Goal: Task Accomplishment & Management: Manage account settings

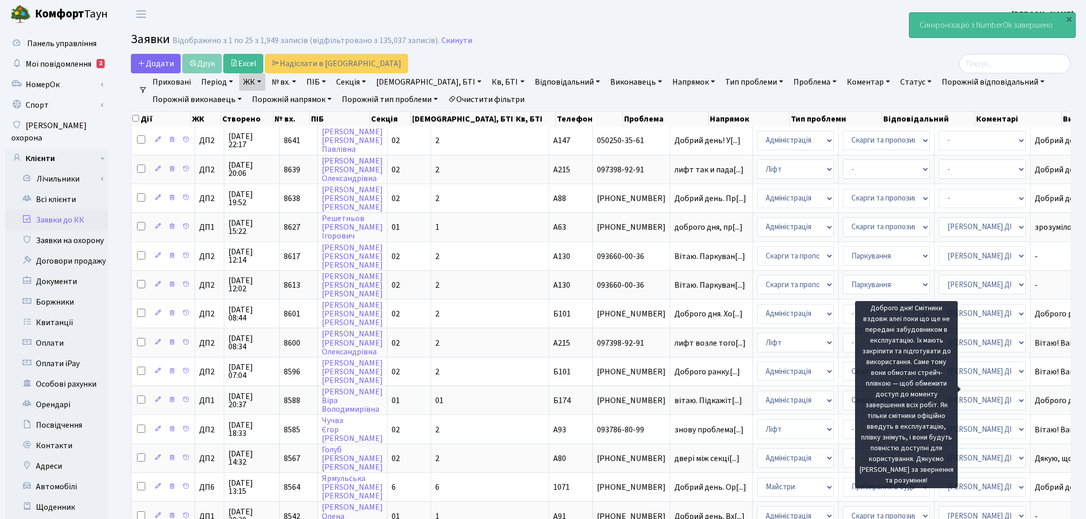
select select "25"
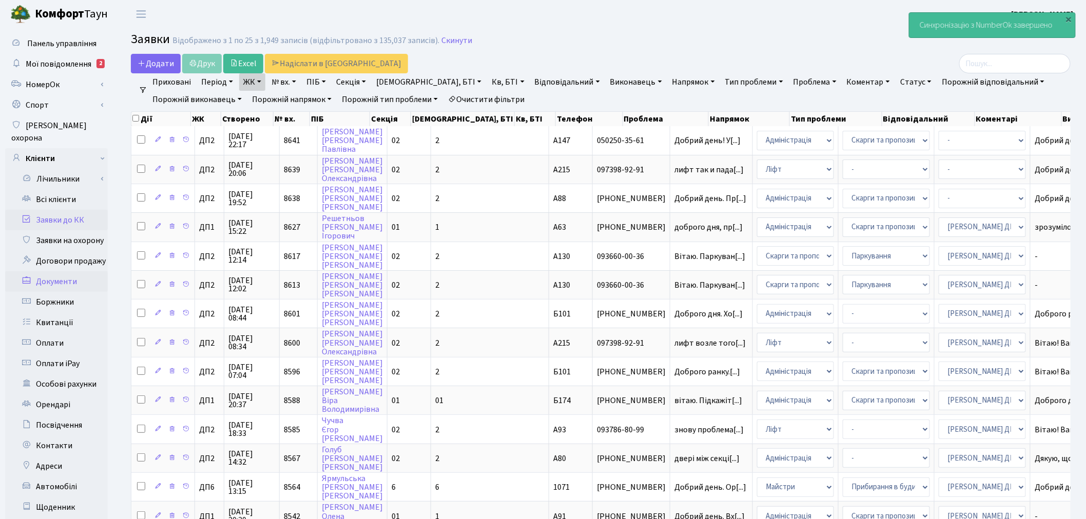
scroll to position [285, 0]
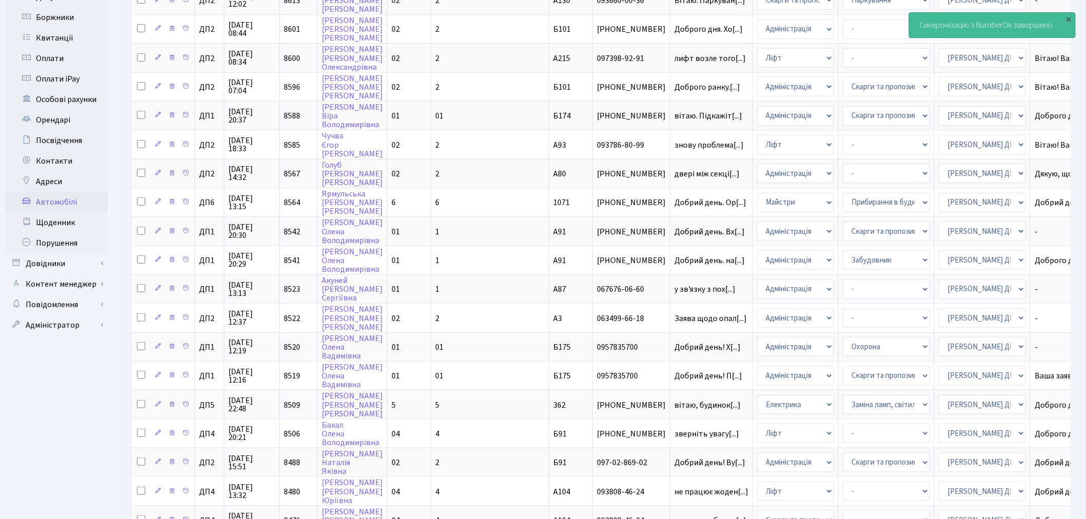
click at [93, 192] on link "Автомобілі" at bounding box center [56, 202] width 103 height 21
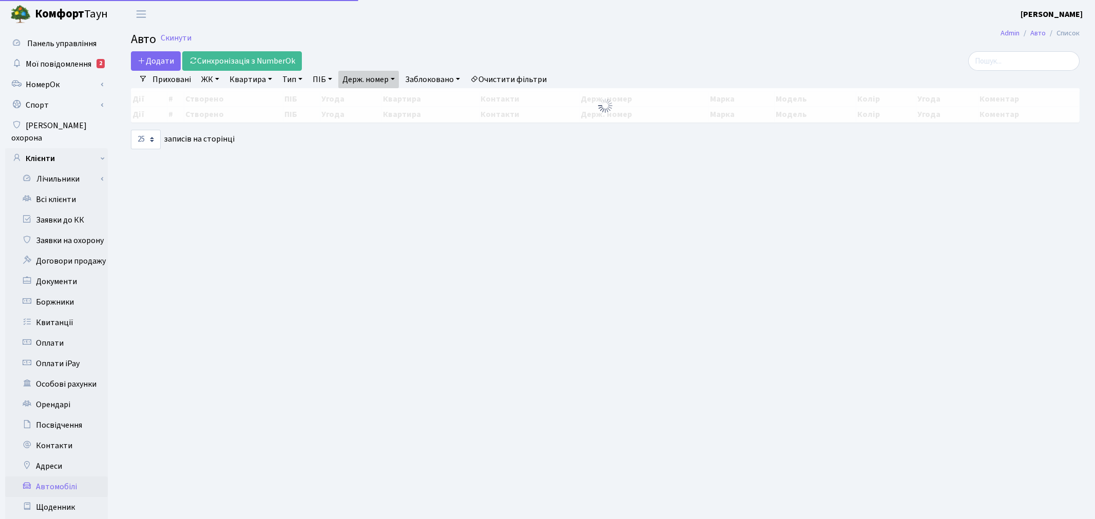
select select "25"
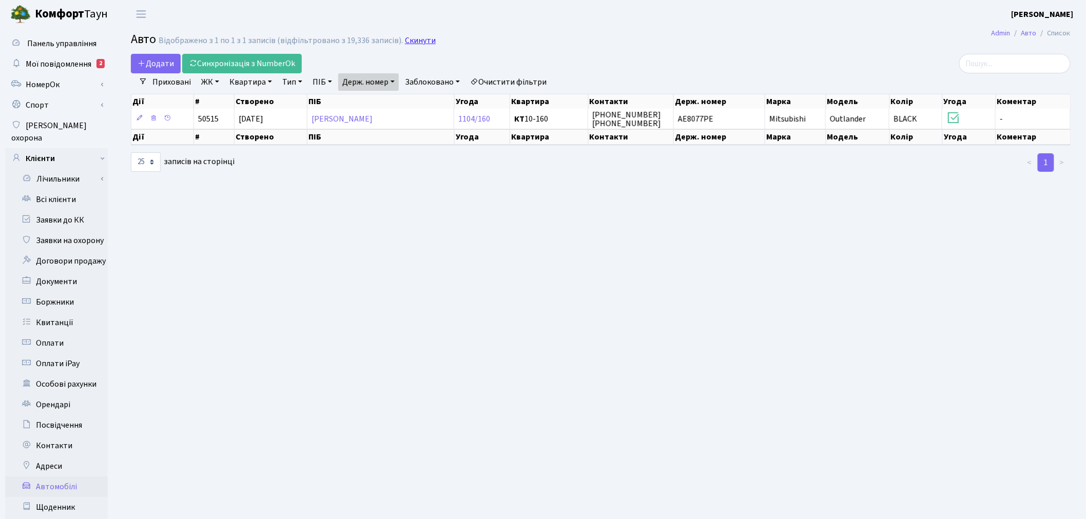
click at [405, 41] on link "Скинути" at bounding box center [420, 41] width 31 height 10
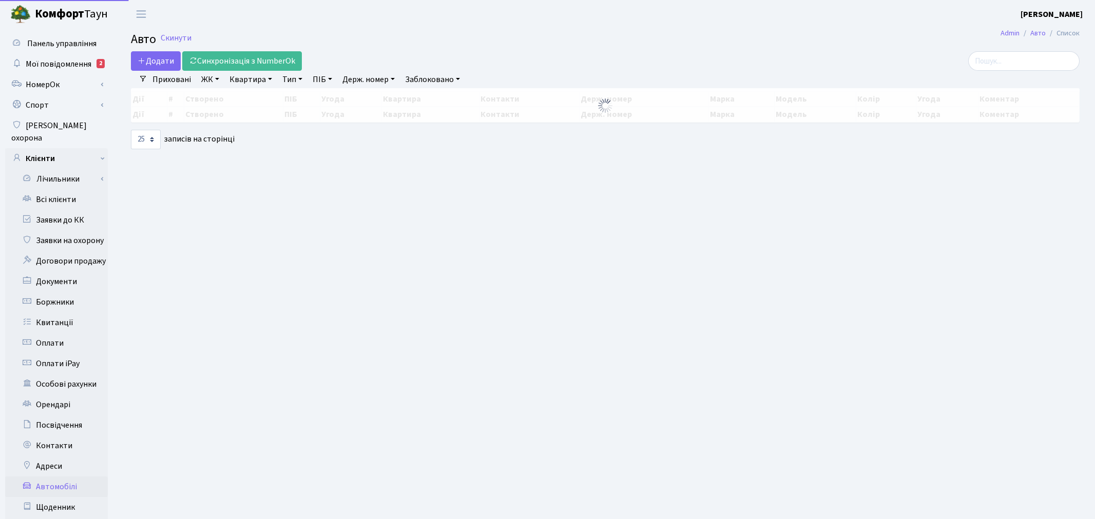
select select "25"
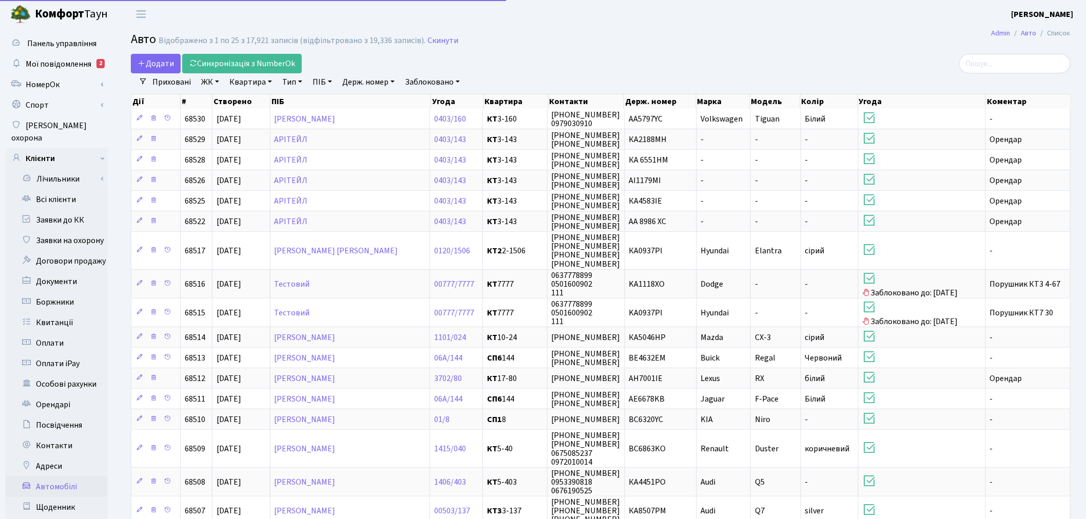
click at [207, 84] on link "ЖК" at bounding box center [210, 81] width 26 height 17
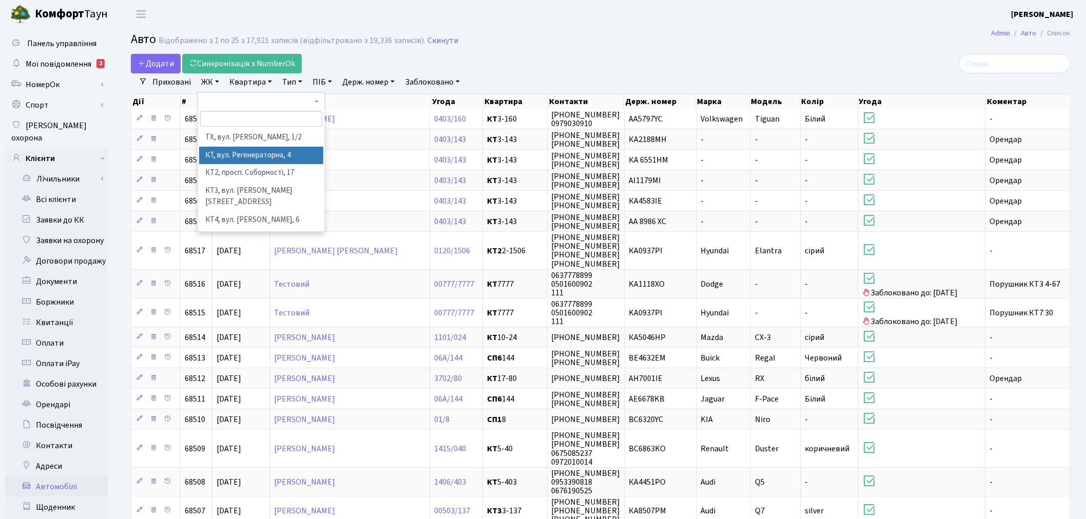
click at [237, 156] on li "КТ, вул. Регенераторна, 4" at bounding box center [261, 156] width 124 height 18
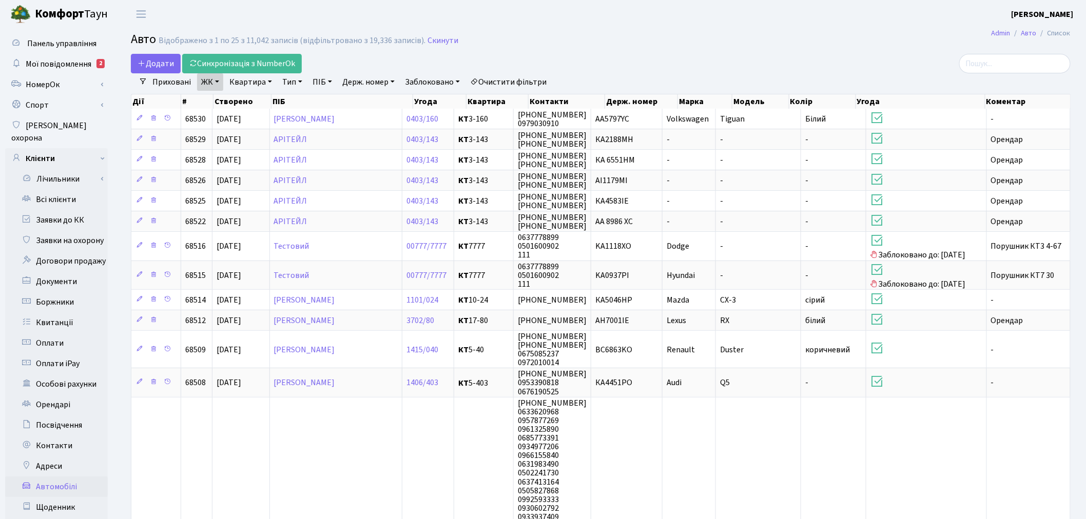
click at [217, 83] on link "ЖК" at bounding box center [210, 81] width 26 height 17
click at [211, 80] on link "ЖК" at bounding box center [210, 81] width 26 height 17
click at [203, 81] on link "ЖК" at bounding box center [210, 81] width 26 height 17
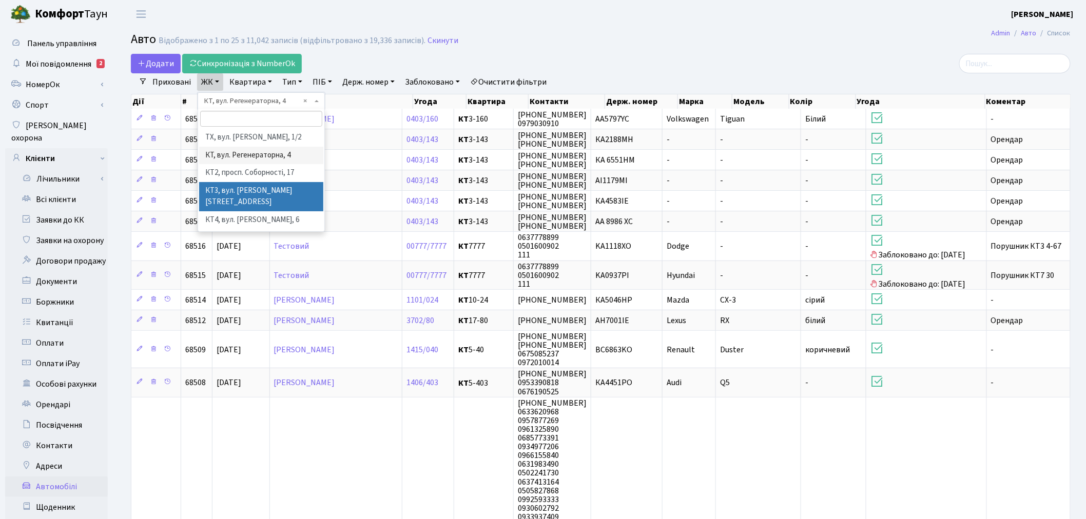
click at [250, 182] on li "КТ3, вул. [PERSON_NAME][STREET_ADDRESS]" at bounding box center [261, 196] width 124 height 29
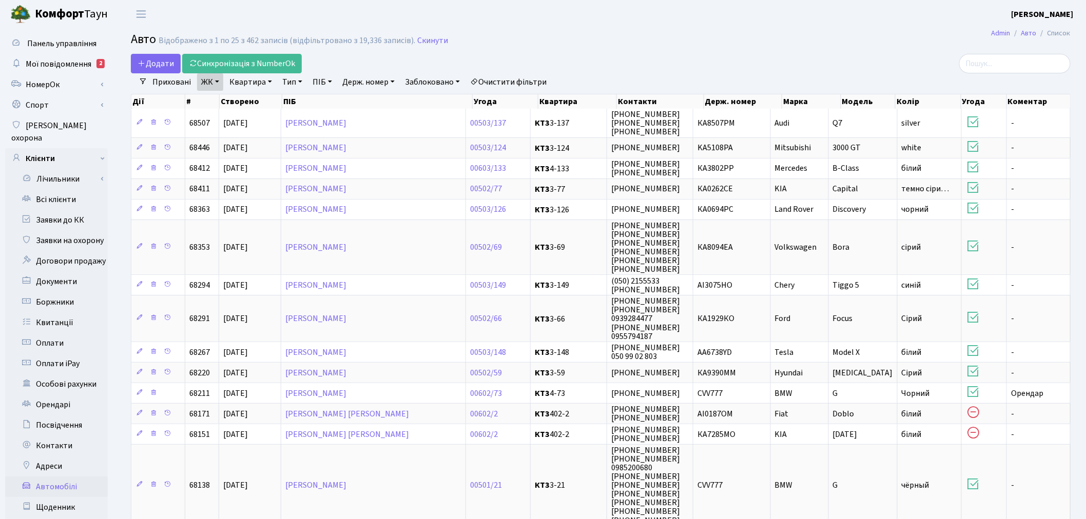
click at [209, 79] on link "ЖК" at bounding box center [210, 81] width 26 height 17
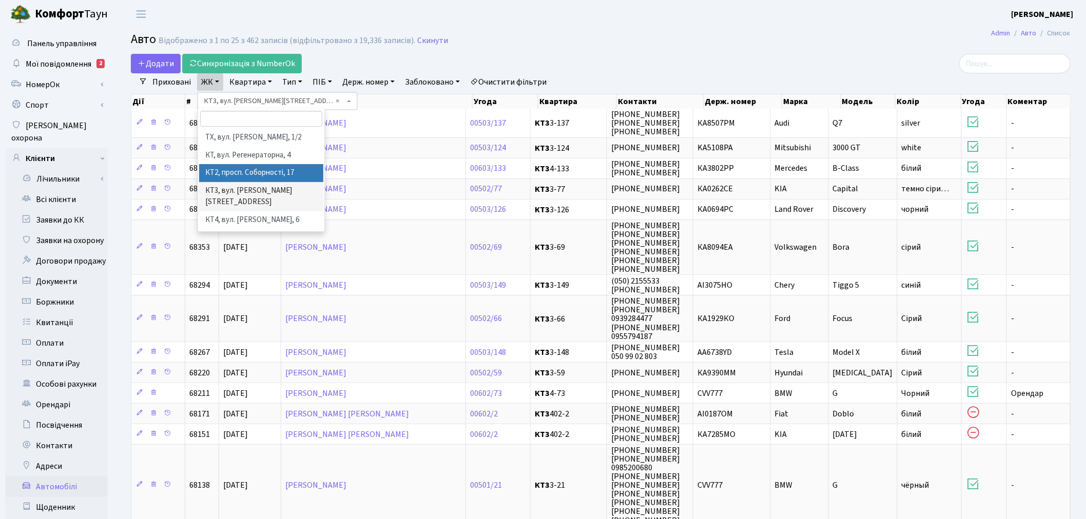
click at [272, 175] on li "КТ2, просп. Соборності, 17" at bounding box center [261, 173] width 124 height 18
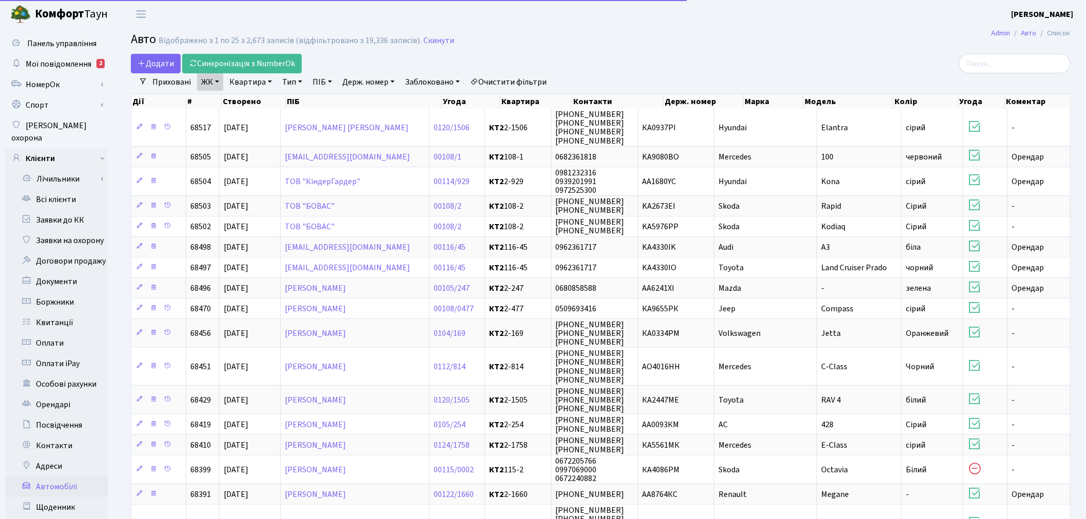
click at [207, 75] on link "ЖК" at bounding box center [210, 81] width 26 height 17
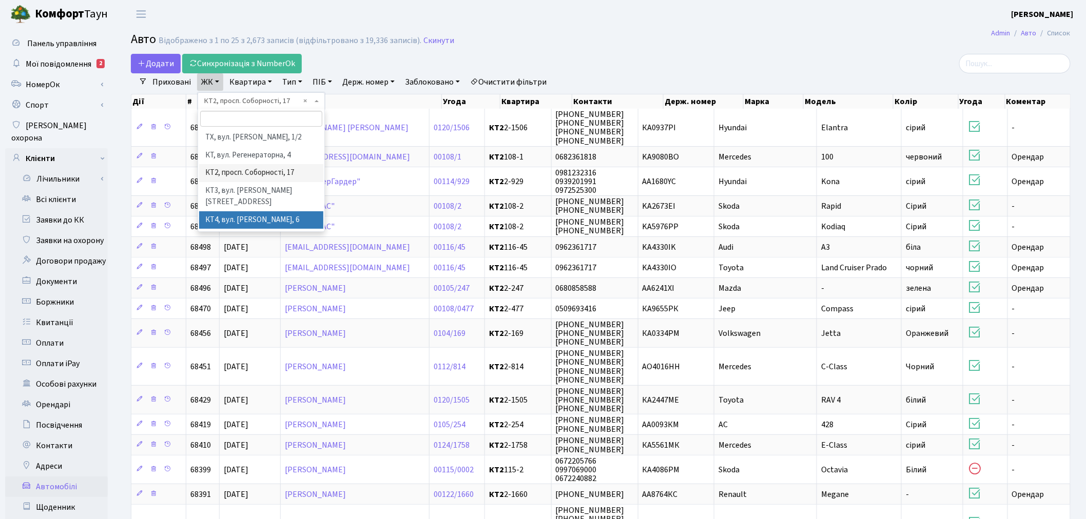
click at [261, 211] on li "КТ4, вул. [PERSON_NAME], 6" at bounding box center [261, 220] width 124 height 18
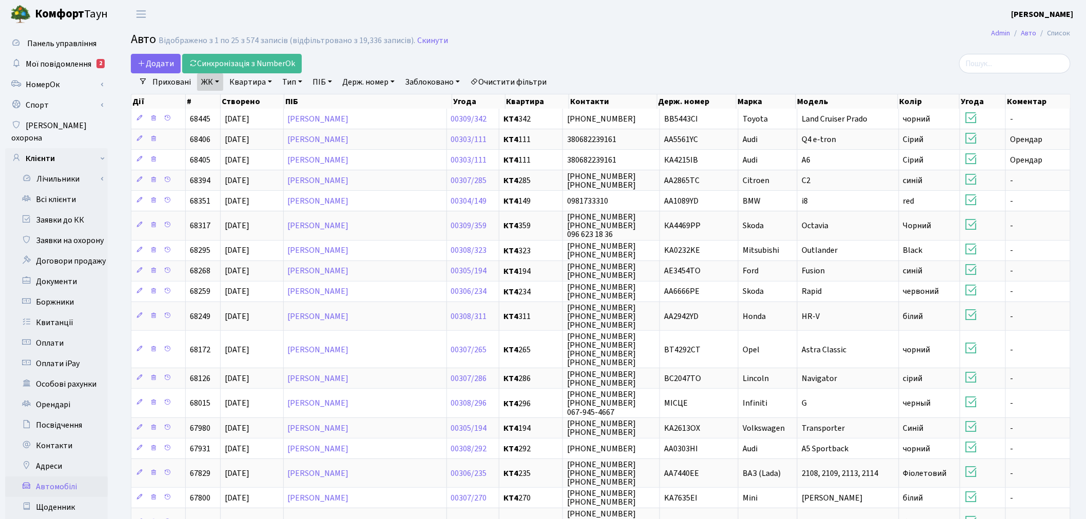
click at [218, 88] on link "ЖК" at bounding box center [210, 81] width 26 height 17
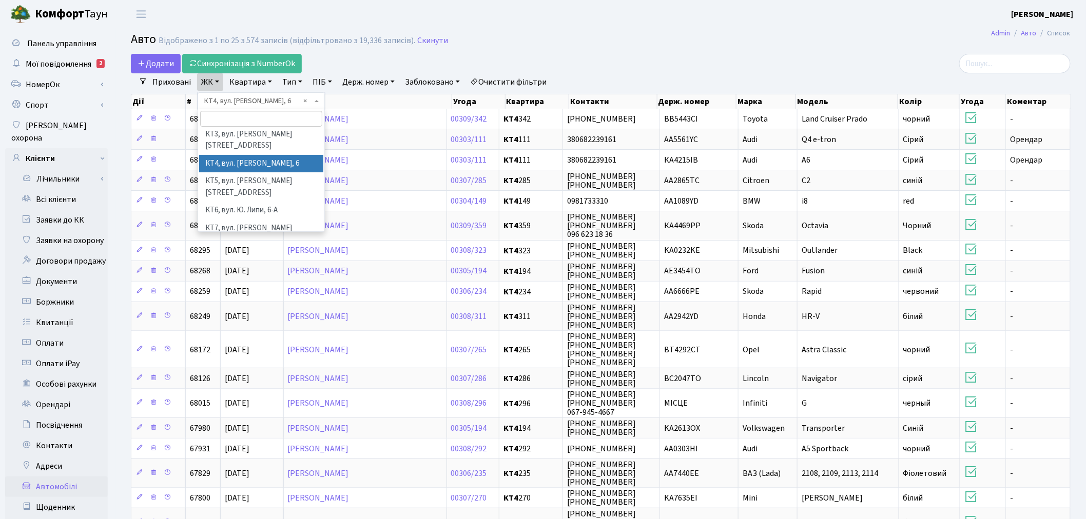
scroll to position [57, 0]
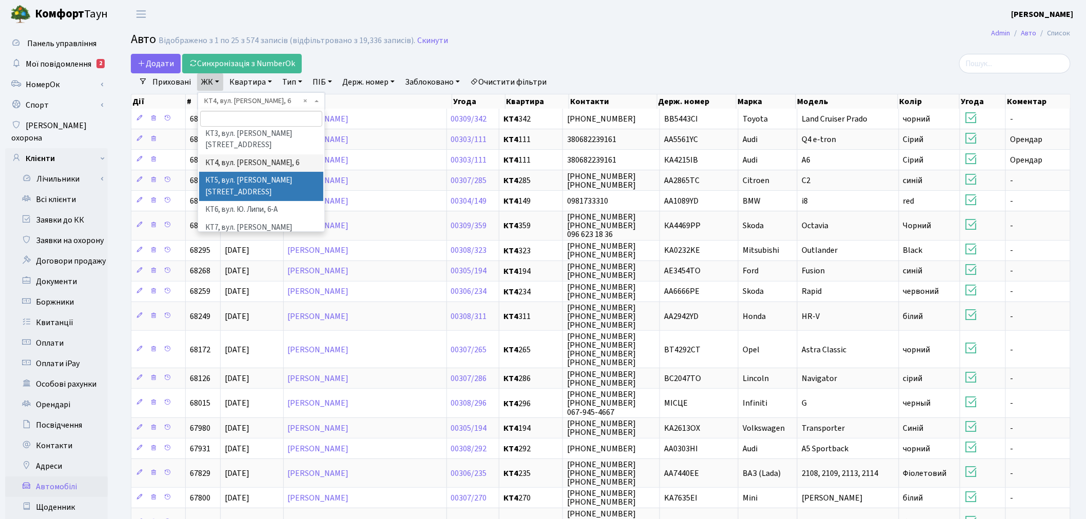
click at [273, 172] on li "КТ5, вул. [PERSON_NAME][STREET_ADDRESS]" at bounding box center [261, 186] width 124 height 29
select select "303"
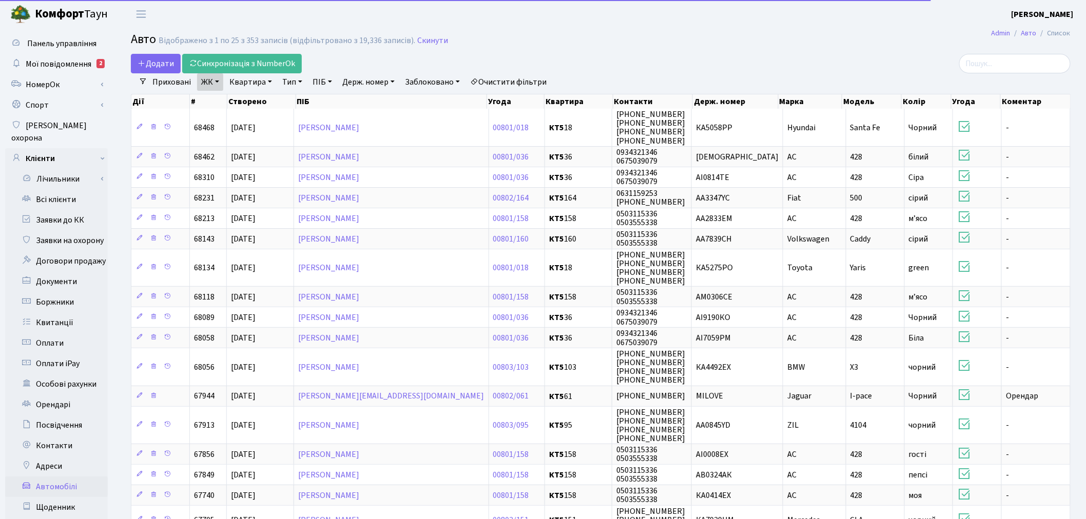
click at [209, 78] on link "ЖК" at bounding box center [210, 81] width 26 height 17
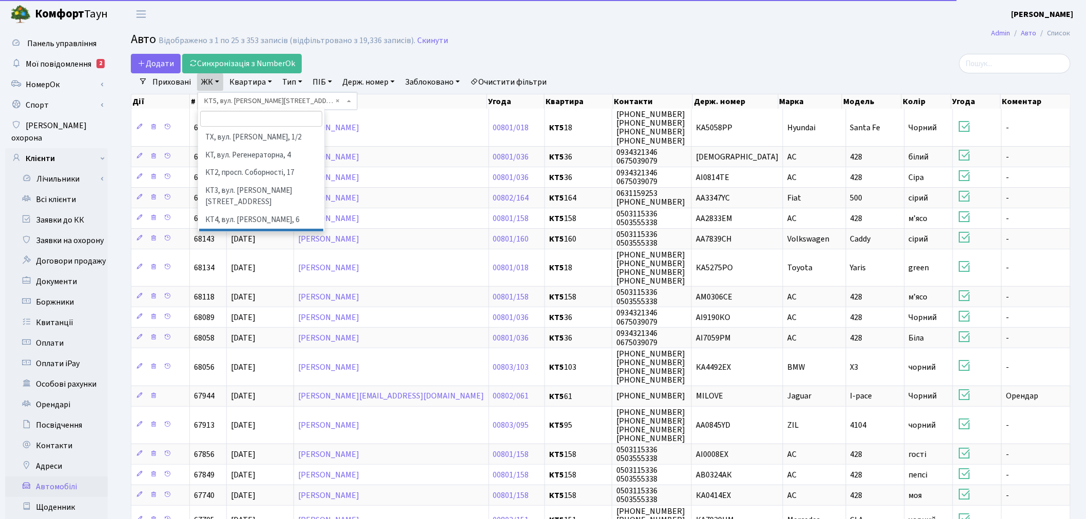
scroll to position [70, 0]
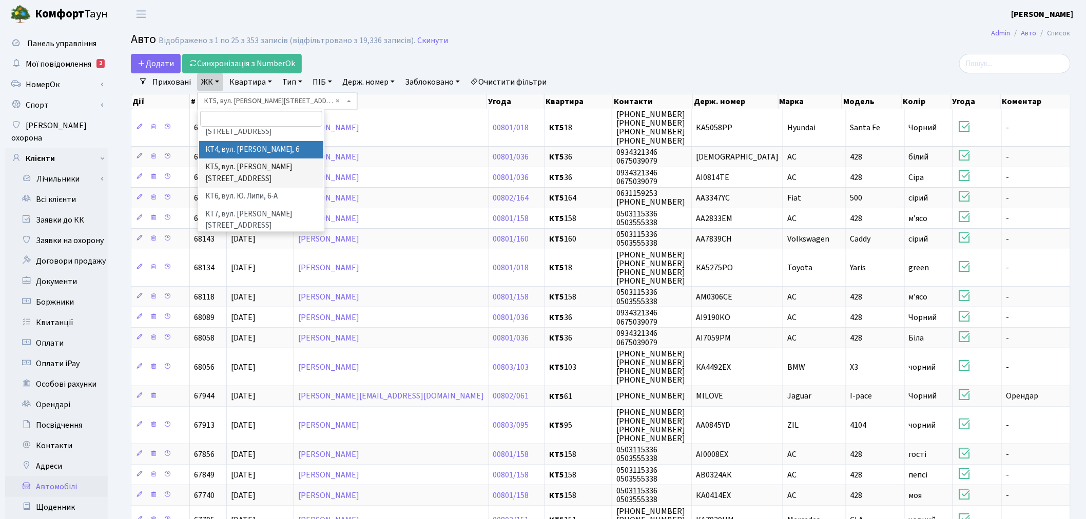
click at [212, 79] on link "ЖК" at bounding box center [210, 81] width 26 height 17
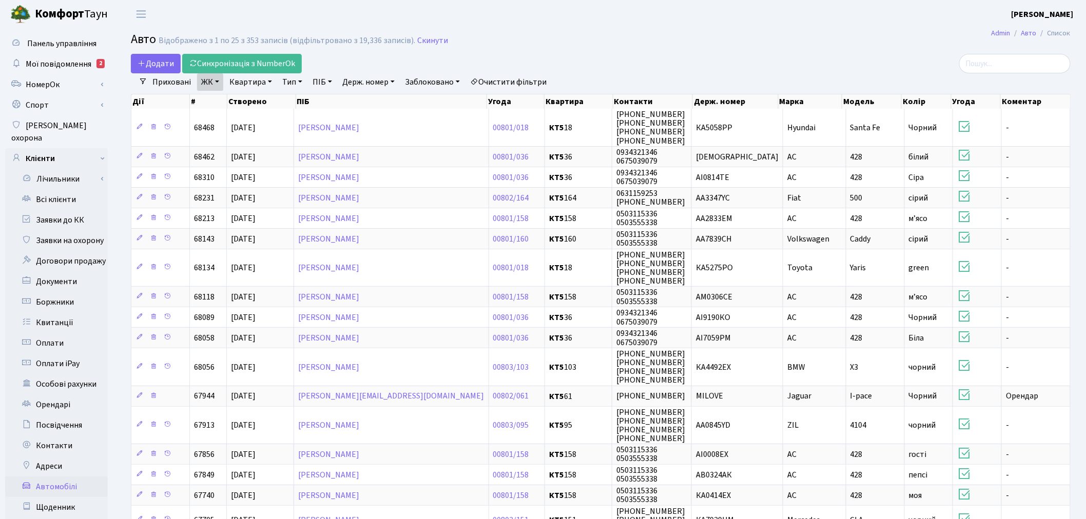
click at [212, 79] on link "ЖК" at bounding box center [210, 81] width 26 height 17
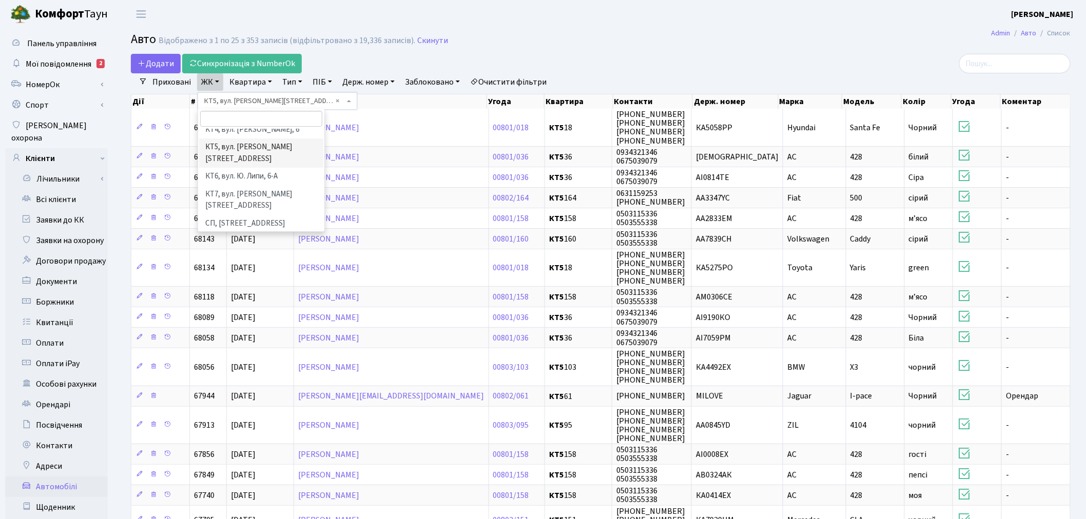
scroll to position [91, 0]
click at [286, 167] on li "КТ6, вул. Ю. Липи, 6-А" at bounding box center [261, 176] width 124 height 18
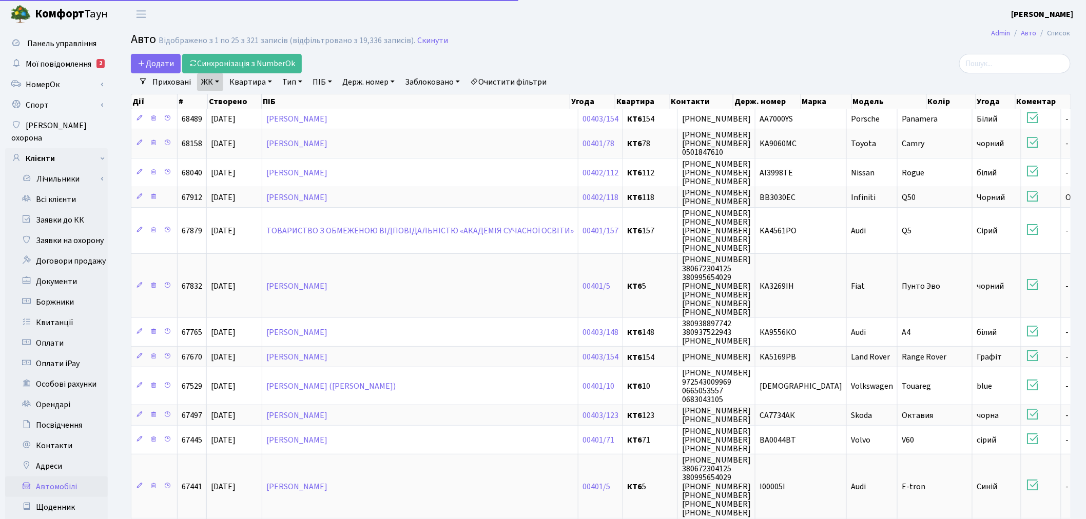
drag, startPoint x: 214, startPoint y: 80, endPoint x: 220, endPoint y: 94, distance: 15.4
click at [214, 80] on link "ЖК" at bounding box center [210, 81] width 26 height 17
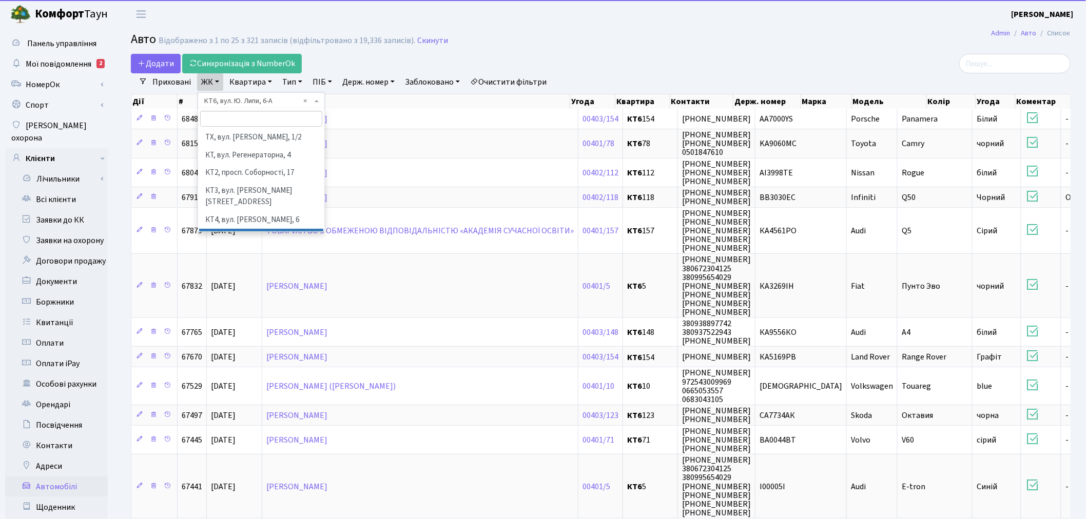
scroll to position [88, 0]
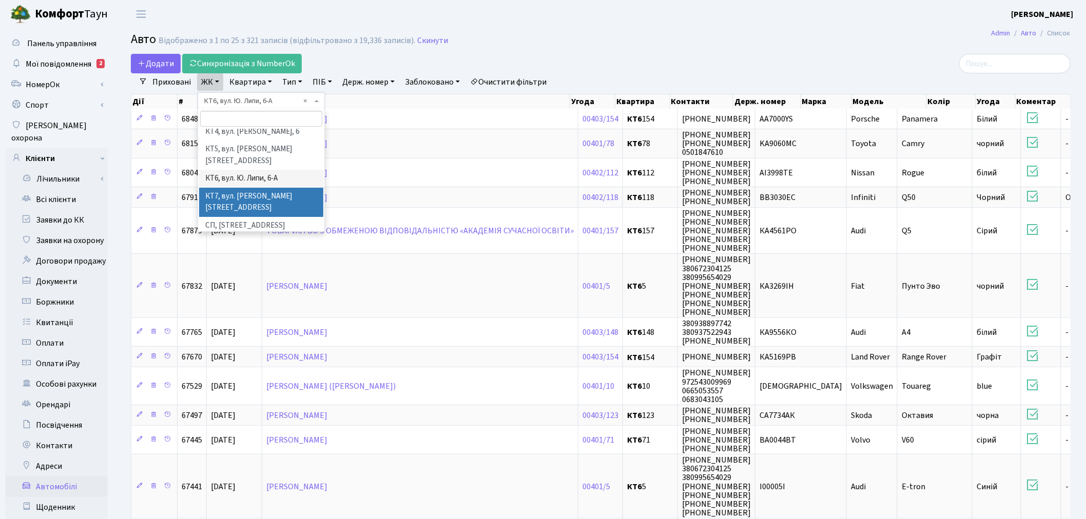
click at [262, 188] on li "КТ7, вул. [PERSON_NAME][STREET_ADDRESS]" at bounding box center [261, 202] width 124 height 29
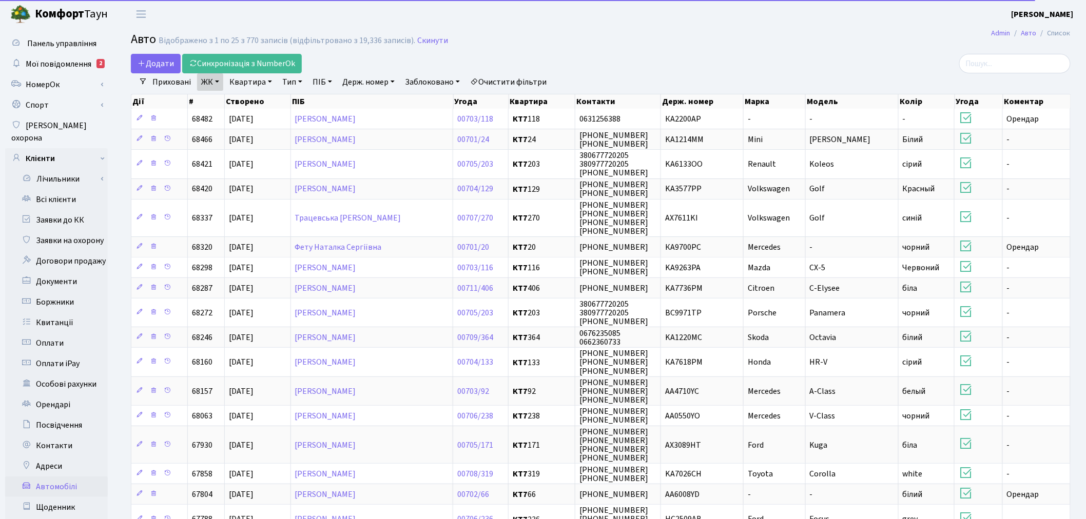
click at [211, 80] on link "ЖК" at bounding box center [210, 81] width 26 height 17
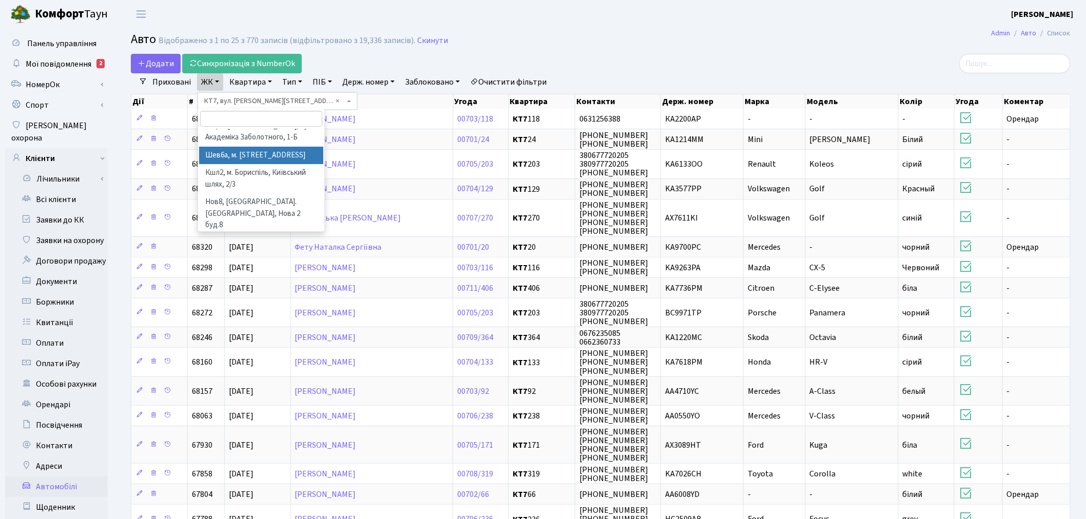
scroll to position [580, 0]
click at [482, 56] on div "Додати Синхронізація з NumberOk" at bounding box center [442, 64] width 622 height 20
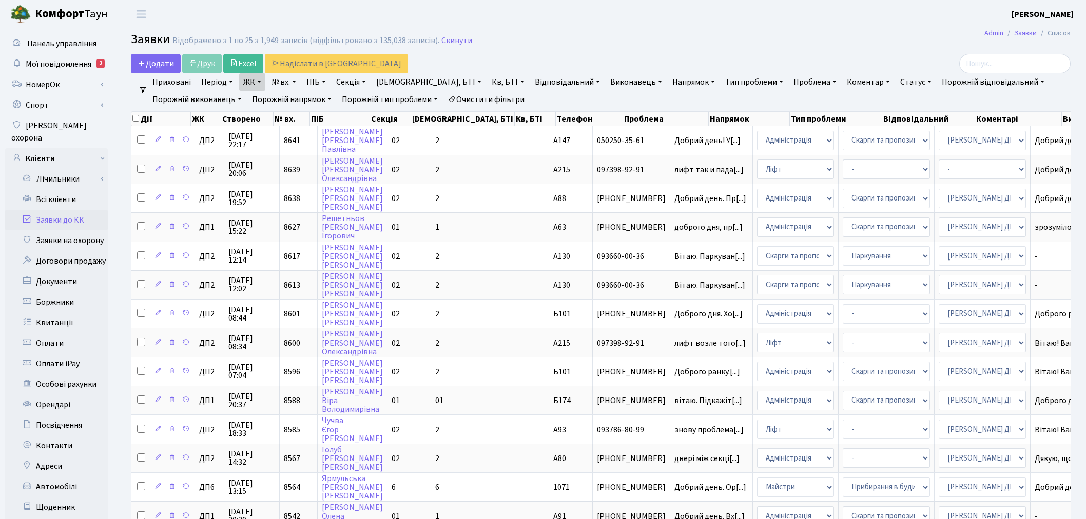
select select "25"
click at [252, 80] on link "ЖК" at bounding box center [252, 81] width 26 height 17
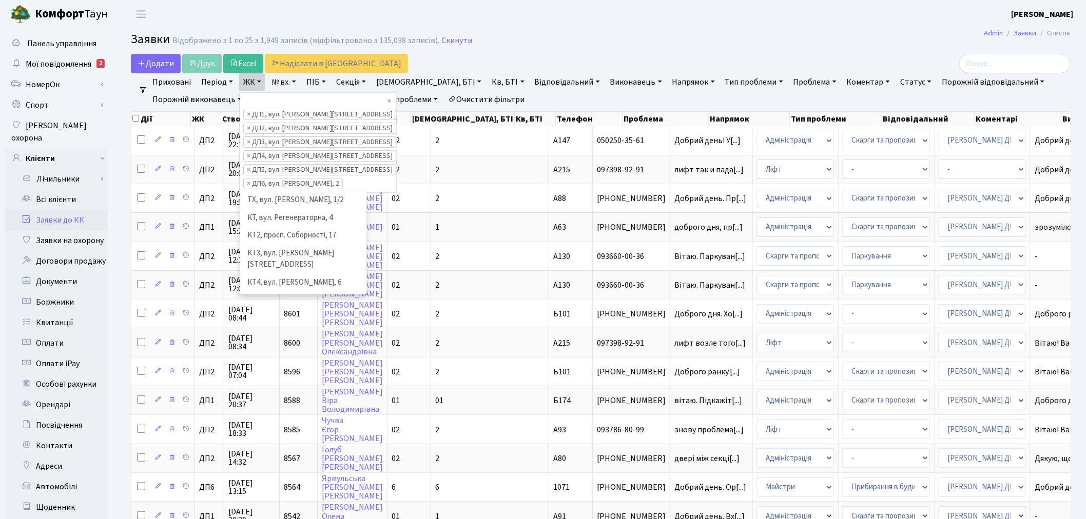
scroll to position [283, 0]
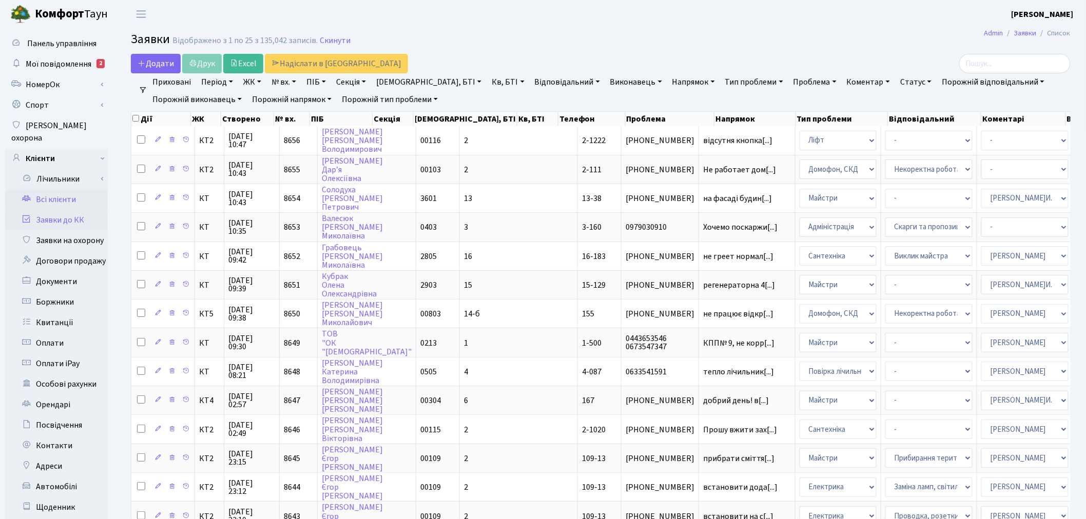
click at [85, 189] on link "Всі клієнти" at bounding box center [56, 199] width 103 height 21
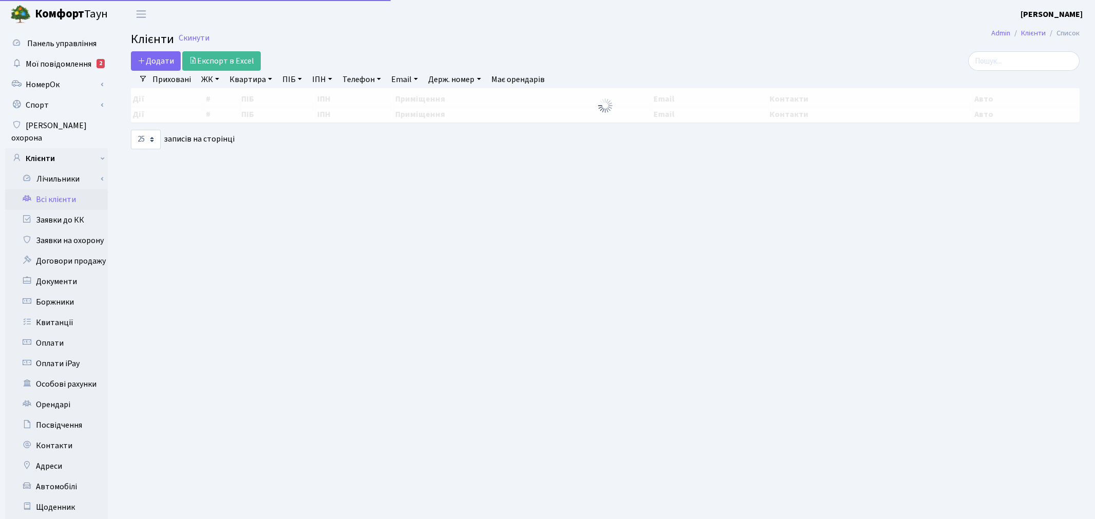
select select "25"
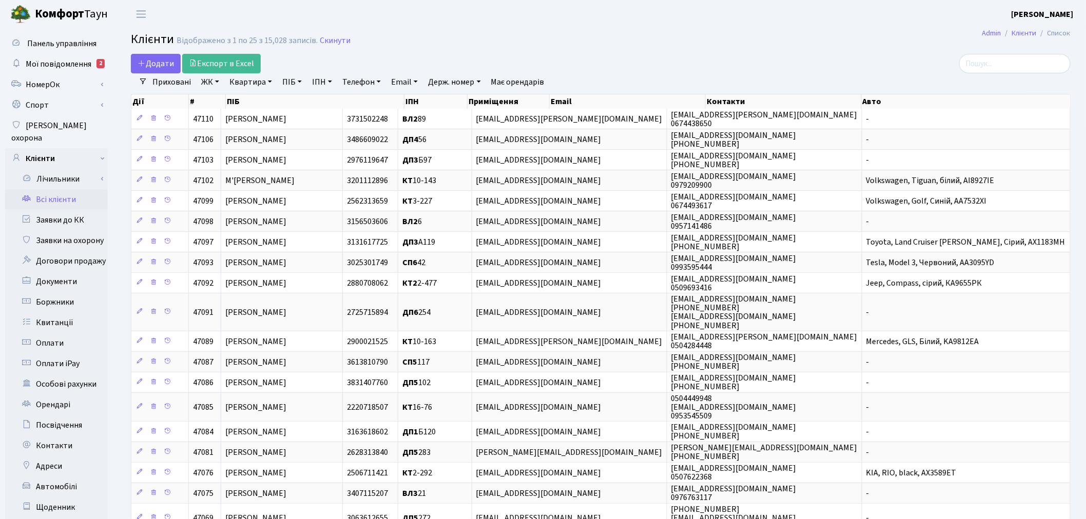
click at [211, 81] on link "ЖК" at bounding box center [210, 81] width 26 height 17
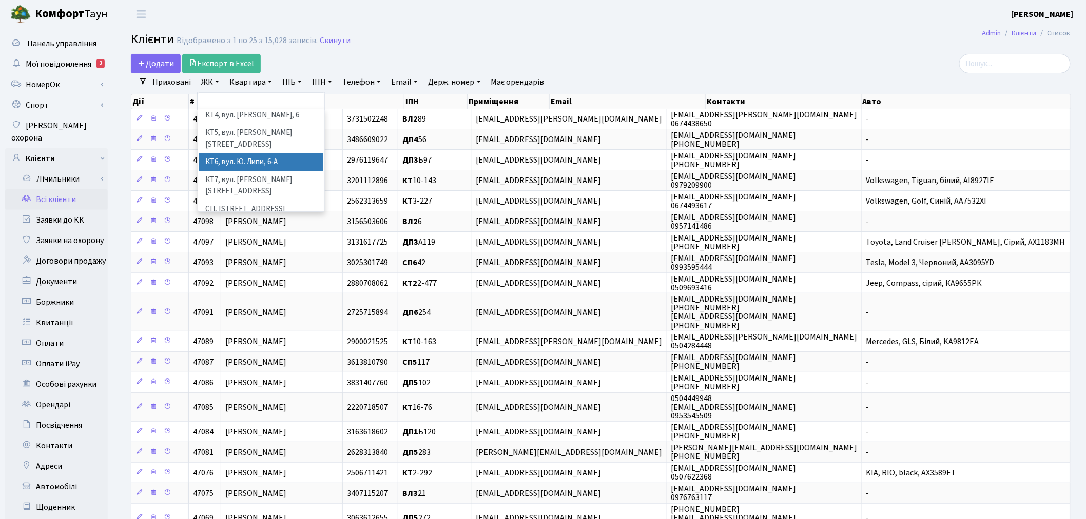
scroll to position [114, 0]
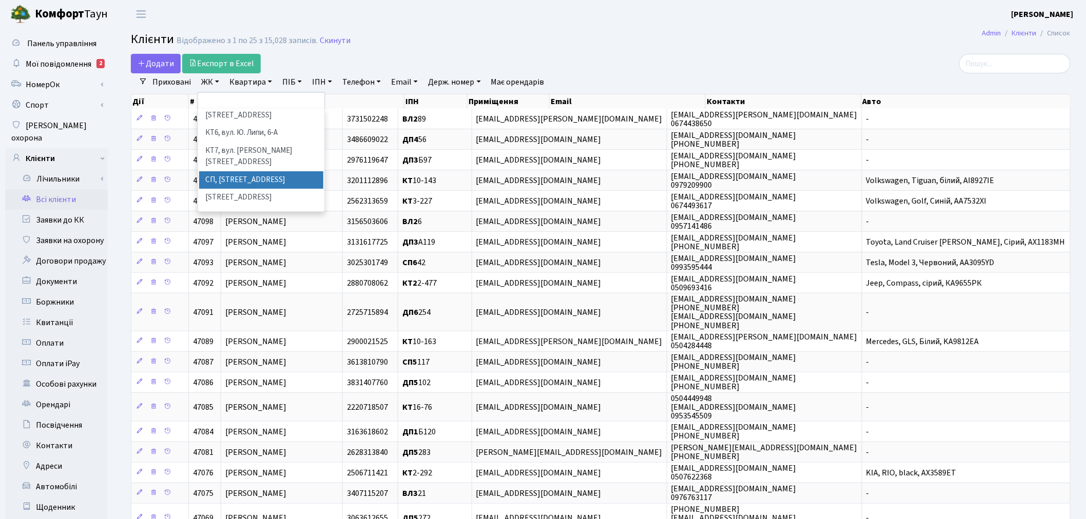
click at [230, 171] on li "СП, Наддніпрянське шосе, 2а" at bounding box center [261, 180] width 124 height 18
select select "306"
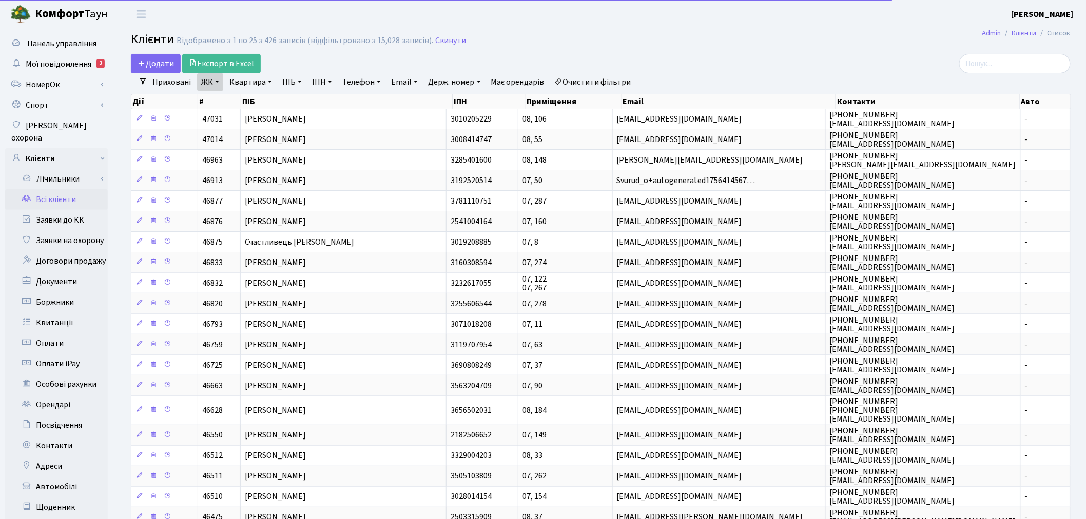
click at [209, 81] on link "ЖК" at bounding box center [210, 81] width 26 height 17
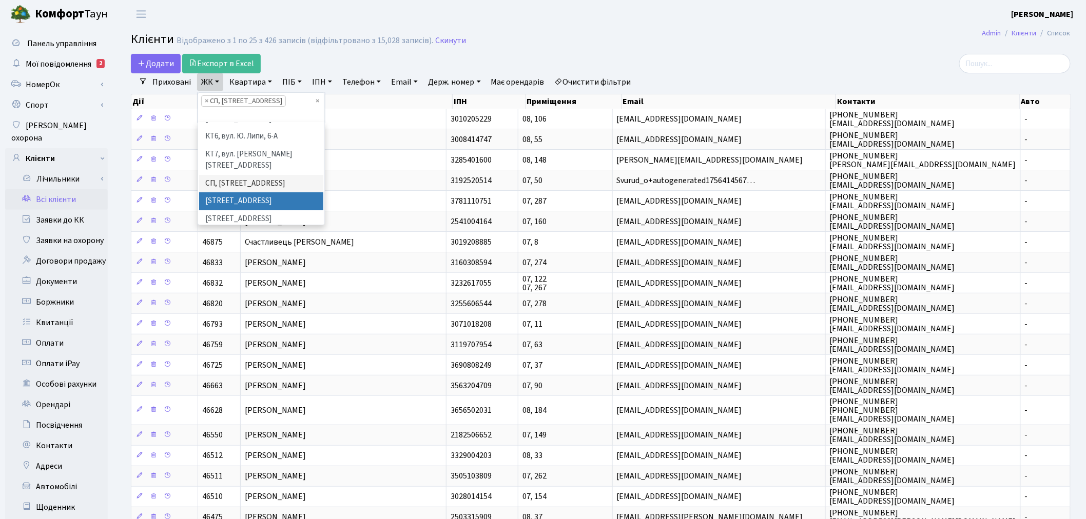
drag, startPoint x: 222, startPoint y: 167, endPoint x: 211, endPoint y: 106, distance: 61.5
click at [222, 192] on li "[STREET_ADDRESS]" at bounding box center [261, 201] width 124 height 18
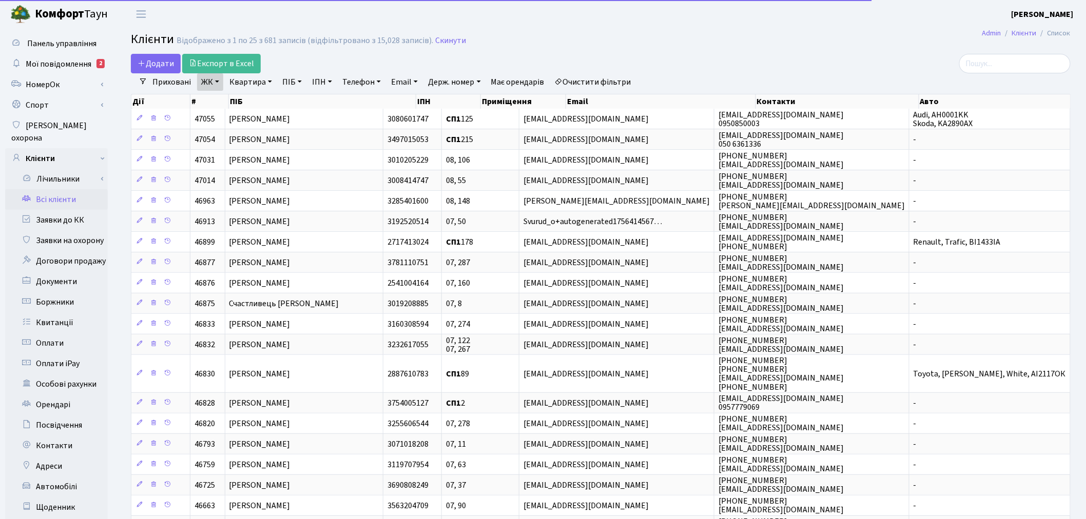
click at [209, 84] on link "ЖК" at bounding box center [210, 81] width 26 height 17
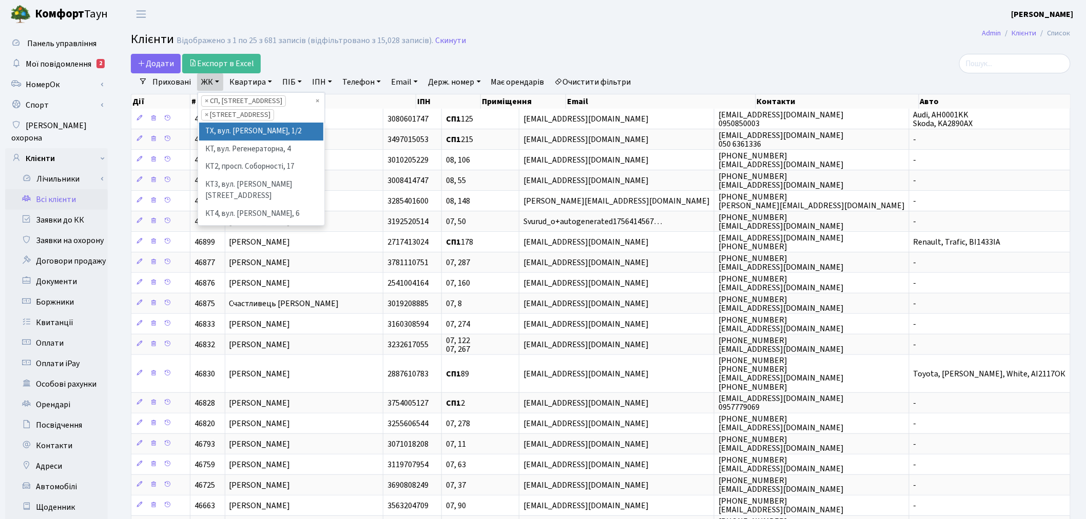
select select
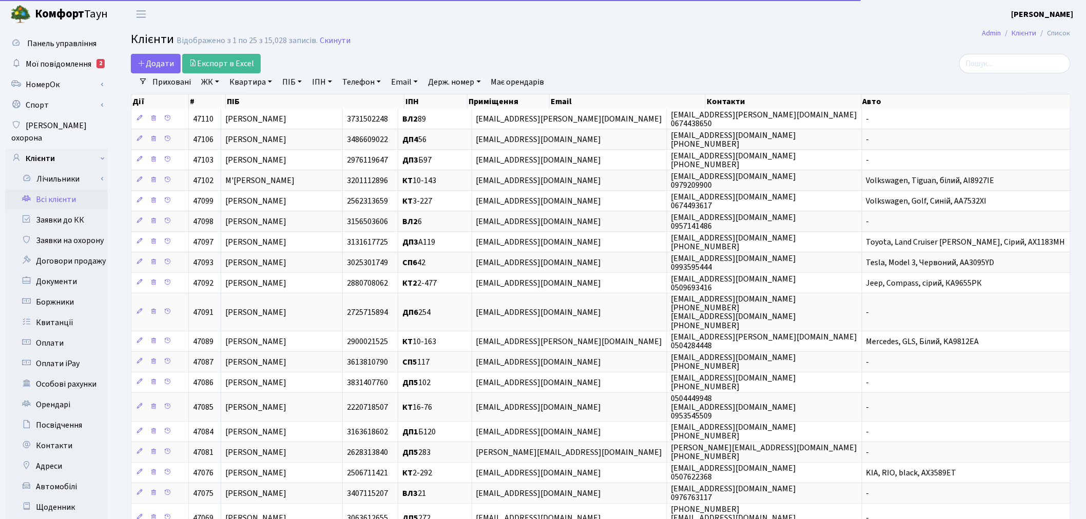
click at [218, 83] on link "ЖК" at bounding box center [210, 81] width 26 height 17
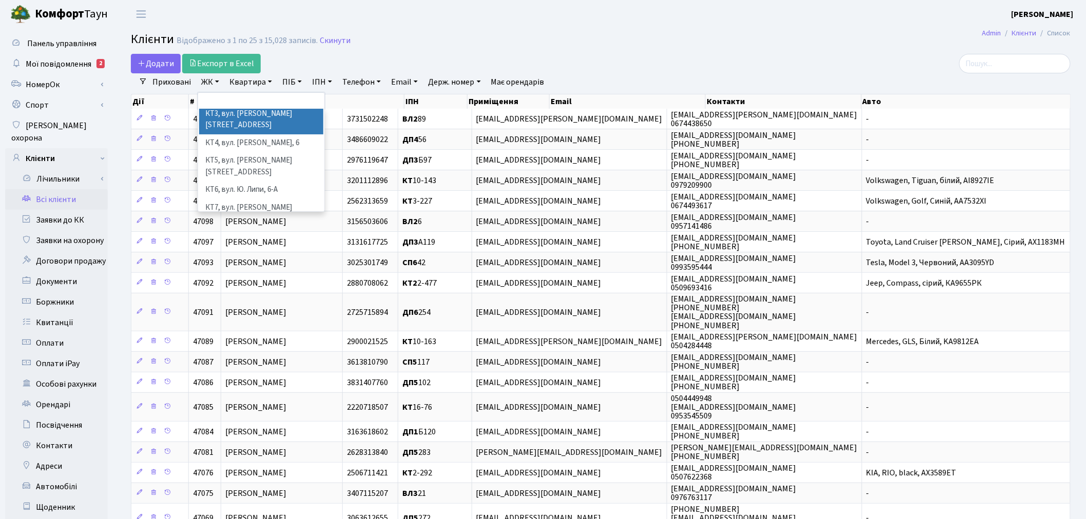
click at [239, 119] on li "КТ3, вул. Березнева, 16" at bounding box center [261, 119] width 124 height 29
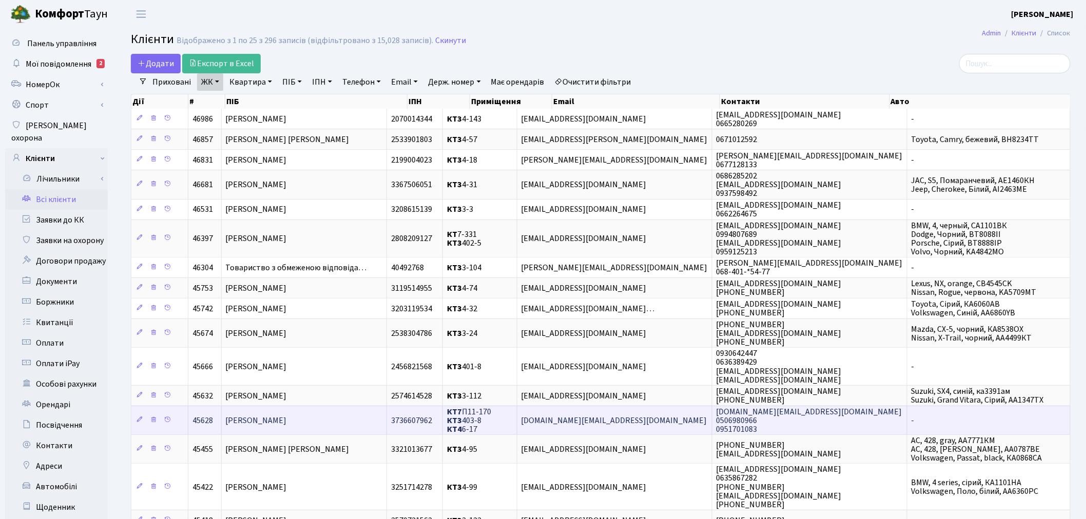
click at [517, 407] on td "КТ7 П11-170 КТ3 403-8 КТ4 6-17" at bounding box center [480, 420] width 74 height 29
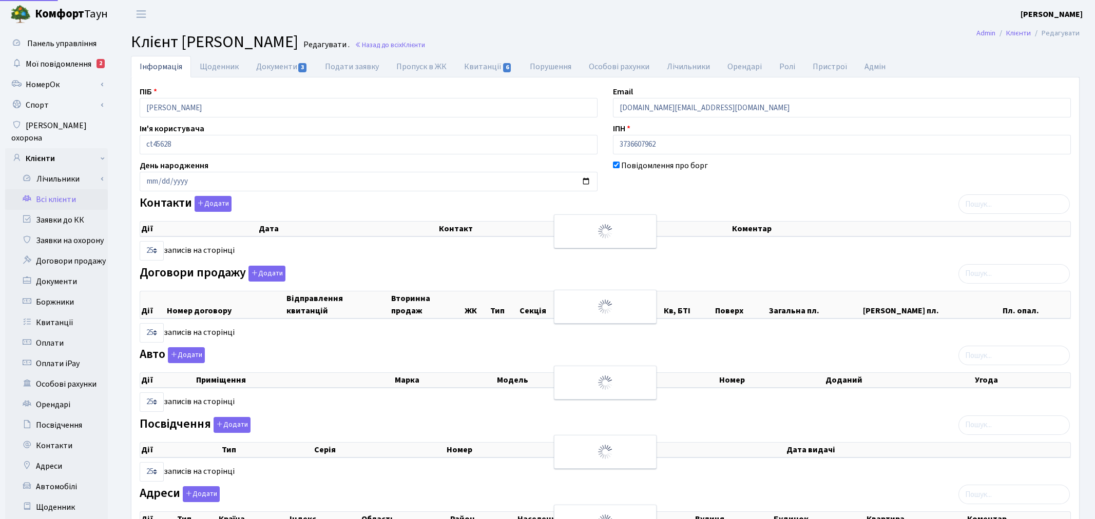
select select "25"
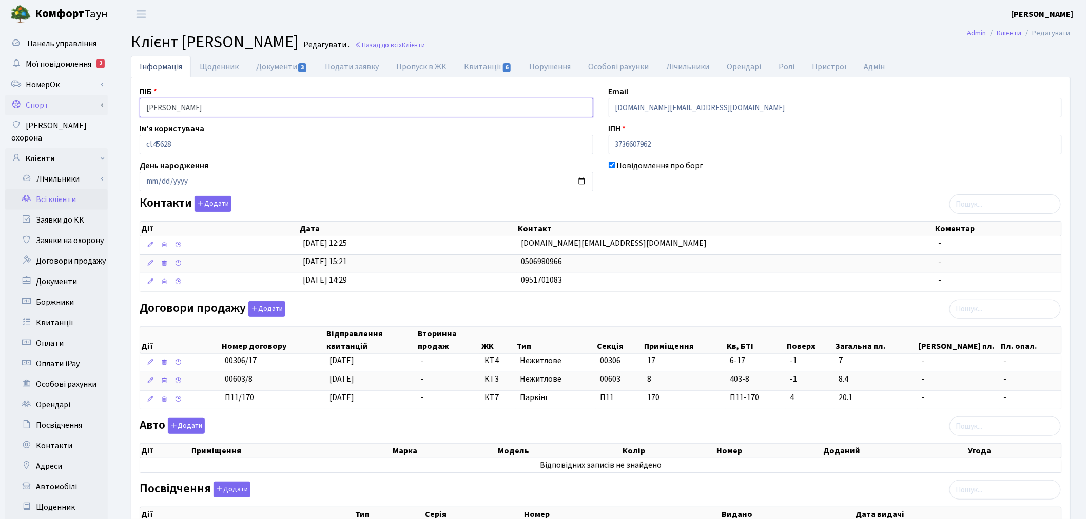
drag, startPoint x: 294, startPoint y: 110, endPoint x: 59, endPoint y: 109, distance: 235.1
click at [59, 109] on div "Панель управління Мої повідомлення 2 НомерОк" at bounding box center [543, 341] width 1086 height 627
click at [190, 118] on div "ПІБ Якущенко Марія Володимирівна Email m.yakushchenko.work@gmail.com Ім'я корис…" at bounding box center [601, 352] width 938 height 532
click at [64, 210] on link "Заявки до КК" at bounding box center [56, 220] width 103 height 21
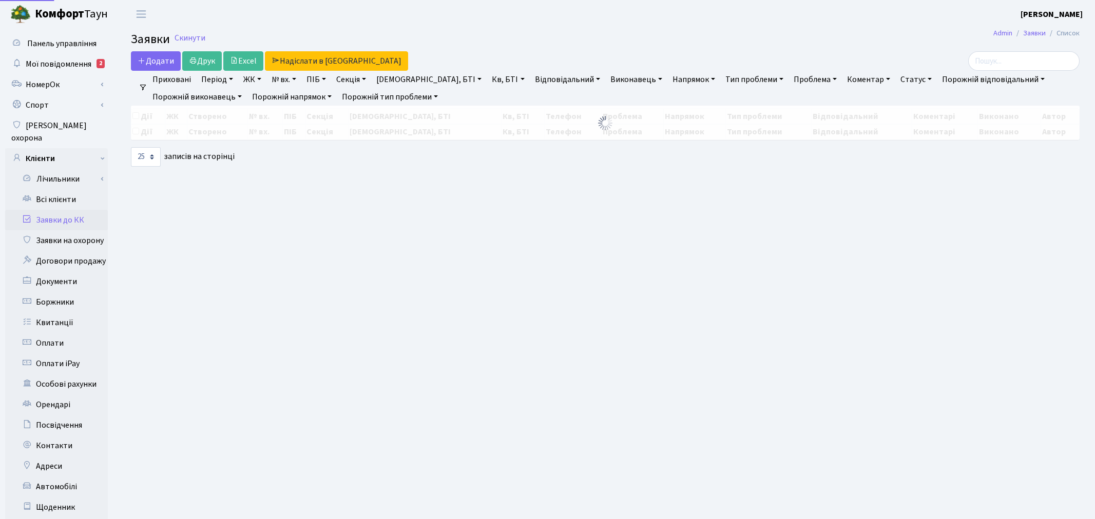
select select "25"
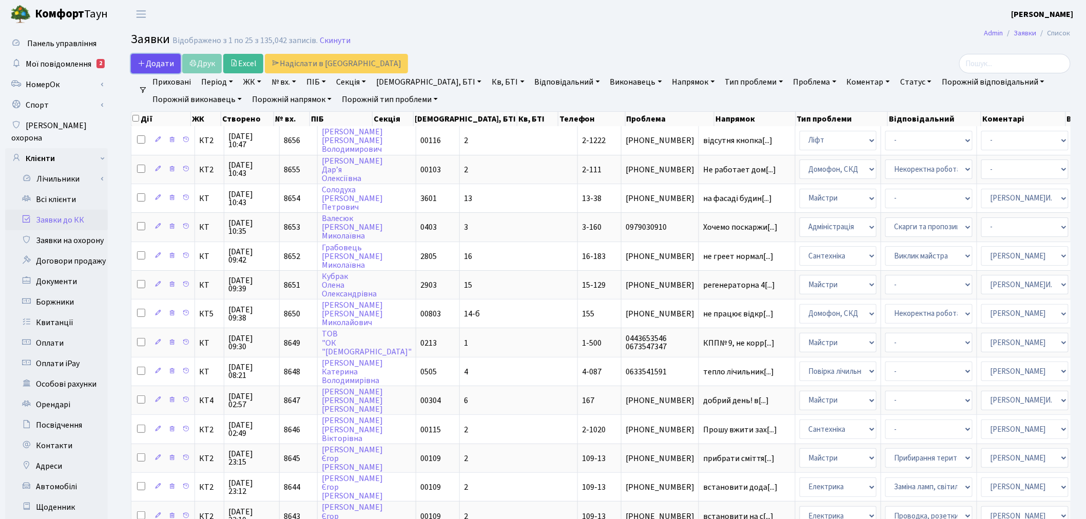
click at [154, 61] on span "Додати" at bounding box center [156, 63] width 36 height 11
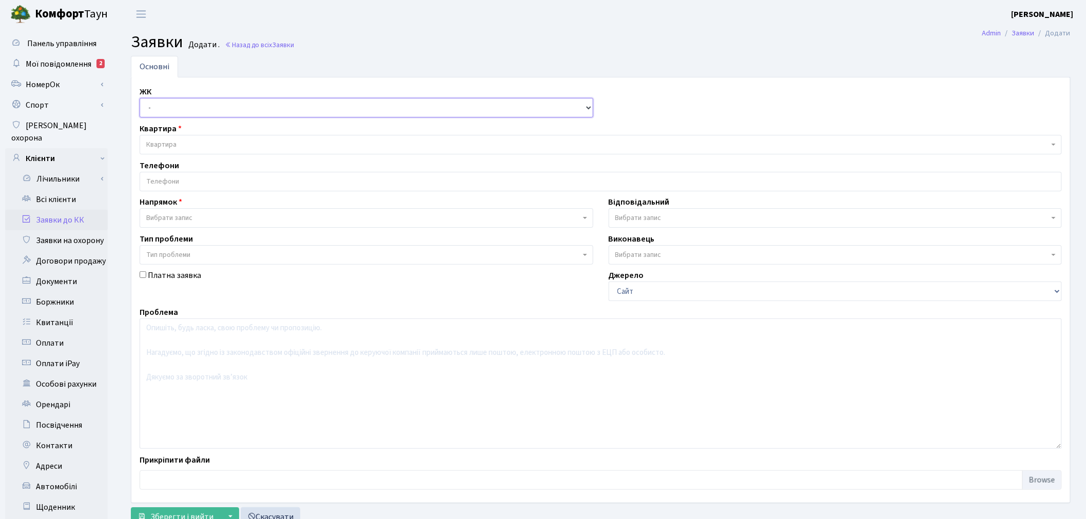
click at [162, 105] on select "- ТХ, вул. [STREET_ADDRESS] Регенераторна, 4 КТ2, просп. [STREET_ADDRESS] [STRE…" at bounding box center [367, 108] width 454 height 20
select select "271"
click at [140, 98] on select "- ТХ, вул. [STREET_ADDRESS] Регенераторна, 4 КТ2, просп. [STREET_ADDRESS] [STRE…" at bounding box center [367, 108] width 454 height 20
select select
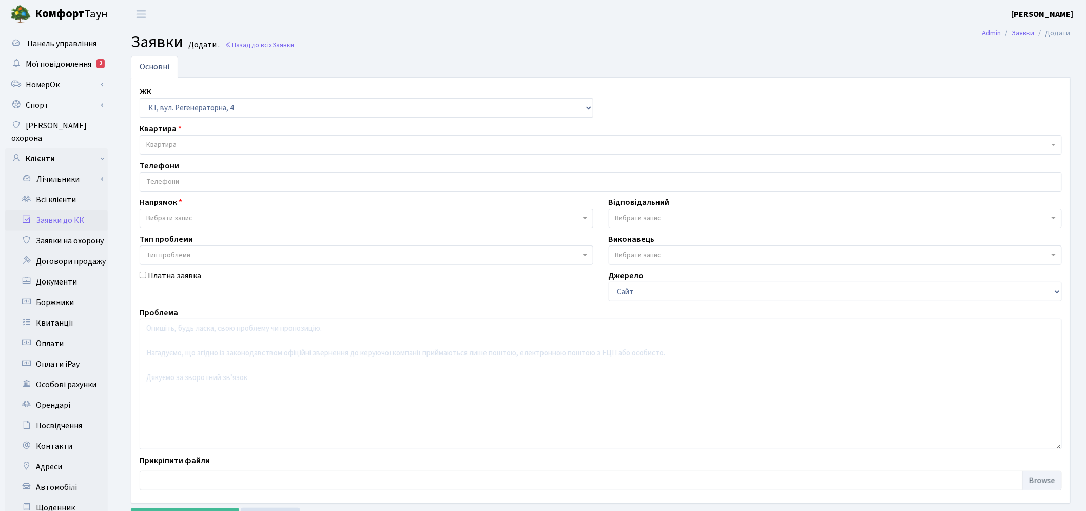
click at [180, 147] on span "Квартира" at bounding box center [597, 145] width 903 height 10
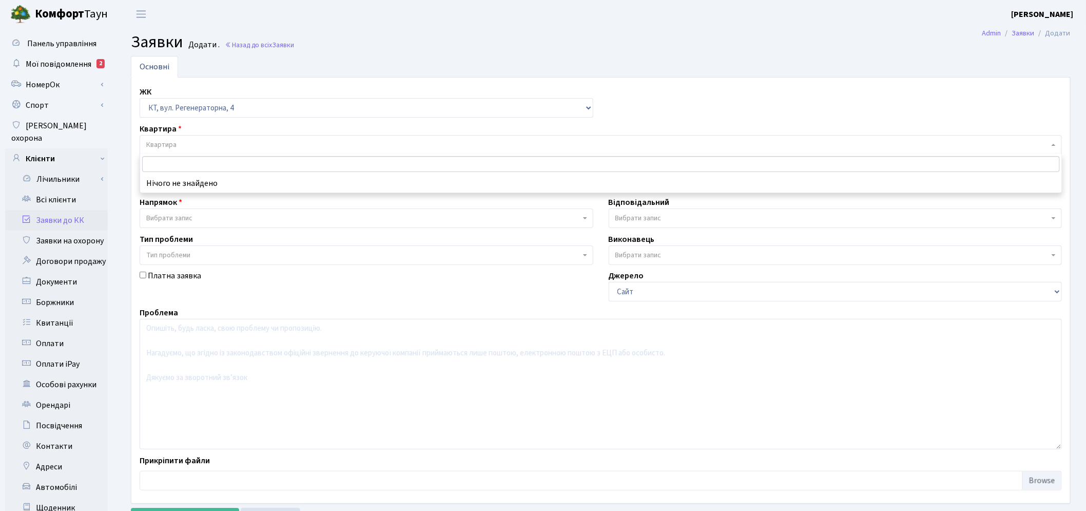
type input "g"
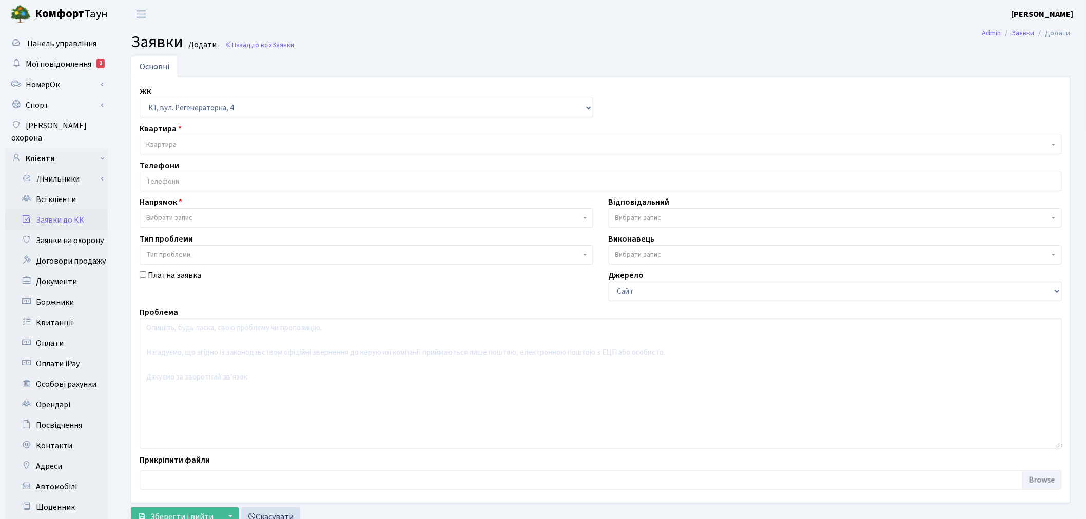
click at [175, 137] on span "Квартира" at bounding box center [601, 145] width 922 height 20
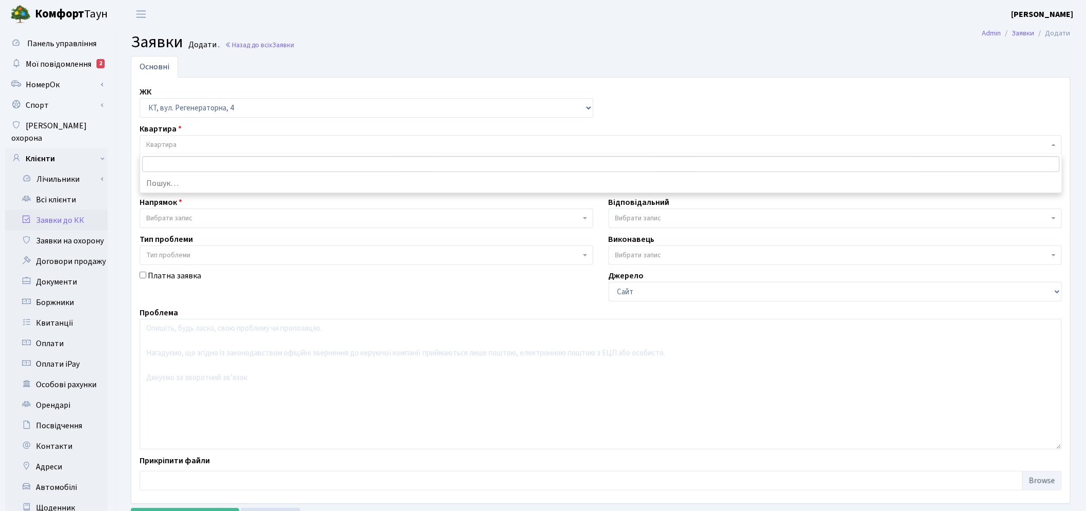
click at [175, 140] on span "Квартира" at bounding box center [161, 145] width 30 height 10
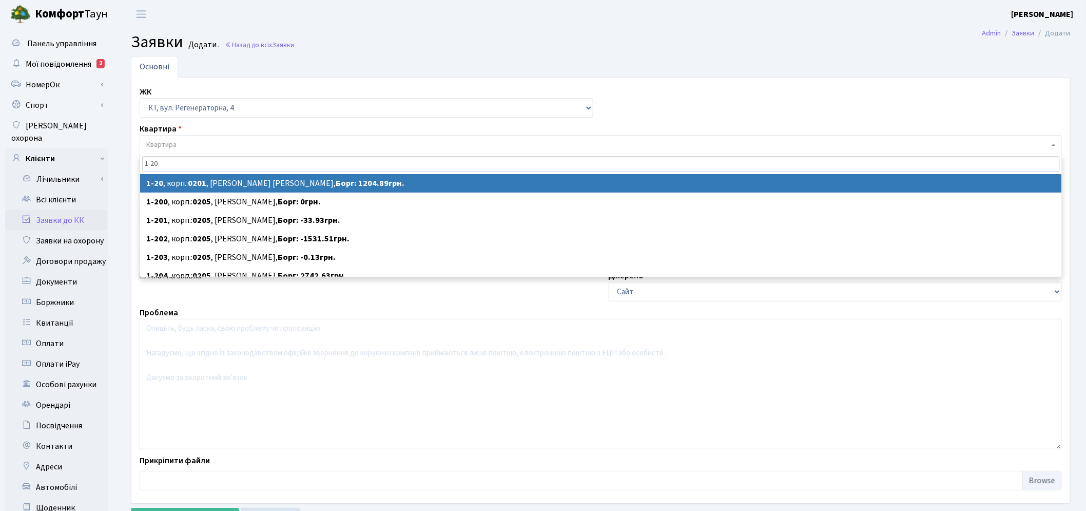
type input "1-20"
select select
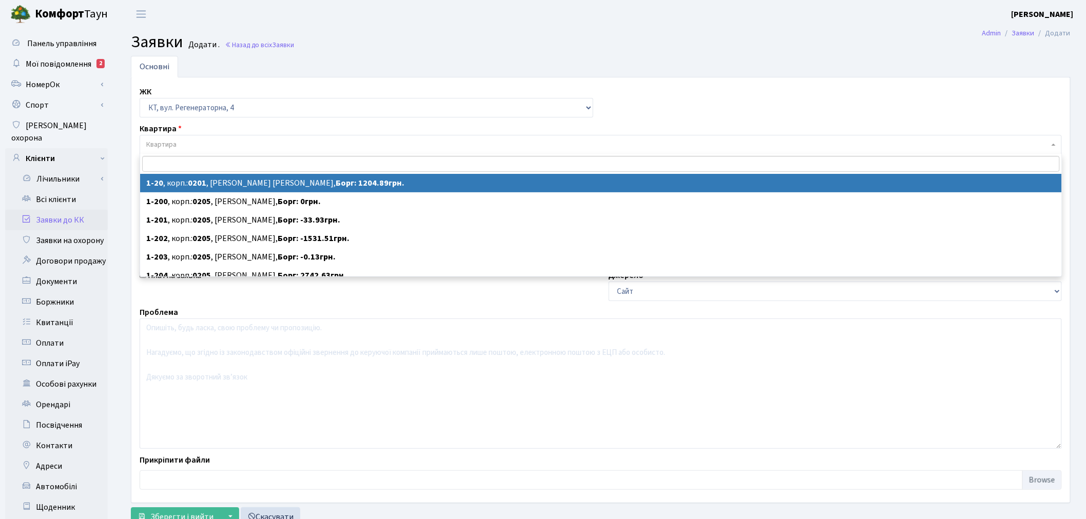
select select "20"
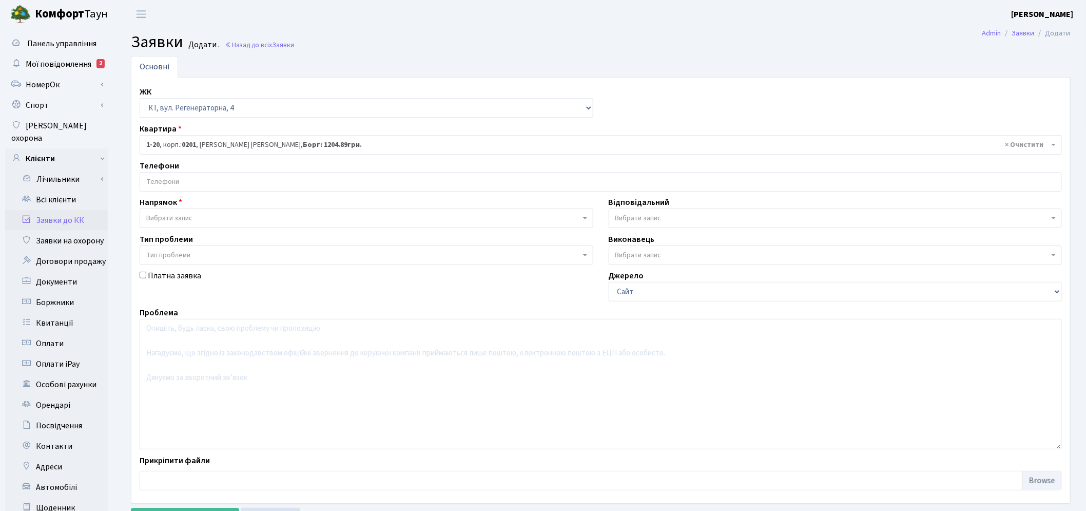
click at [210, 143] on span "× 1-20 , корп.: 0201 , [PERSON_NAME] [PERSON_NAME]: 1204.89грн." at bounding box center [597, 145] width 903 height 10
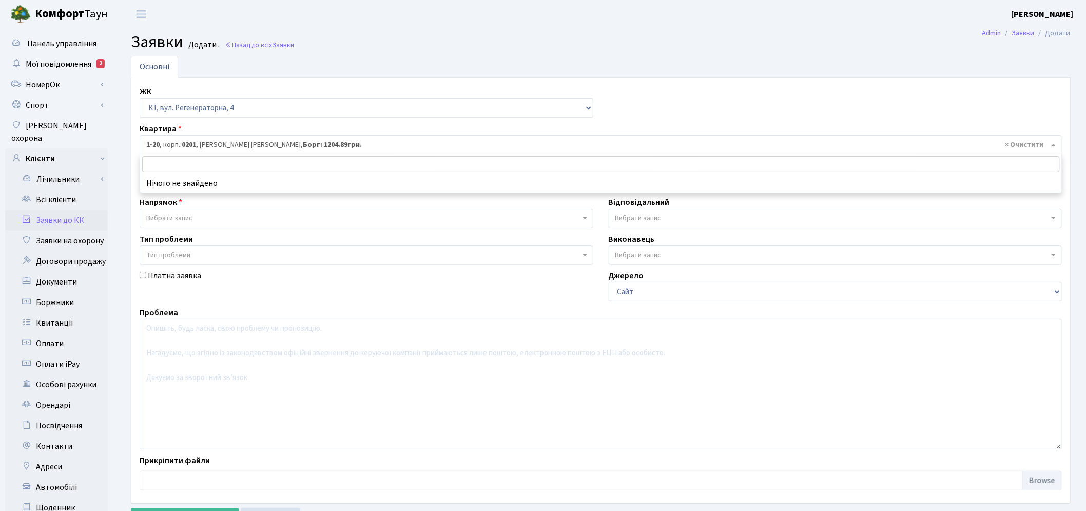
click at [204, 160] on input "search" at bounding box center [600, 164] width 917 height 16
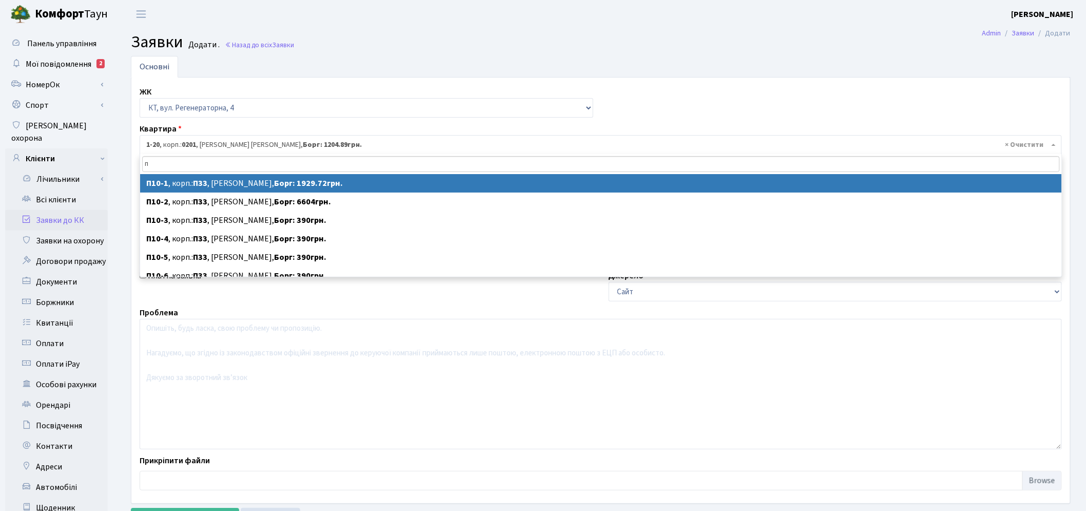
type input "п"
select select
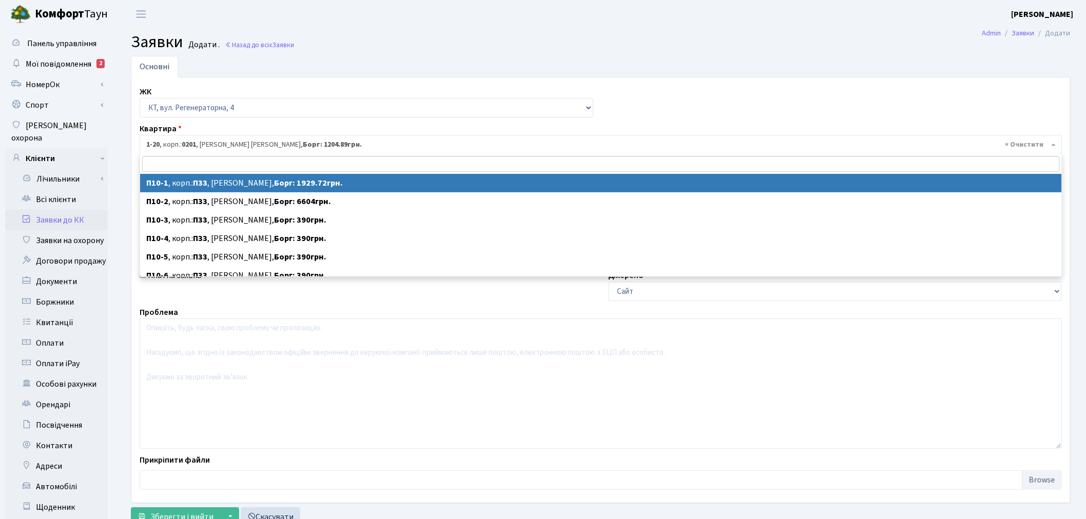
select select "7915"
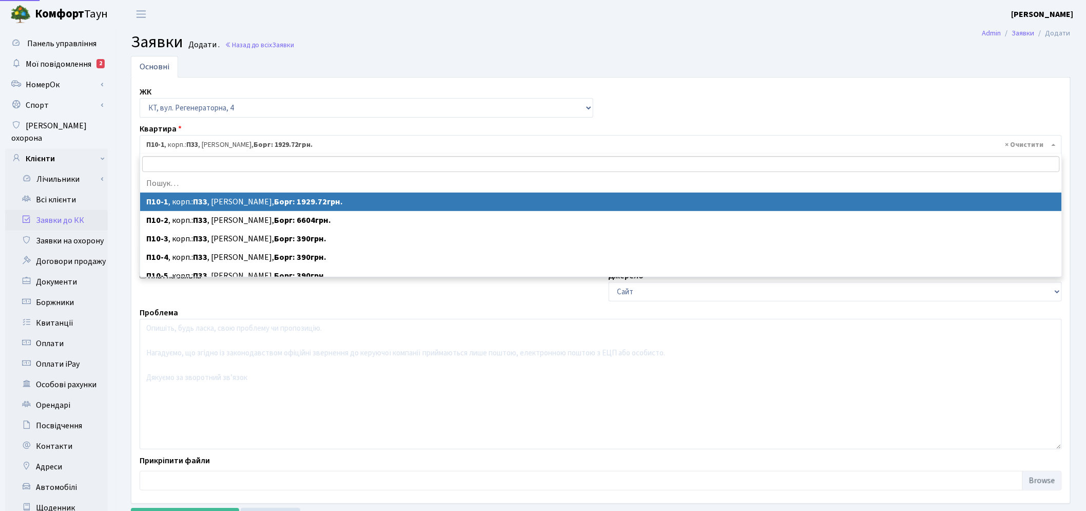
click at [168, 145] on span "× П10-1 , корп.: П33 , [PERSON_NAME], [PERSON_NAME]: 1929.72грн." at bounding box center [597, 145] width 903 height 10
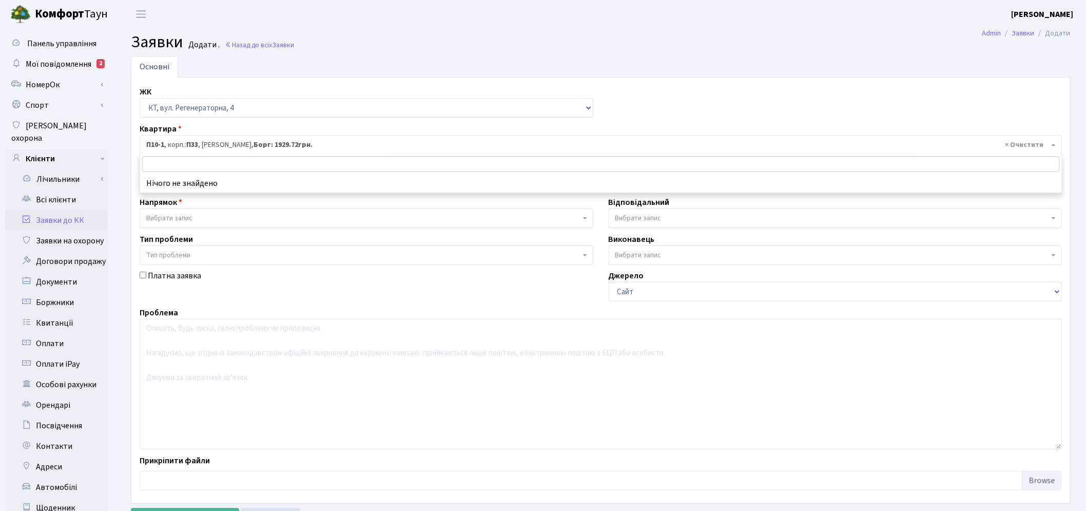
click at [84, 210] on link "Заявки до КК" at bounding box center [56, 220] width 103 height 21
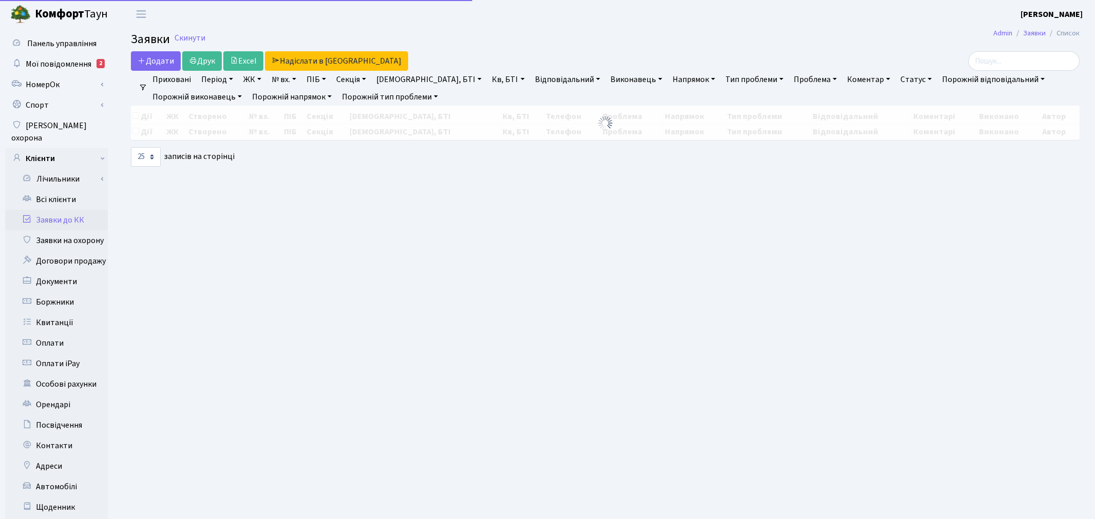
select select "25"
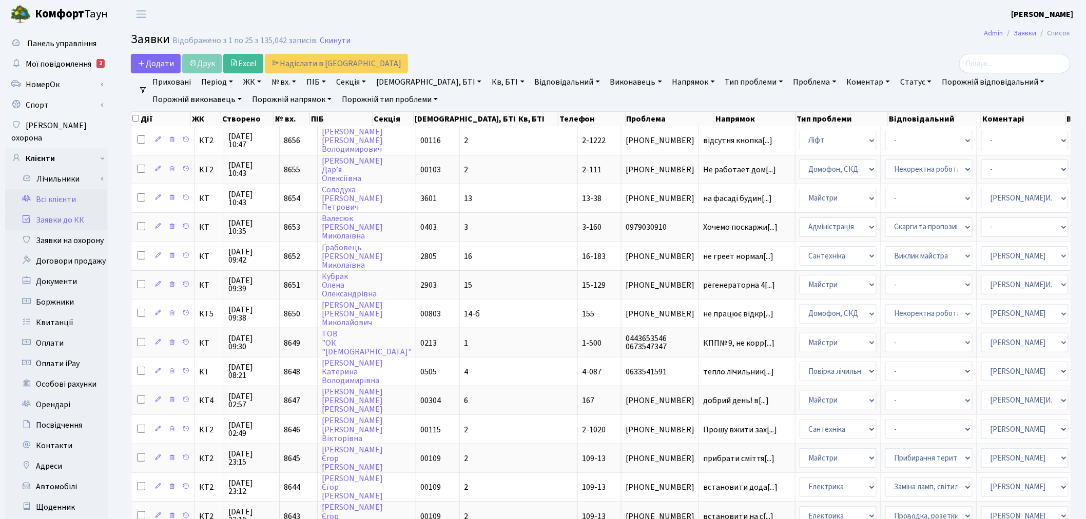
click at [65, 189] on link "Всі клієнти" at bounding box center [56, 199] width 103 height 21
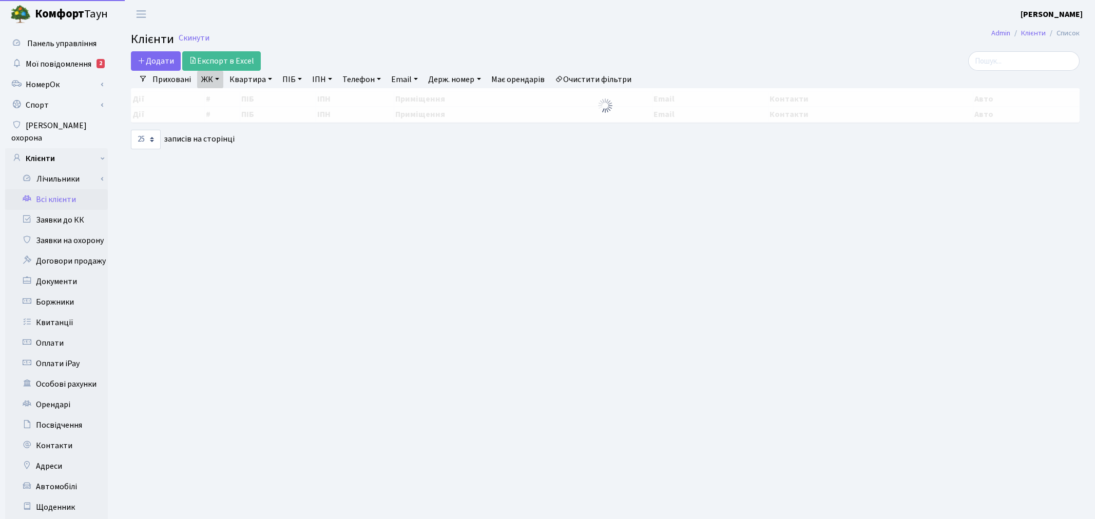
select select "25"
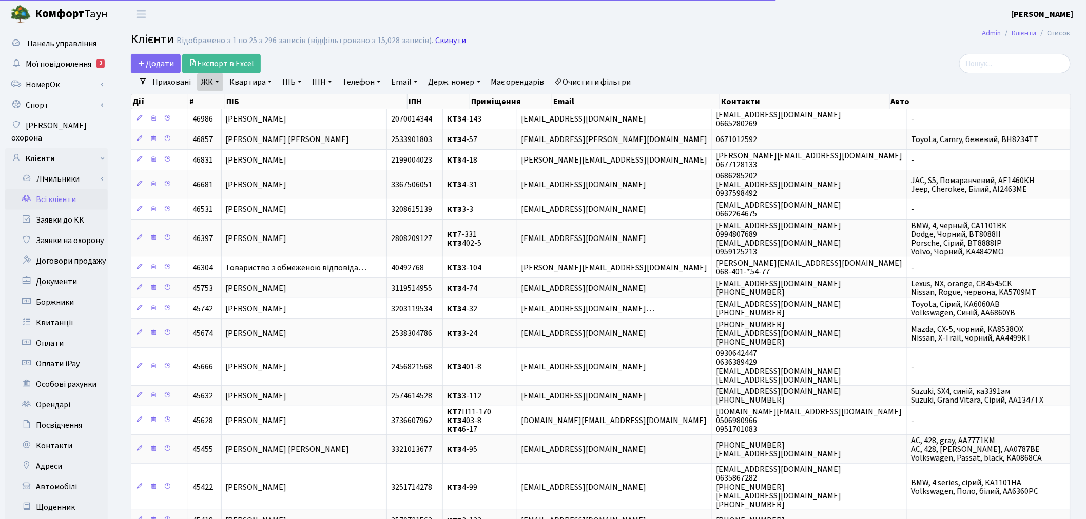
click at [445, 42] on link "Скинути" at bounding box center [450, 41] width 31 height 10
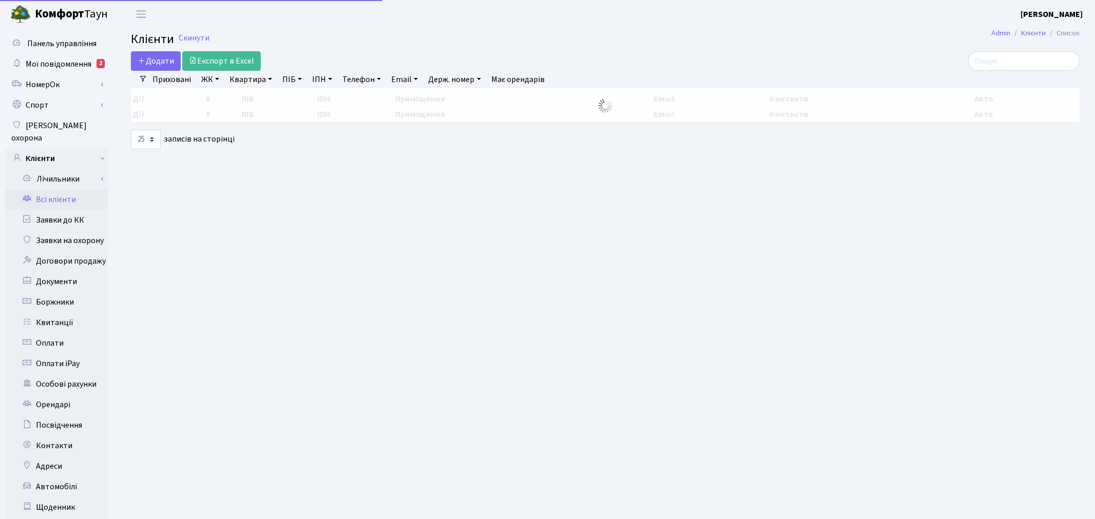
select select
select select "25"
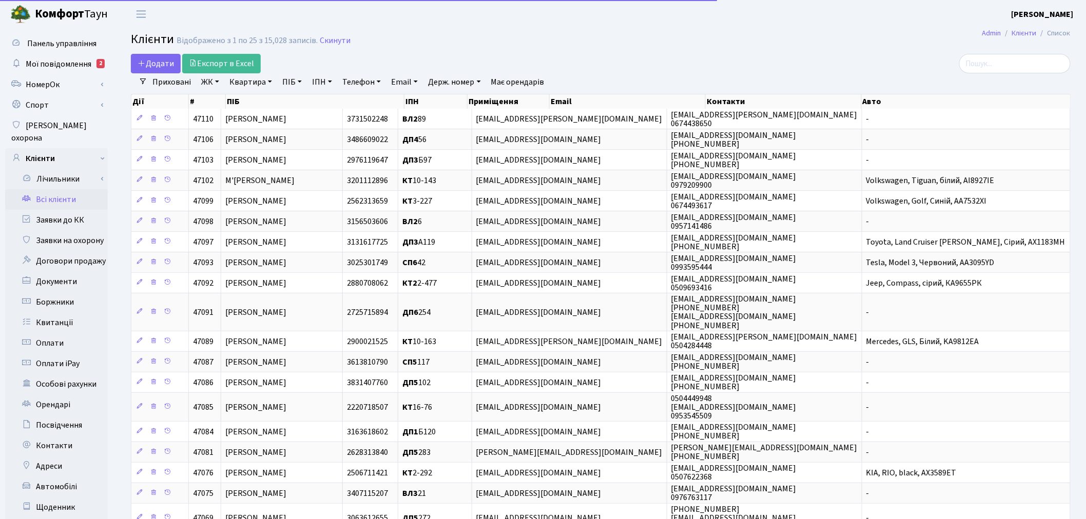
click at [210, 80] on link "ЖК" at bounding box center [210, 81] width 26 height 17
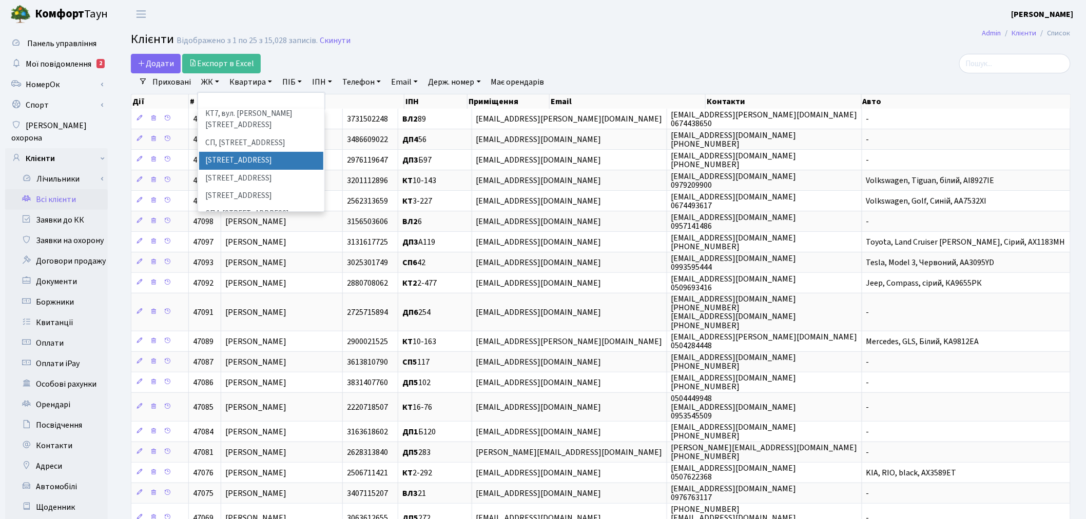
scroll to position [171, 0]
click at [263, 221] on li "СП6, [STREET_ADDRESS]" at bounding box center [261, 230] width 124 height 18
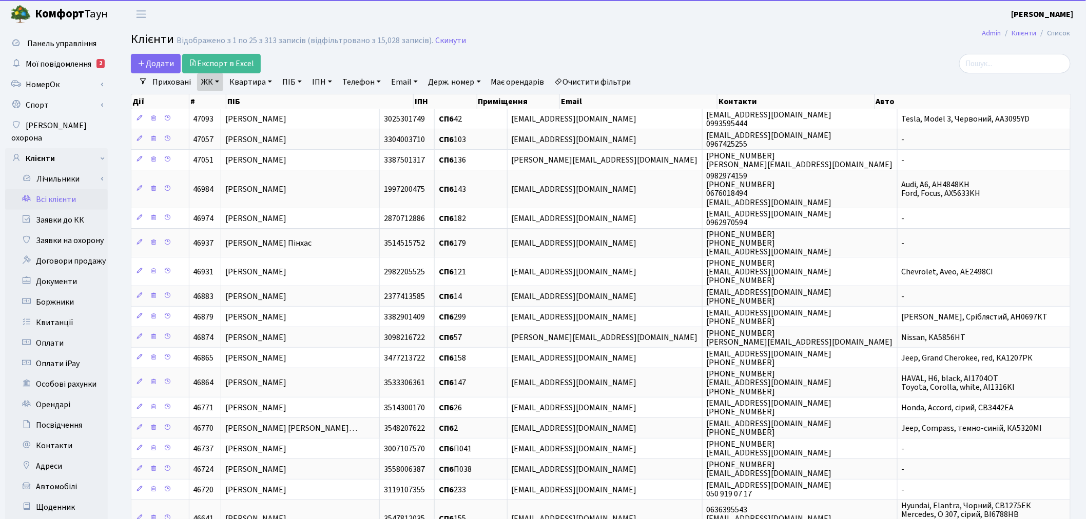
click at [264, 80] on link "Квартира" at bounding box center [250, 81] width 51 height 17
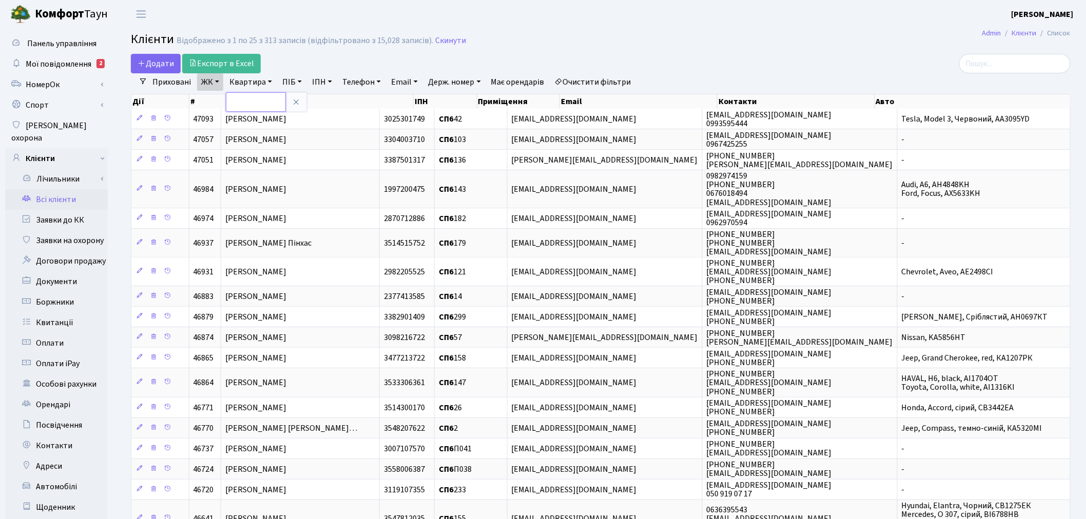
click at [264, 103] on input "text" at bounding box center [256, 102] width 60 height 20
type input "57"
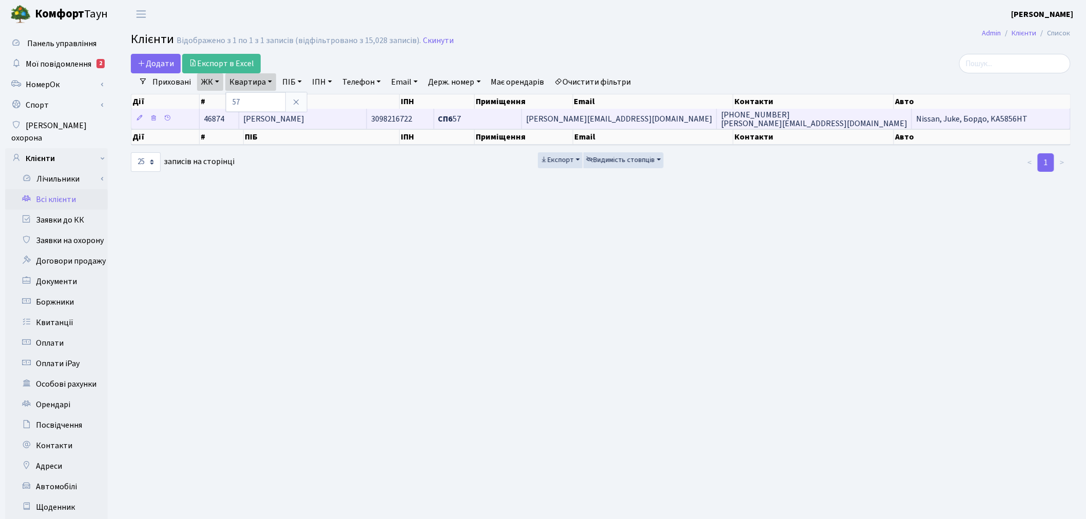
click at [658, 123] on span "elena.zhuravelll@gmail.com" at bounding box center [619, 118] width 186 height 11
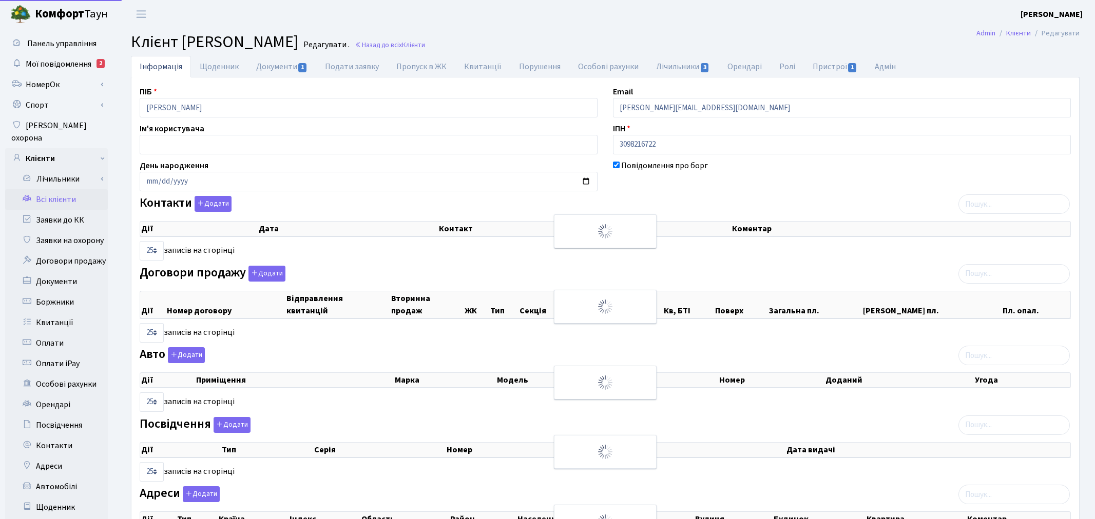
select select "25"
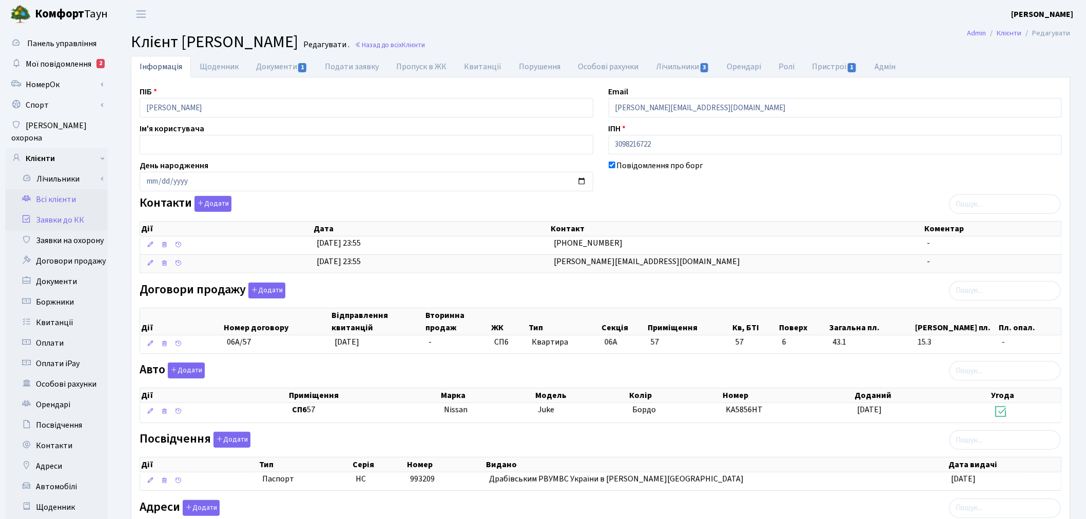
click at [69, 210] on link "Заявки до КК" at bounding box center [56, 220] width 103 height 21
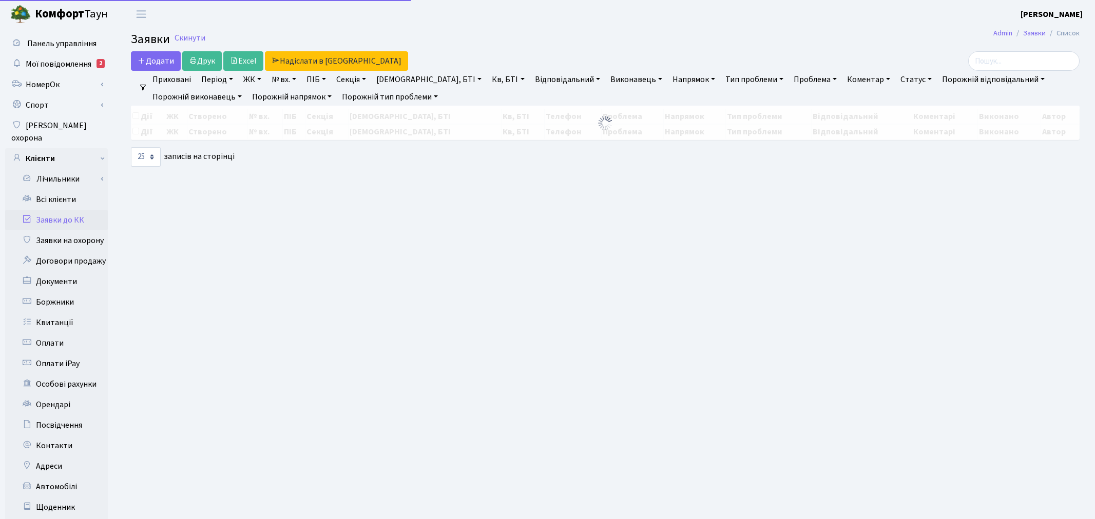
select select "25"
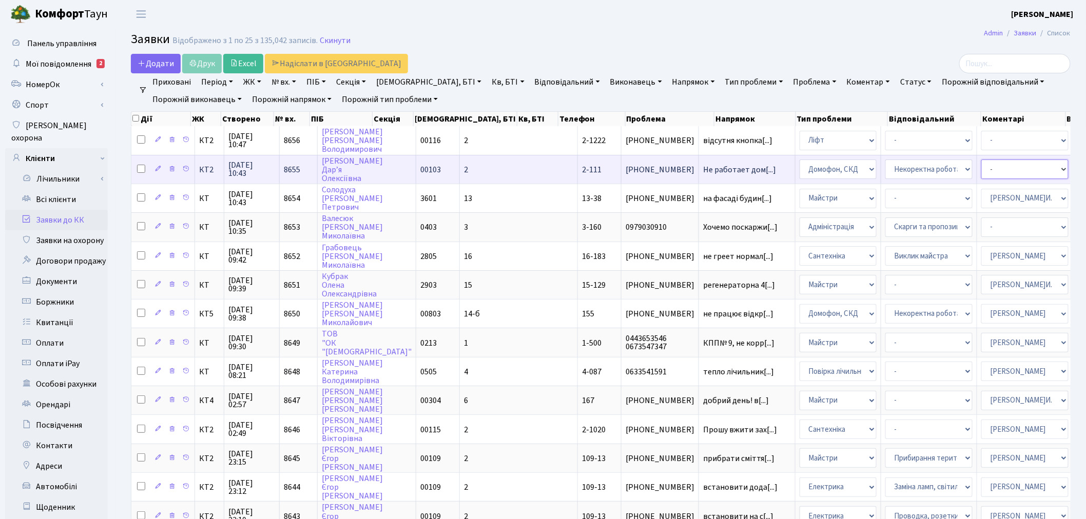
click at [981, 168] on select "- Адміністратор ЖК ДП Адміністратор ЖК КТ Адміністратор ЖК СП Вижул В. В. Горді…" at bounding box center [1024, 170] width 87 height 20
select select "22"
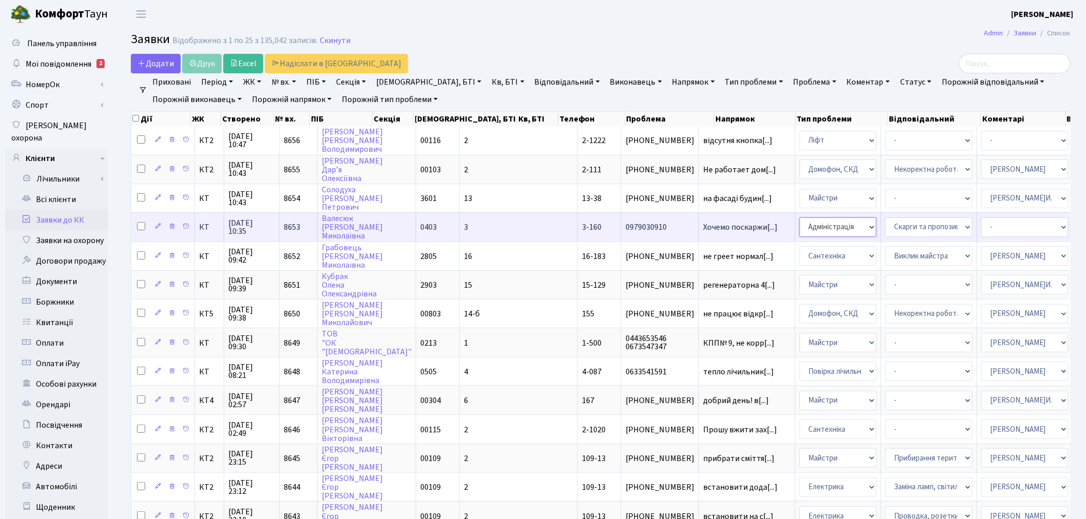
click at [800, 219] on select "- Адміністрація Домофон, СКД Ліфт Майстри Сантехніка Економічний відділ Електри…" at bounding box center [838, 228] width 77 height 20
select select "1"
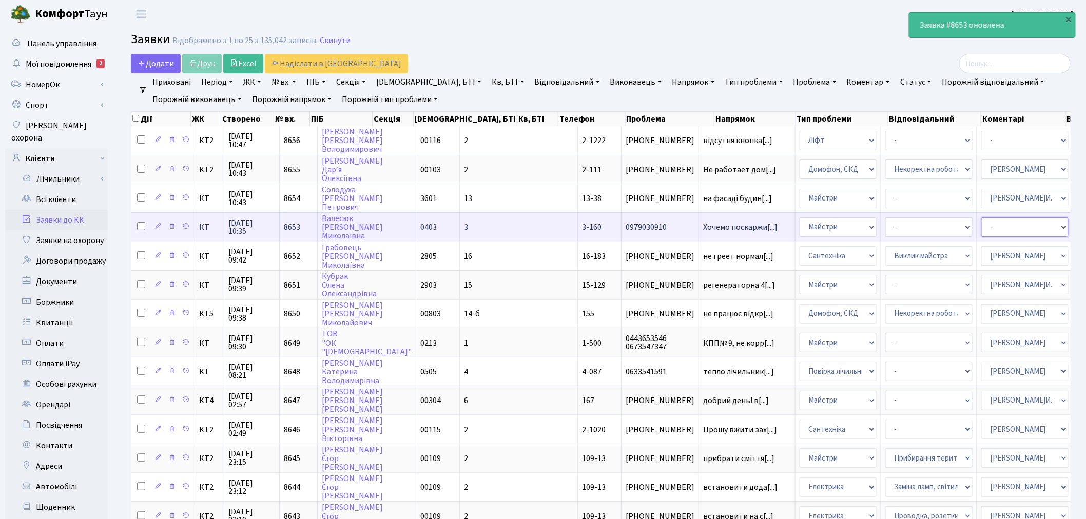
click at [981, 220] on select "- Адміністратор ЖК ДП Адміністратор ЖК КТ Адміністратор ЖК СП Вижул В. В. Горді…" at bounding box center [1024, 228] width 87 height 20
select select "62"
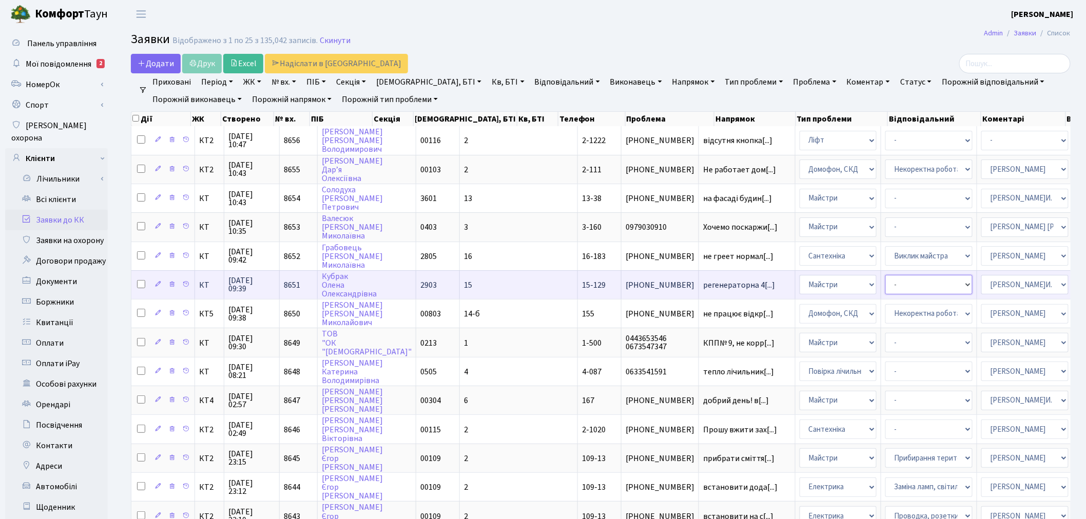
click at [885, 280] on select "- Замовлення плану комунікацій Дитячі майданчики Озеленення Прибирання в будинк…" at bounding box center [928, 285] width 87 height 20
select select "58"
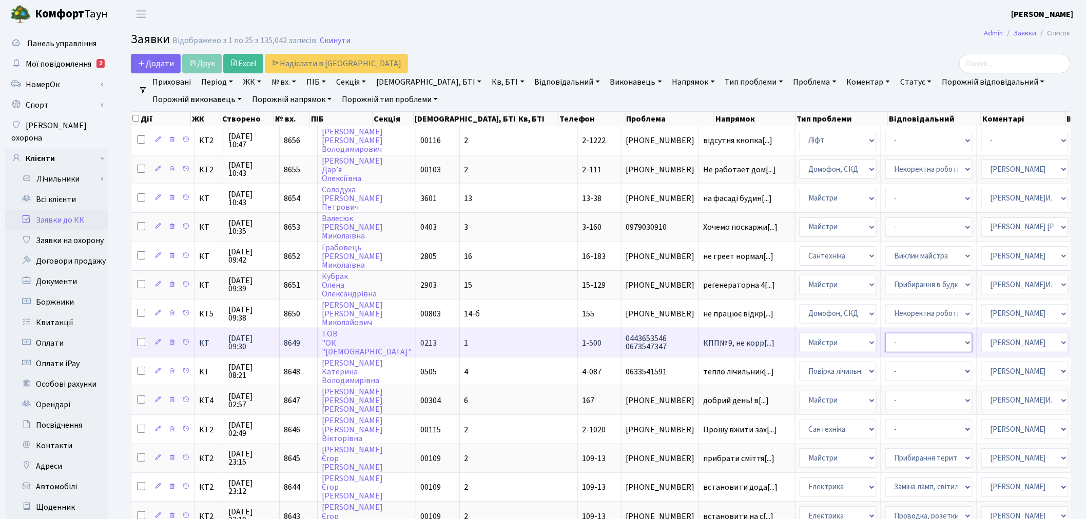
click at [885, 333] on select "- Замовлення плану комунікацій Дитячі майданчики Озеленення Прибирання в будинк…" at bounding box center [928, 343] width 87 height 20
click at [800, 339] on select "- Адміністрація Домофон, СКД Ліфт Майстри Сантехніка Економічний відділ Електри…" at bounding box center [838, 343] width 77 height 20
select select "4"
click at [885, 333] on select "- Встановлення трубки домофону Некоректна робота домофону" at bounding box center [928, 343] width 87 height 20
select select "38"
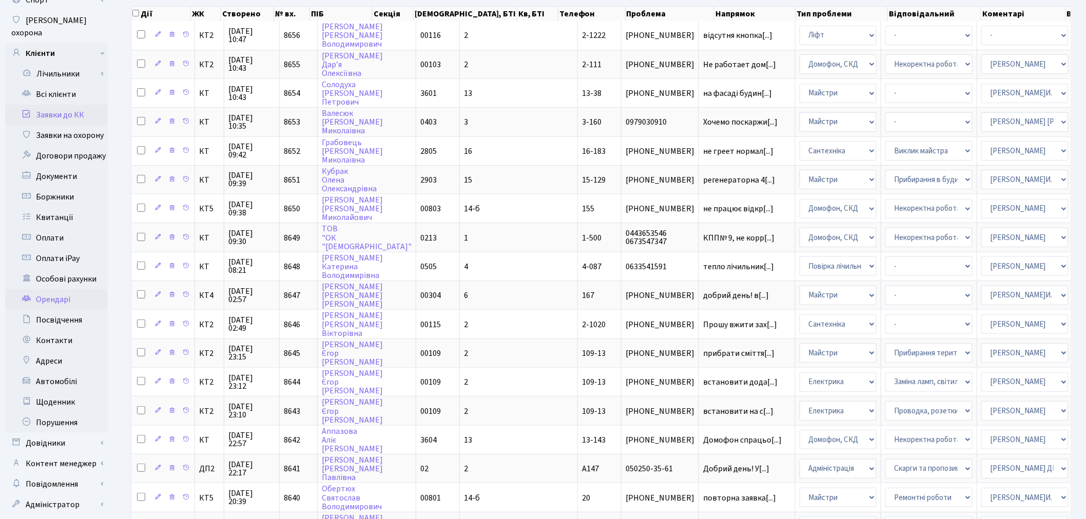
scroll to position [114, 0]
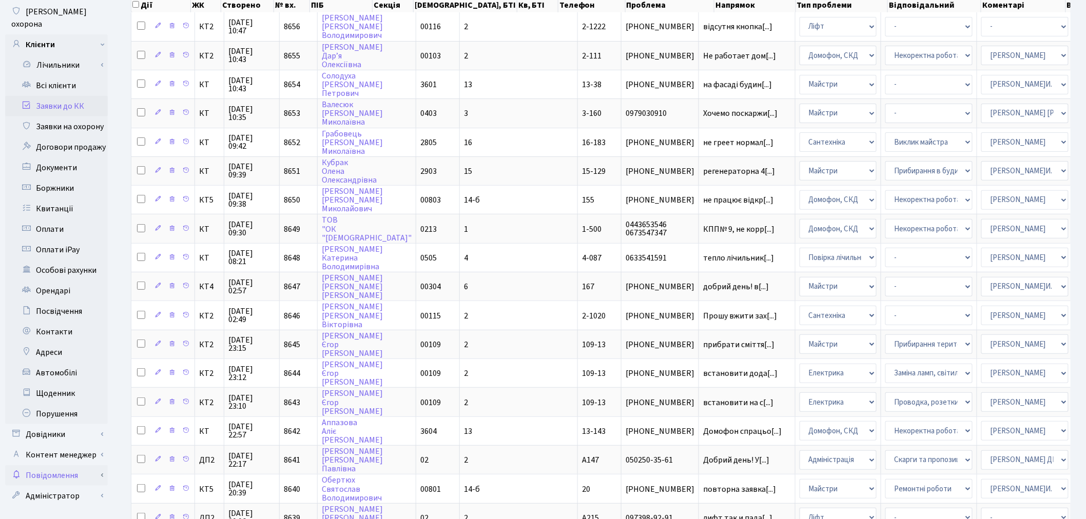
click at [81, 466] on link "Повідомлення" at bounding box center [56, 476] width 103 height 21
click at [84, 466] on link "Повідомлення" at bounding box center [56, 476] width 103 height 21
click at [89, 445] on link "Контент менеджер" at bounding box center [56, 455] width 103 height 21
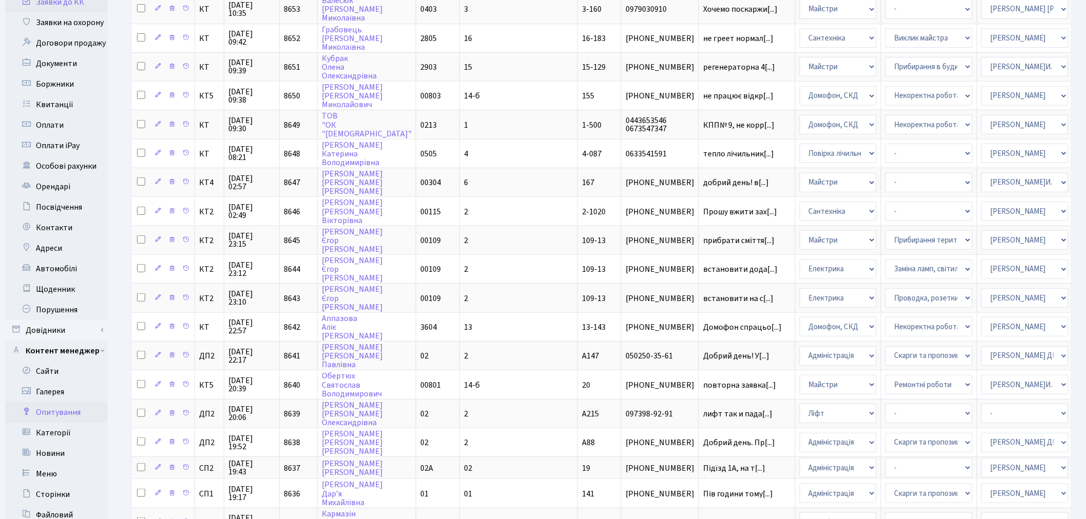
scroll to position [228, 0]
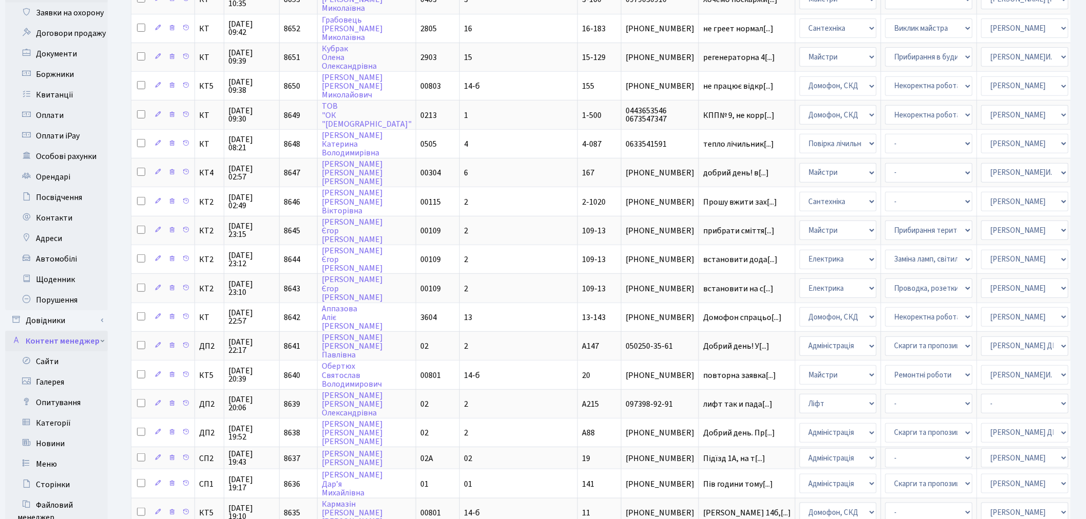
click at [101, 331] on link "Контент менеджер" at bounding box center [56, 341] width 103 height 21
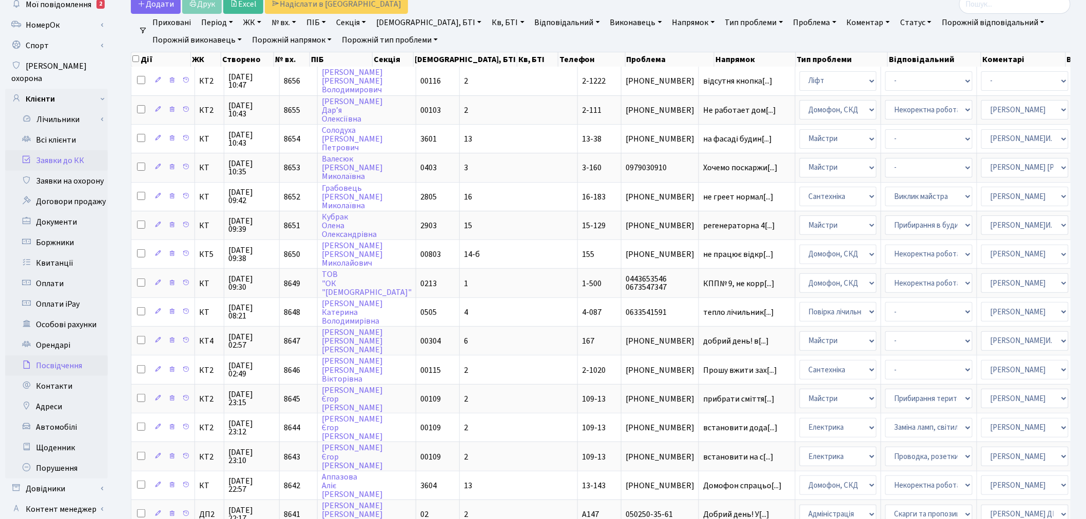
scroll to position [57, 0]
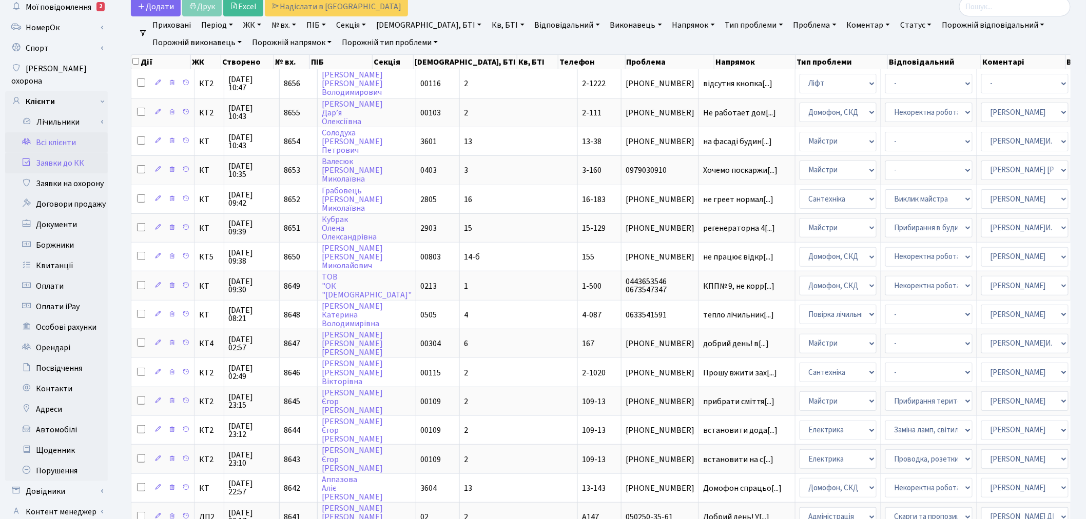
click at [80, 133] on link "Всі клієнти" at bounding box center [56, 142] width 103 height 21
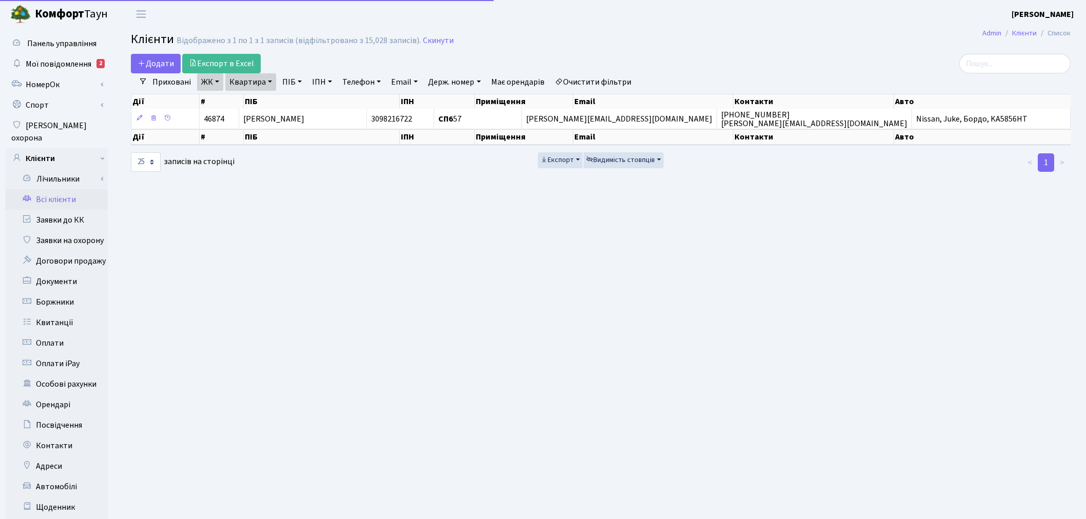
select select "25"
click at [433, 37] on link "Скинути" at bounding box center [438, 41] width 31 height 10
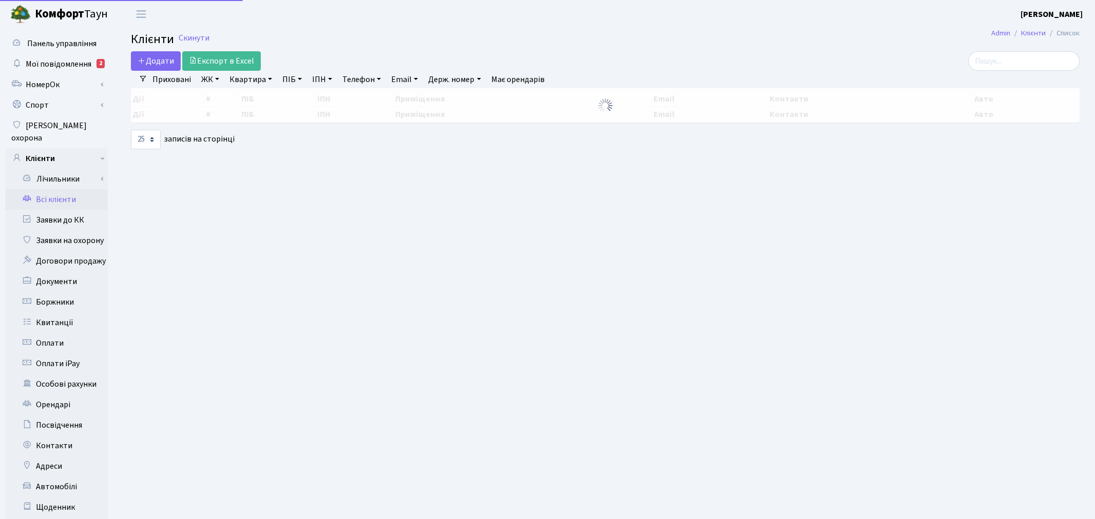
select select "25"
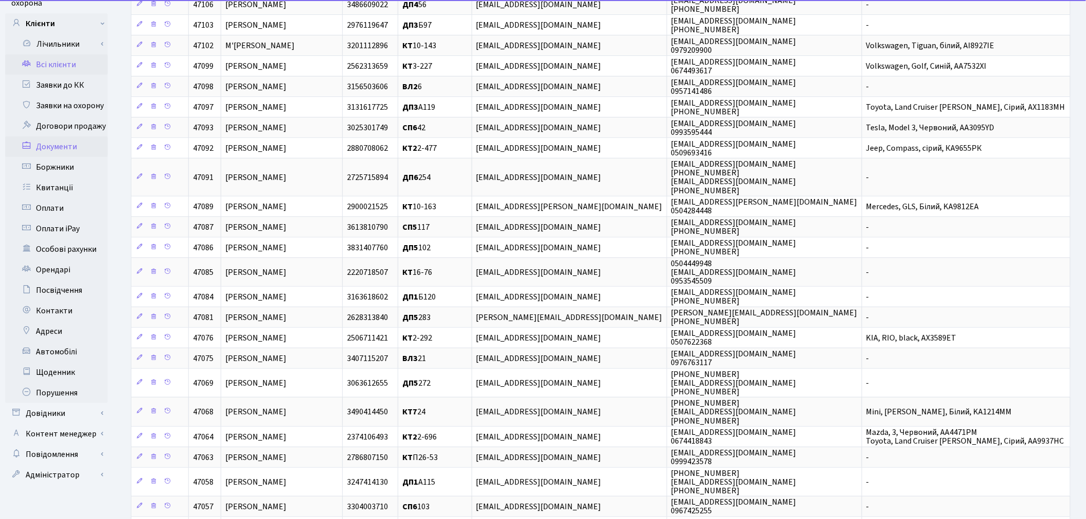
scroll to position [219, 0]
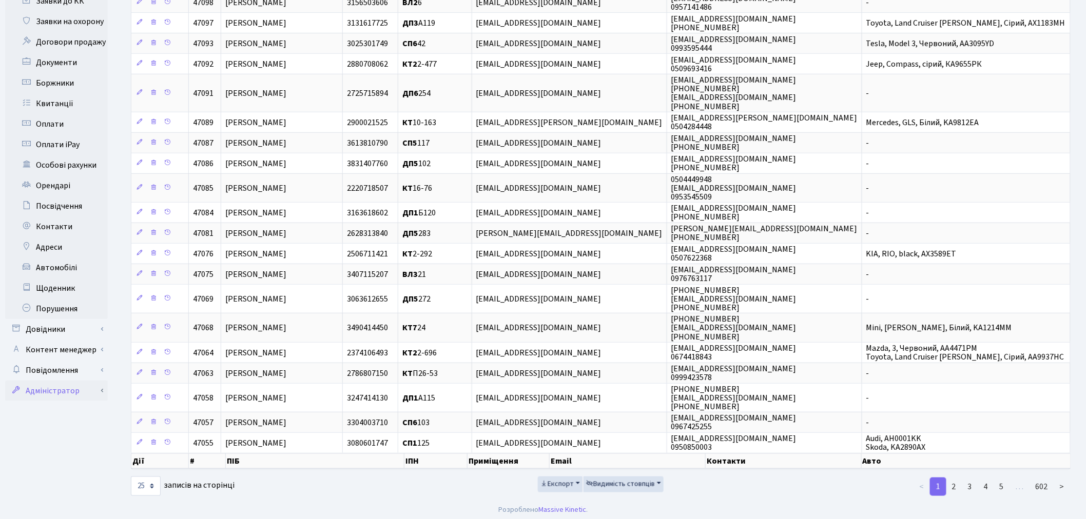
click at [99, 383] on link "Адміністратор" at bounding box center [56, 391] width 103 height 21
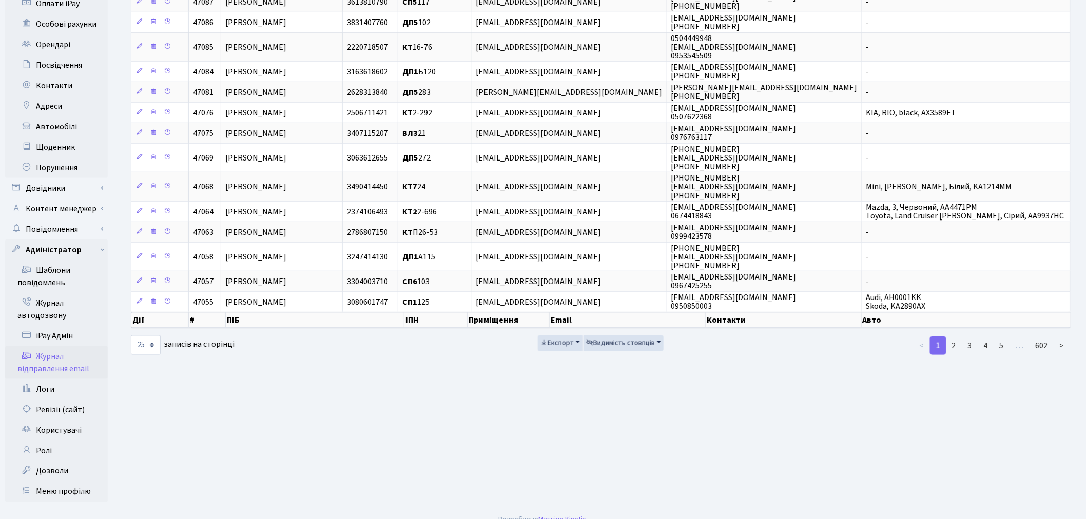
scroll to position [361, 0]
click at [68, 440] on link "Ролі" at bounding box center [56, 450] width 103 height 21
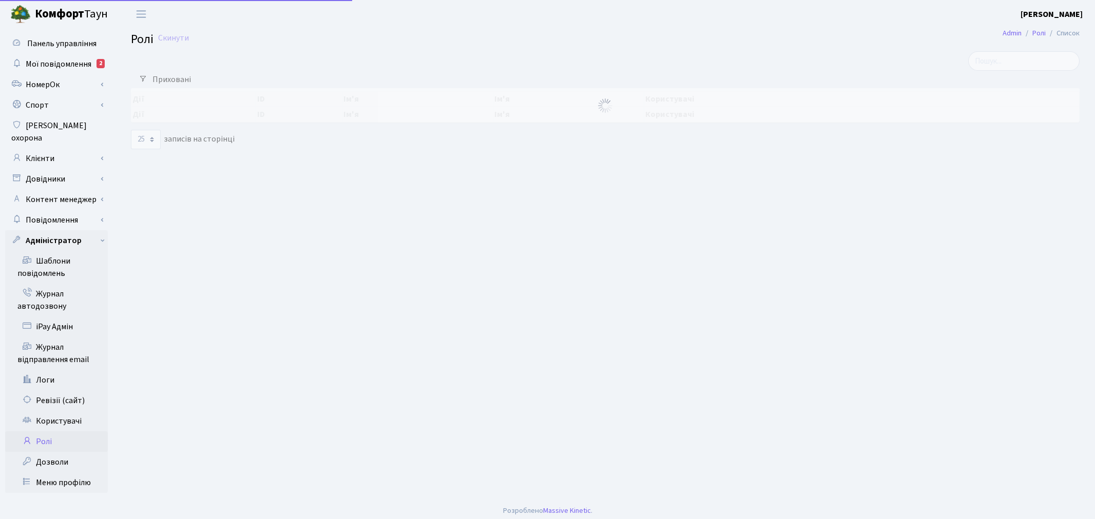
select select "25"
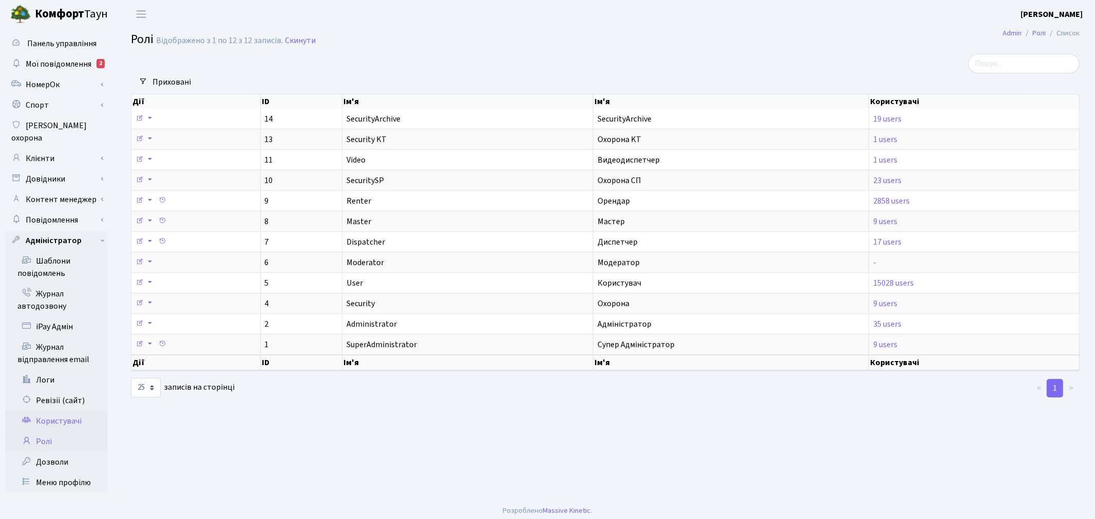
click at [72, 411] on link "Користувачі" at bounding box center [56, 421] width 103 height 21
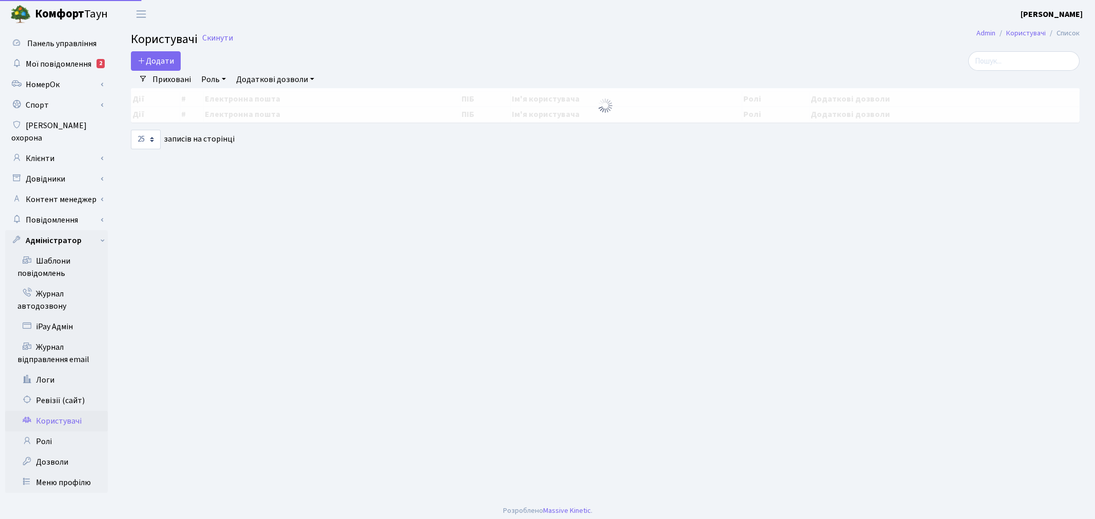
select select "25"
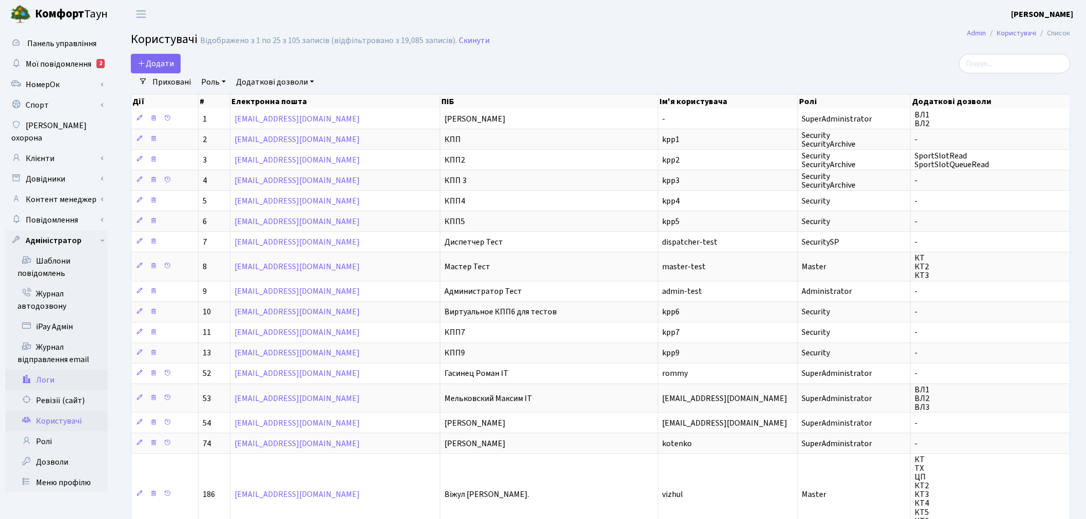
click at [85, 370] on link "Логи" at bounding box center [56, 380] width 103 height 21
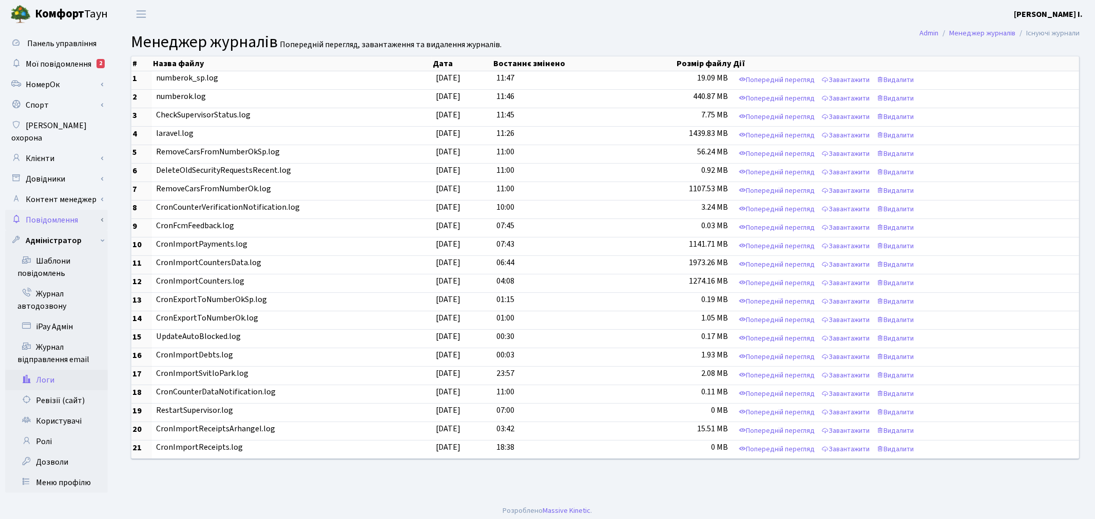
click at [99, 210] on link "Повідомлення" at bounding box center [56, 220] width 103 height 21
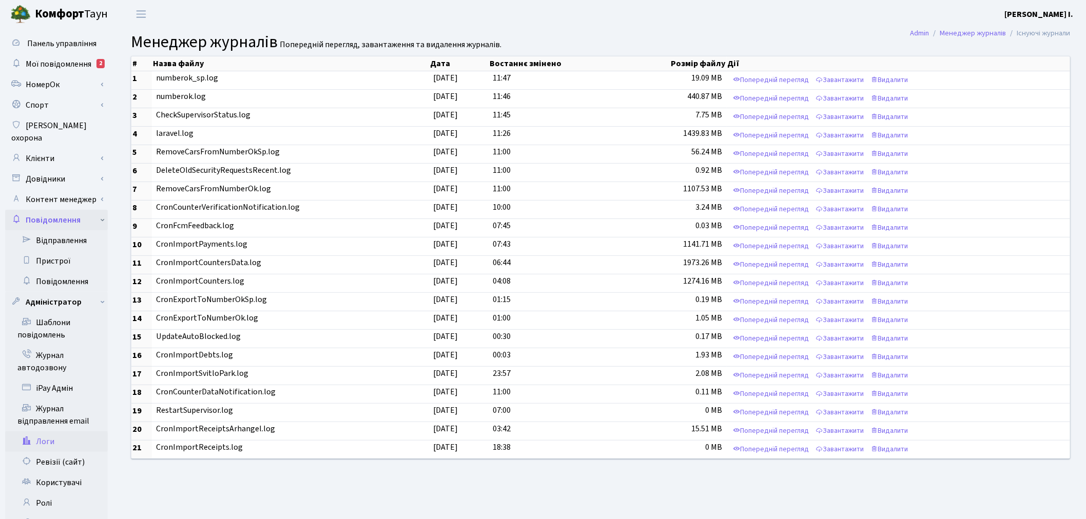
click at [99, 210] on link "Повідомлення" at bounding box center [56, 220] width 103 height 21
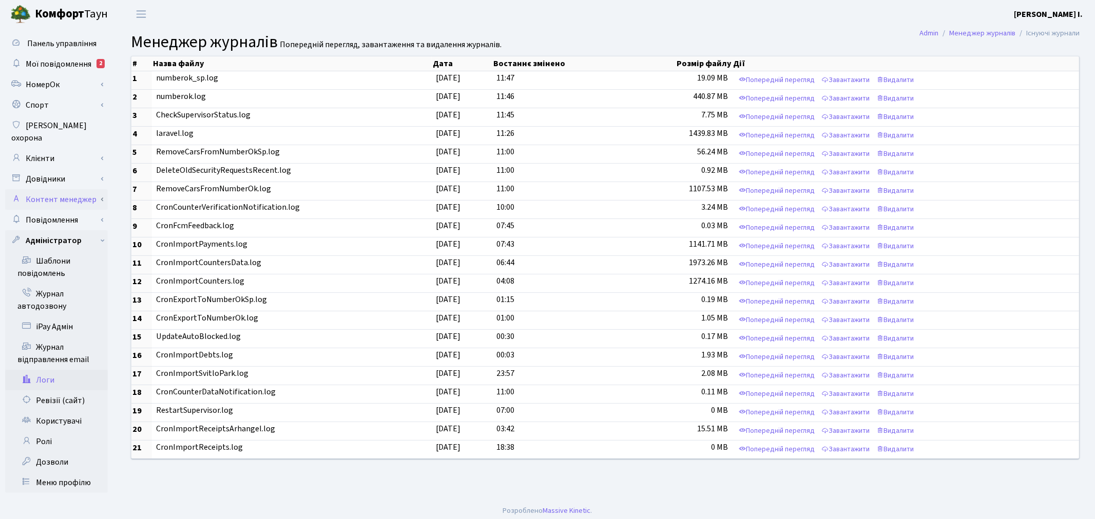
click at [102, 189] on link "Контент менеджер" at bounding box center [56, 199] width 103 height 21
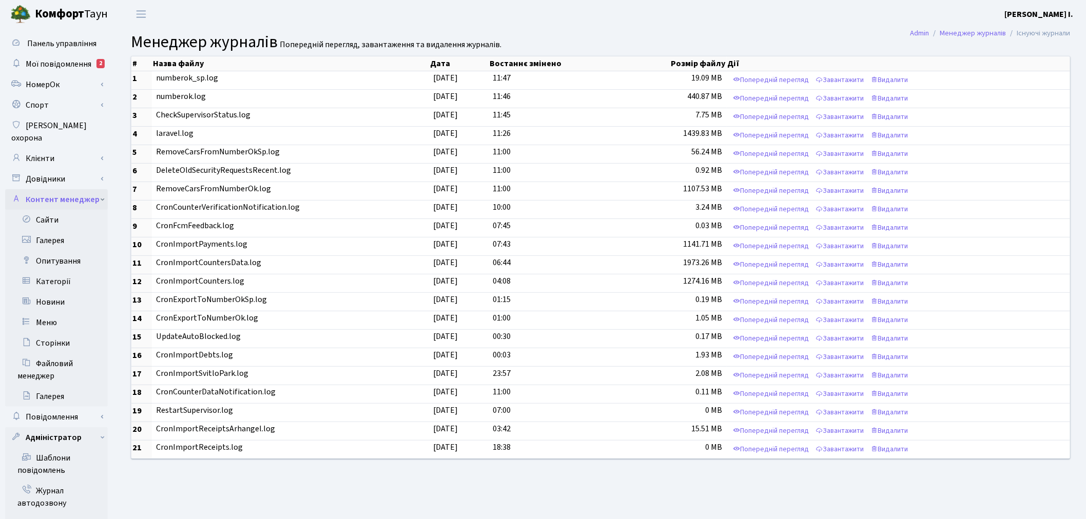
click at [104, 190] on link "Контент менеджер" at bounding box center [56, 199] width 103 height 21
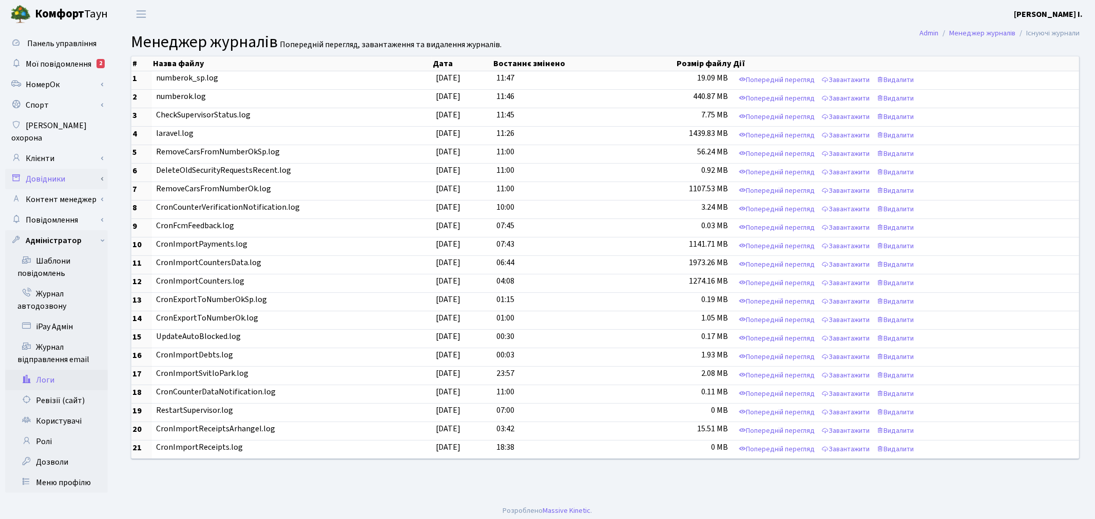
click at [106, 169] on link "Довідники" at bounding box center [56, 179] width 103 height 21
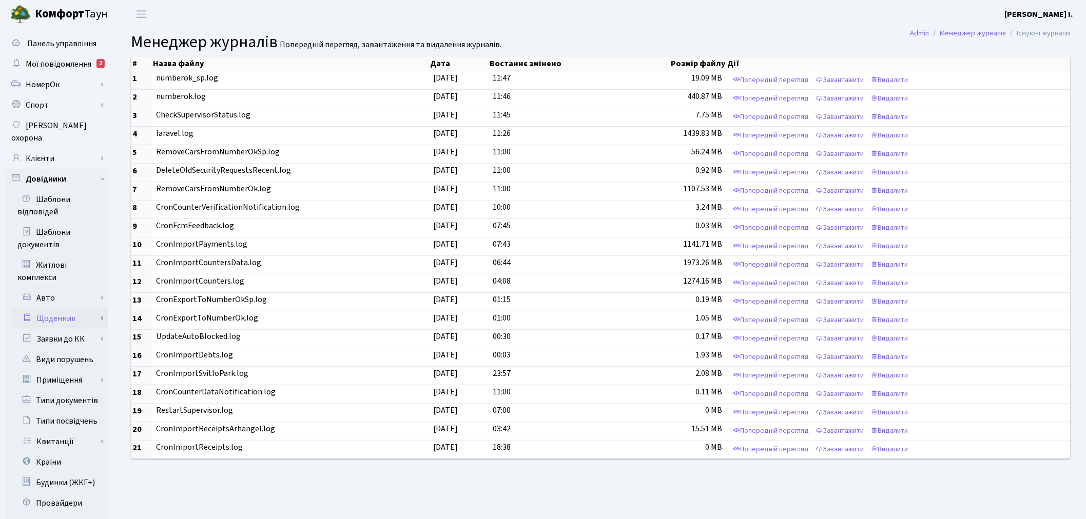
click at [104, 308] on link "Щоденник" at bounding box center [60, 318] width 96 height 21
click at [103, 331] on link "Заявки до КК" at bounding box center [60, 339] width 96 height 21
click at [88, 370] on link "Відповідальні" at bounding box center [60, 380] width 96 height 21
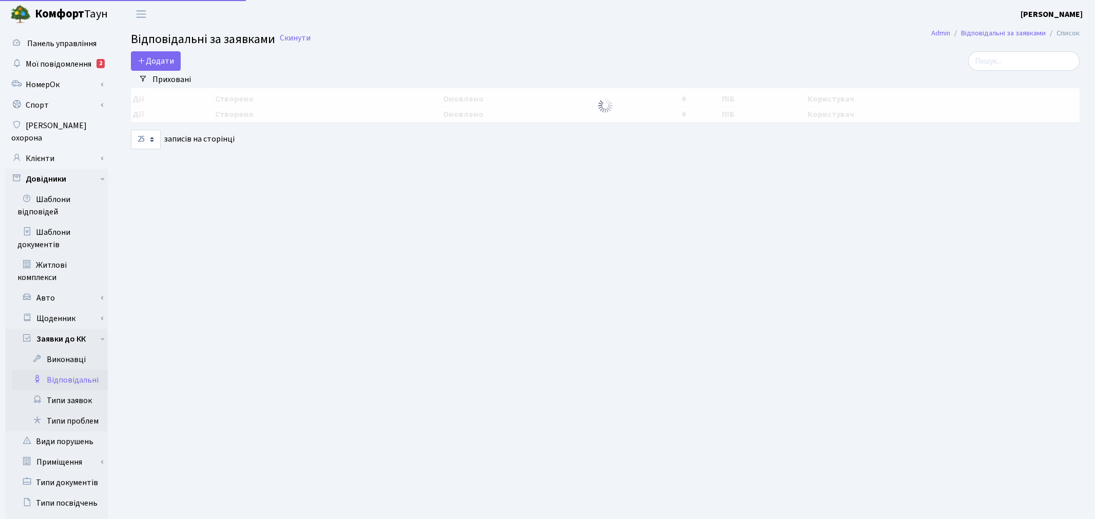
select select "25"
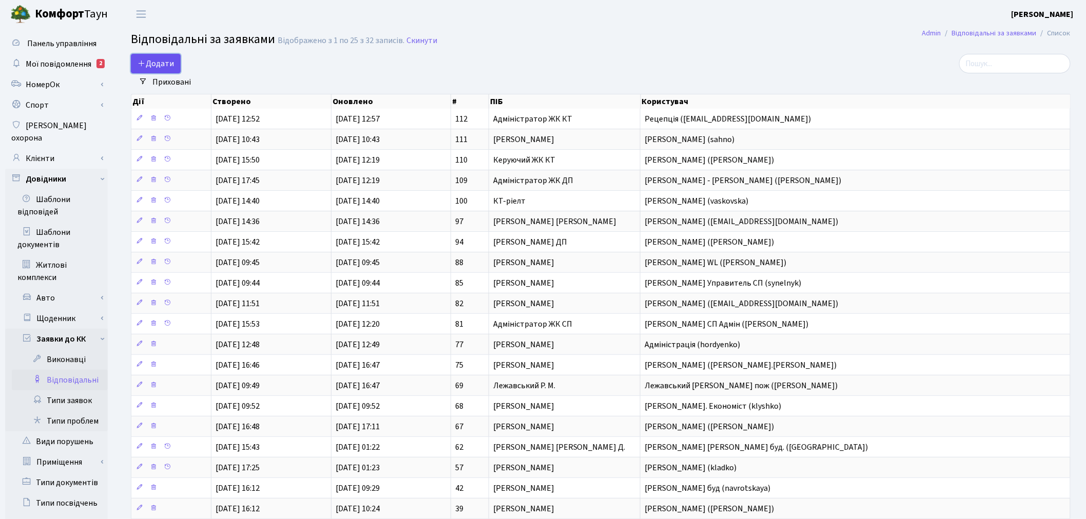
click at [156, 67] on span "Додати" at bounding box center [156, 63] width 36 height 11
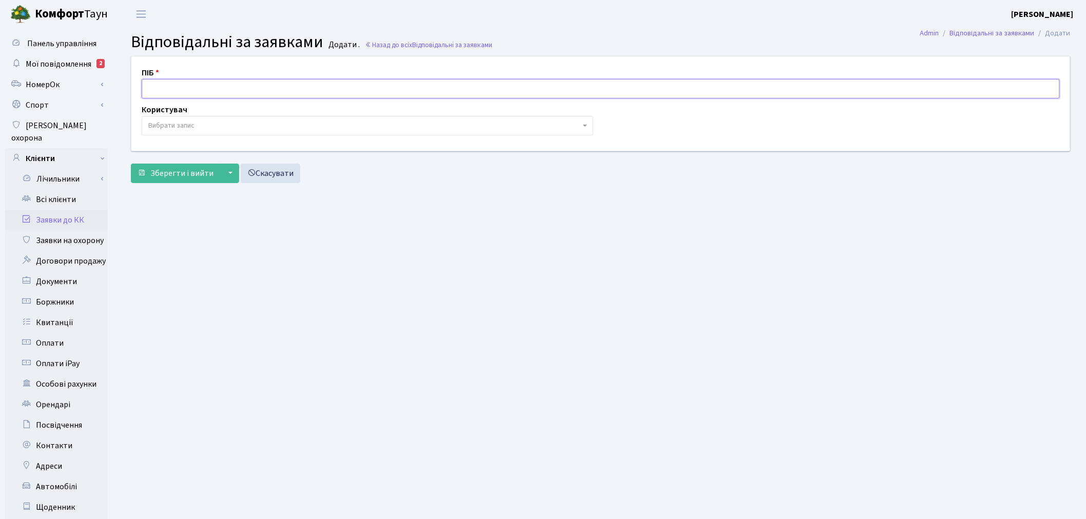
click at [176, 88] on input "text" at bounding box center [601, 89] width 918 height 20
type input "Д"
type input "Літвиненко Дмитро"
click at [210, 129] on span "Вибрати запис" at bounding box center [364, 126] width 432 height 10
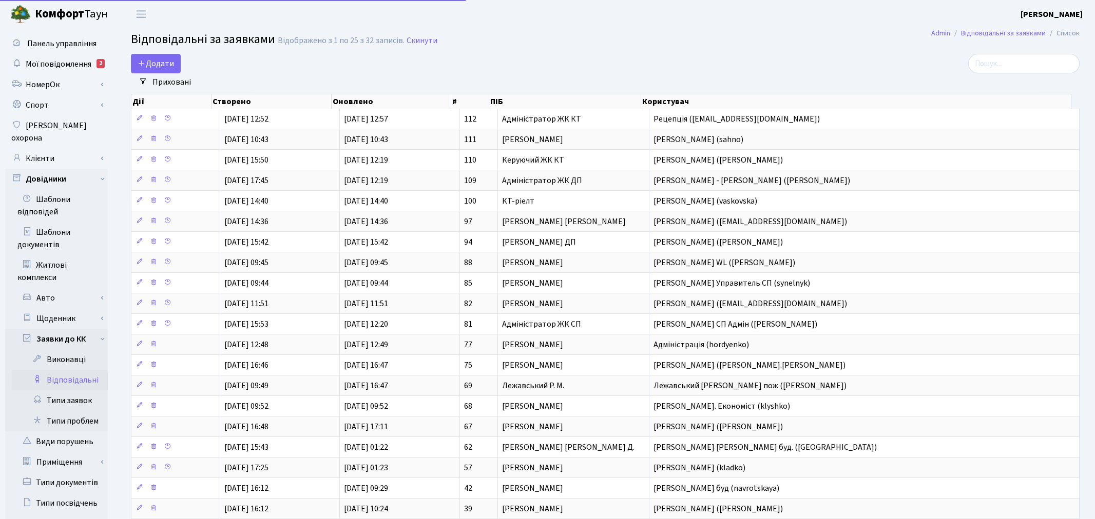
select select "25"
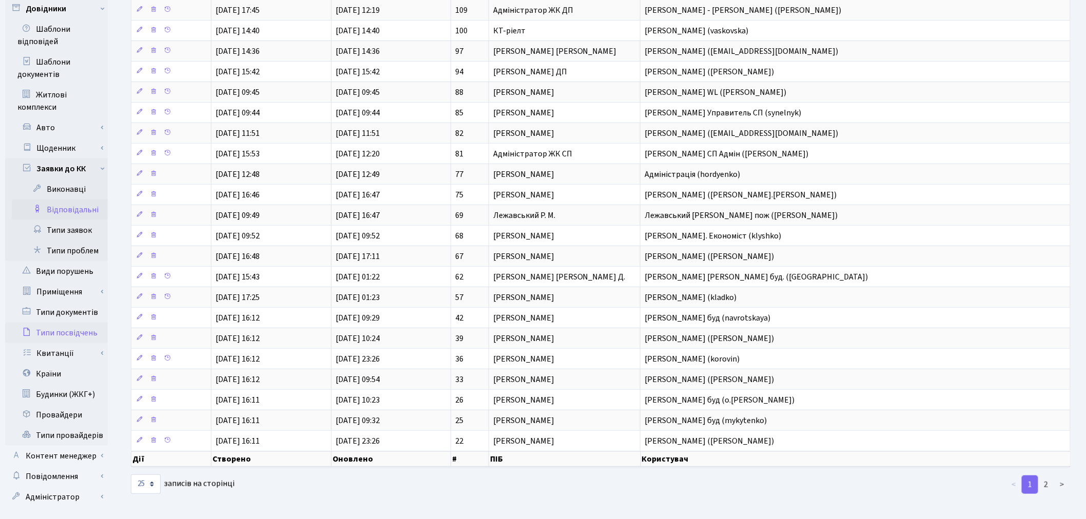
scroll to position [177, 0]
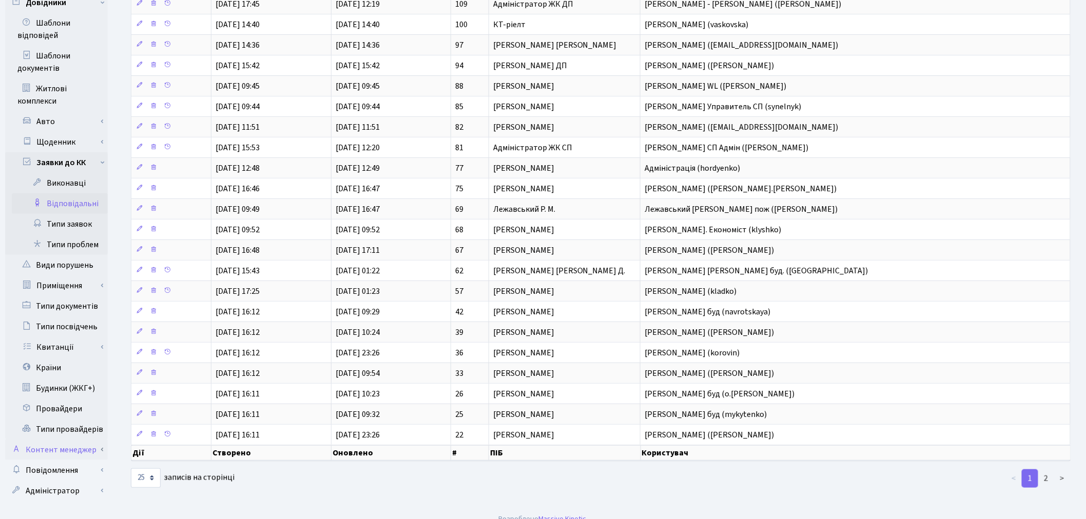
click at [92, 440] on link "Контент менеджер" at bounding box center [56, 450] width 103 height 21
click at [95, 460] on link "Повідомлення" at bounding box center [56, 470] width 103 height 21
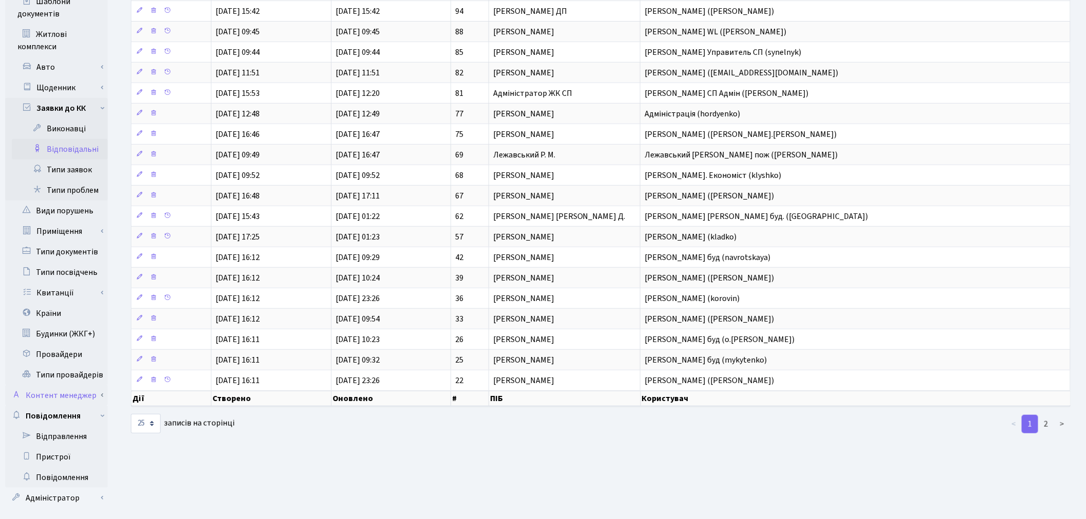
scroll to position [238, 0]
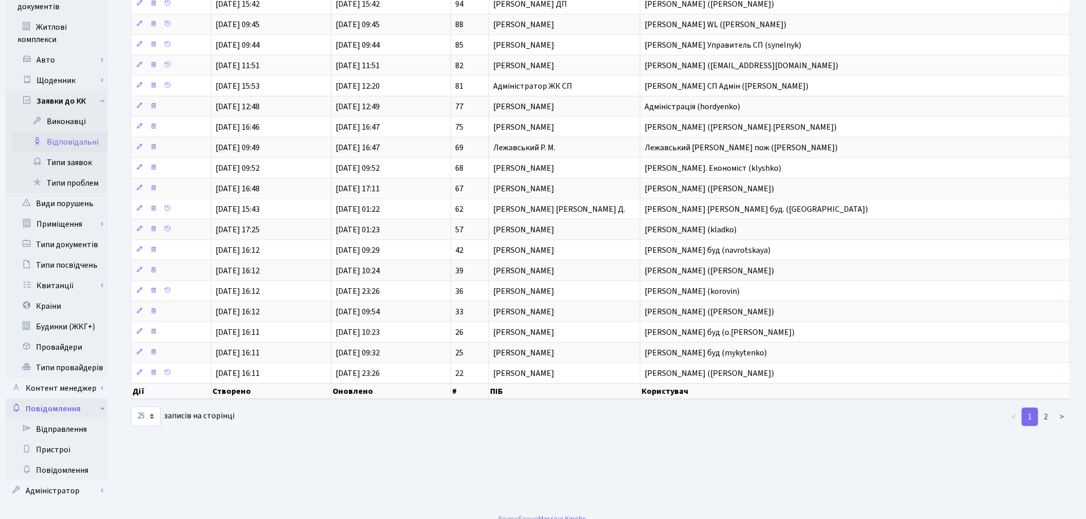
click at [103, 399] on link "Повідомлення" at bounding box center [56, 409] width 103 height 21
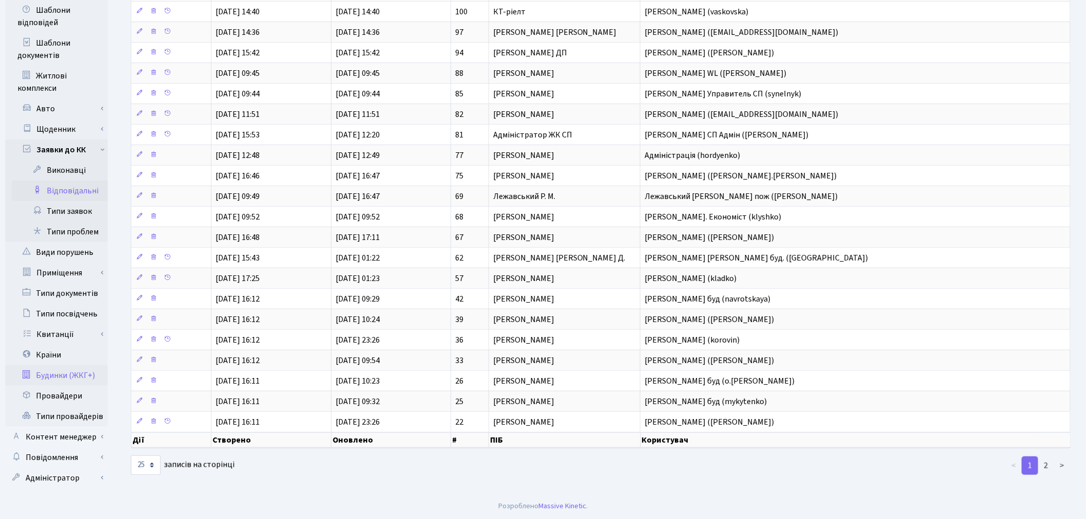
scroll to position [177, 0]
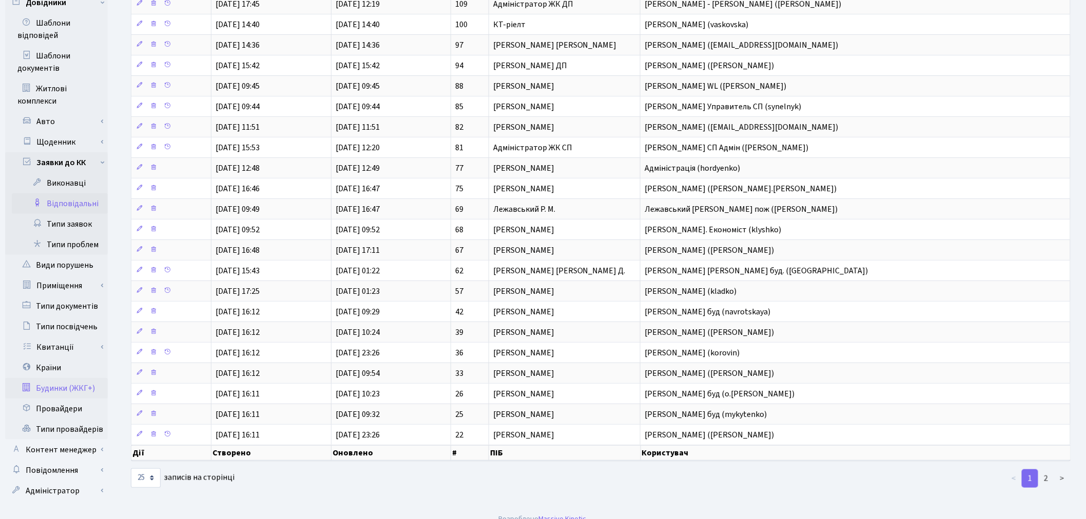
click at [103, 378] on link "Будинки (ЖКГ+)" at bounding box center [56, 388] width 103 height 21
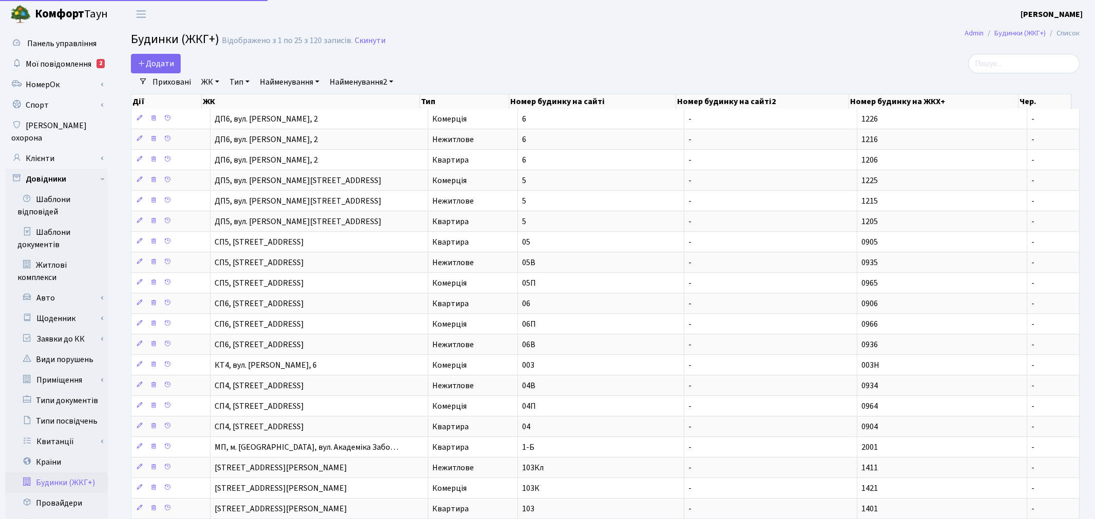
select select "25"
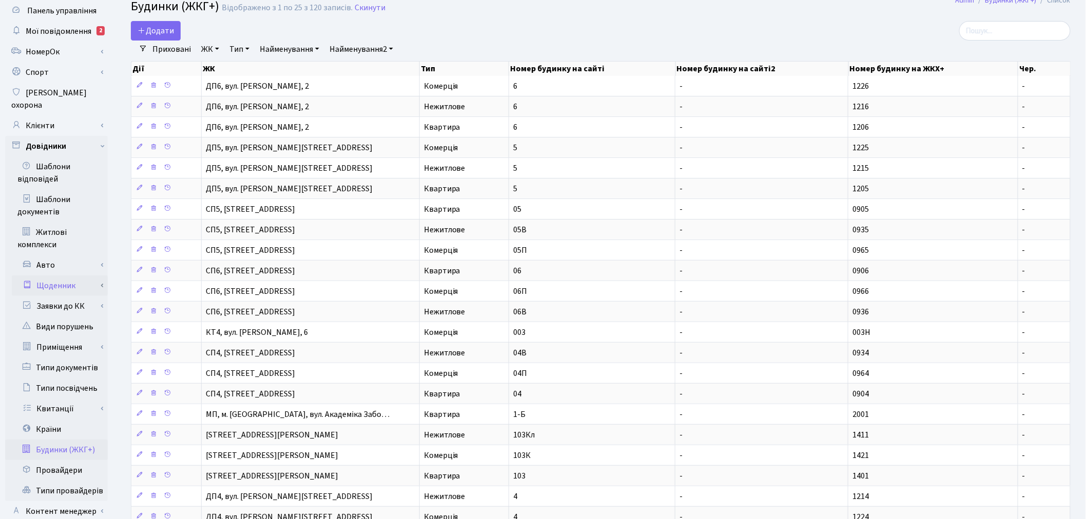
scroll to position [176, 0]
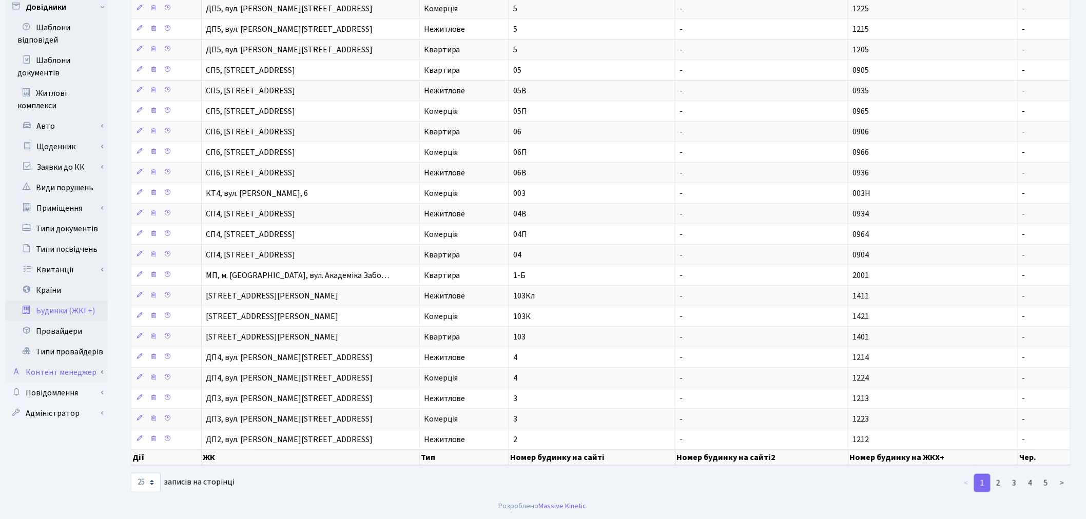
click at [101, 362] on link "Контент менеджер" at bounding box center [56, 372] width 103 height 21
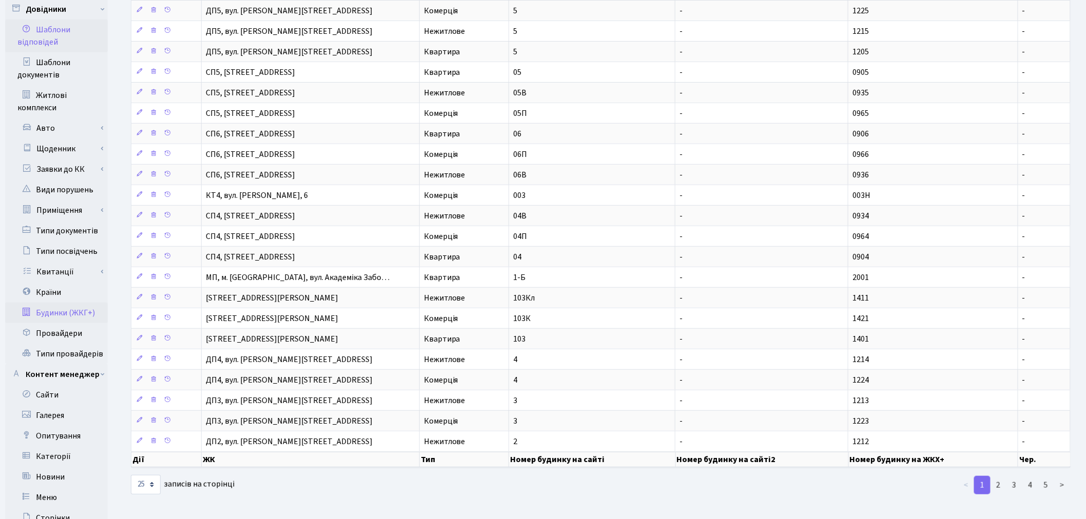
scroll to position [177, 0]
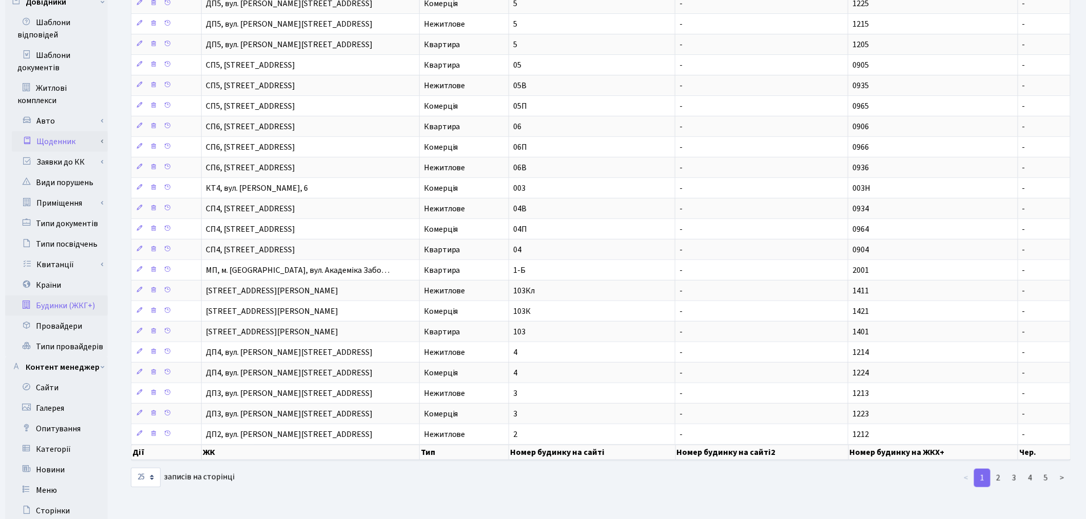
click at [98, 131] on link "Щоденник" at bounding box center [60, 141] width 96 height 21
click at [105, 193] on link "Приміщення" at bounding box center [60, 203] width 96 height 21
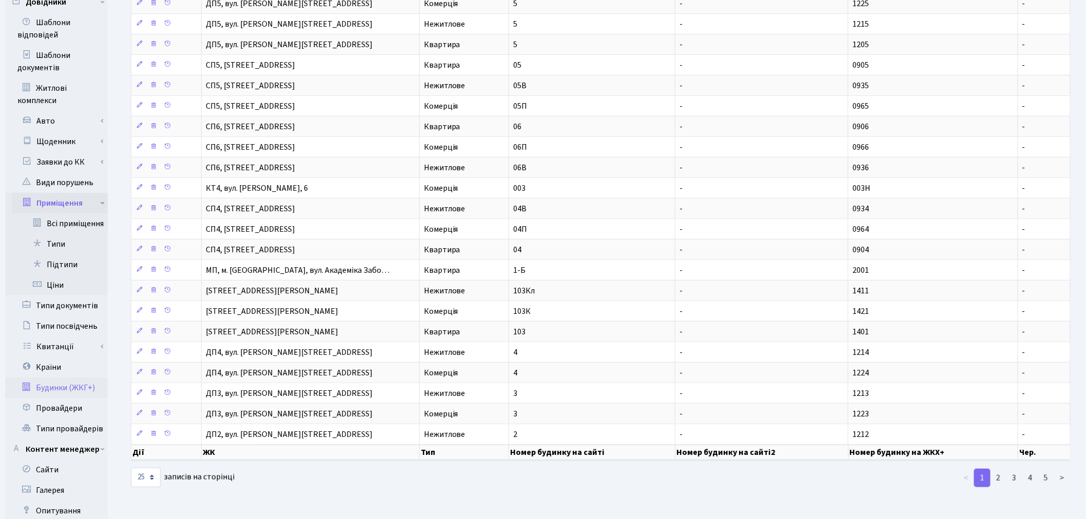
click at [103, 193] on link "Приміщення" at bounding box center [60, 203] width 96 height 21
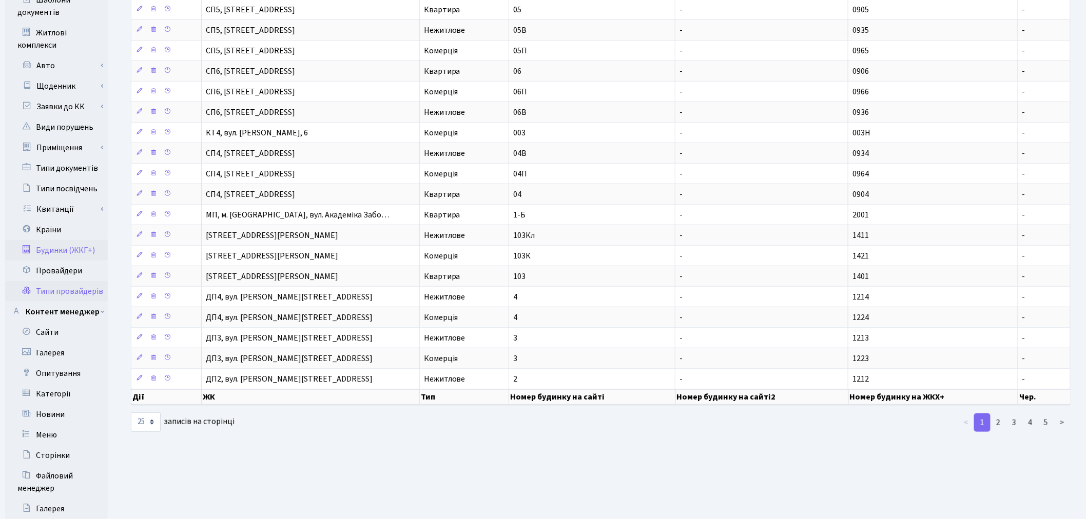
scroll to position [234, 0]
click at [89, 321] on link "Сайти" at bounding box center [56, 331] width 103 height 21
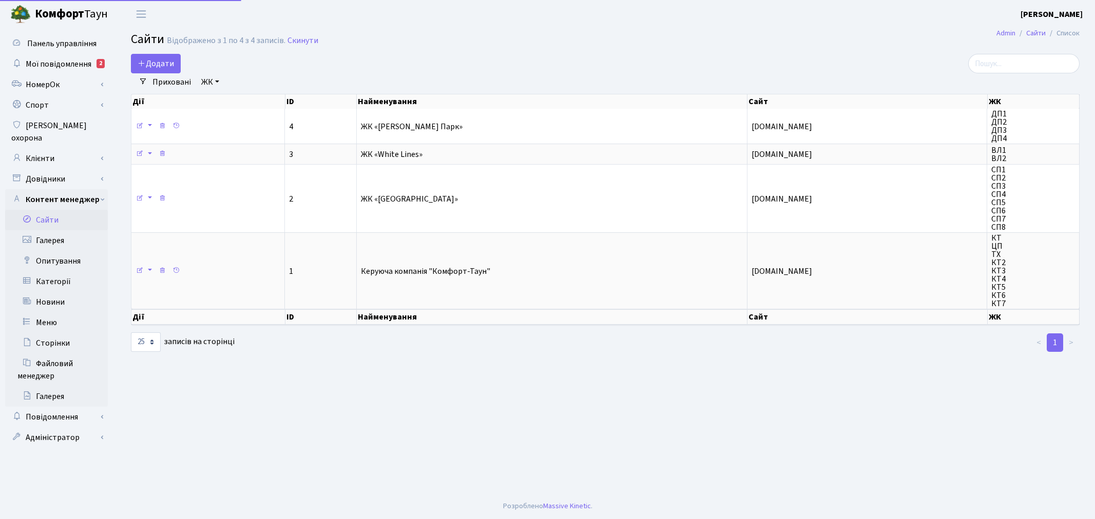
select select "25"
click at [83, 333] on link "Сторінки" at bounding box center [56, 343] width 103 height 21
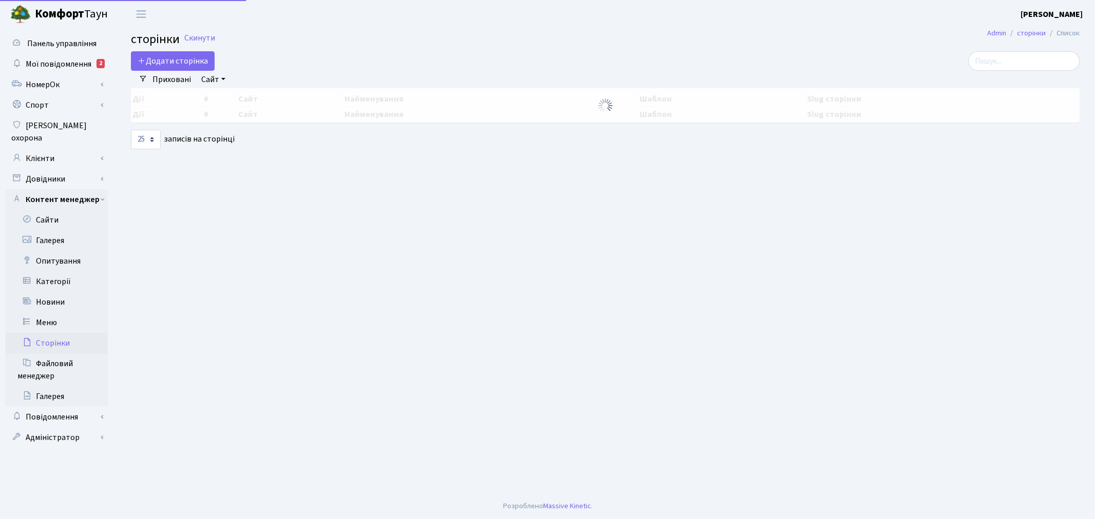
select select "25"
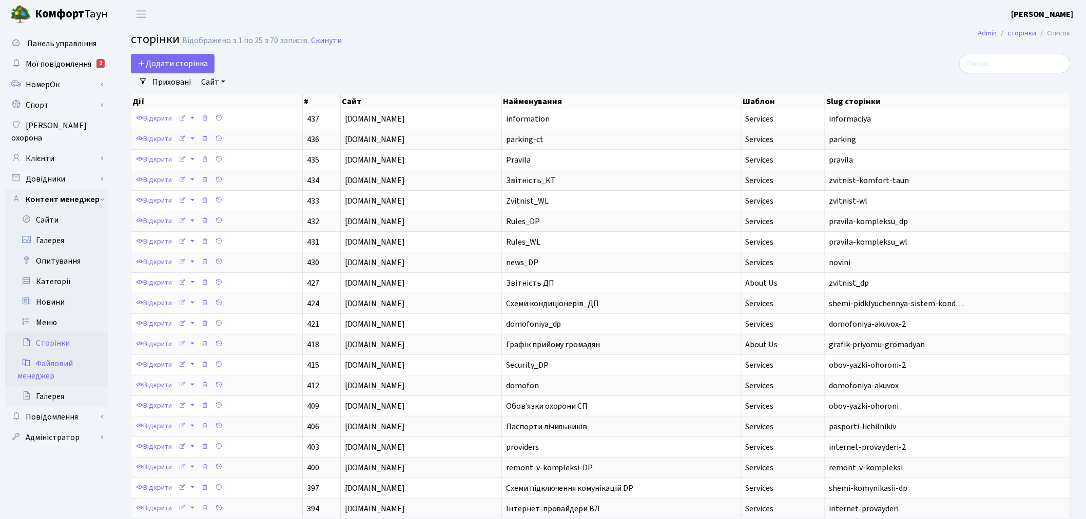
click at [79, 360] on link "Файловий менеджер" at bounding box center [56, 370] width 103 height 33
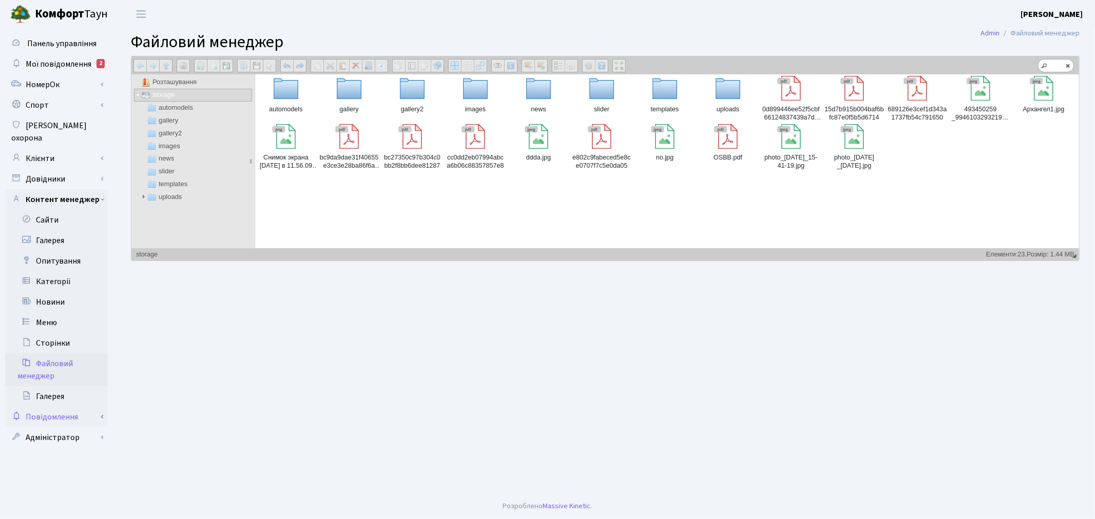
click at [85, 408] on link "Повідомлення" at bounding box center [56, 417] width 103 height 21
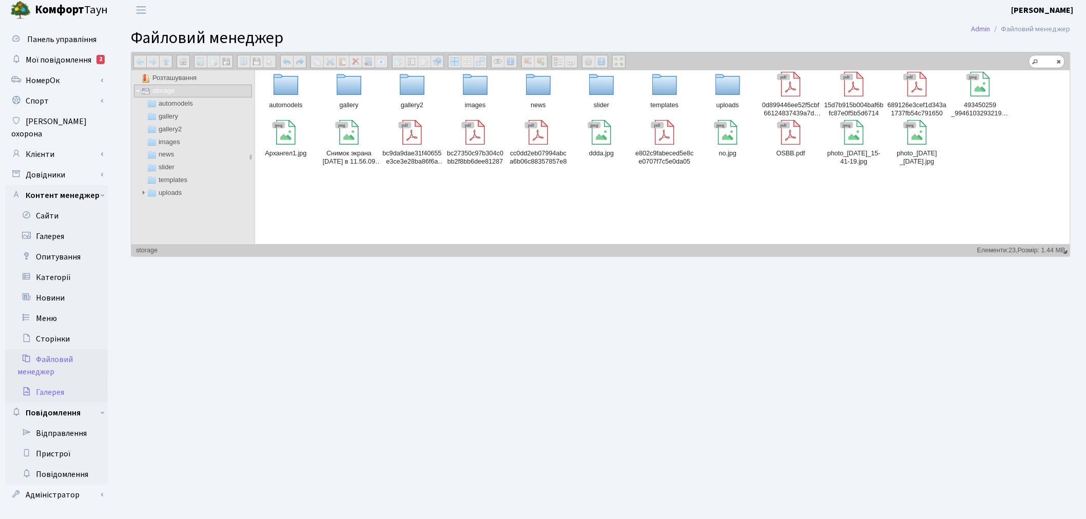
scroll to position [8, 0]
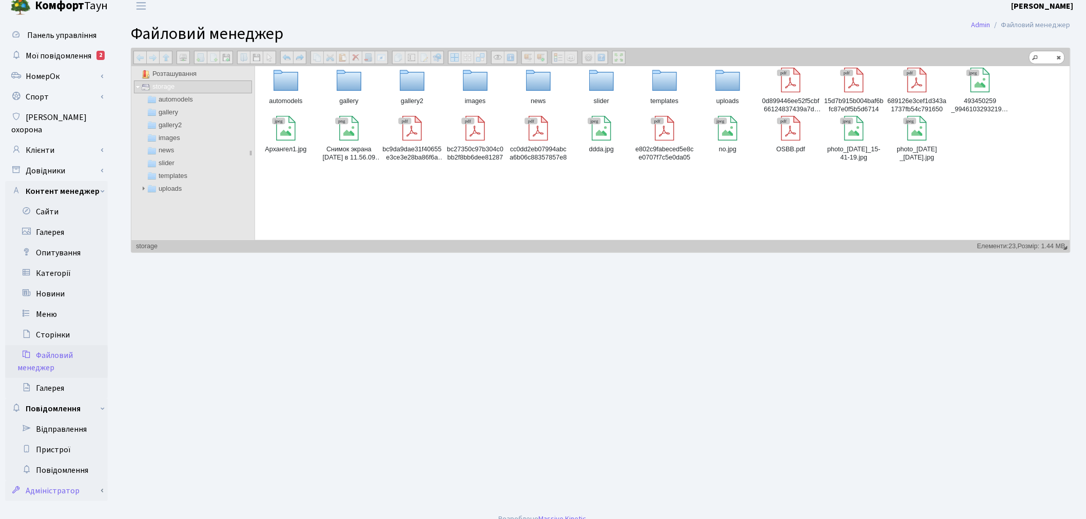
click at [86, 481] on link "Адміністратор" at bounding box center [56, 491] width 103 height 21
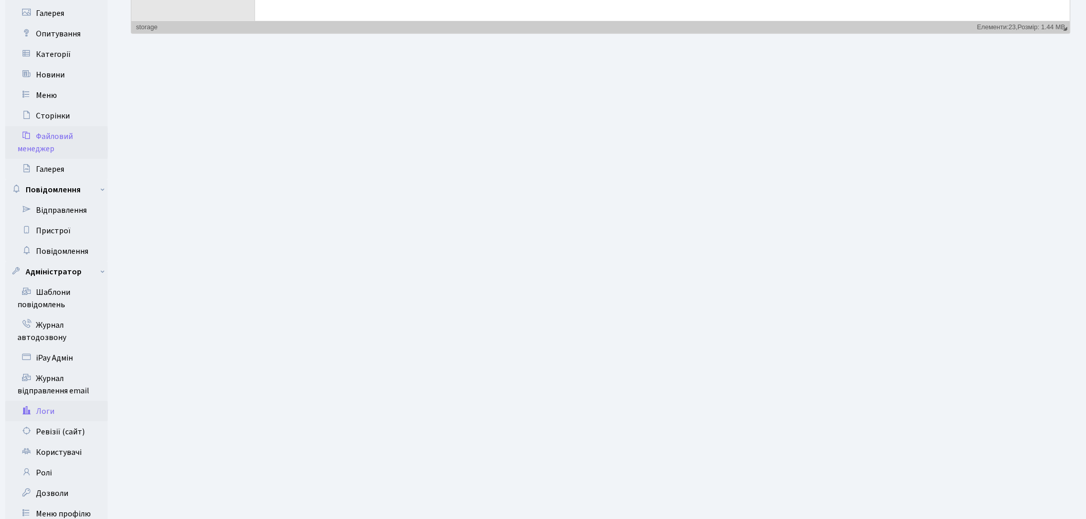
scroll to position [237, 0]
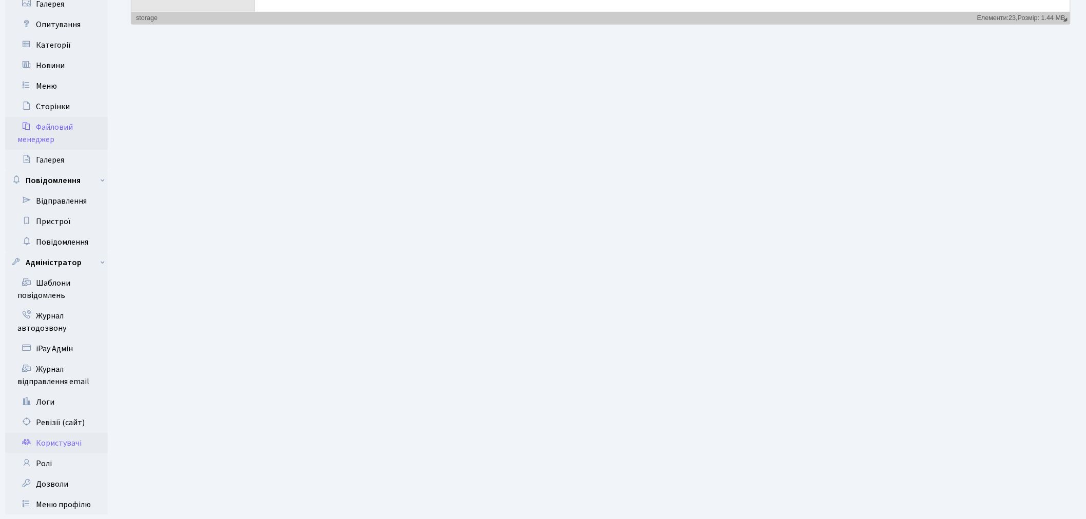
click at [66, 433] on link "Користувачі" at bounding box center [56, 443] width 103 height 21
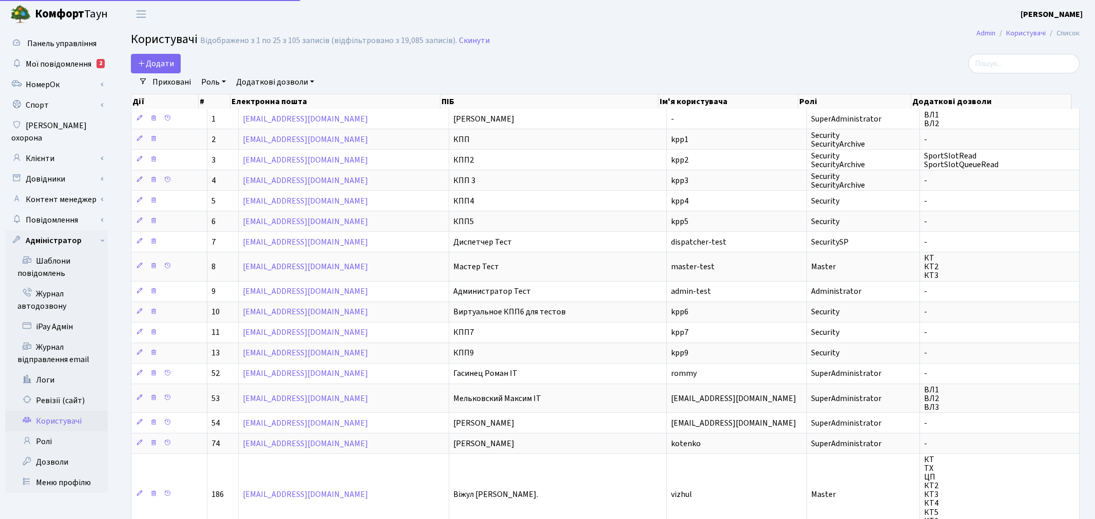
select select "25"
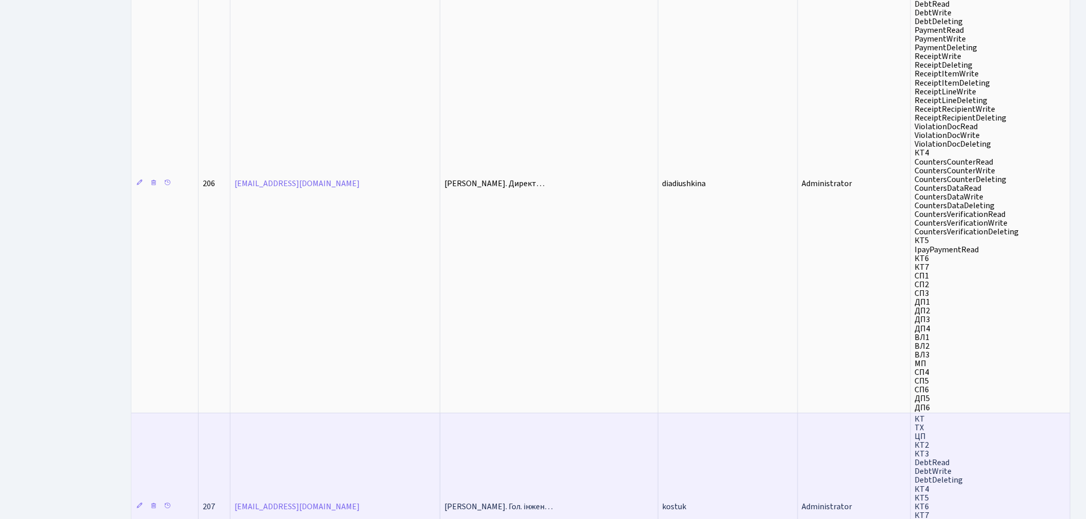
scroll to position [1588, 0]
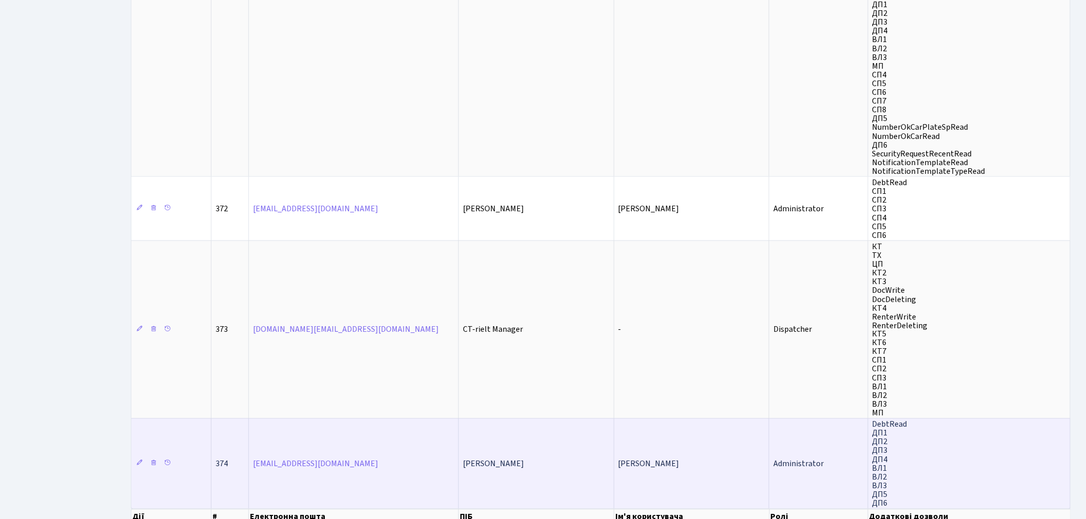
scroll to position [745, 0]
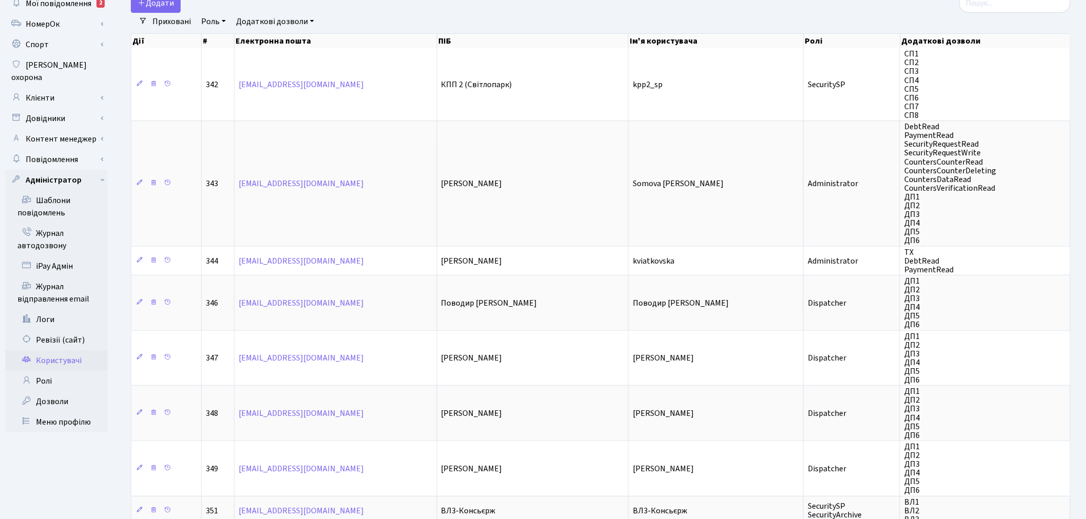
scroll to position [0, 0]
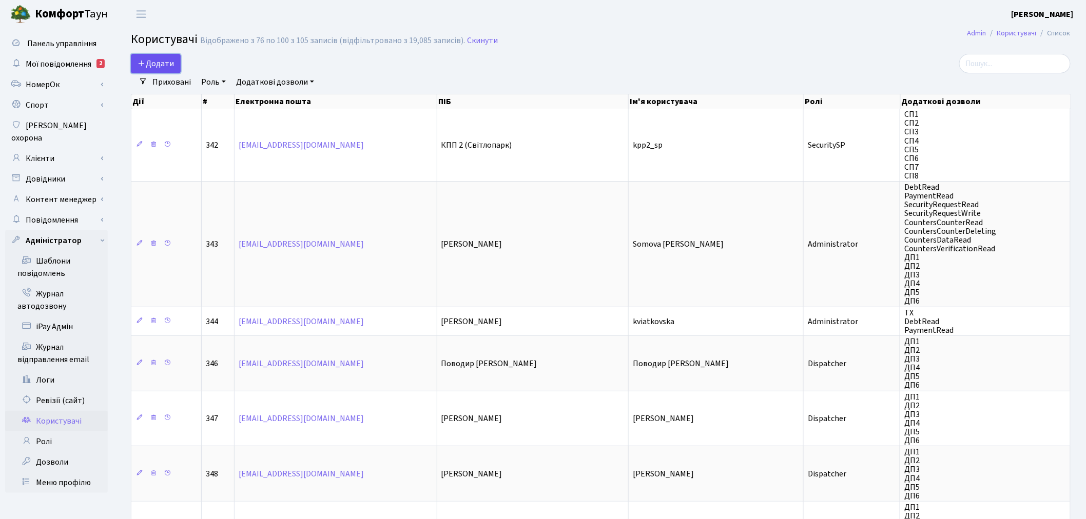
click at [168, 61] on span "Додати" at bounding box center [156, 63] width 36 height 11
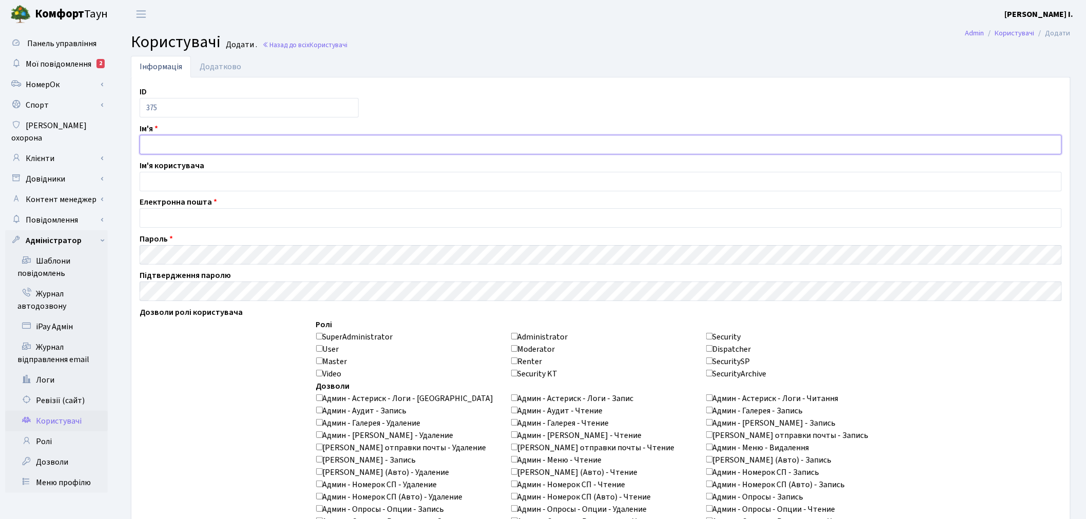
click at [183, 151] on input "text" at bounding box center [601, 145] width 922 height 20
type input "Дмитро"
type input "л"
type input "Літвиненко Дмитро"
click at [163, 214] on input "email" at bounding box center [601, 218] width 922 height 20
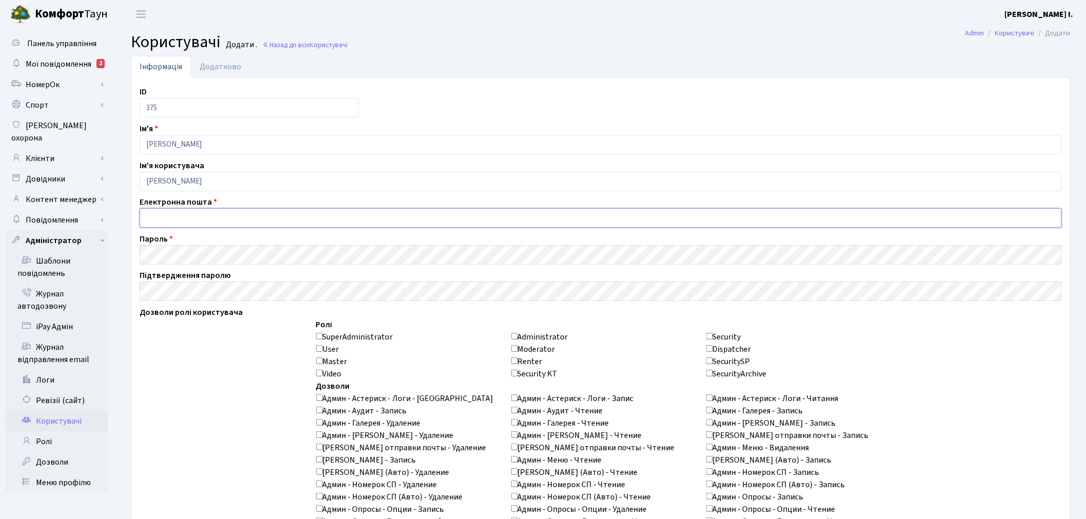
paste input "litvinenko_d@comfort-town.com.ua"
type input "litvinenko_d@comfort-town.com.ua"
click at [712, 348] on label "Dispatcher" at bounding box center [728, 349] width 45 height 12
click at [712, 348] on input "Dispatcher" at bounding box center [709, 348] width 7 height 7
checkbox input "true"
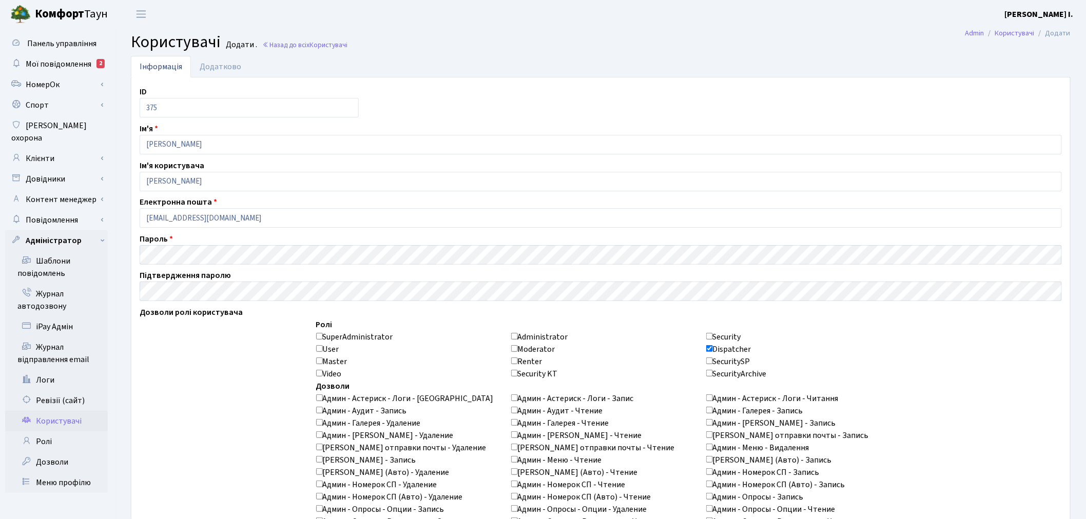
checkbox input "true"
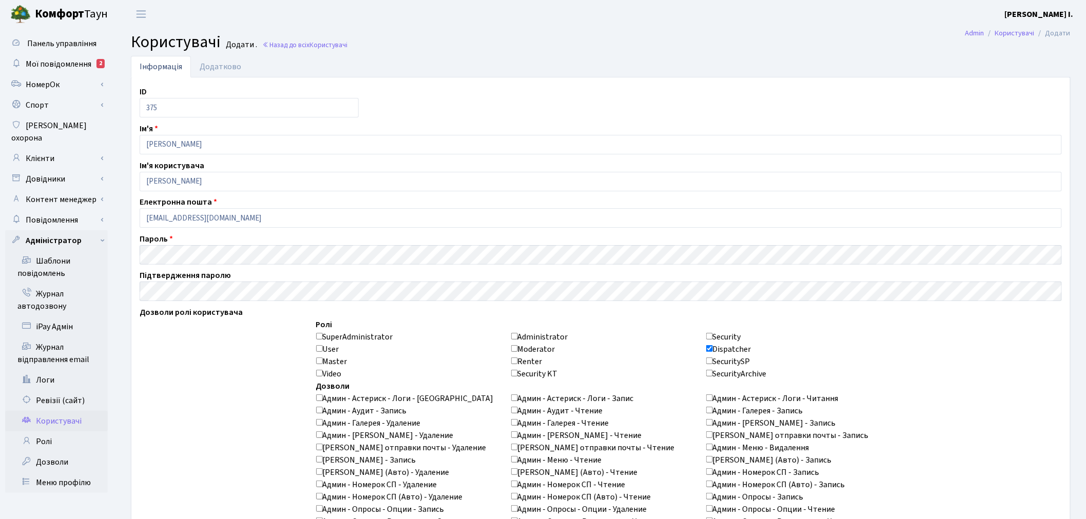
checkbox input "true"
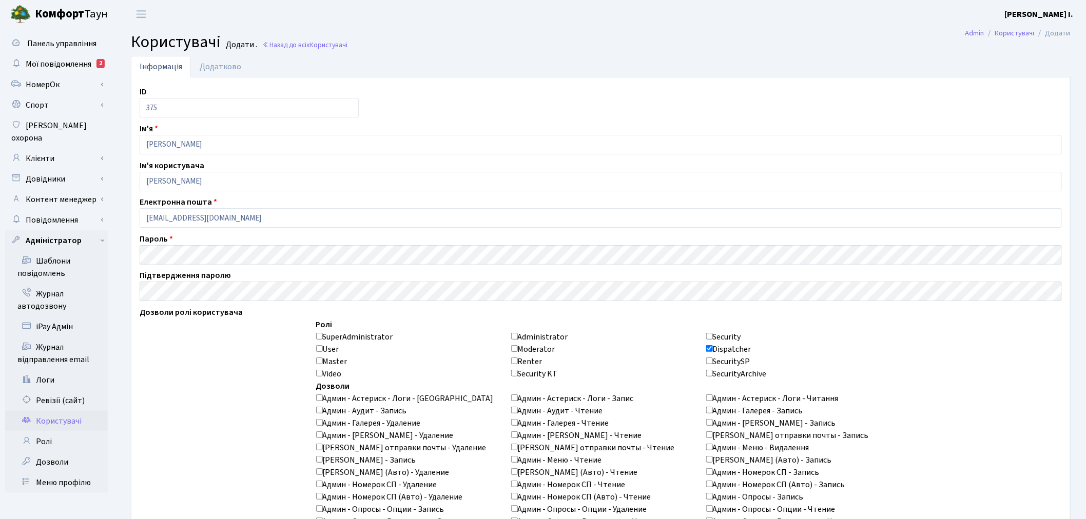
checkbox input "true"
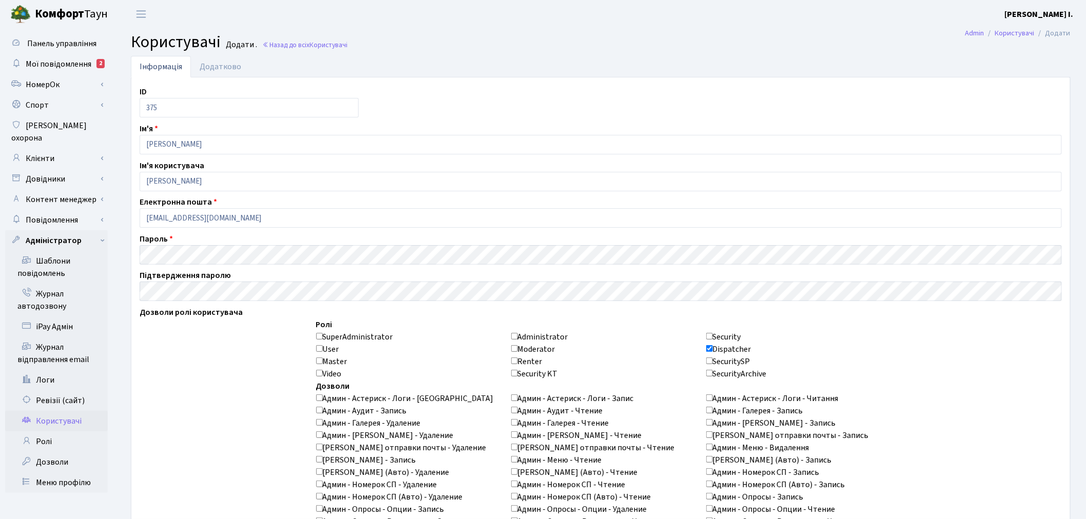
checkbox input "true"
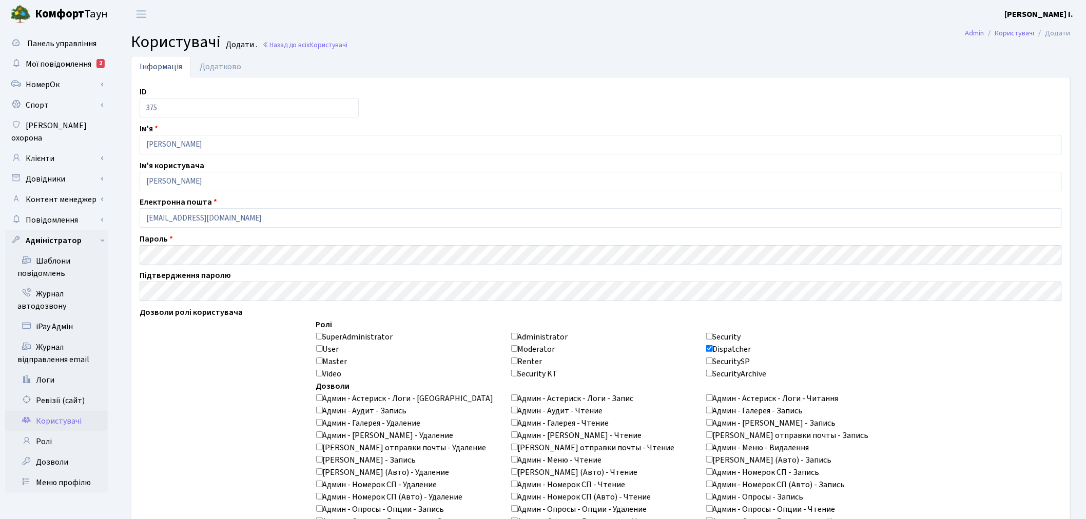
checkbox input "true"
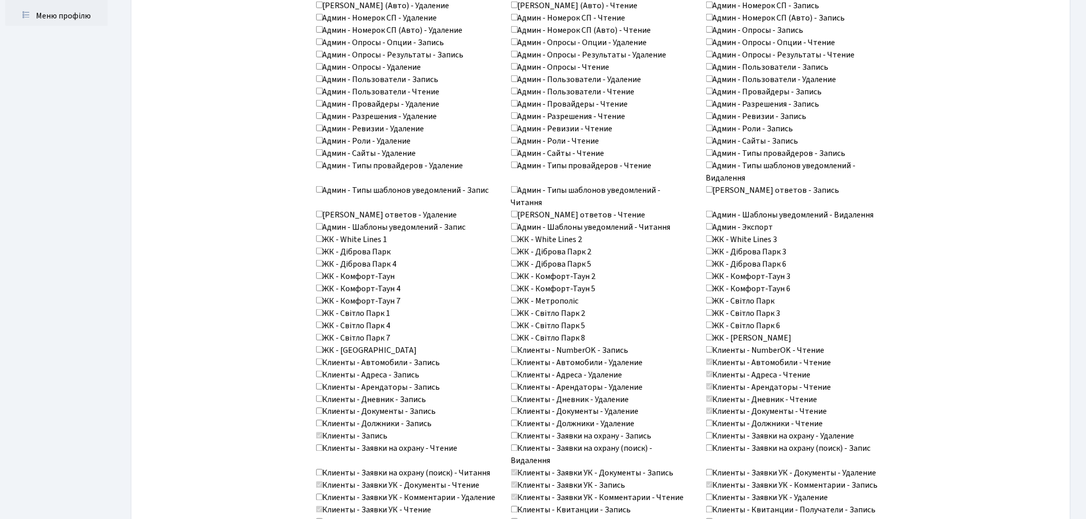
scroll to position [523, 0]
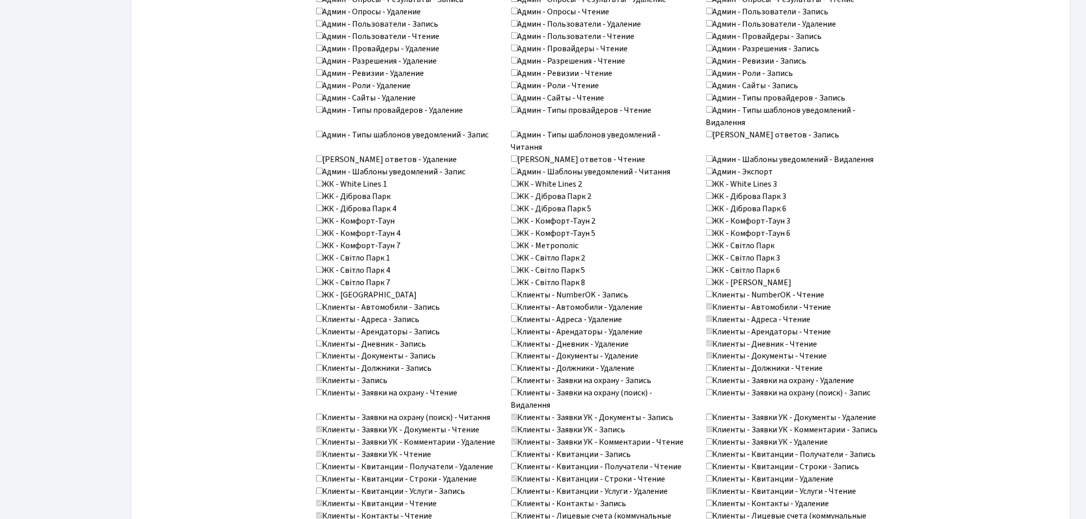
click at [370, 223] on label "ЖК - Комфорт-Таун" at bounding box center [355, 221] width 79 height 12
click at [323, 223] on input "ЖК - Комфорт-Таун" at bounding box center [319, 220] width 7 height 7
checkbox input "true"
click at [377, 235] on label "ЖК - Комфорт-Таун 4" at bounding box center [358, 233] width 85 height 12
click at [323, 235] on input "ЖК - Комфорт-Таун 4" at bounding box center [319, 232] width 7 height 7
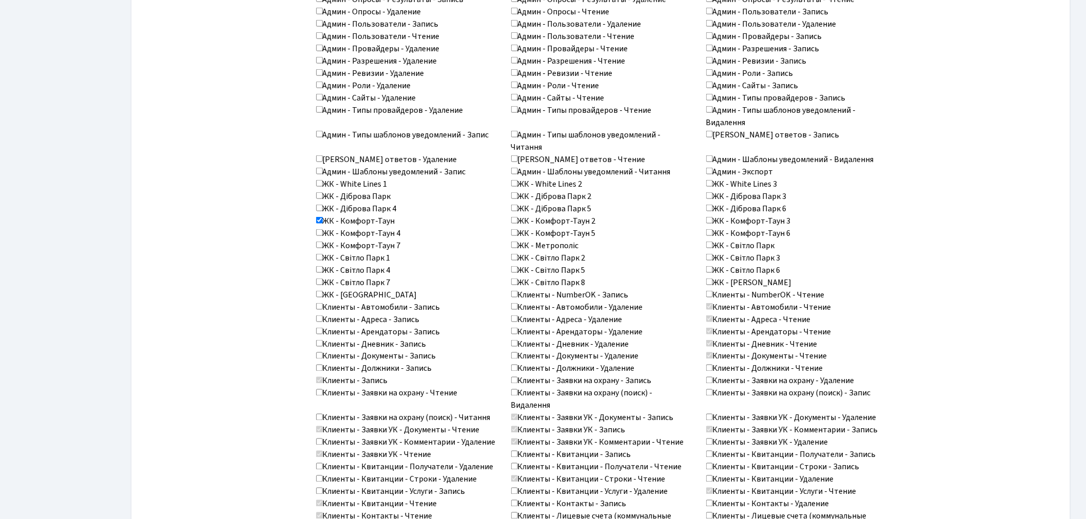
checkbox input "true"
click at [382, 245] on label "ЖК - Комфорт-Таун 7" at bounding box center [358, 246] width 85 height 12
click at [323, 245] on input "ЖК - Комфорт-Таун 7" at bounding box center [319, 245] width 7 height 7
checkbox input "true"
click at [548, 218] on label "ЖК - Комфорт-Таун 2" at bounding box center [553, 221] width 85 height 12
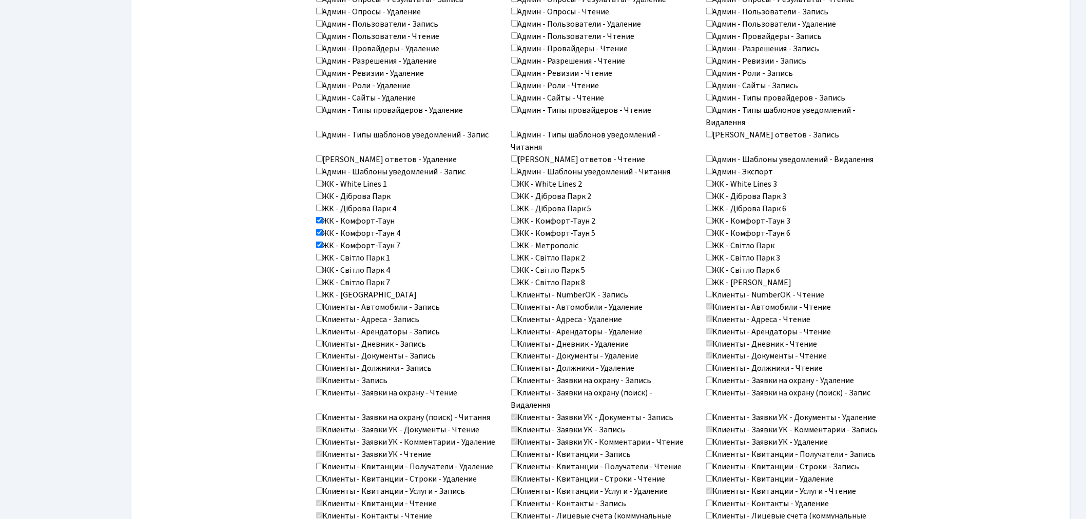
click at [518, 218] on input "ЖК - Комфорт-Таун 2" at bounding box center [514, 220] width 7 height 7
checkbox input "true"
click at [545, 231] on label "ЖК - Комфорт-Таун 5" at bounding box center [553, 233] width 85 height 12
click at [518, 231] on input "ЖК - Комфорт-Таун 5" at bounding box center [514, 232] width 7 height 7
checkbox input "true"
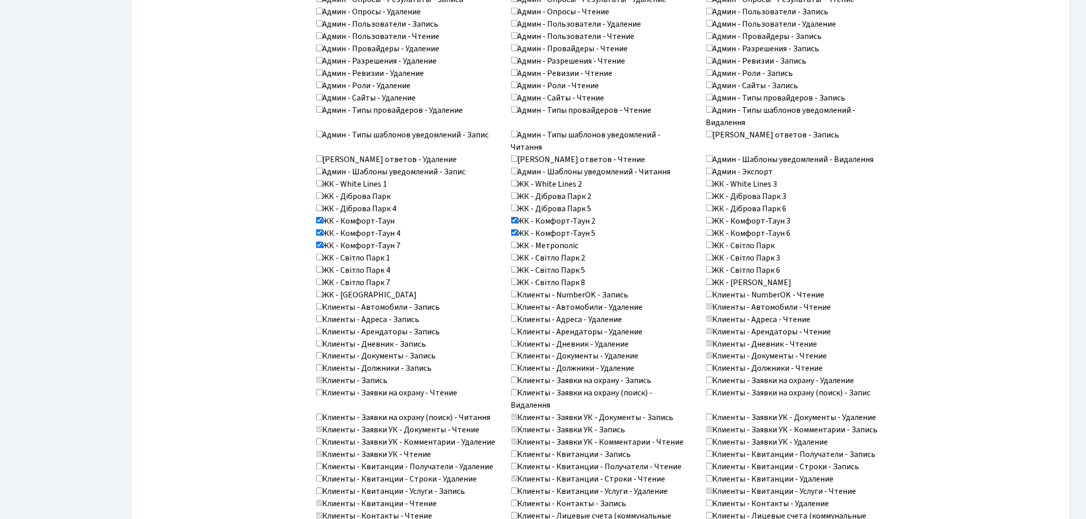
click at [729, 221] on label "ЖК - Комфорт-Таун 3" at bounding box center [748, 221] width 85 height 12
click at [713, 221] on input "ЖК - Комфорт-Таун 3" at bounding box center [709, 220] width 7 height 7
checkbox input "true"
click at [727, 231] on label "ЖК - Комфорт-Таун 6" at bounding box center [748, 233] width 85 height 12
click at [713, 231] on input "ЖК - Комфорт-Таун 6" at bounding box center [709, 232] width 7 height 7
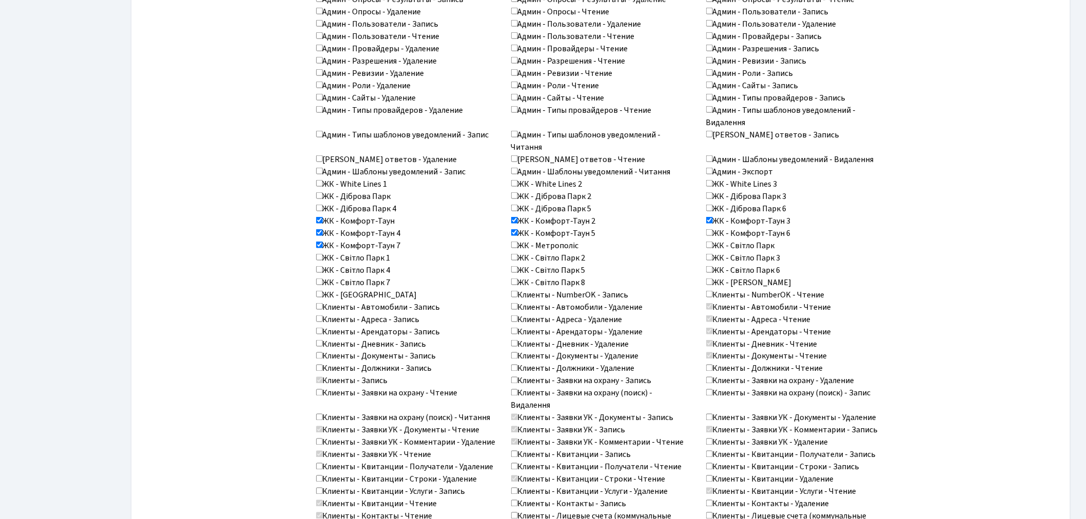
checkbox input "true"
click at [735, 245] on label "ЖК - Світло Парк" at bounding box center [740, 246] width 69 height 12
click at [713, 245] on input "ЖК - Світло Парк" at bounding box center [709, 245] width 7 height 7
checkbox input "true"
click at [741, 255] on label "ЖК - Світло Парк 3" at bounding box center [743, 258] width 74 height 12
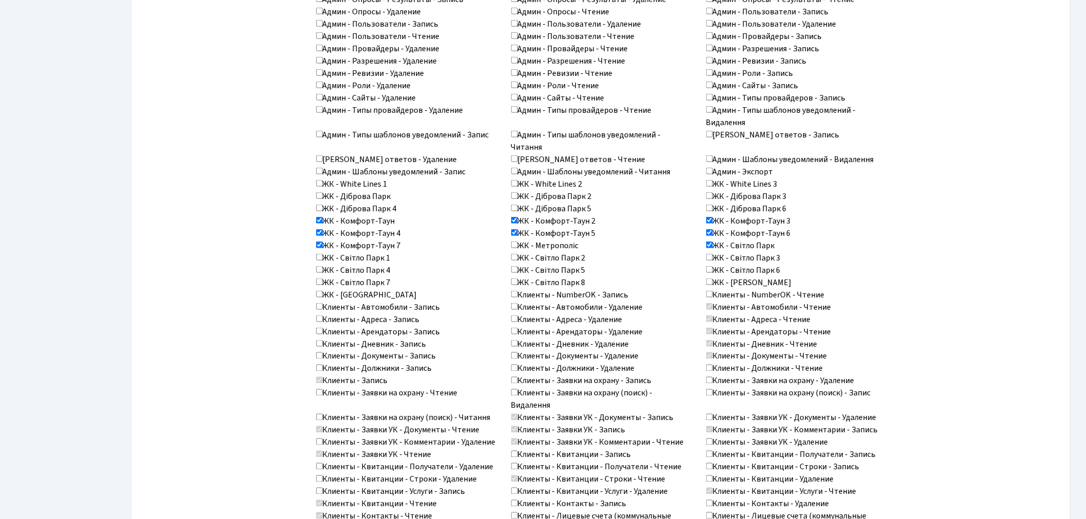
click at [713, 255] on input "ЖК - Світло Парк 3" at bounding box center [709, 257] width 7 height 7
checkbox input "true"
click at [740, 269] on label "ЖК - Світло Парк 6" at bounding box center [743, 270] width 74 height 12
click at [713, 269] on input "ЖК - Світло Парк 6" at bounding box center [709, 269] width 7 height 7
checkbox input "true"
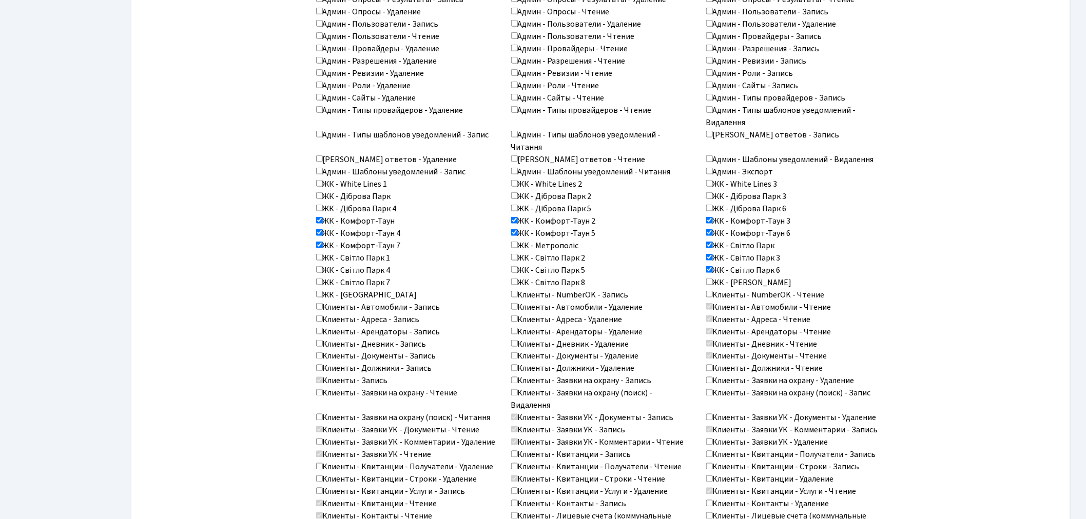
click at [578, 268] on label "ЖК - Світло Парк 5" at bounding box center [548, 270] width 74 height 12
click at [518, 268] on input "ЖК - Світло Парк 5" at bounding box center [514, 269] width 7 height 7
checkbox input "true"
click at [575, 259] on label "ЖК - Світло Парк 2" at bounding box center [548, 258] width 74 height 12
click at [518, 259] on input "ЖК - Світло Парк 2" at bounding box center [514, 257] width 7 height 7
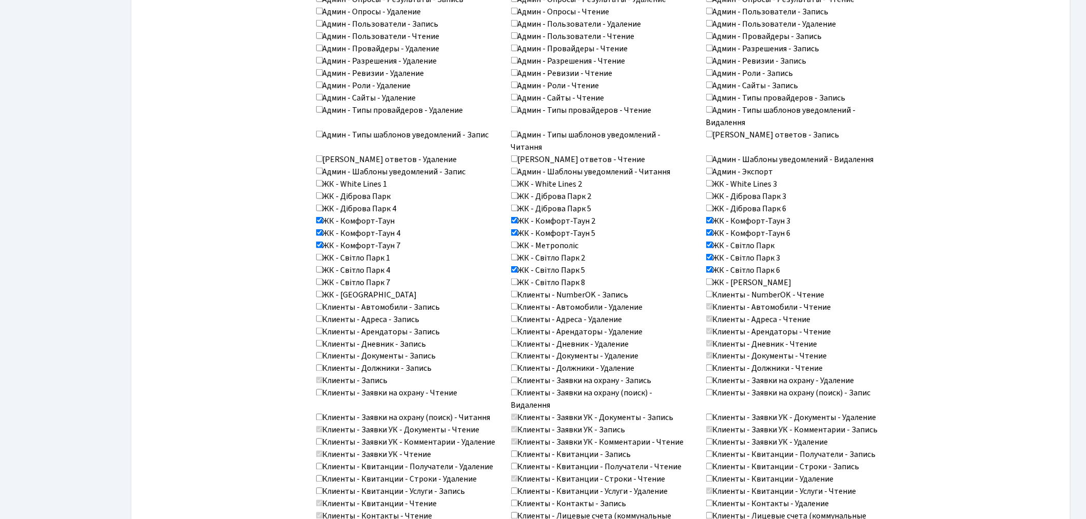
checkbox input "true"
click at [577, 280] on label "ЖК - Світло Парк 8" at bounding box center [548, 283] width 74 height 12
click at [518, 280] on input "ЖК - Світло Парк 8" at bounding box center [514, 282] width 7 height 7
click at [577, 280] on label "ЖК - Світло Парк 8" at bounding box center [548, 283] width 74 height 12
click at [518, 280] on input "ЖК - Світло Парк 8" at bounding box center [514, 282] width 7 height 7
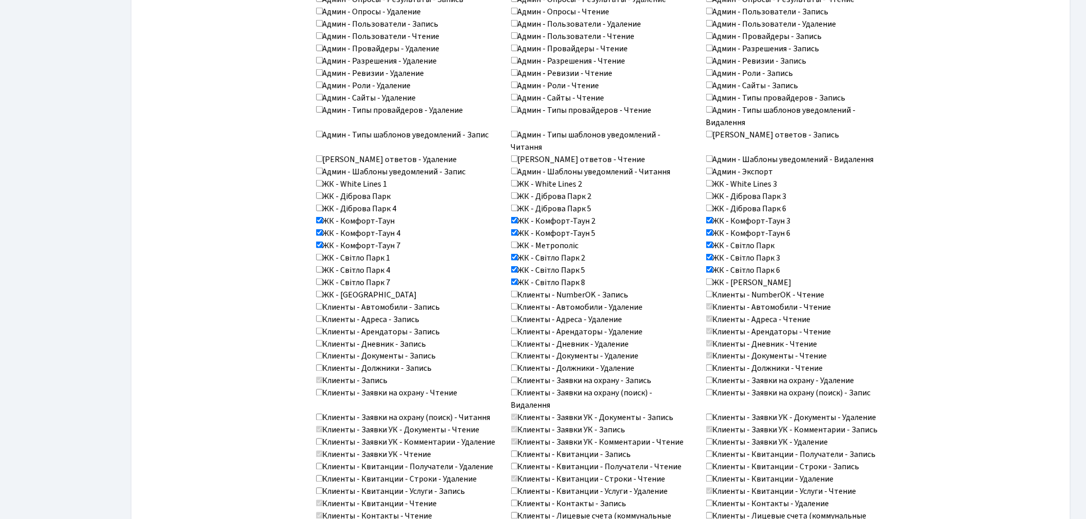
checkbox input "false"
drag, startPoint x: 374, startPoint y: 271, endPoint x: 376, endPoint y: 259, distance: 11.6
click at [374, 270] on label "ЖК - Світло Парк 4" at bounding box center [353, 270] width 74 height 12
click at [323, 270] on input "ЖК - Світло Парк 4" at bounding box center [319, 269] width 7 height 7
checkbox input "true"
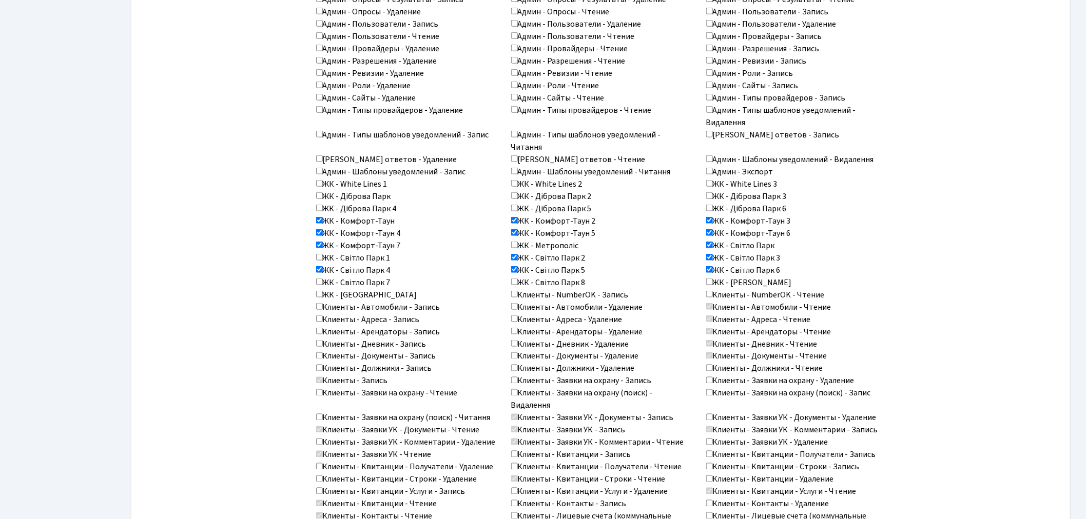
click at [376, 259] on label "ЖК - Світло Парк 1" at bounding box center [353, 258] width 74 height 12
click at [323, 259] on input "ЖК - Світло Парк 1" at bounding box center [319, 257] width 7 height 7
checkbox input "true"
click at [517, 279] on input "ЖК - Світло Парк 8" at bounding box center [514, 282] width 7 height 7
checkbox input "true"
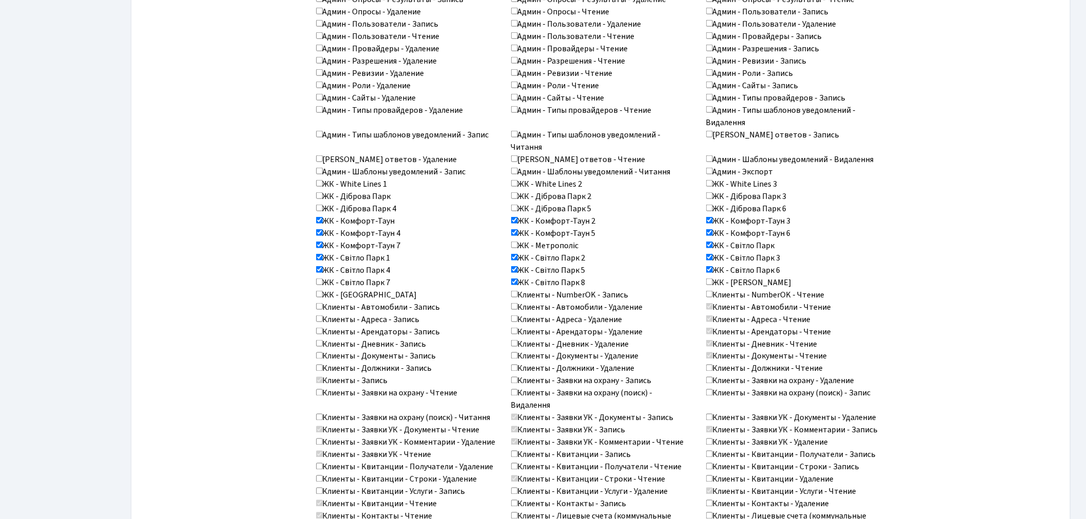
click at [375, 284] on label "ЖК - Світло Парк 7" at bounding box center [353, 283] width 74 height 12
click at [323, 284] on input "ЖК - Світло Парк 7" at bounding box center [319, 282] width 7 height 7
checkbox input "true"
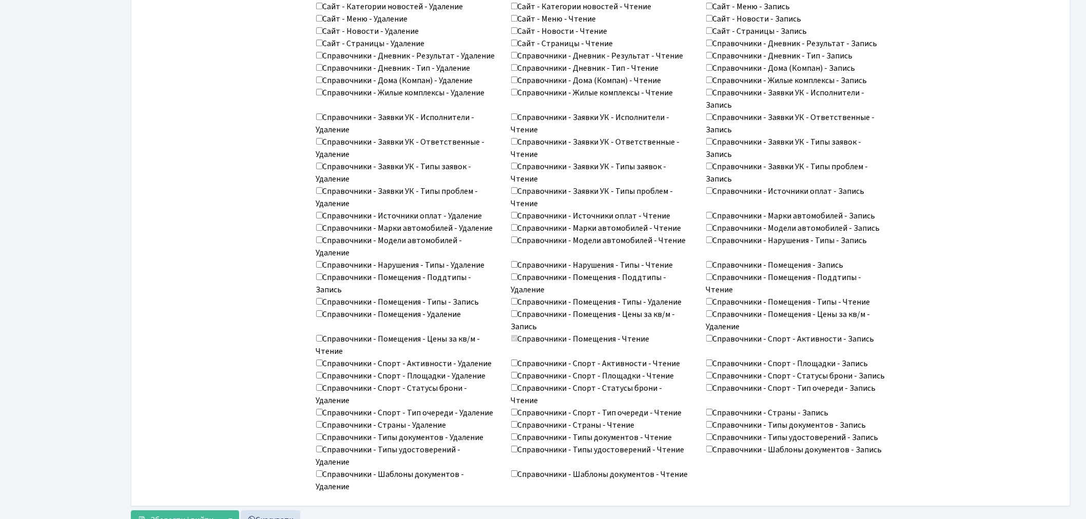
scroll to position [1321, 0]
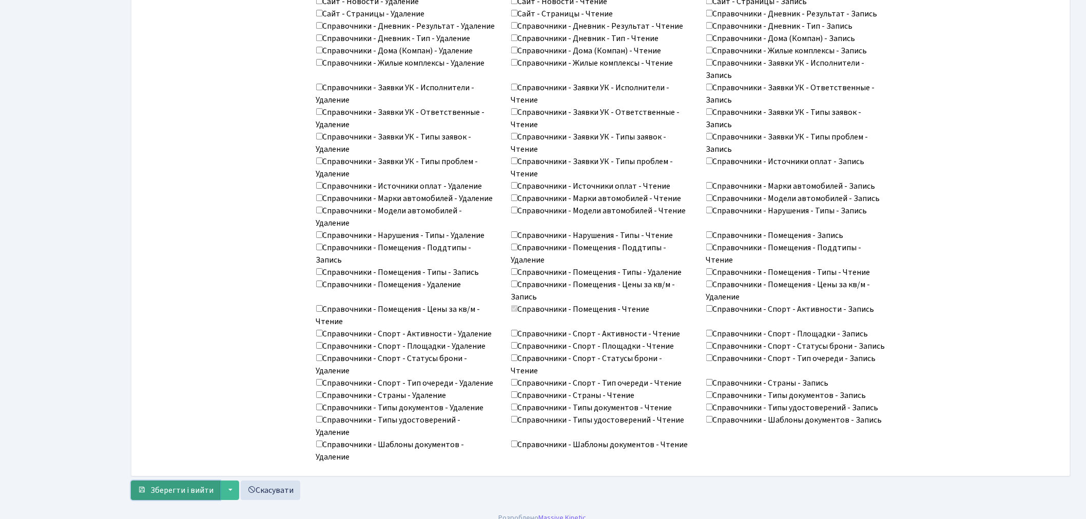
click at [179, 485] on span "Зберегти і вийти" at bounding box center [181, 490] width 63 height 11
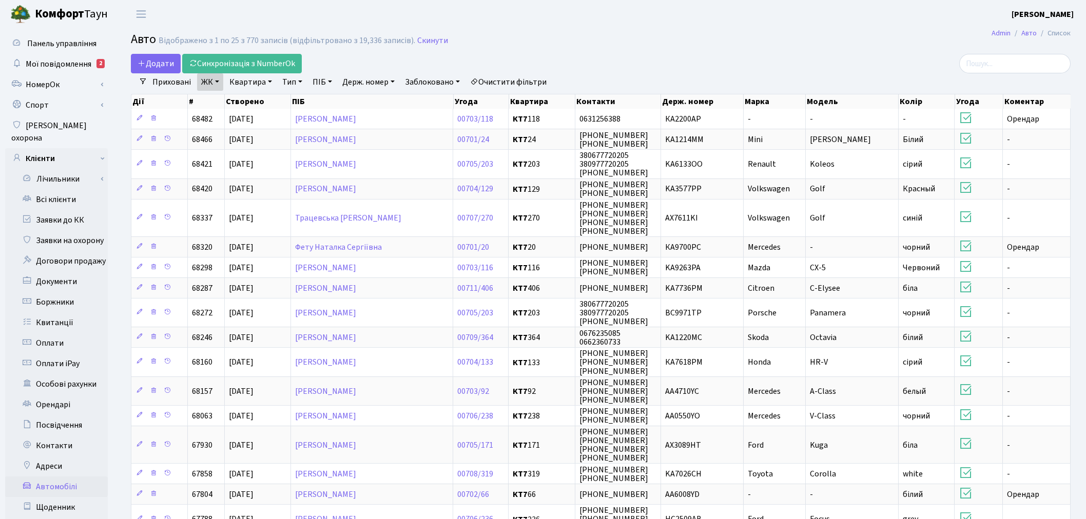
select select "25"
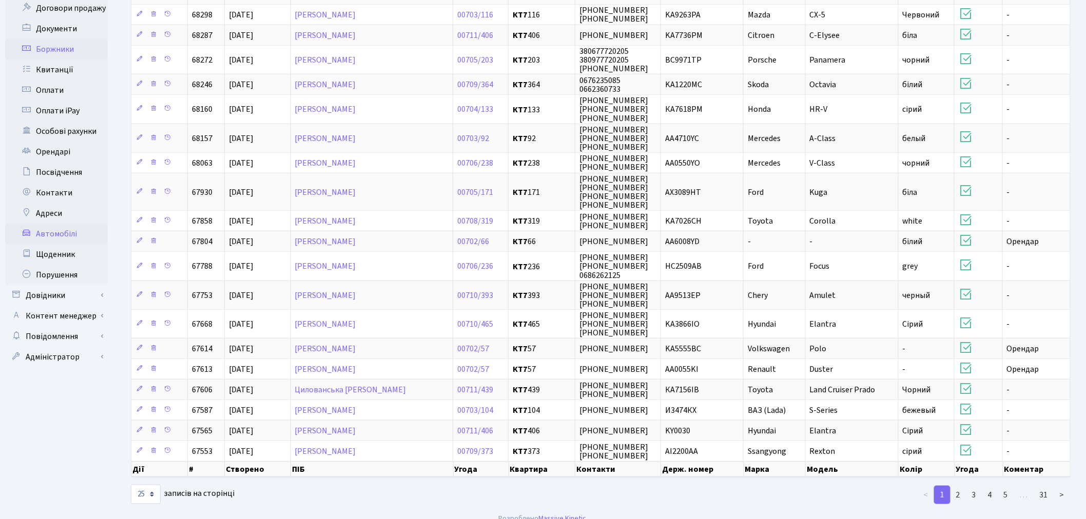
scroll to position [257, 0]
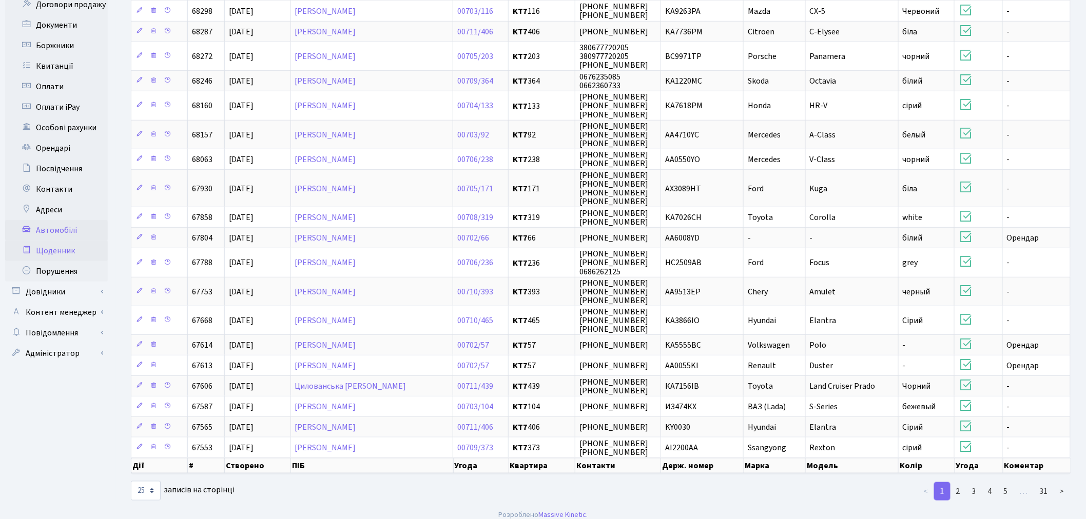
click at [83, 241] on link "Щоденник" at bounding box center [56, 251] width 103 height 21
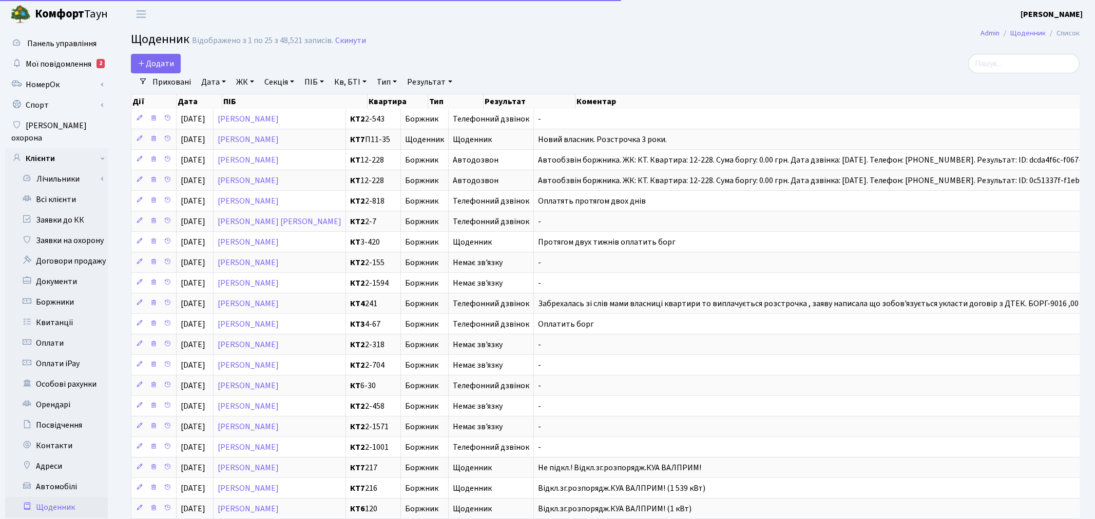
select select "25"
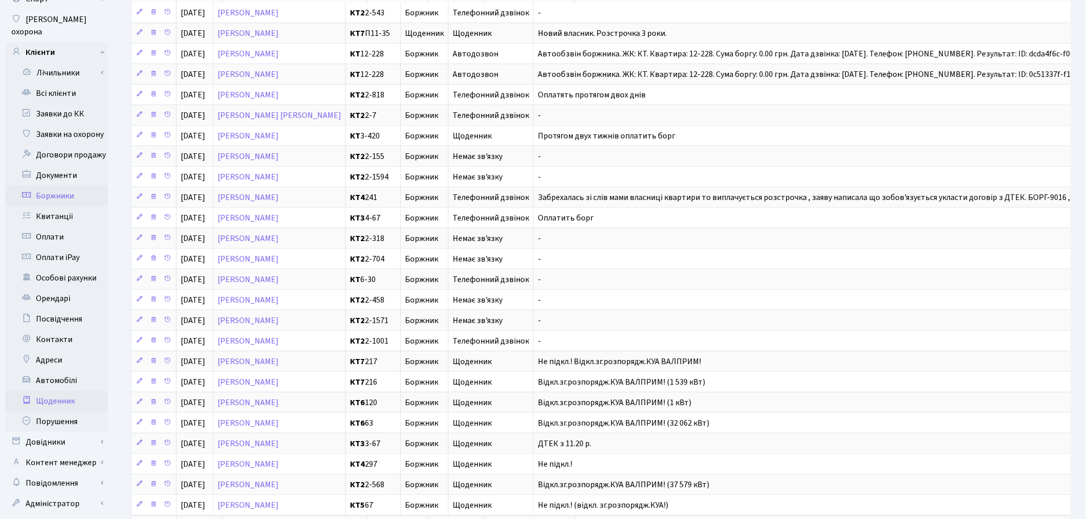
scroll to position [114, 0]
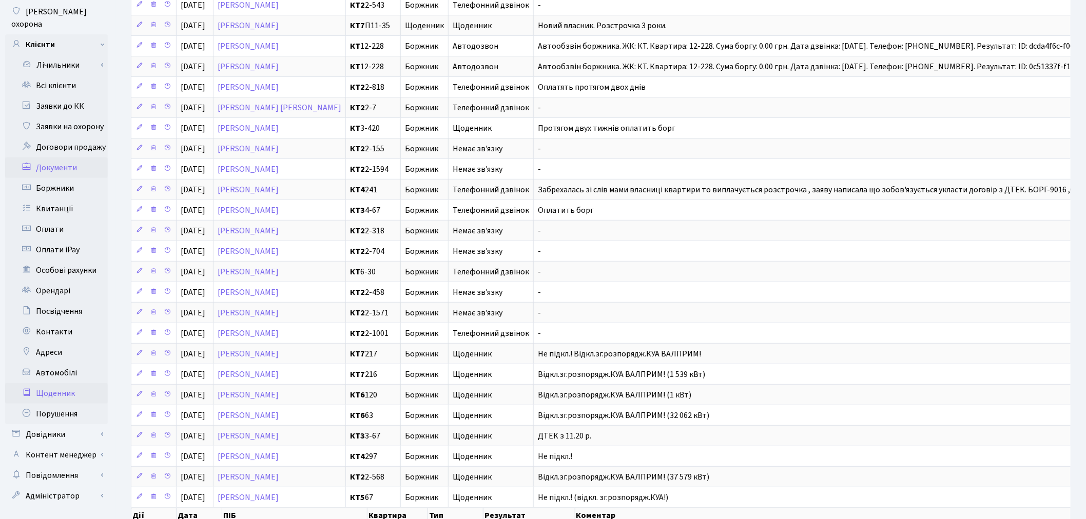
click at [64, 158] on link "Документи" at bounding box center [56, 168] width 103 height 21
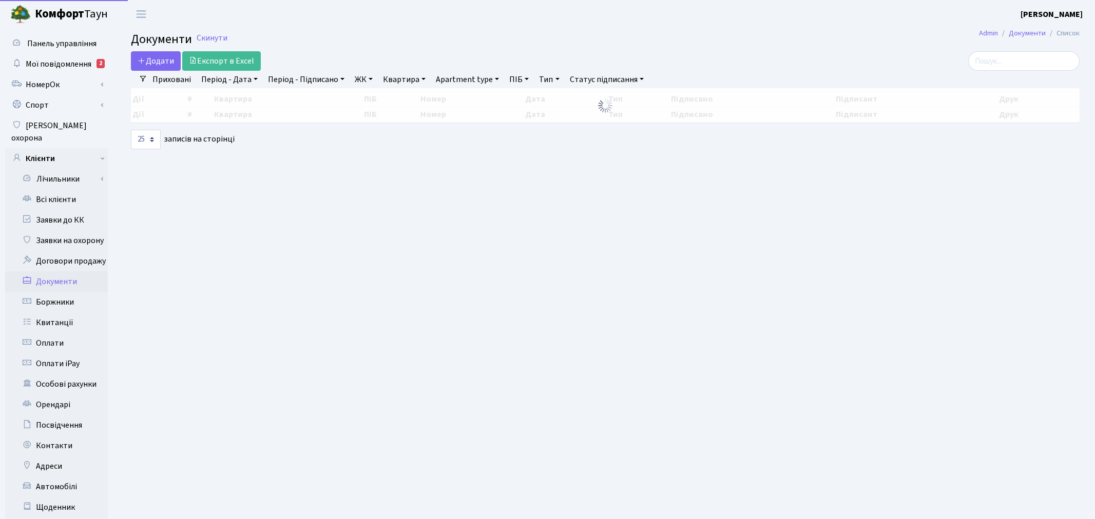
select select "25"
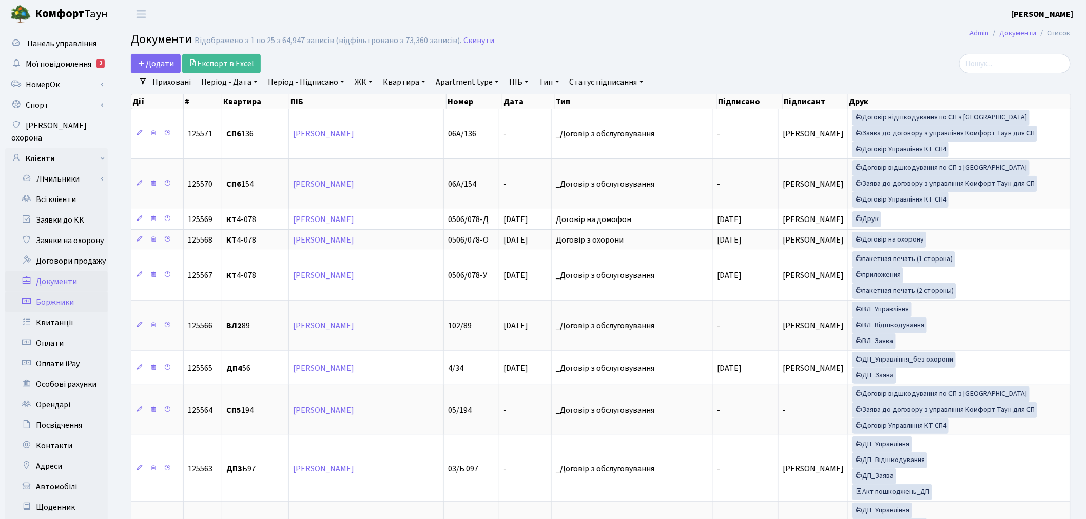
click at [64, 292] on link "Боржники" at bounding box center [56, 302] width 103 height 21
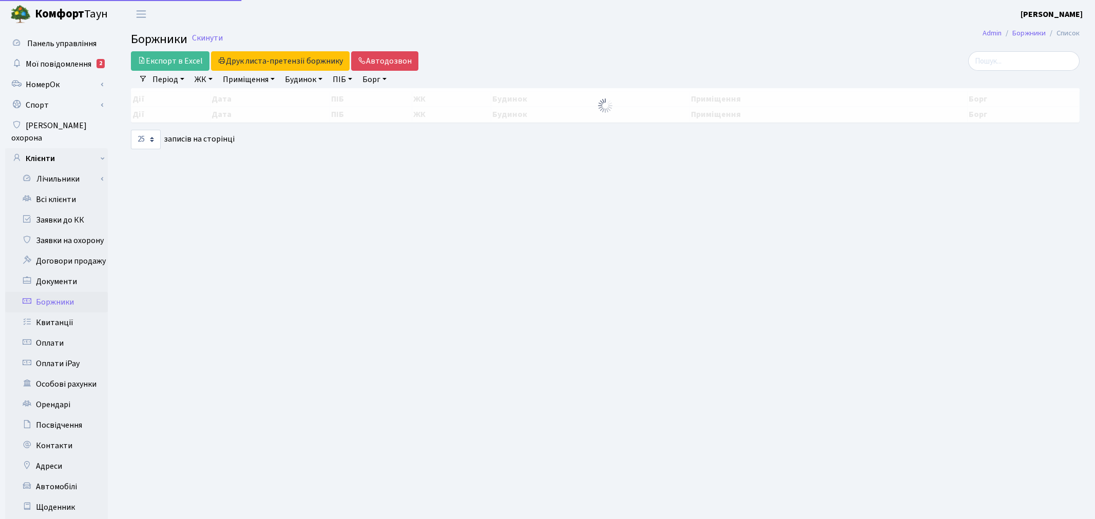
select select "25"
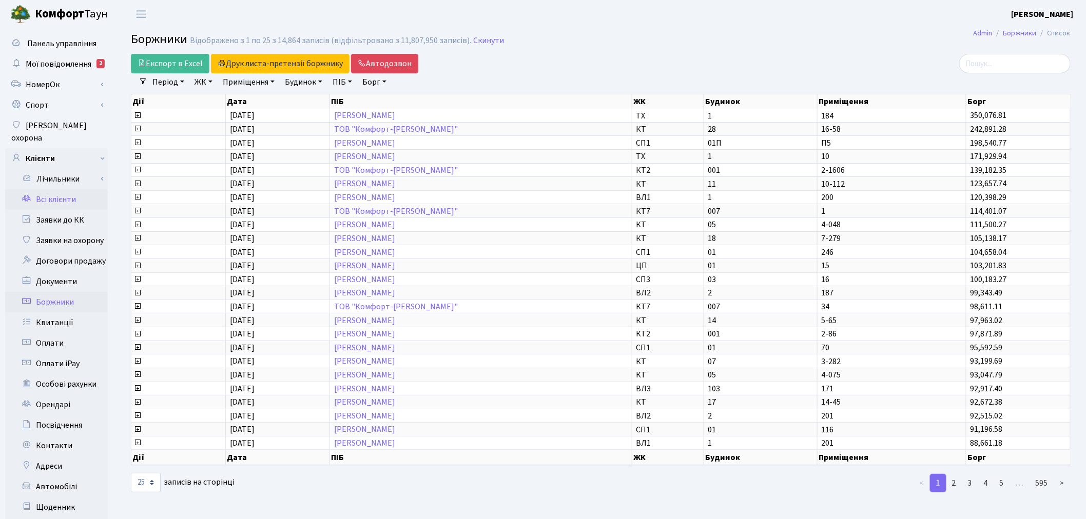
click at [70, 189] on link "Всі клієнти" at bounding box center [56, 199] width 103 height 21
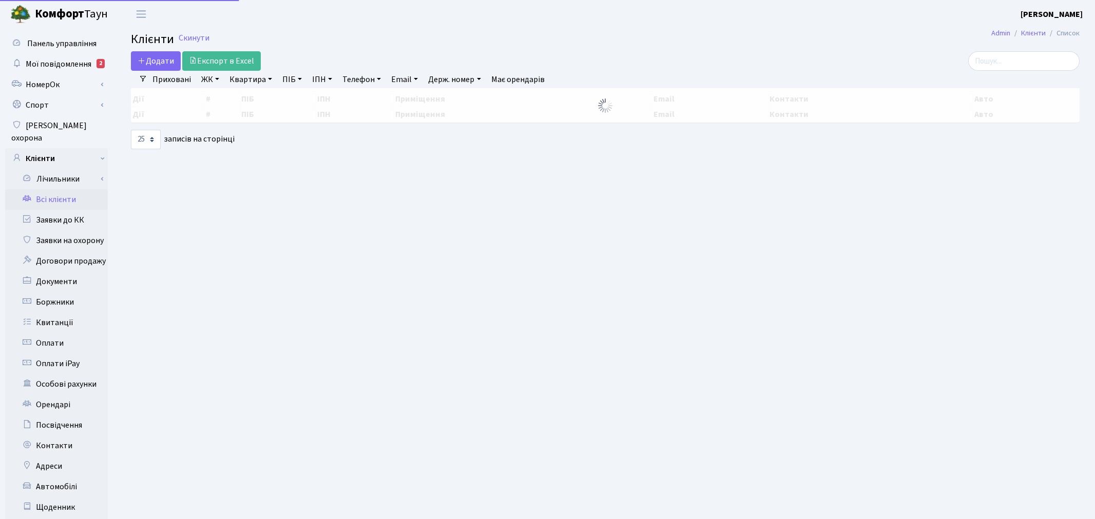
select select "25"
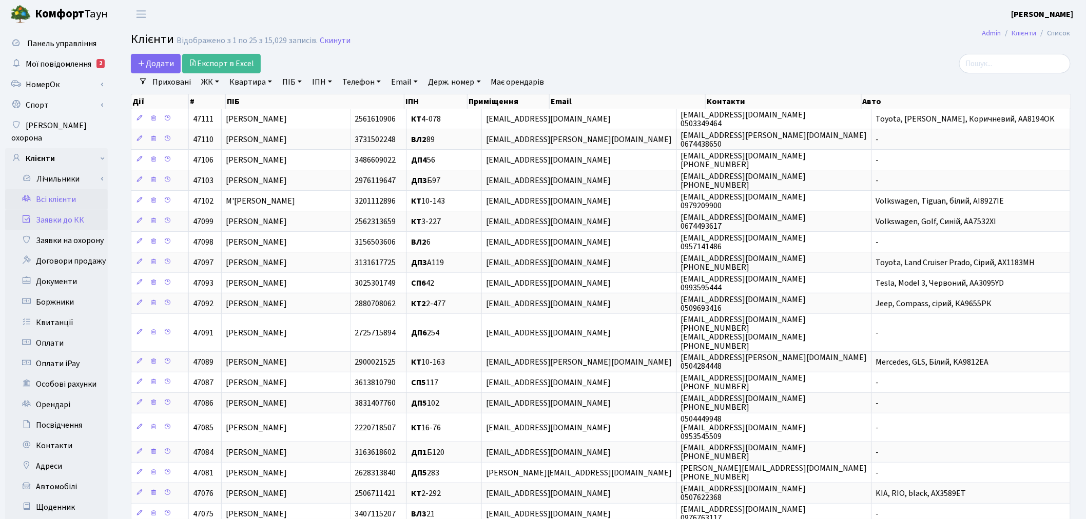
click at [76, 210] on link "Заявки до КК" at bounding box center [56, 220] width 103 height 21
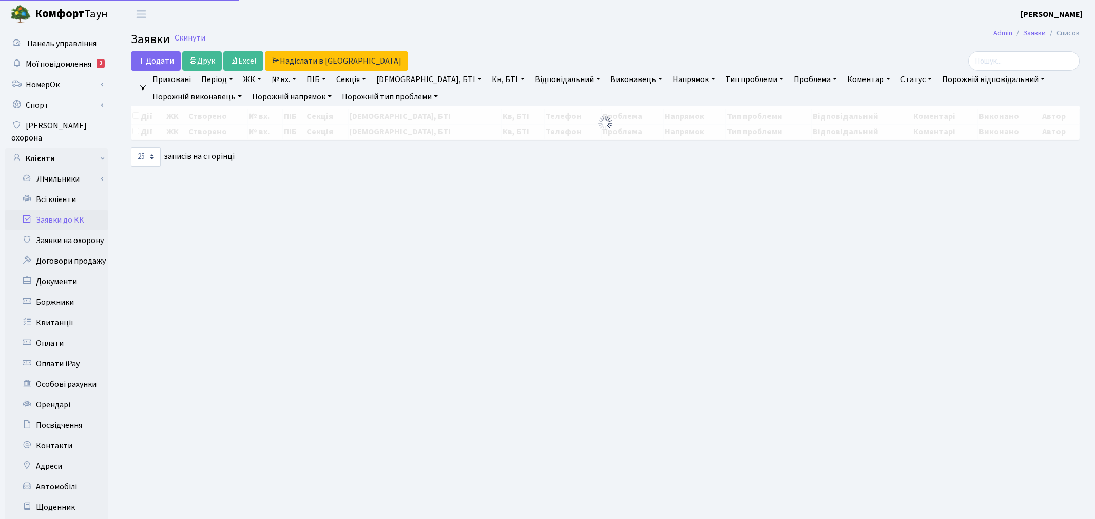
select select "25"
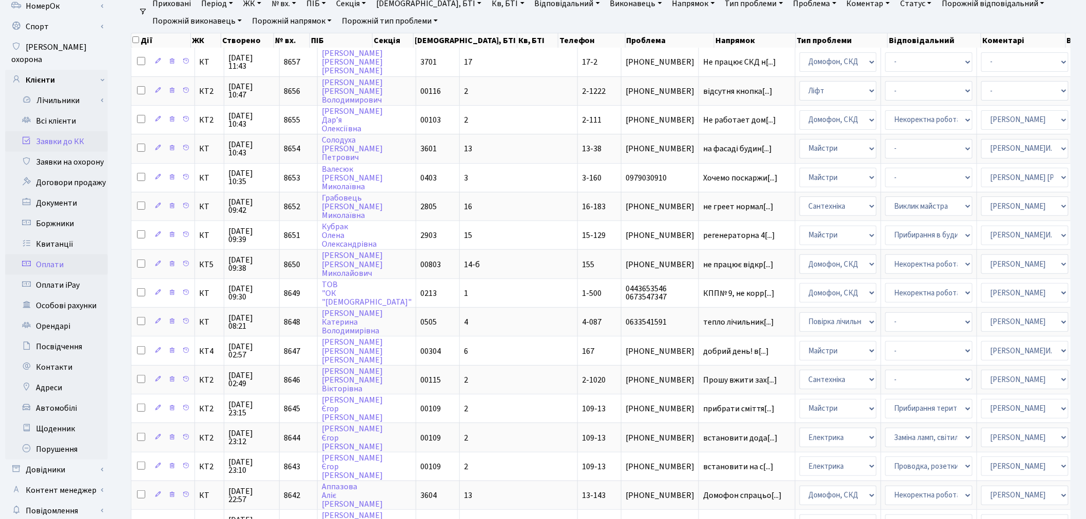
scroll to position [114, 0]
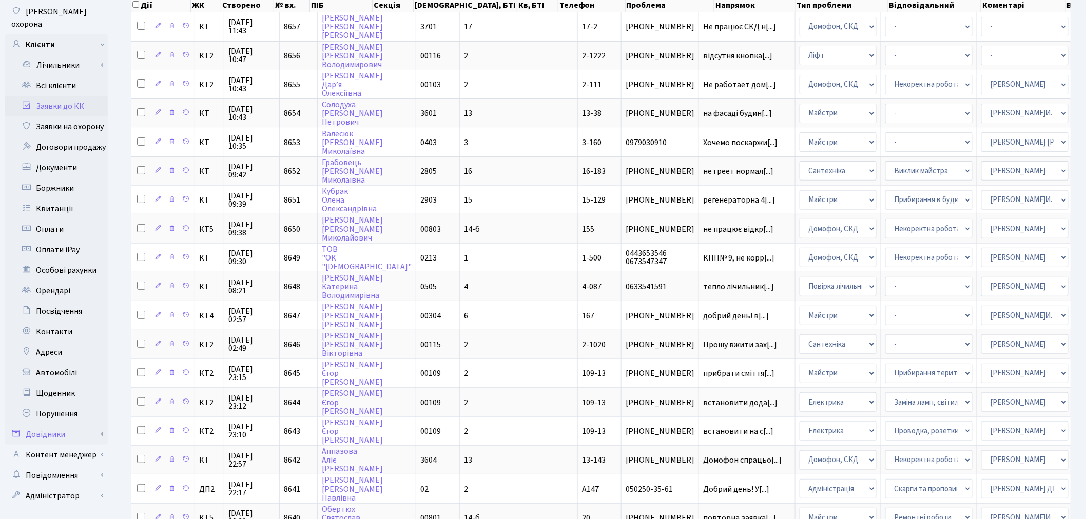
click at [91, 425] on link "Довідники" at bounding box center [56, 434] width 103 height 21
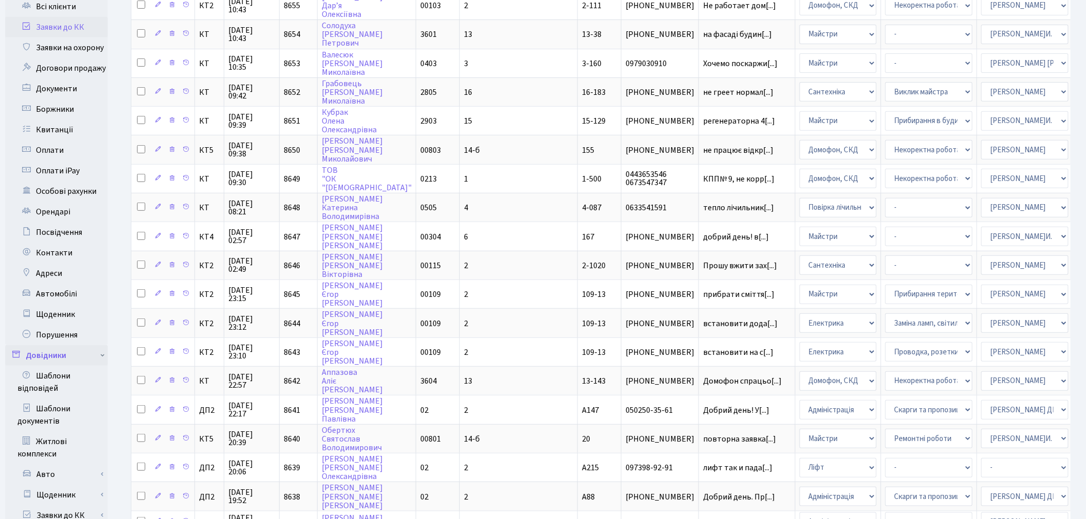
scroll to position [228, 0]
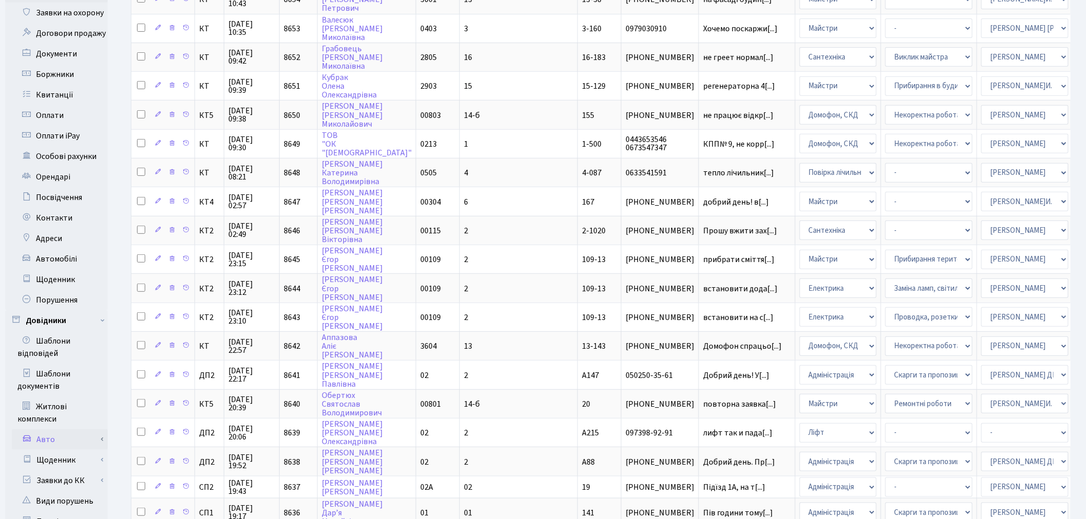
click at [94, 430] on link "Авто" at bounding box center [60, 440] width 96 height 21
click at [101, 311] on link "Довідники" at bounding box center [56, 321] width 103 height 21
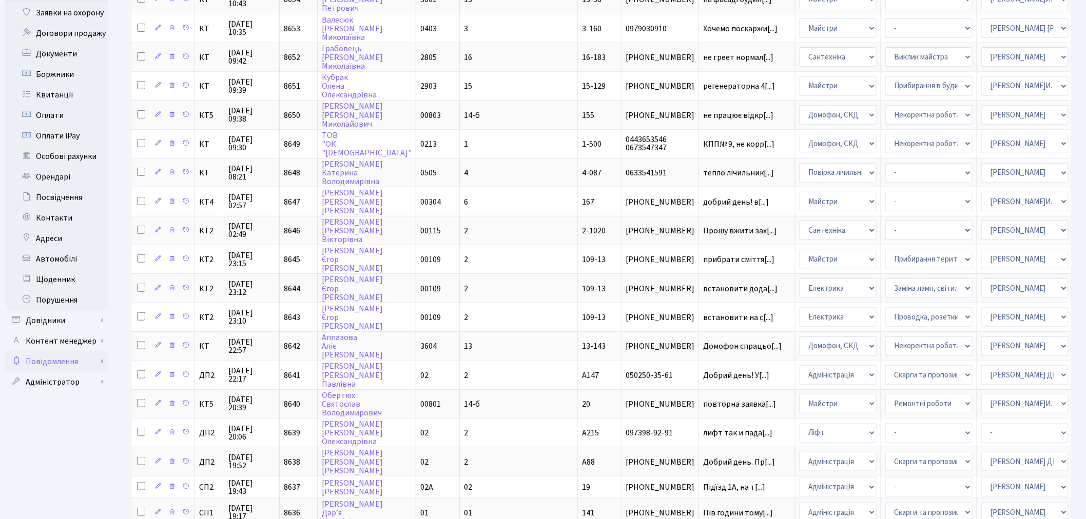
click at [104, 352] on link "Повідомлення" at bounding box center [56, 362] width 103 height 21
click at [104, 332] on link "Контент менеджер" at bounding box center [56, 341] width 103 height 21
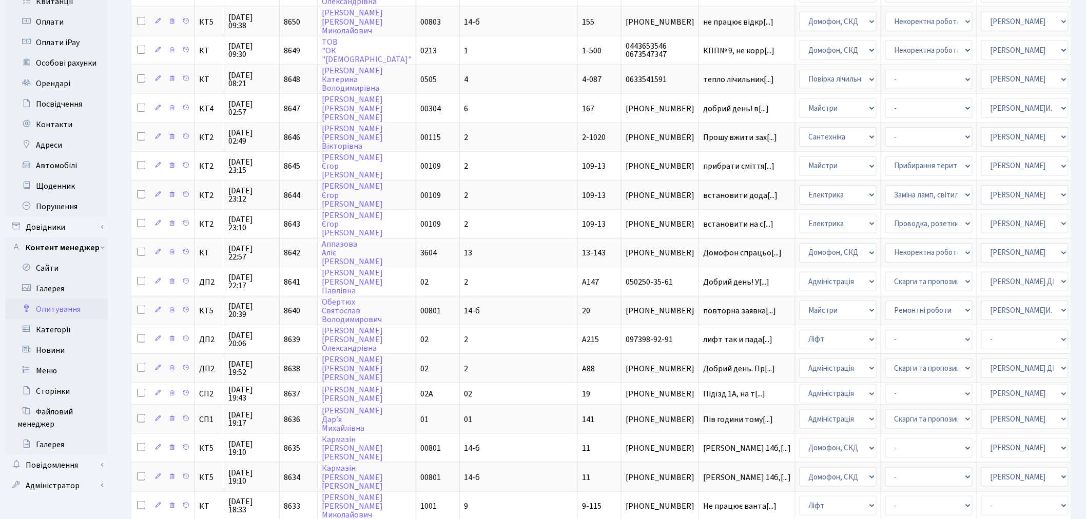
scroll to position [342, 0]
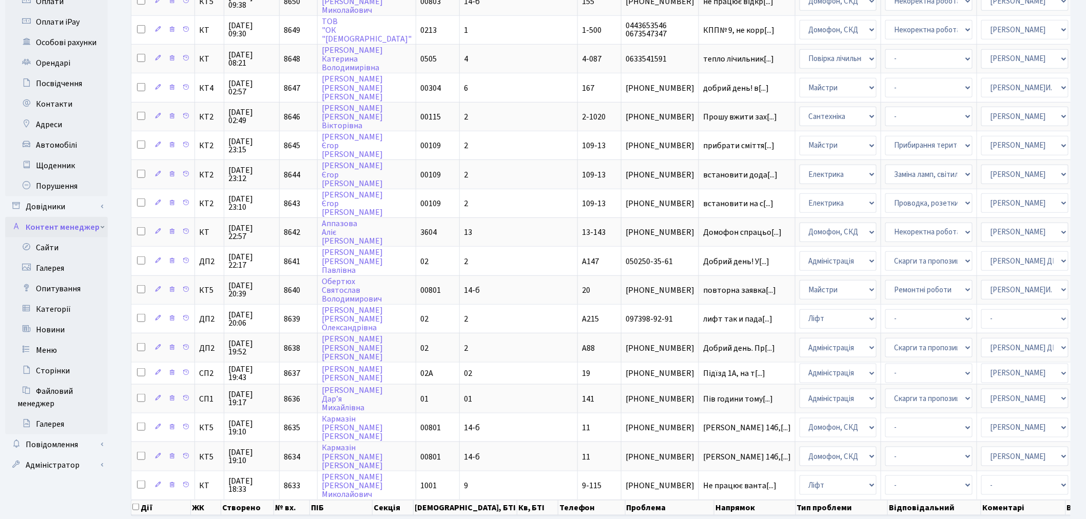
click at [102, 217] on link "Контент менеджер" at bounding box center [56, 227] width 103 height 21
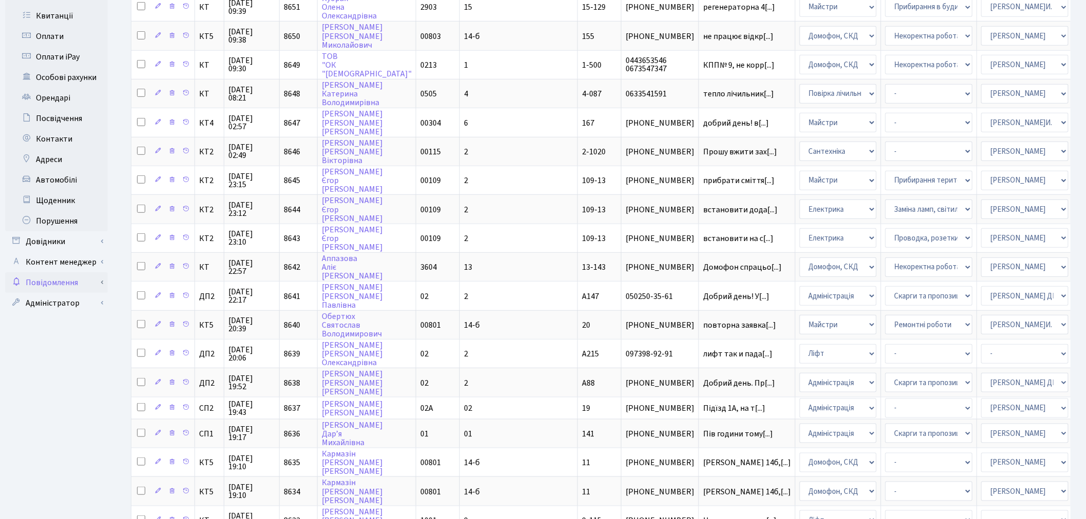
scroll to position [171, 0]
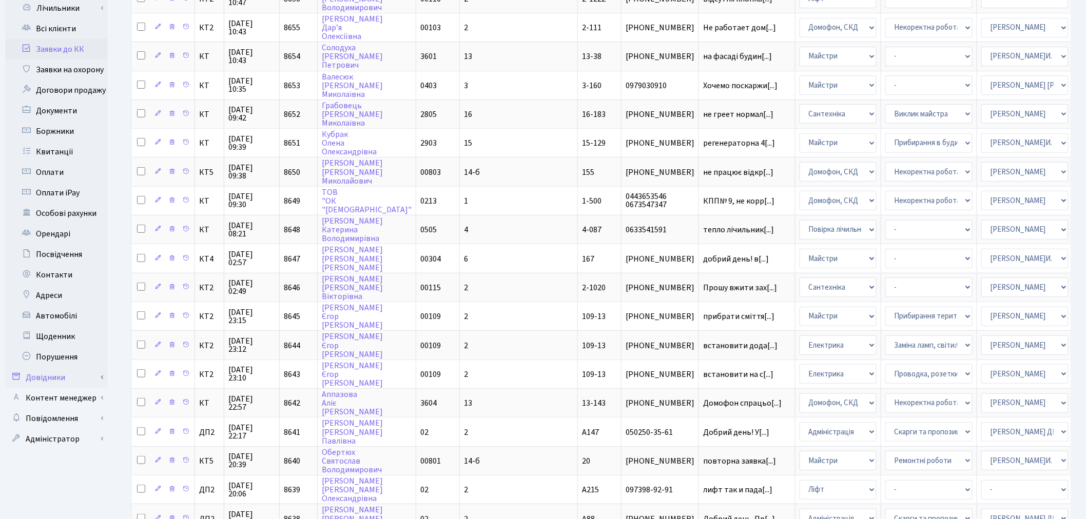
click at [99, 368] on link "Довідники" at bounding box center [56, 378] width 103 height 21
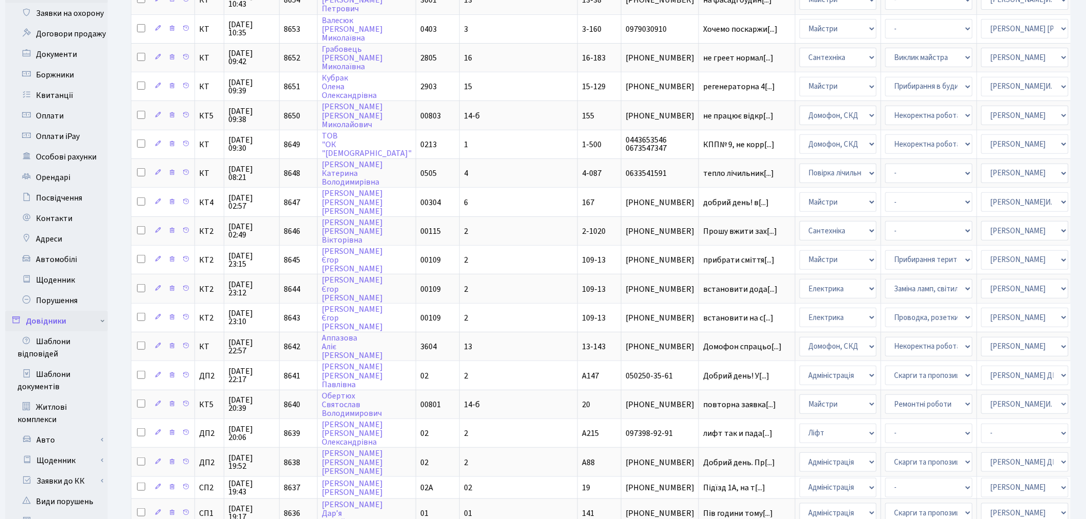
scroll to position [228, 0]
click at [103, 311] on link "Довідники" at bounding box center [56, 321] width 103 height 21
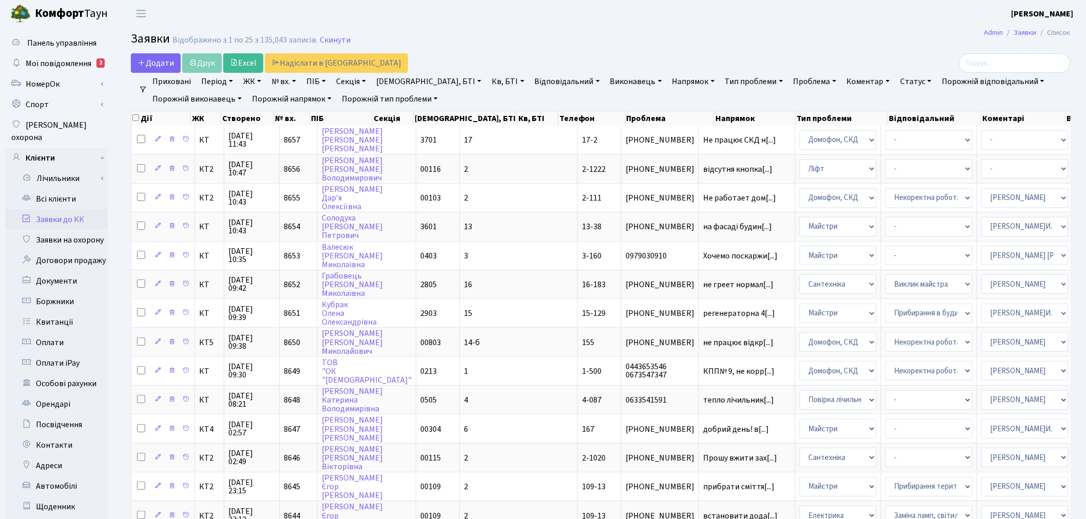
scroll to position [0, 0]
click at [104, 148] on link "Клієнти" at bounding box center [56, 158] width 103 height 21
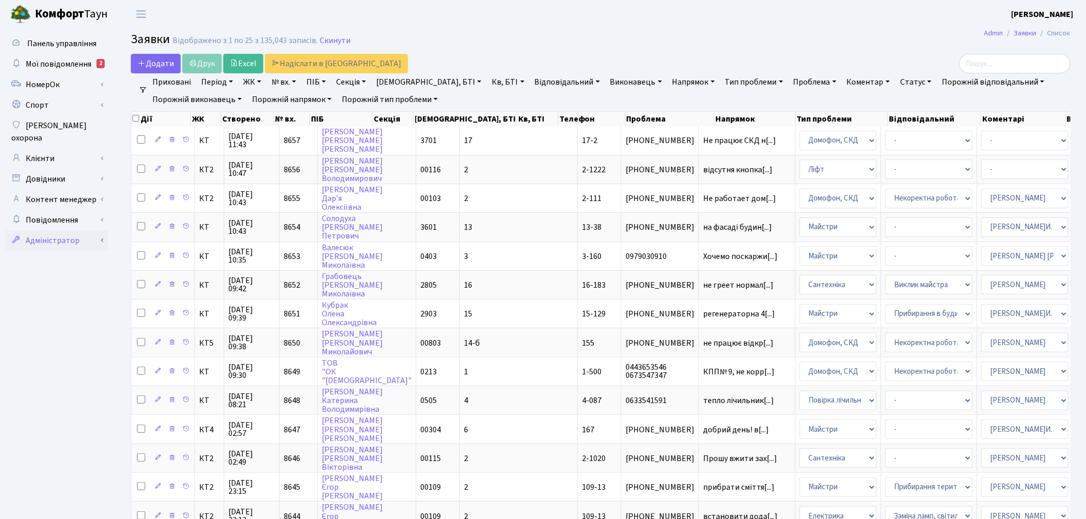
click at [104, 231] on link "Адміністратор" at bounding box center [56, 240] width 103 height 21
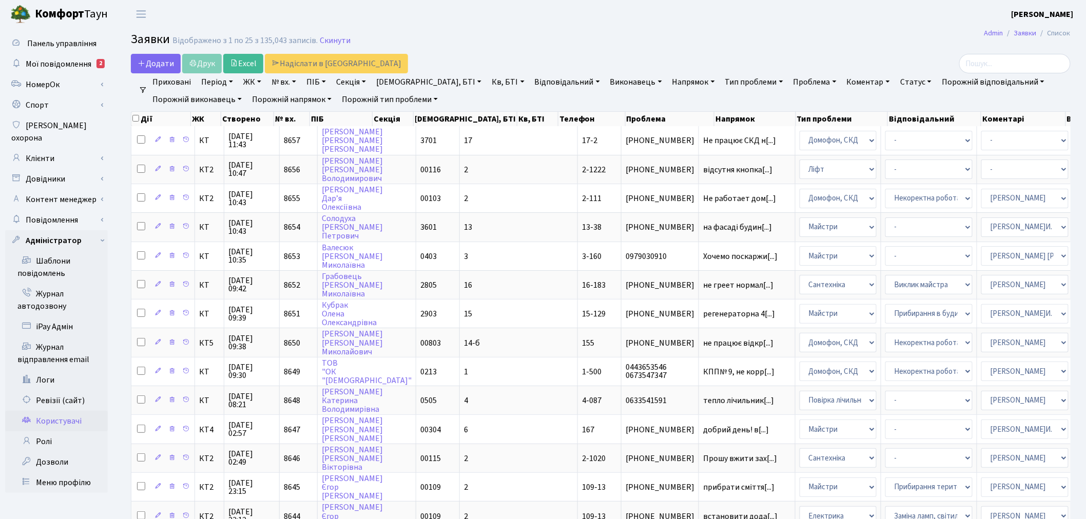
click at [80, 412] on link "Користувачі" at bounding box center [56, 421] width 103 height 21
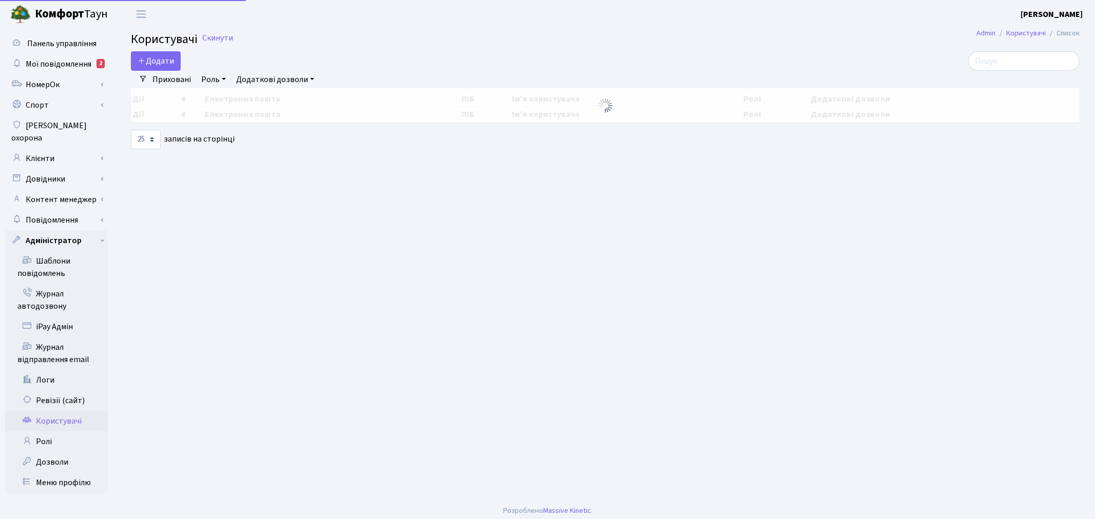
select select "25"
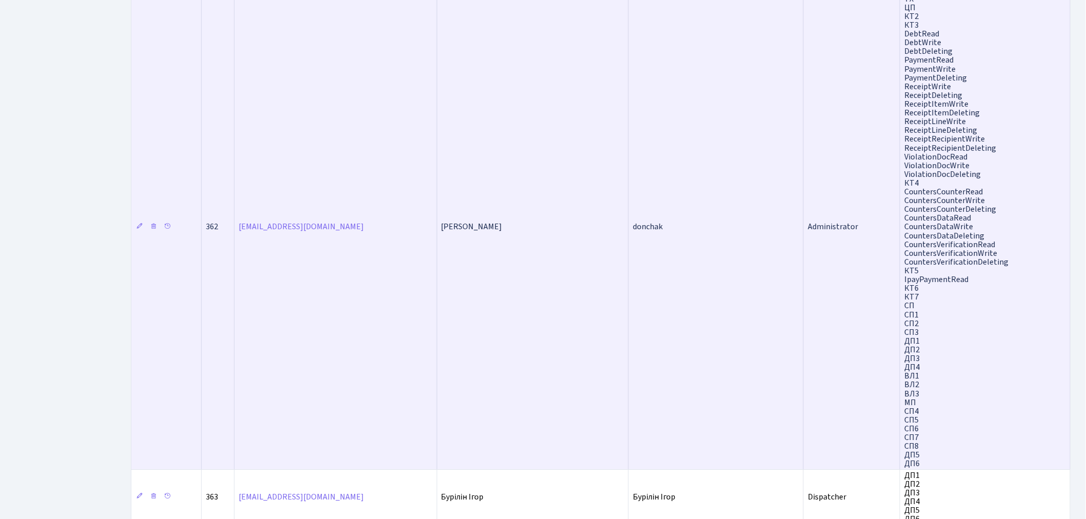
scroll to position [1645, 0]
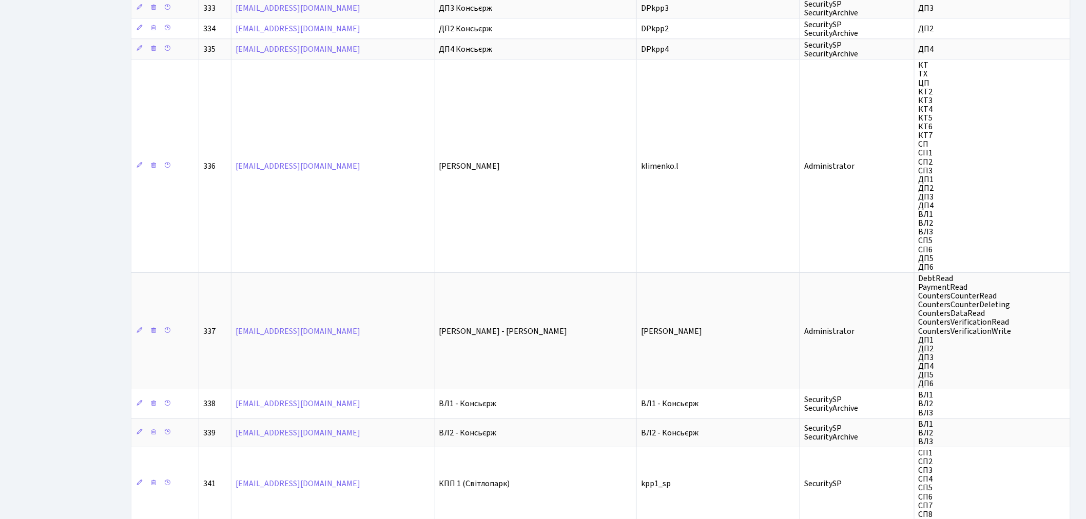
scroll to position [1378, 0]
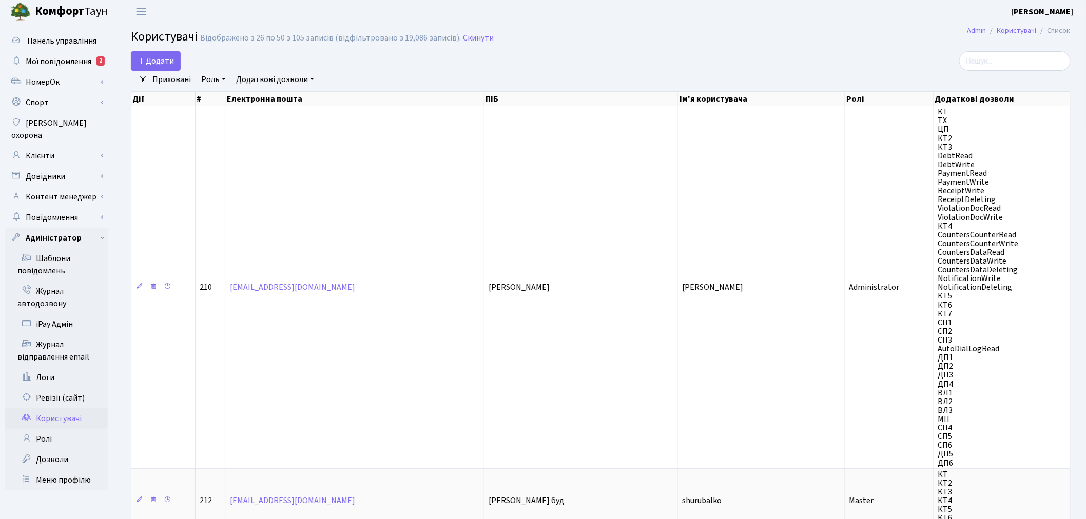
scroll to position [0, 0]
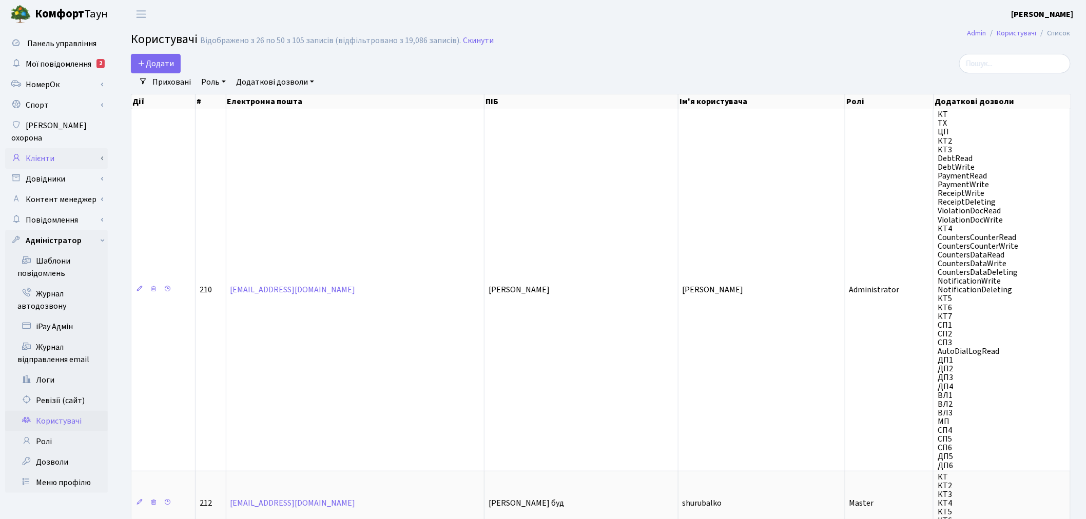
click at [88, 154] on link "Клієнти" at bounding box center [56, 158] width 103 height 21
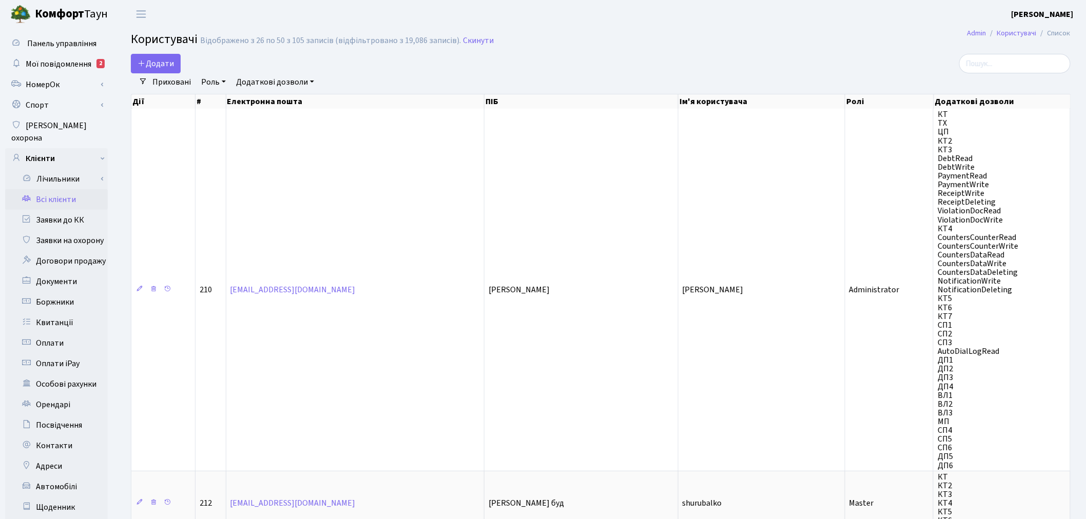
click at [84, 189] on link "Всі клієнти" at bounding box center [56, 199] width 103 height 21
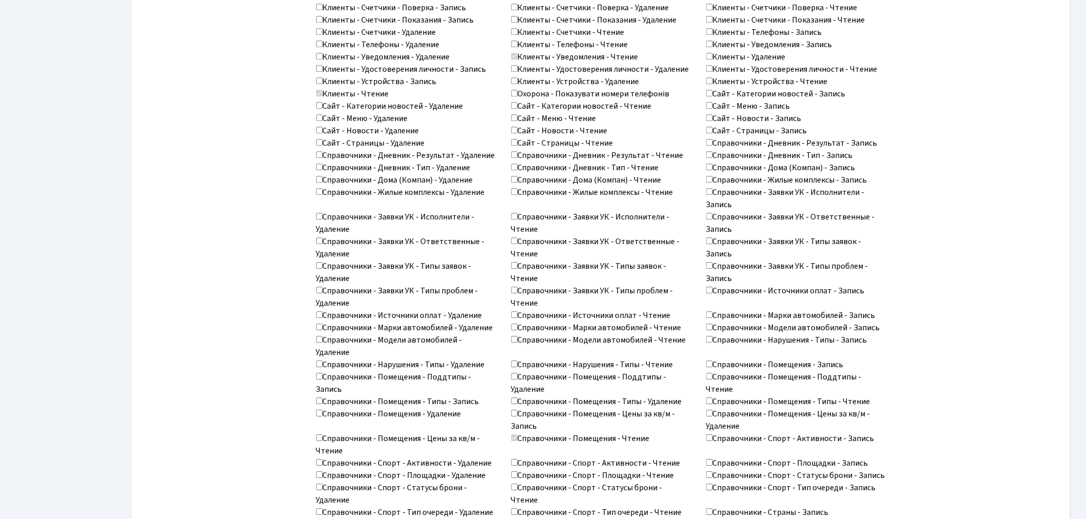
scroll to position [1333, 0]
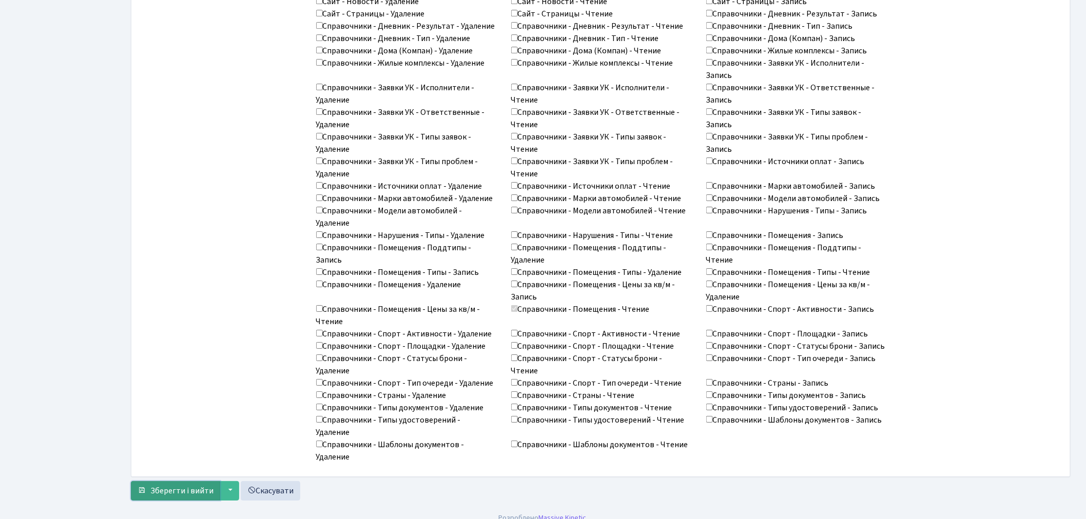
click at [172, 486] on span "Зберегти і вийти" at bounding box center [181, 491] width 63 height 11
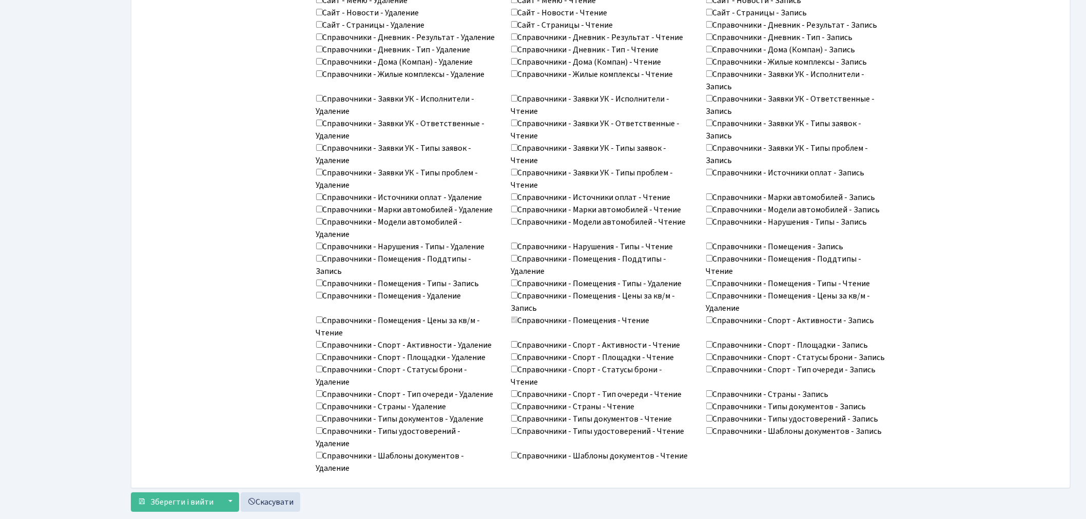
scroll to position [1333, 0]
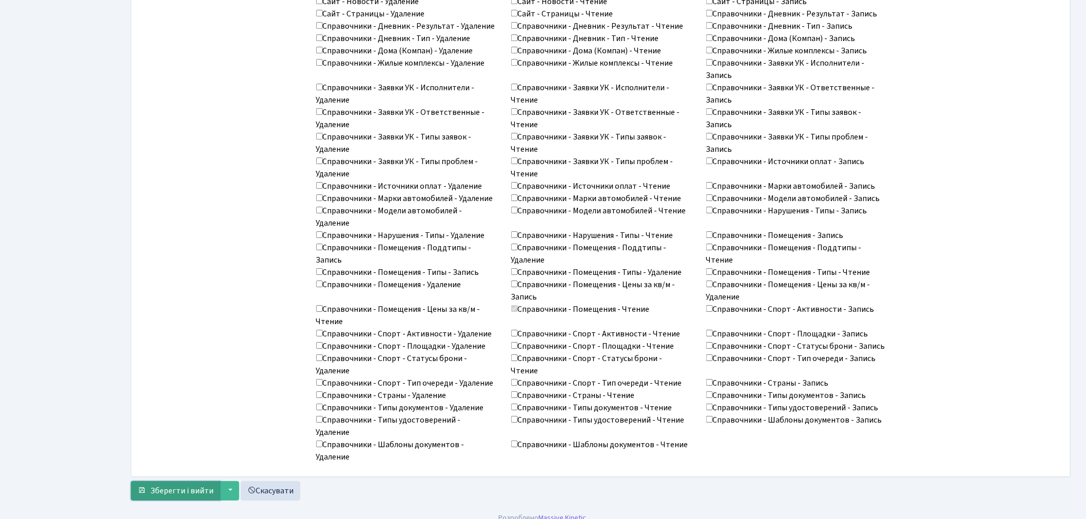
click at [188, 481] on button "Зберегти і вийти" at bounding box center [175, 491] width 89 height 20
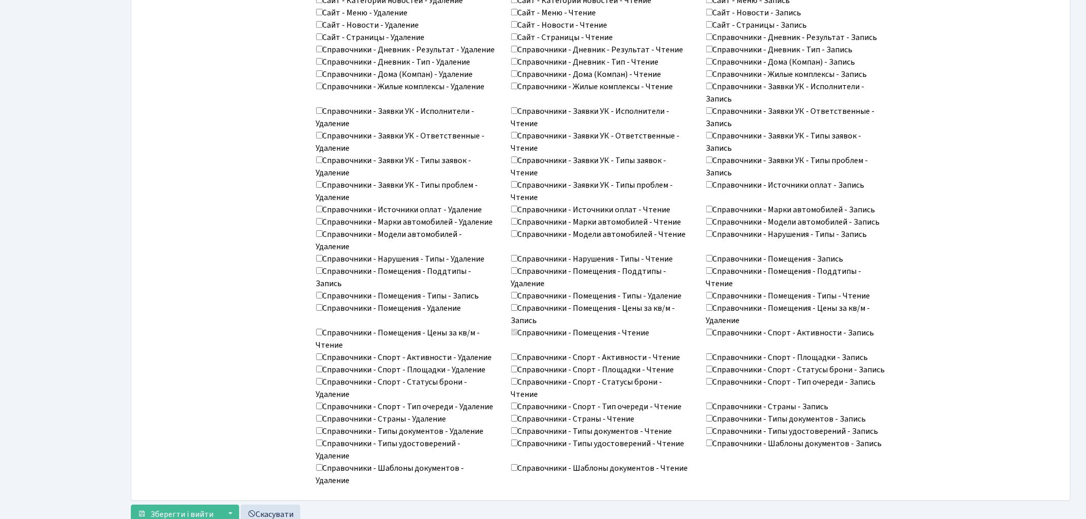
scroll to position [1333, 0]
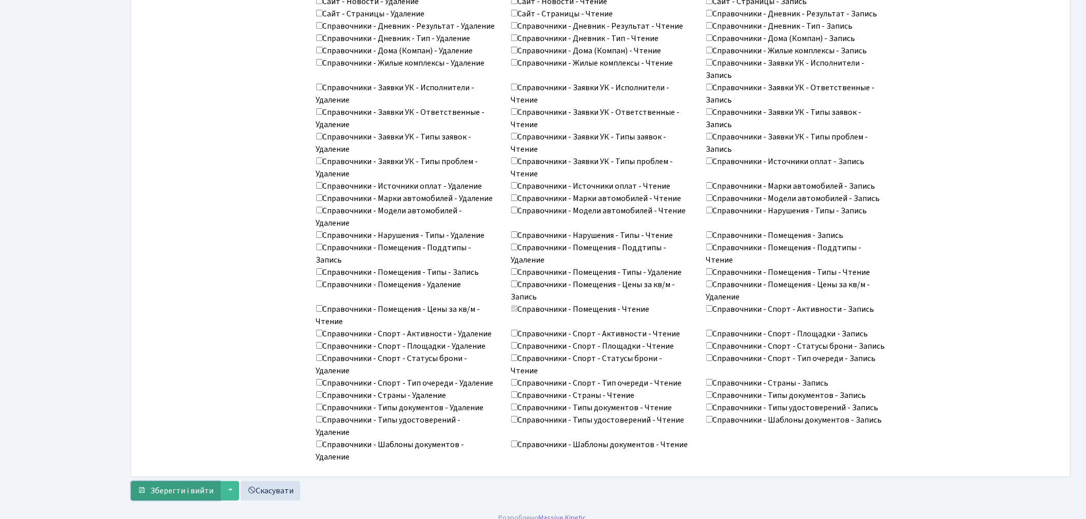
click at [170, 486] on span "Зберегти і вийти" at bounding box center [181, 491] width 63 height 11
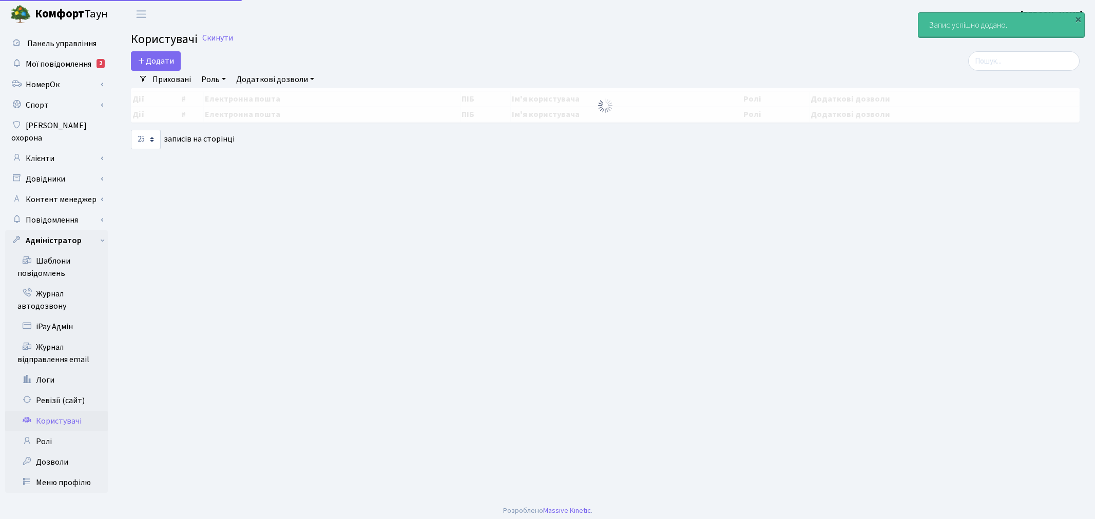
select select "25"
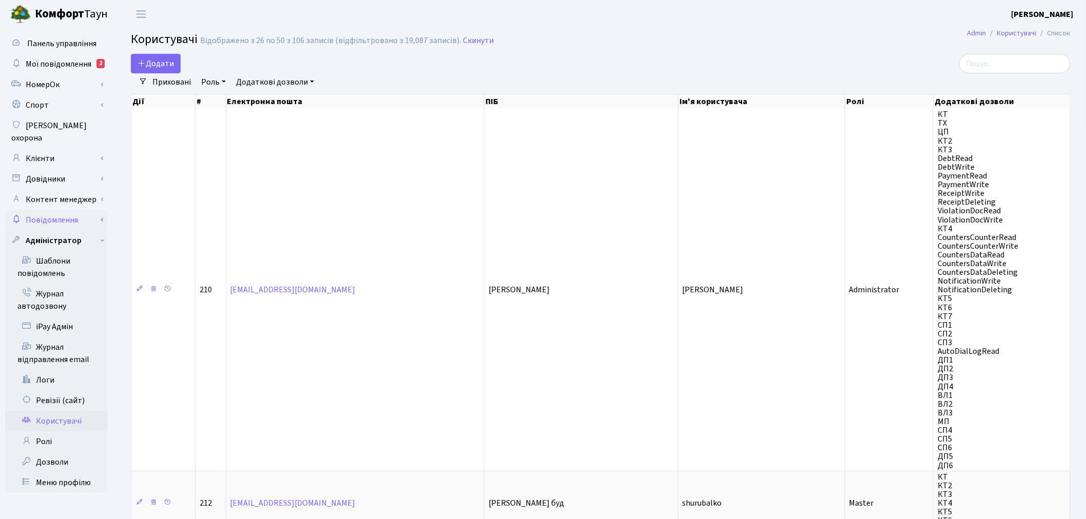
click at [107, 210] on link "Повідомлення" at bounding box center [56, 220] width 103 height 21
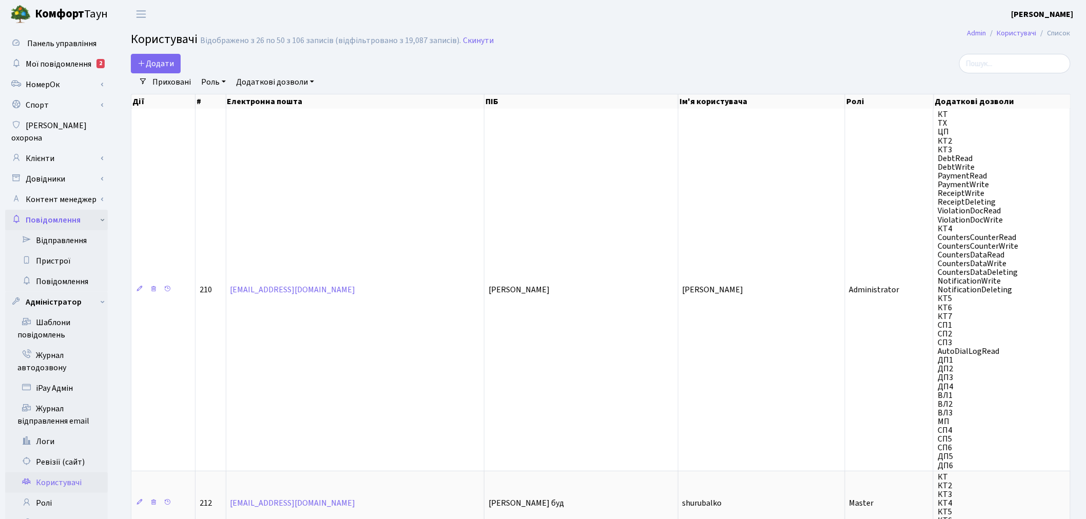
click at [106, 210] on link "Повідомлення" at bounding box center [56, 220] width 103 height 21
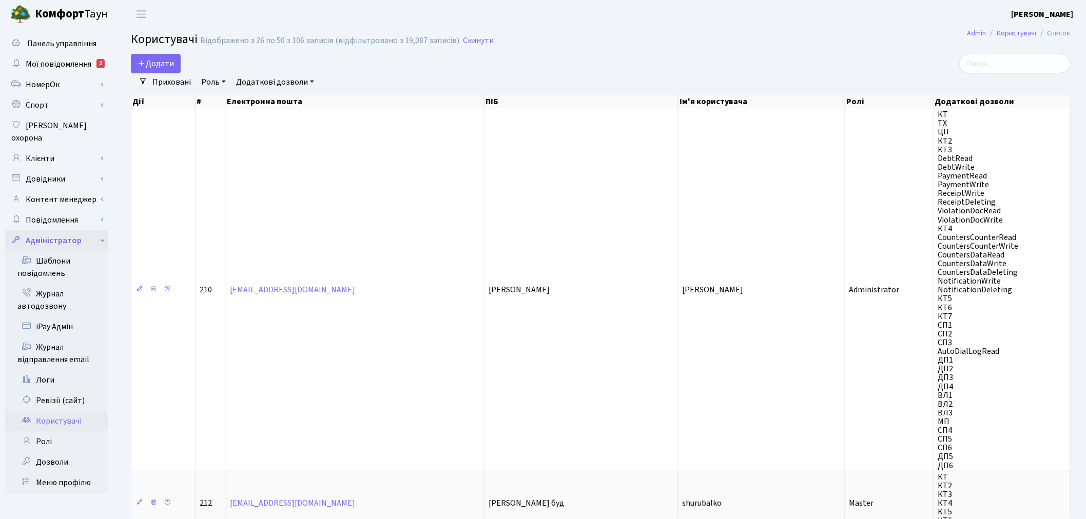
click at [104, 231] on link "Адміністратор" at bounding box center [56, 240] width 103 height 21
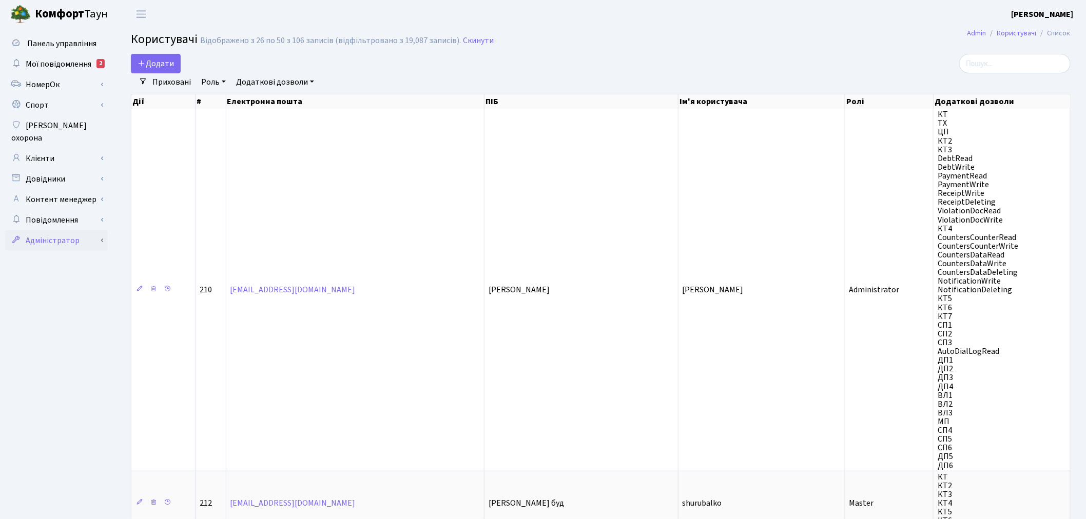
click at [104, 231] on link "Адміністратор" at bounding box center [56, 240] width 103 height 21
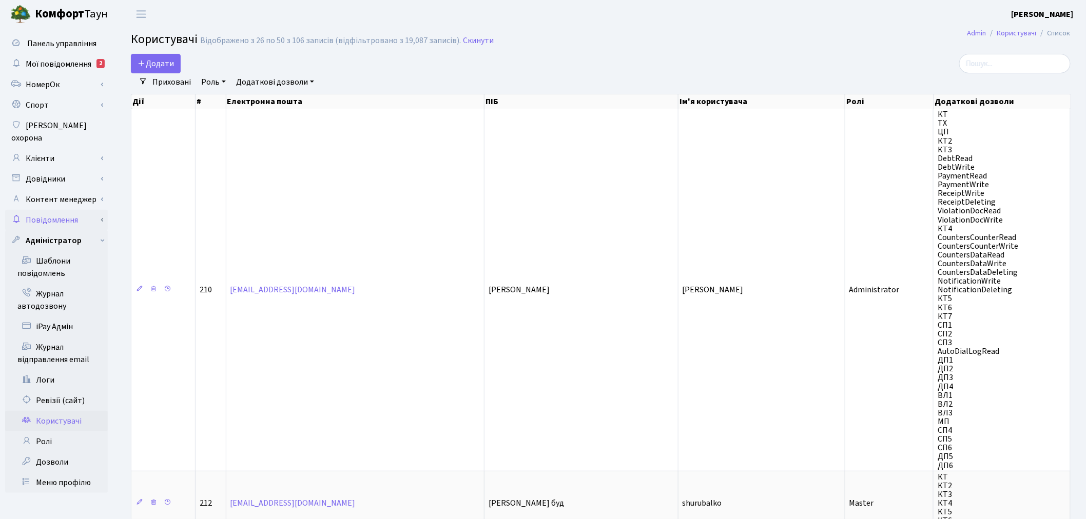
click at [101, 210] on link "Повідомлення" at bounding box center [56, 220] width 103 height 21
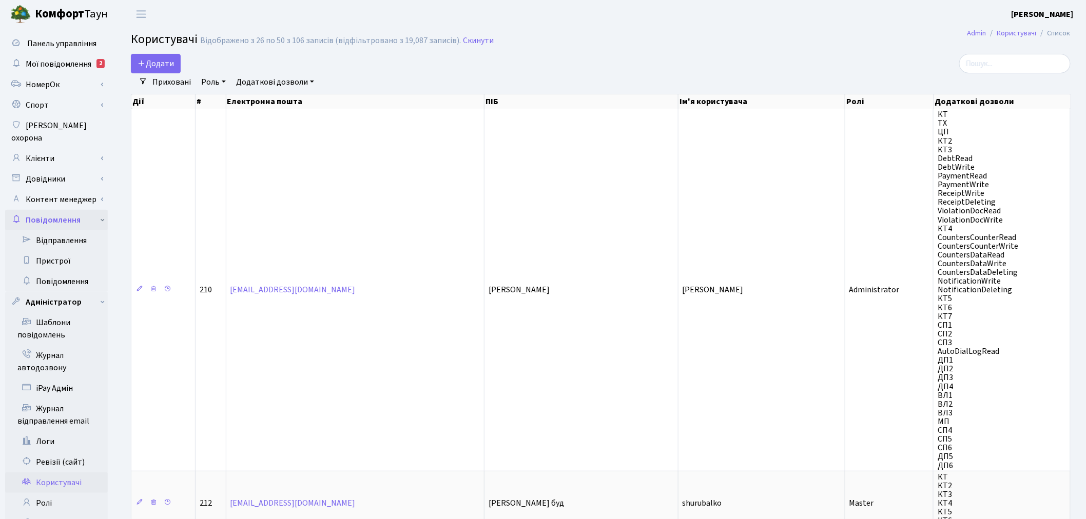
click at [103, 210] on link "Повідомлення" at bounding box center [56, 220] width 103 height 21
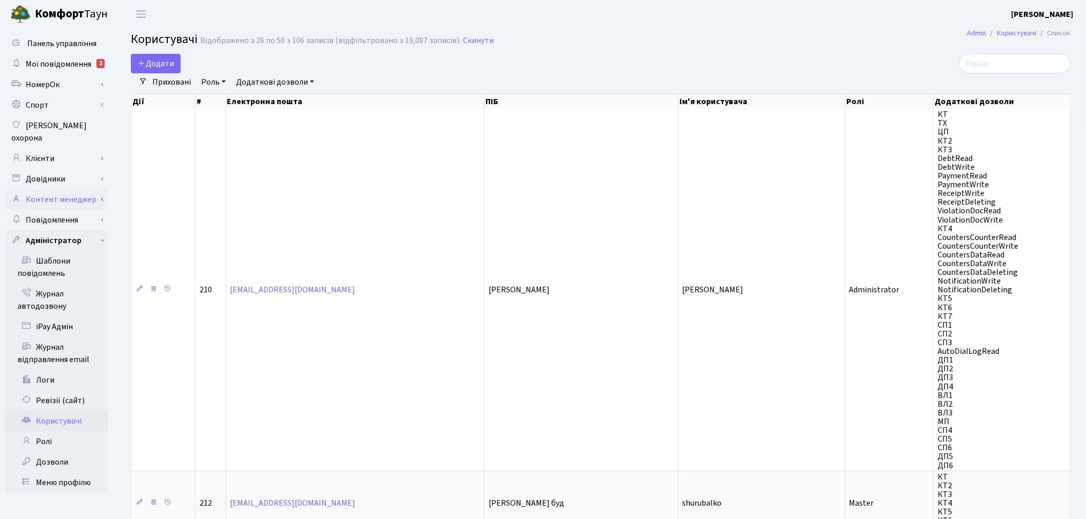
click at [104, 194] on link "Контент менеджер" at bounding box center [56, 199] width 103 height 21
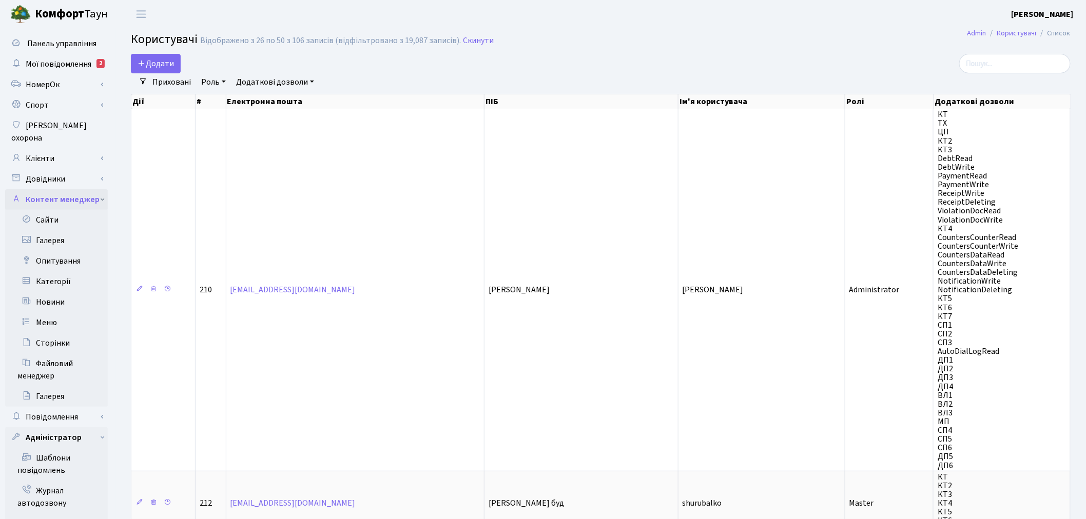
click at [106, 189] on link "Контент менеджер" at bounding box center [56, 199] width 103 height 21
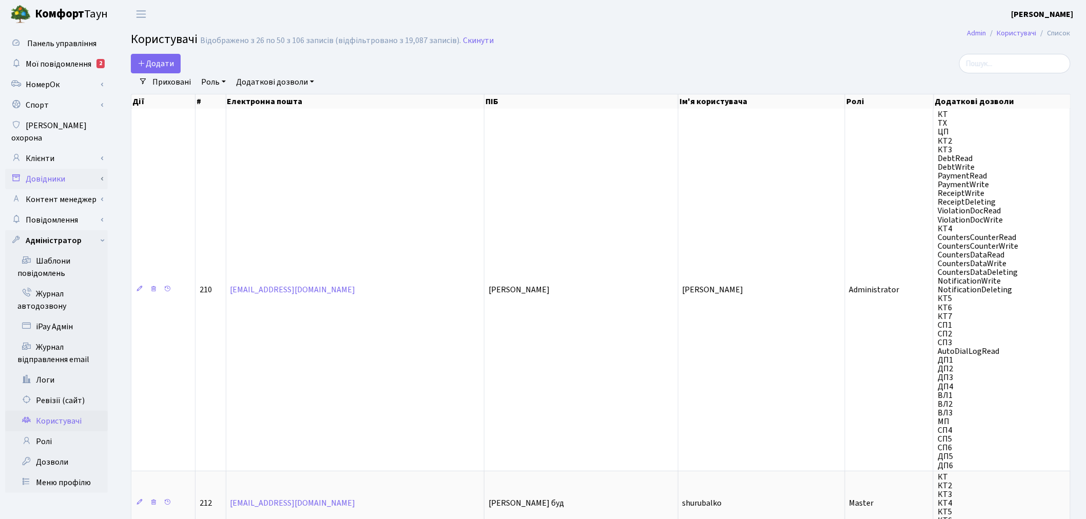
click at [105, 171] on link "Довідники" at bounding box center [56, 179] width 103 height 21
click at [105, 169] on link "Довідники" at bounding box center [56, 179] width 103 height 21
click at [105, 148] on link "Клієнти" at bounding box center [56, 158] width 103 height 21
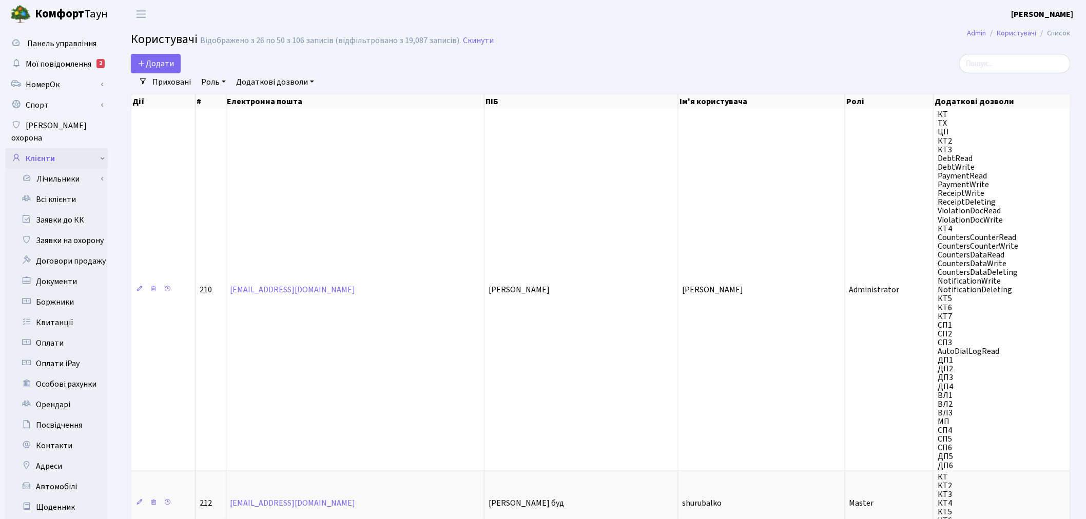
click at [103, 148] on link "Клієнти" at bounding box center [56, 158] width 103 height 21
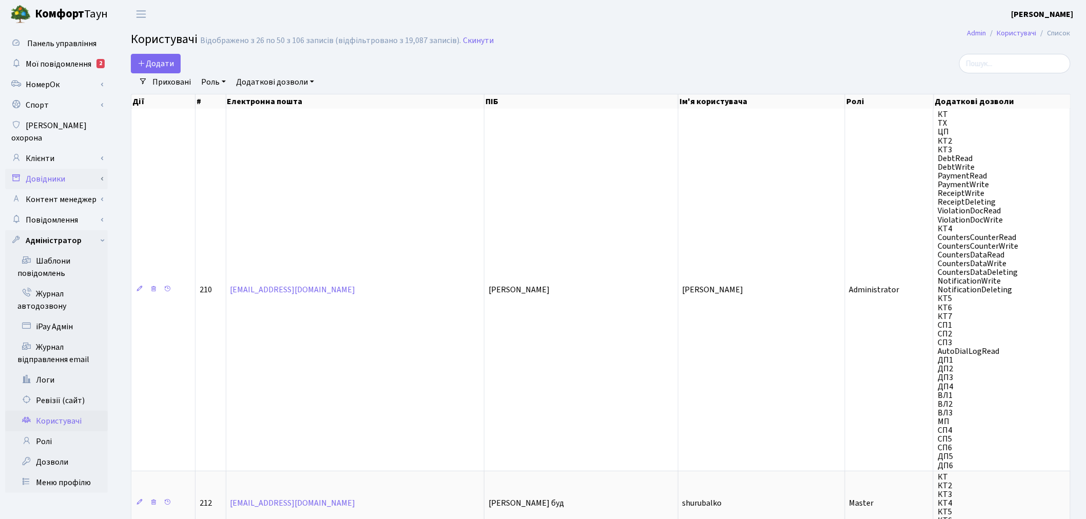
click at [102, 169] on link "Довідники" at bounding box center [56, 179] width 103 height 21
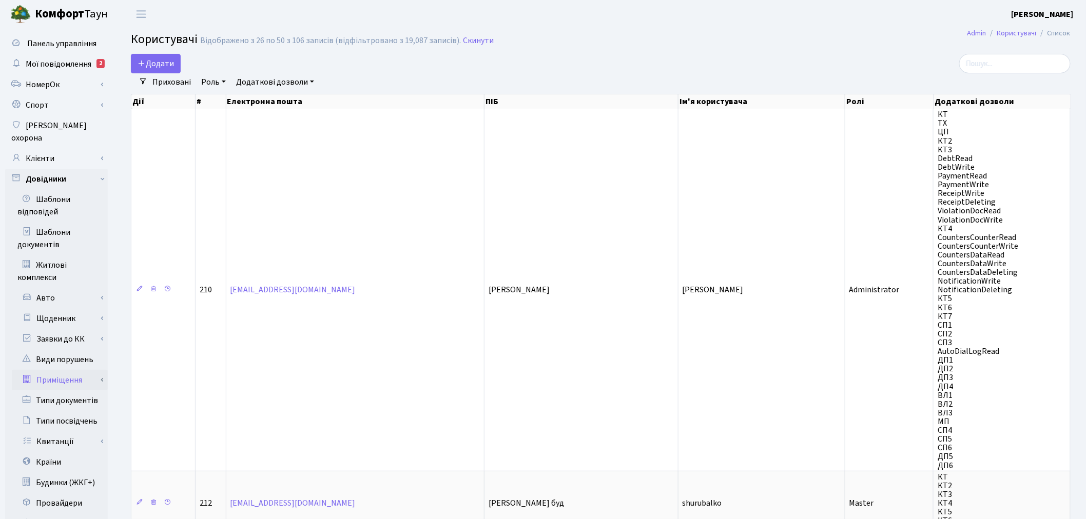
click at [99, 370] on link "Приміщення" at bounding box center [60, 380] width 96 height 21
click at [101, 329] on link "Заявки до КК" at bounding box center [60, 339] width 96 height 21
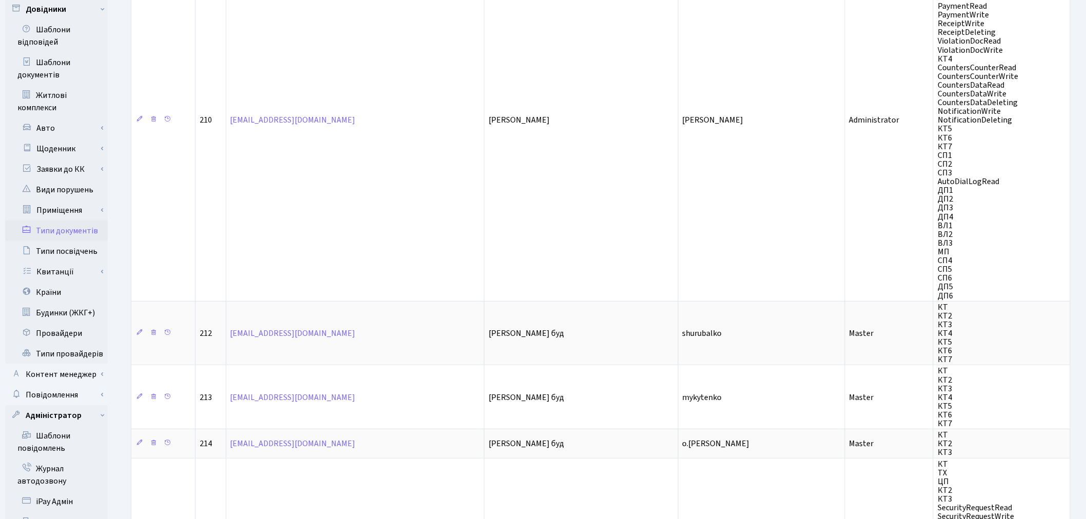
scroll to position [171, 0]
click at [105, 363] on link "Контент менеджер" at bounding box center [56, 373] width 103 height 21
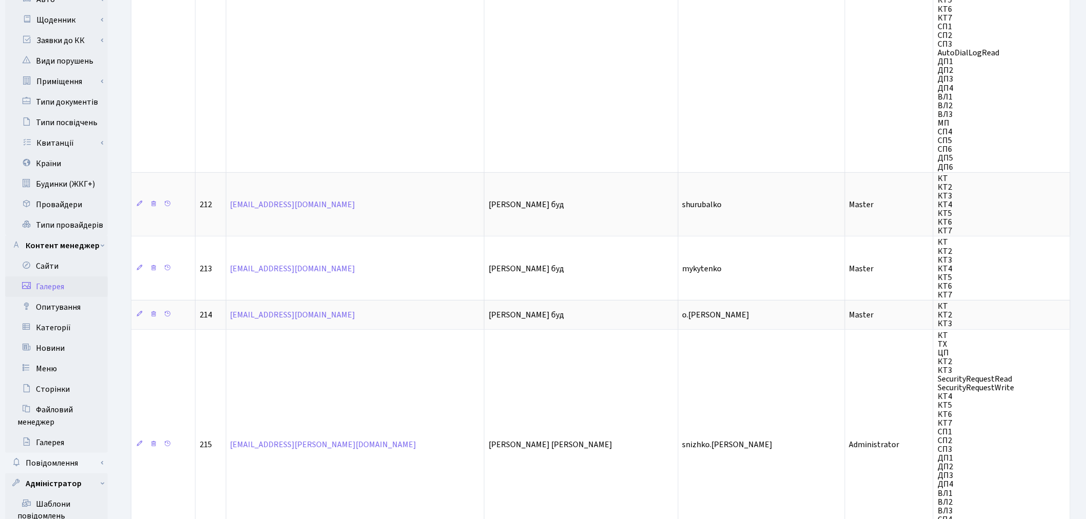
scroll to position [342, 0]
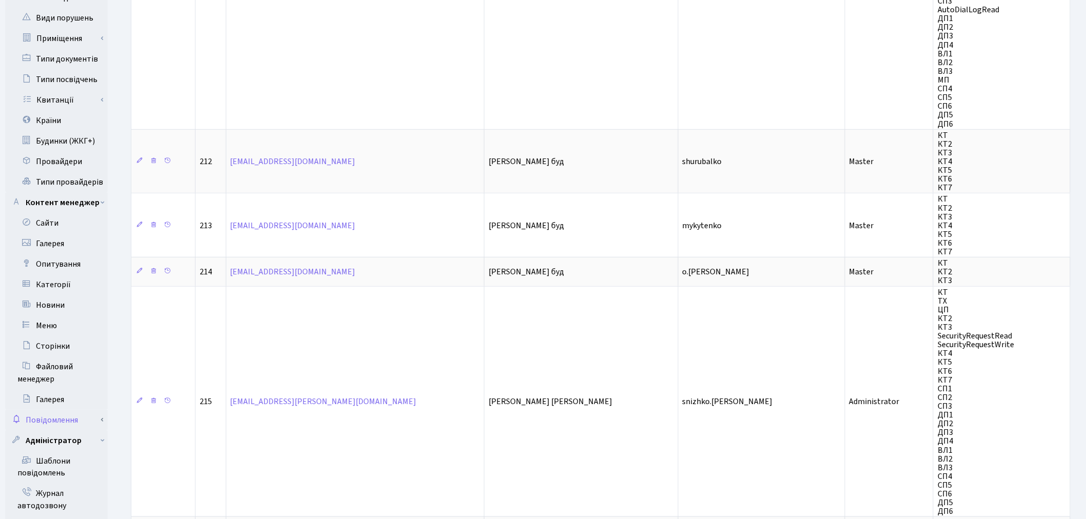
click at [100, 413] on link "Повідомлення" at bounding box center [56, 420] width 103 height 21
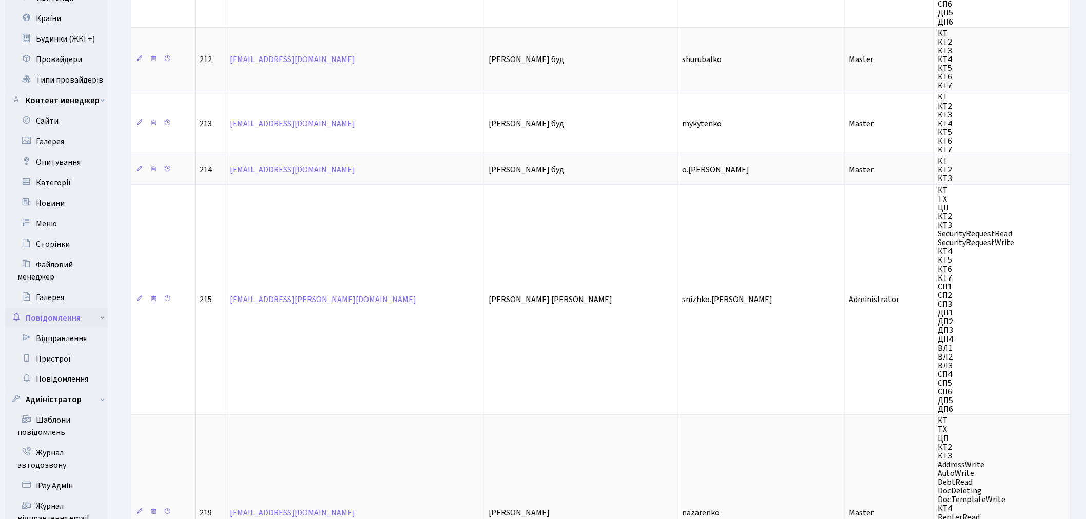
scroll to position [456, 0]
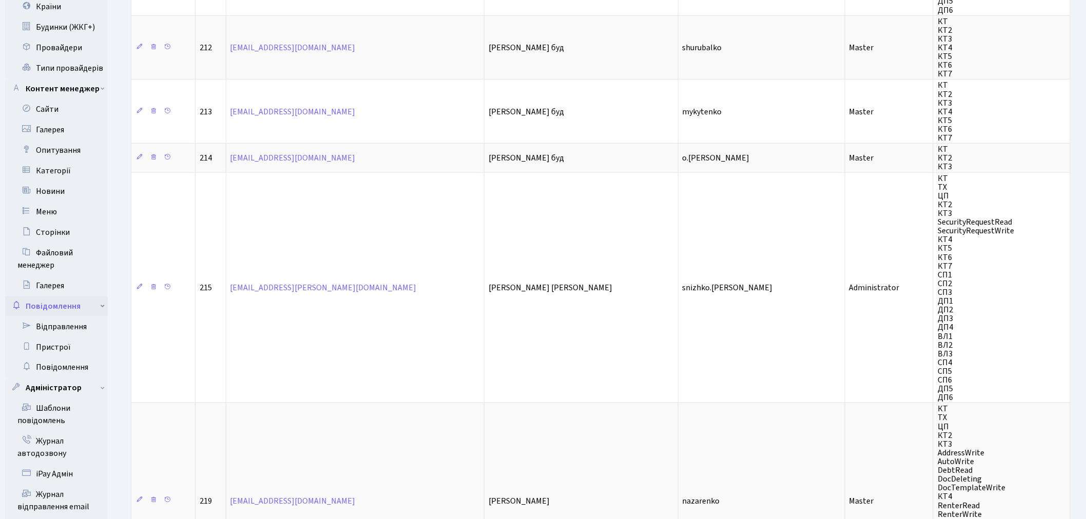
click at [96, 296] on link "Повідомлення" at bounding box center [56, 306] width 103 height 21
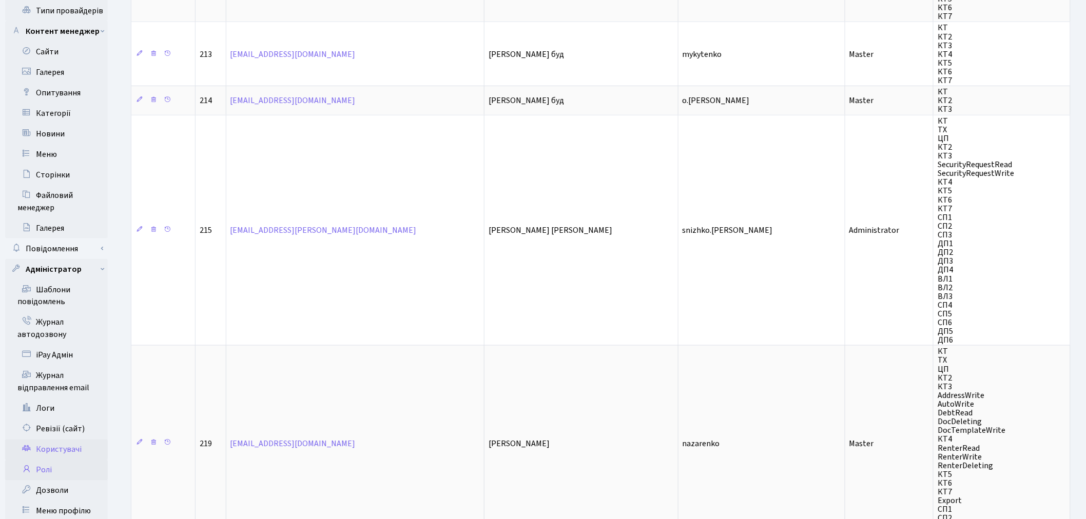
click at [68, 460] on link "Ролі" at bounding box center [56, 470] width 103 height 21
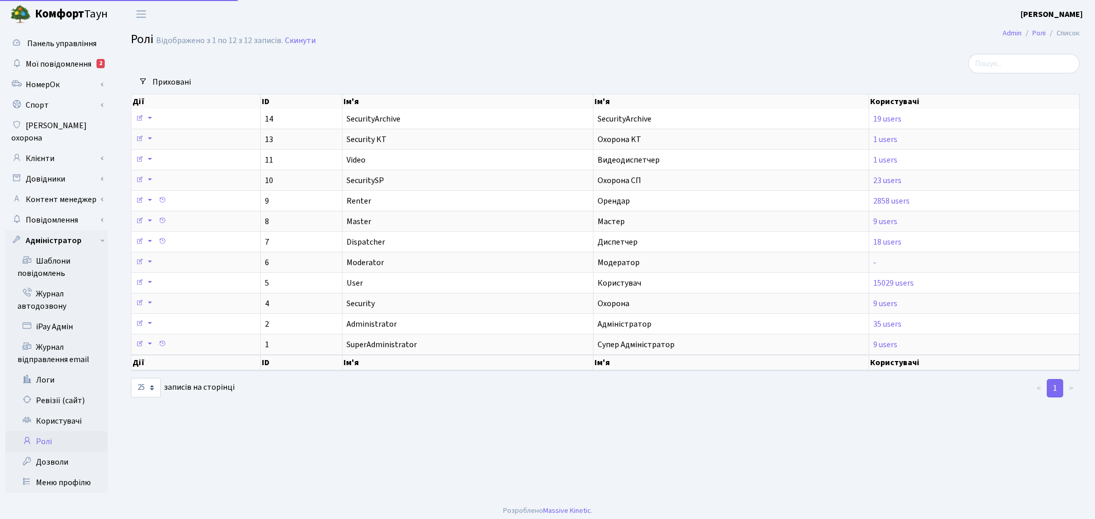
select select "25"
click at [67, 452] on link "Дозволи" at bounding box center [56, 462] width 103 height 21
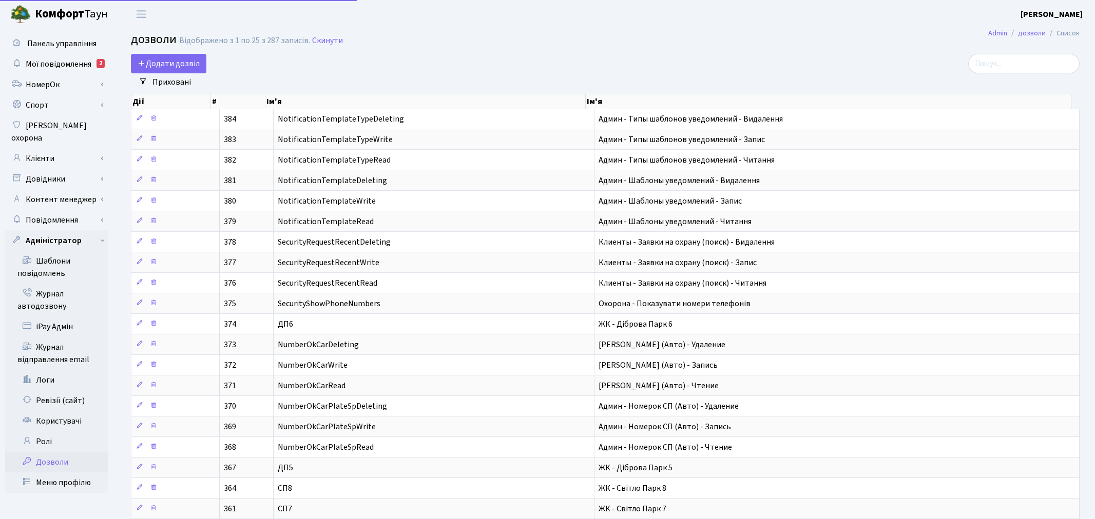
select select "25"
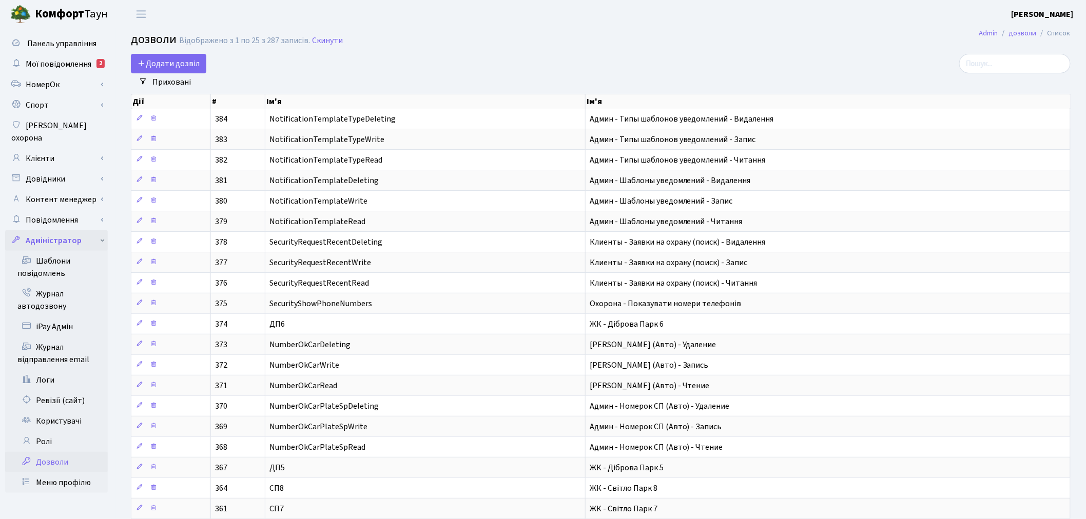
click at [101, 230] on link "Адміністратор" at bounding box center [56, 240] width 103 height 21
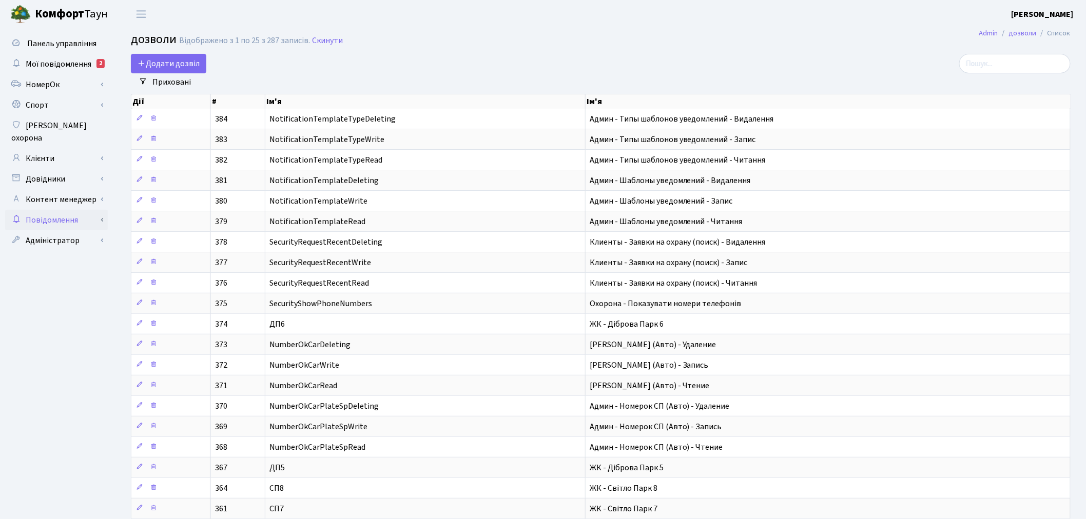
click at [103, 214] on link "Повідомлення" at bounding box center [56, 220] width 103 height 21
click at [104, 192] on link "Контент менеджер" at bounding box center [56, 199] width 103 height 21
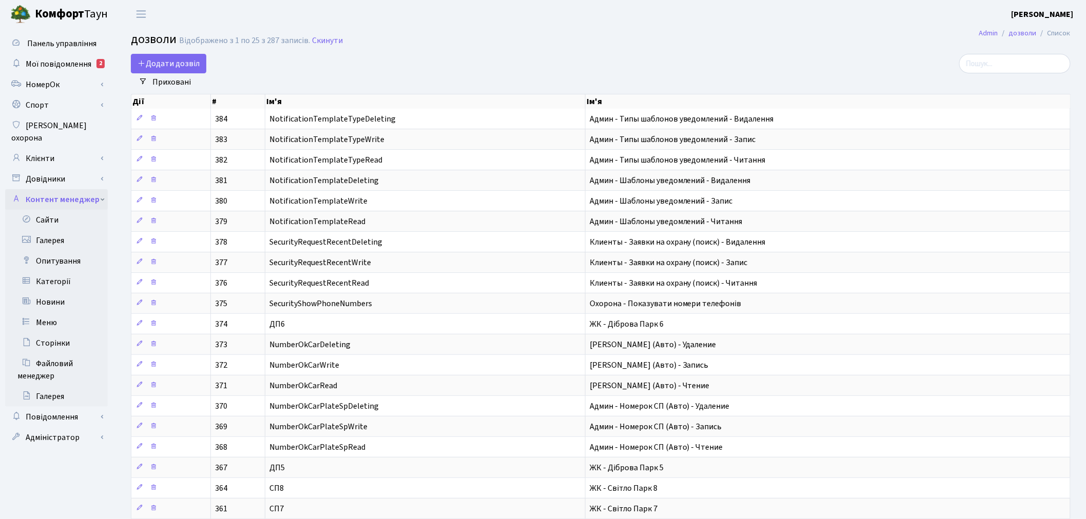
click at [103, 192] on link "Контент менеджер" at bounding box center [56, 199] width 103 height 21
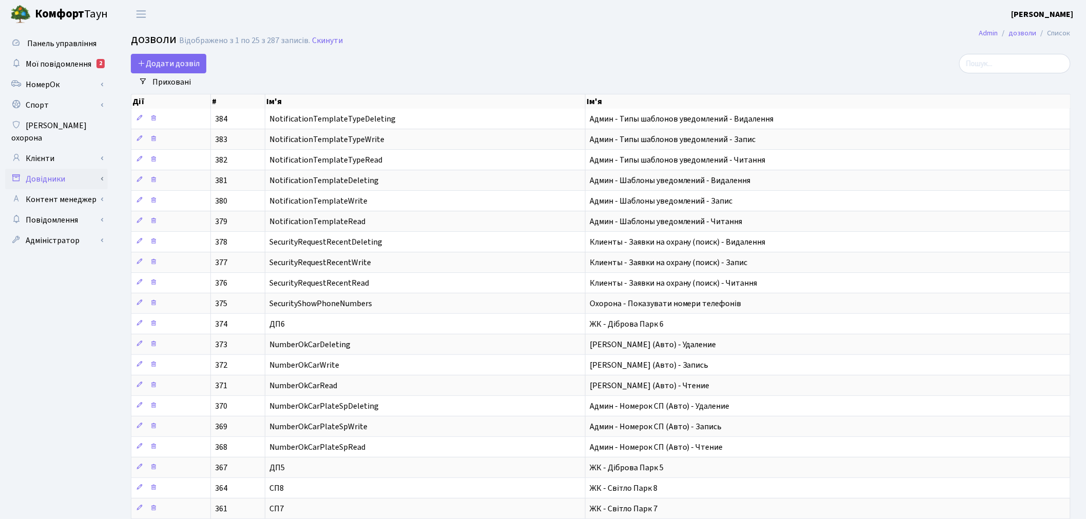
click at [102, 173] on link "Довідники" at bounding box center [56, 179] width 103 height 21
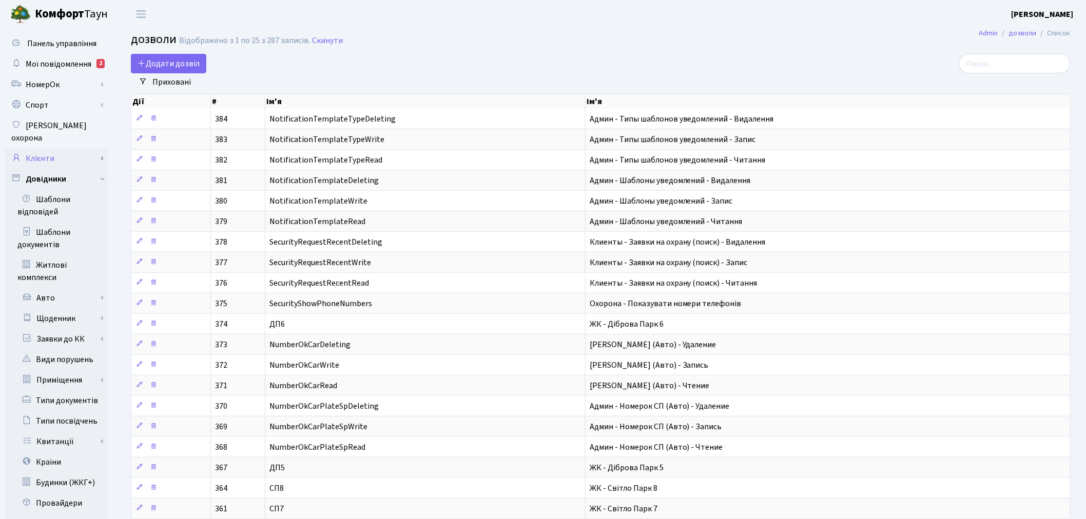
click at [104, 148] on link "Клієнти" at bounding box center [56, 158] width 103 height 21
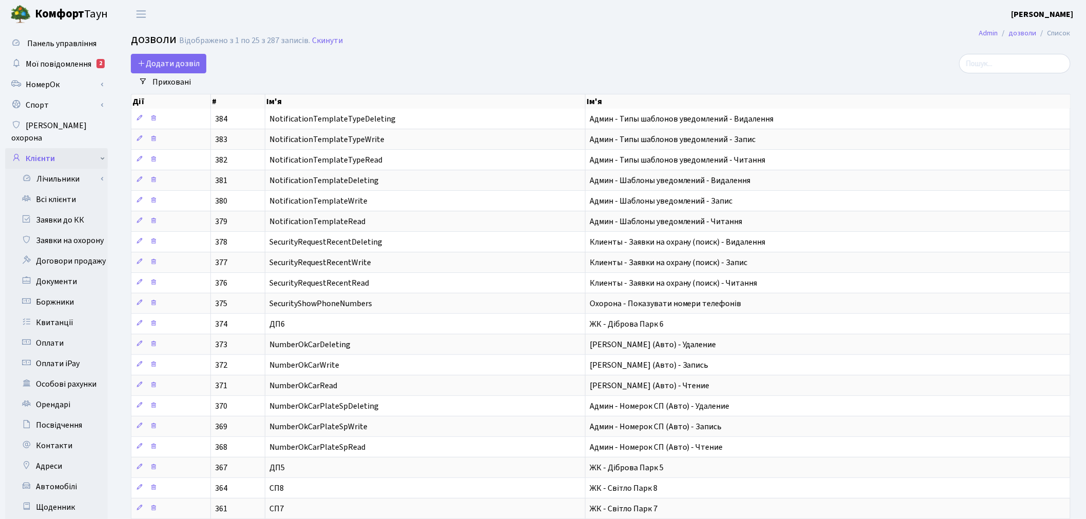
click at [104, 148] on link "Клієнти" at bounding box center [56, 158] width 103 height 21
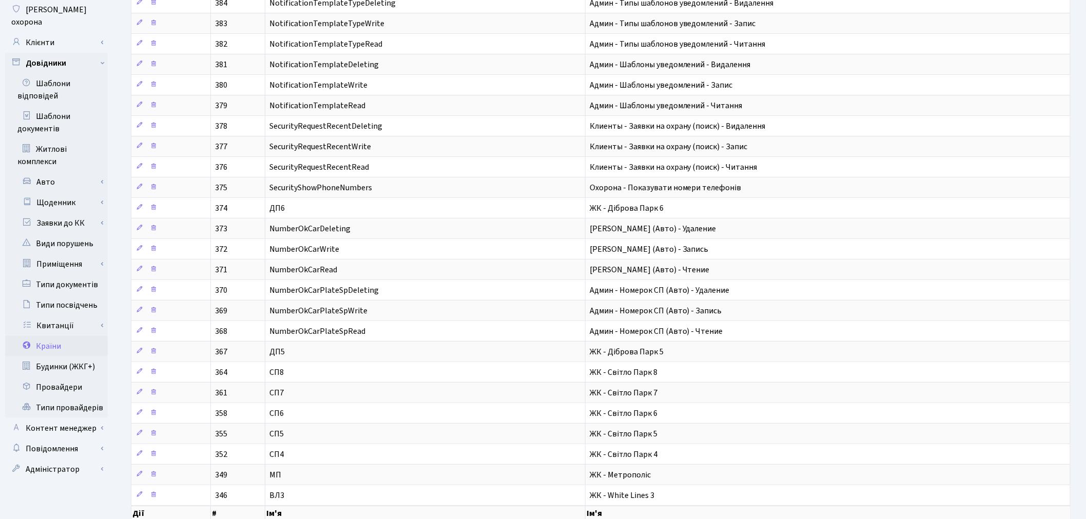
scroll to position [114, 0]
click at [104, 215] on link "Заявки до КК" at bounding box center [60, 225] width 96 height 21
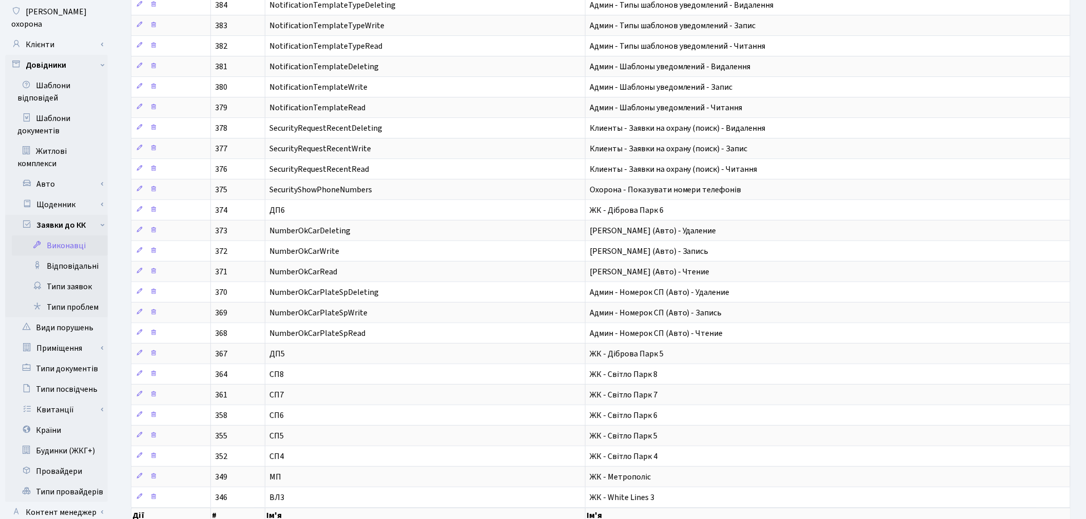
click at [83, 236] on link "Виконавці" at bounding box center [60, 246] width 96 height 21
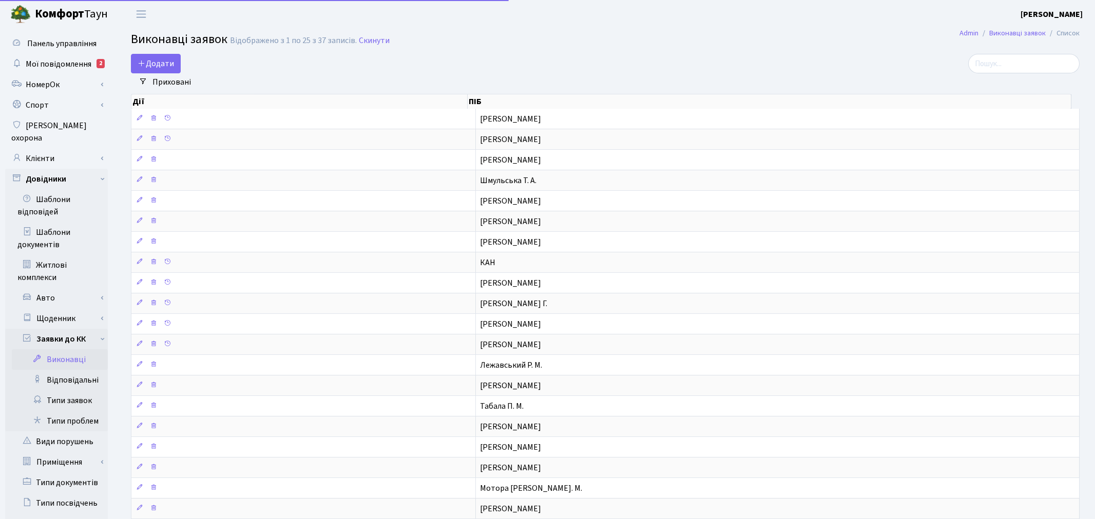
select select "25"
click at [62, 373] on link "Відповідальні" at bounding box center [60, 380] width 96 height 21
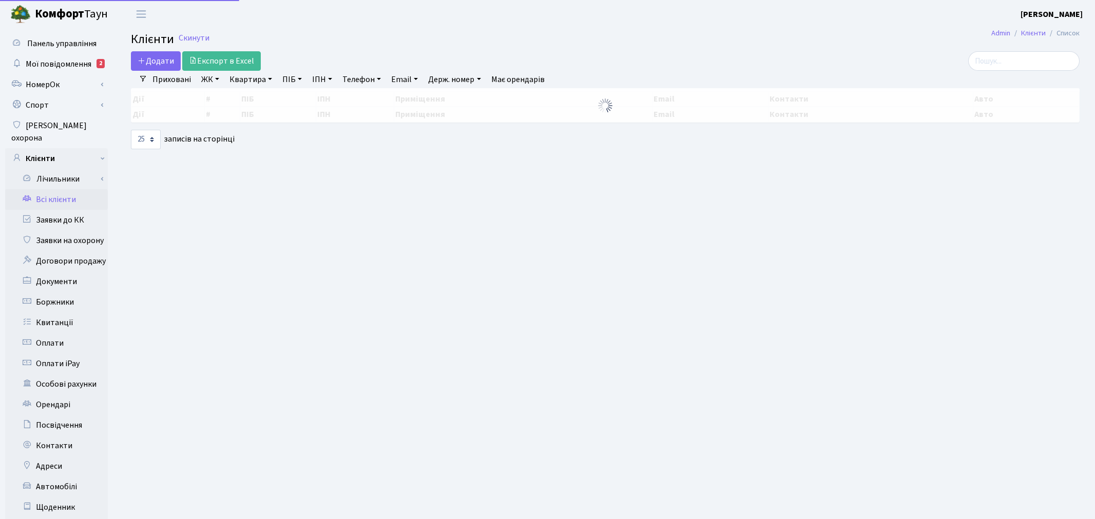
select select "25"
click at [81, 213] on link "Заявки до КК" at bounding box center [56, 220] width 103 height 21
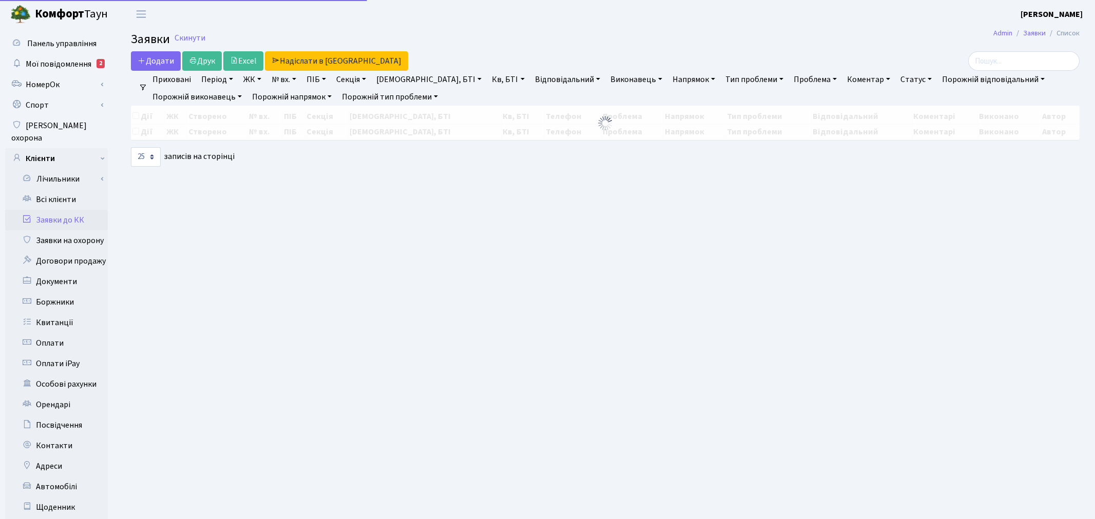
select select "25"
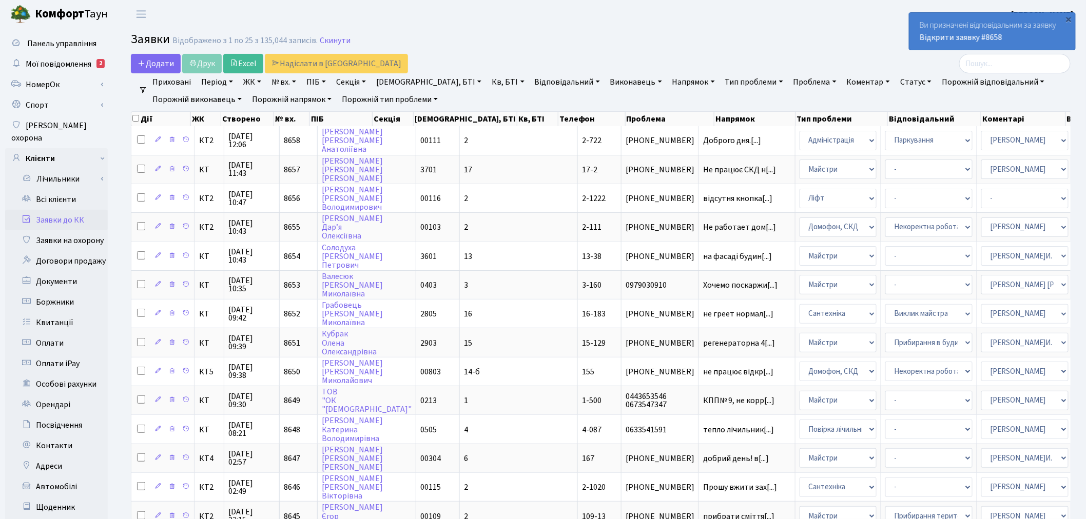
click at [75, 210] on link "Заявки до КК" at bounding box center [56, 220] width 103 height 21
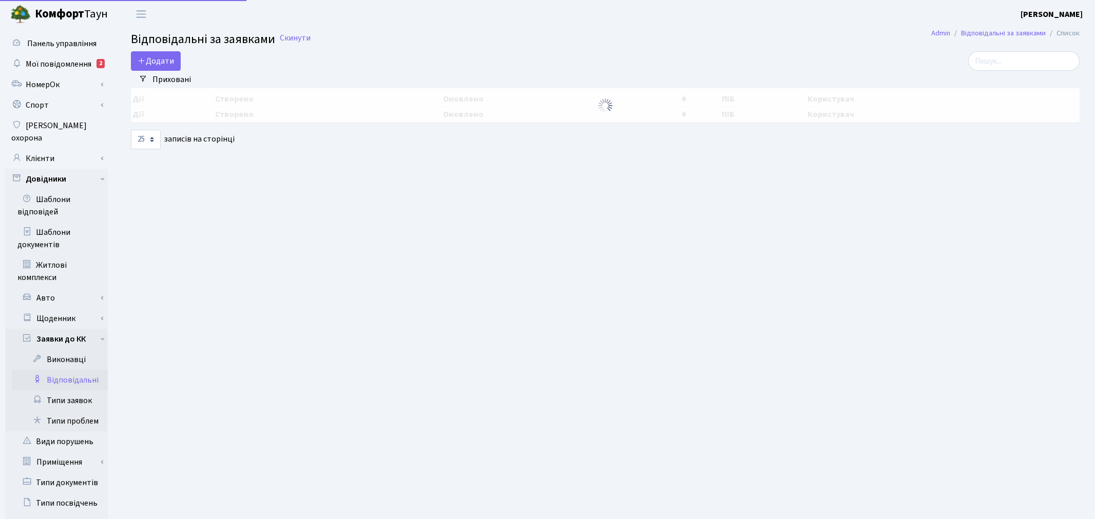
select select "25"
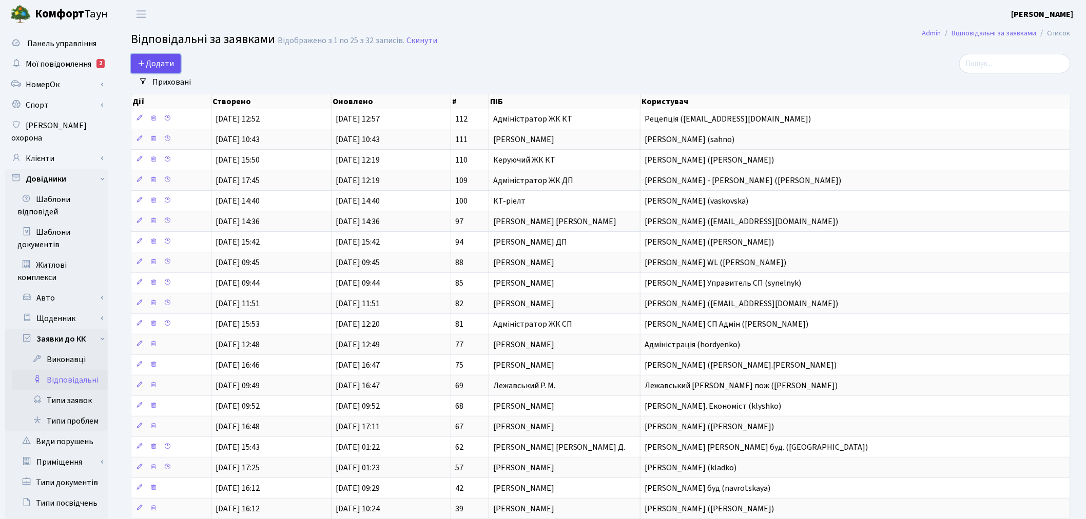
click at [162, 56] on link "Додати" at bounding box center [156, 64] width 50 height 20
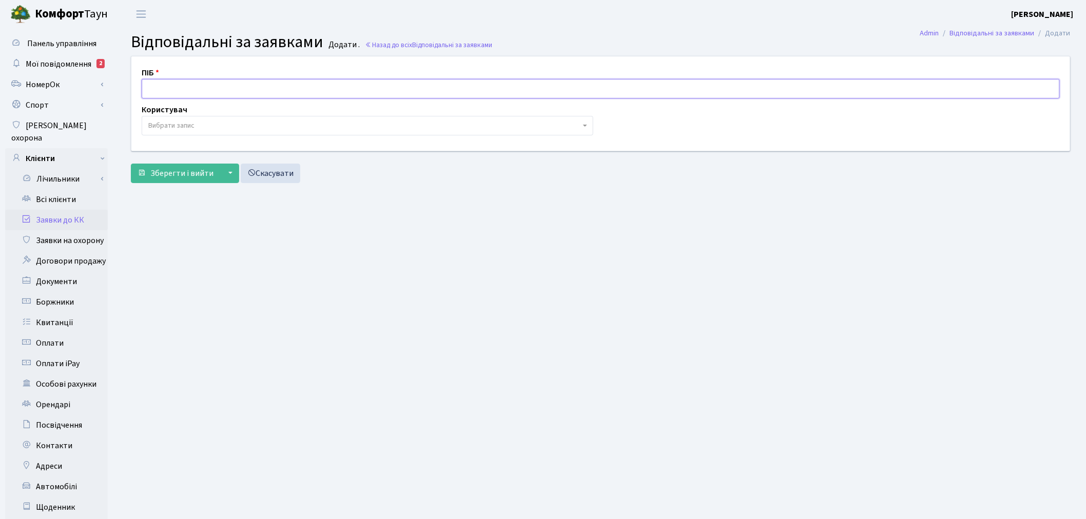
click at [187, 88] on input "text" at bounding box center [601, 89] width 918 height 20
type input "[PERSON_NAME]"
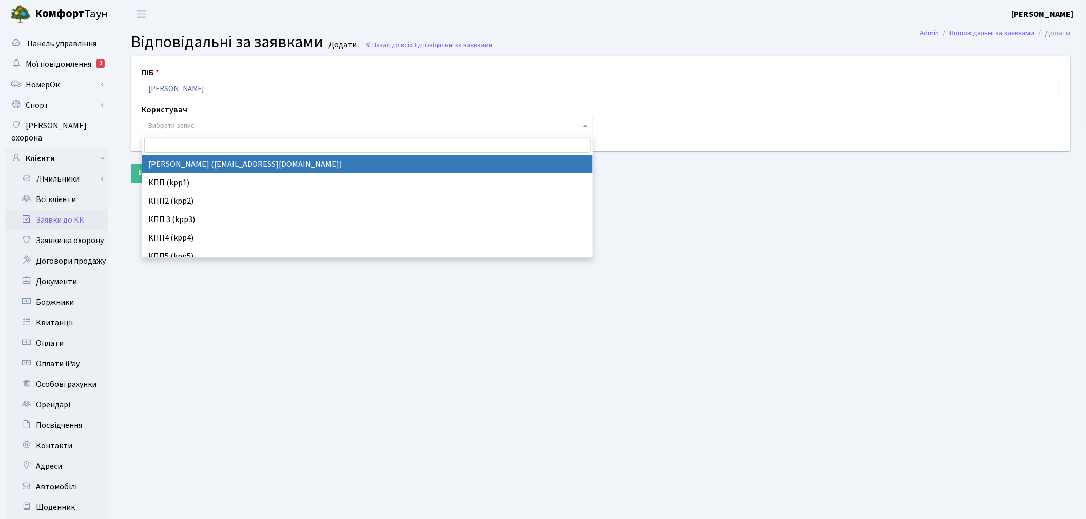
click at [217, 130] on span "Вибрати запис" at bounding box center [364, 126] width 432 height 10
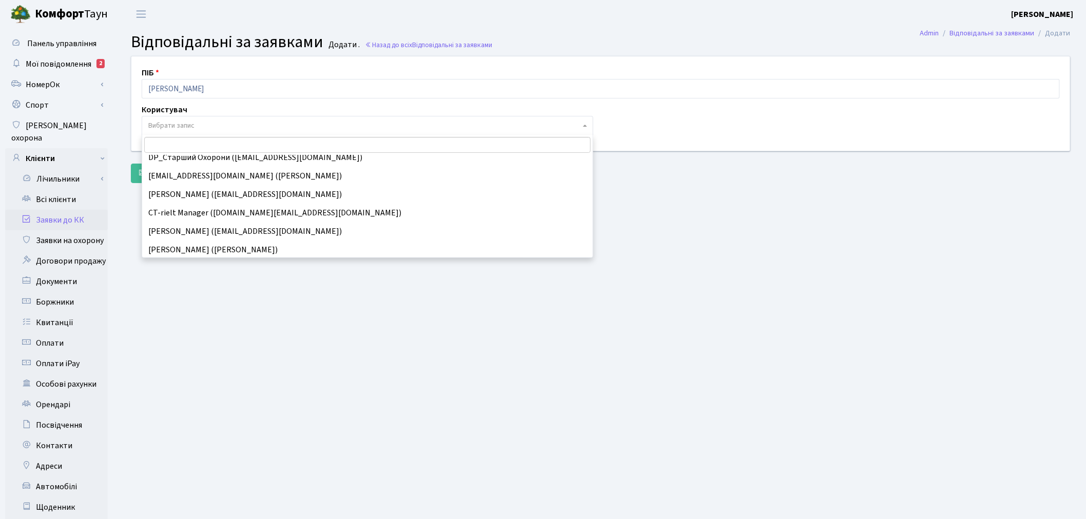
scroll to position [1855, 0]
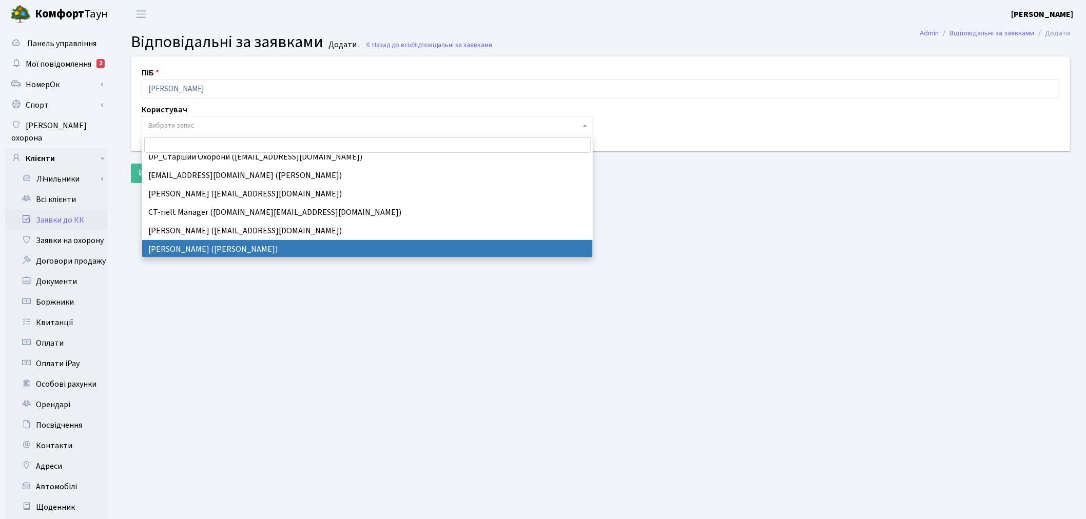
select select "375"
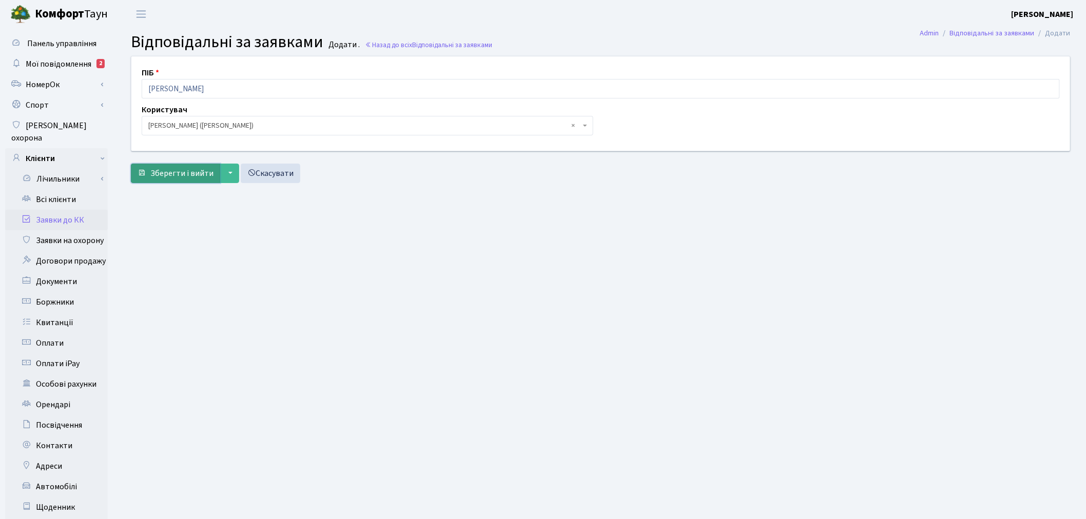
click at [187, 177] on span "Зберегти і вийти" at bounding box center [181, 173] width 63 height 11
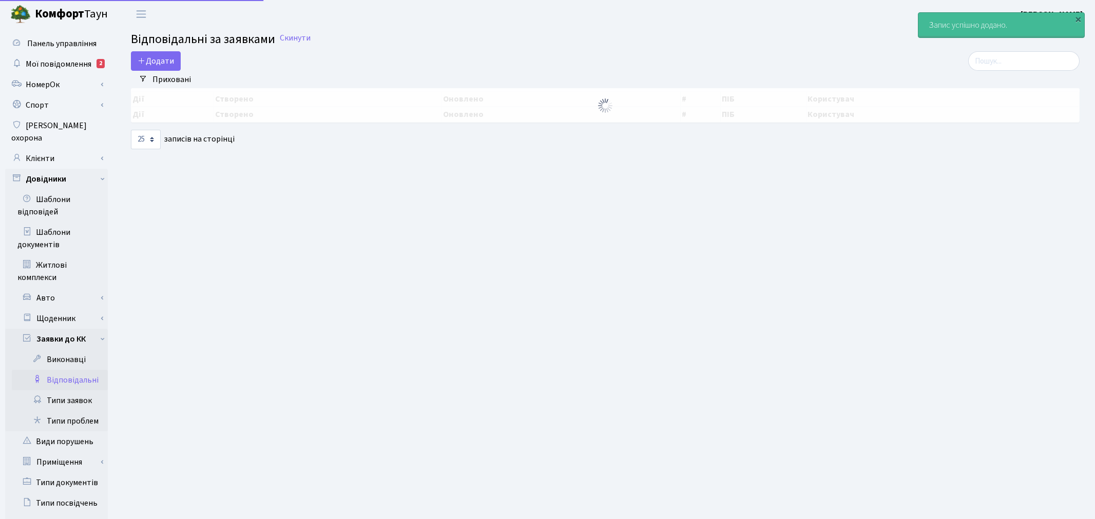
select select "25"
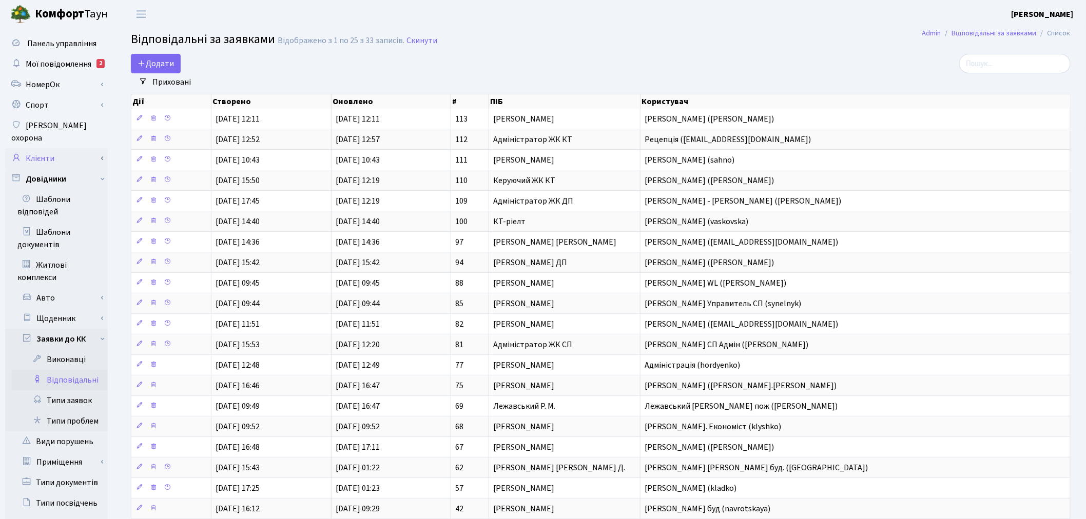
click at [101, 148] on link "Клієнти" at bounding box center [56, 158] width 103 height 21
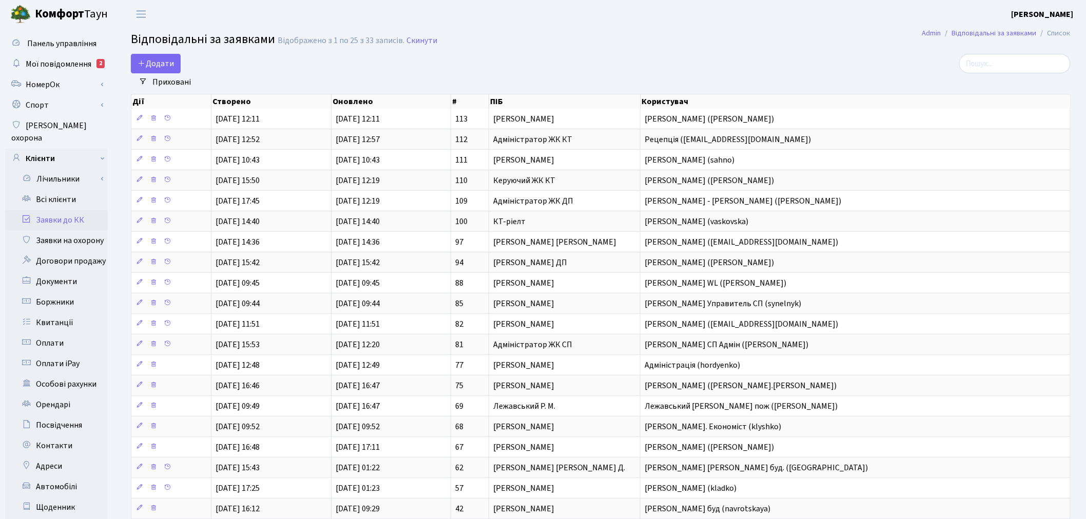
click at [80, 210] on link "Заявки до КК" at bounding box center [56, 220] width 103 height 21
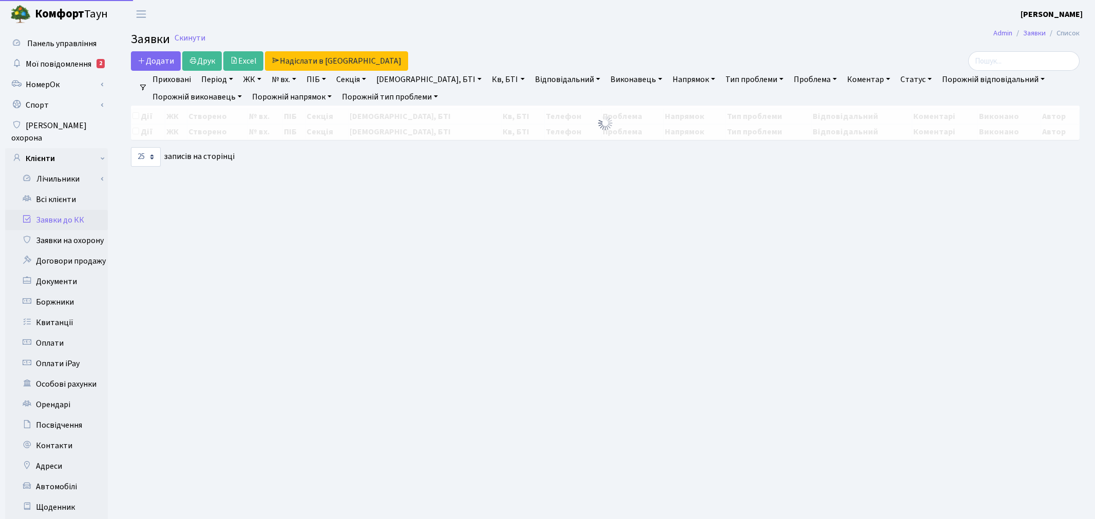
select select "25"
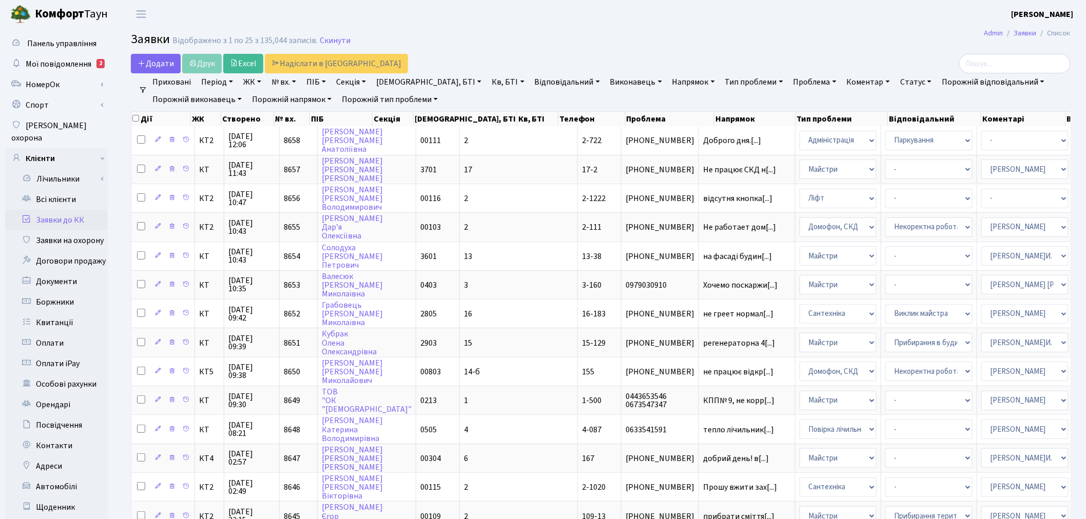
click at [531, 80] on link "Відповідальний" at bounding box center [567, 81] width 73 height 17
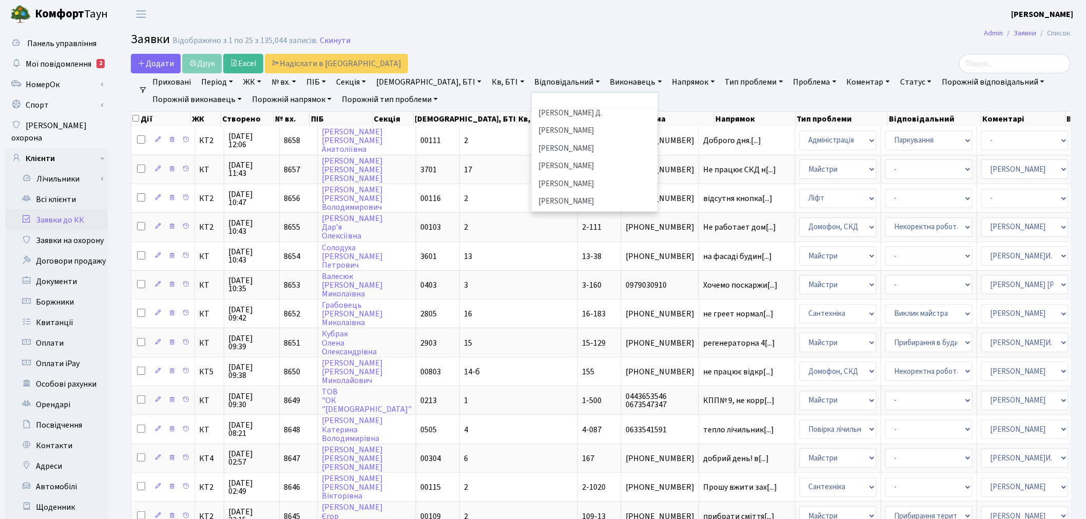
scroll to position [399, 0]
click at [536, 141] on li "[PERSON_NAME]" at bounding box center [595, 150] width 124 height 18
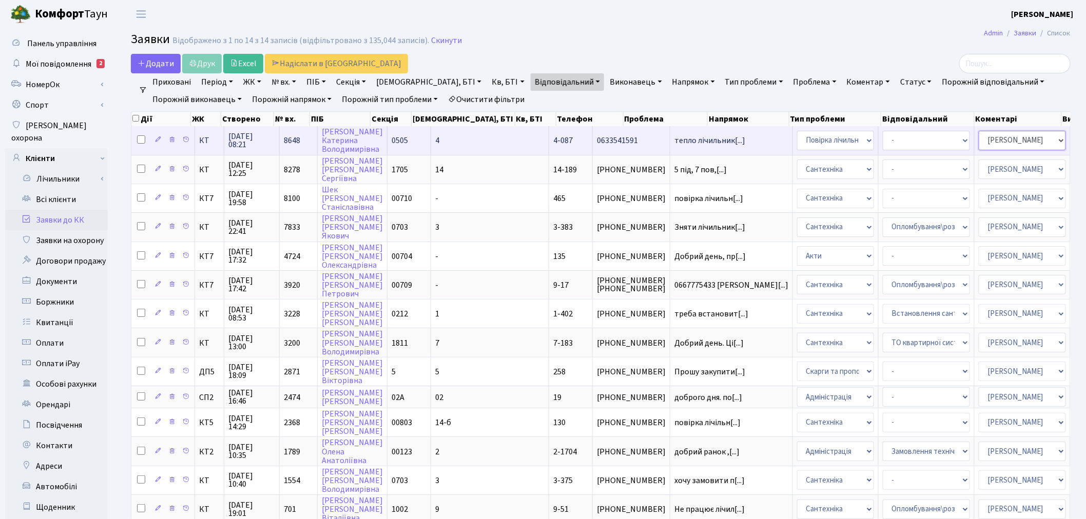
click at [979, 140] on select "- Адміністратор ЖК ДП Адміністратор ЖК КТ Адміністратор ЖК СП Вижул В. В. Горді…" at bounding box center [1022, 141] width 87 height 20
select select "113"
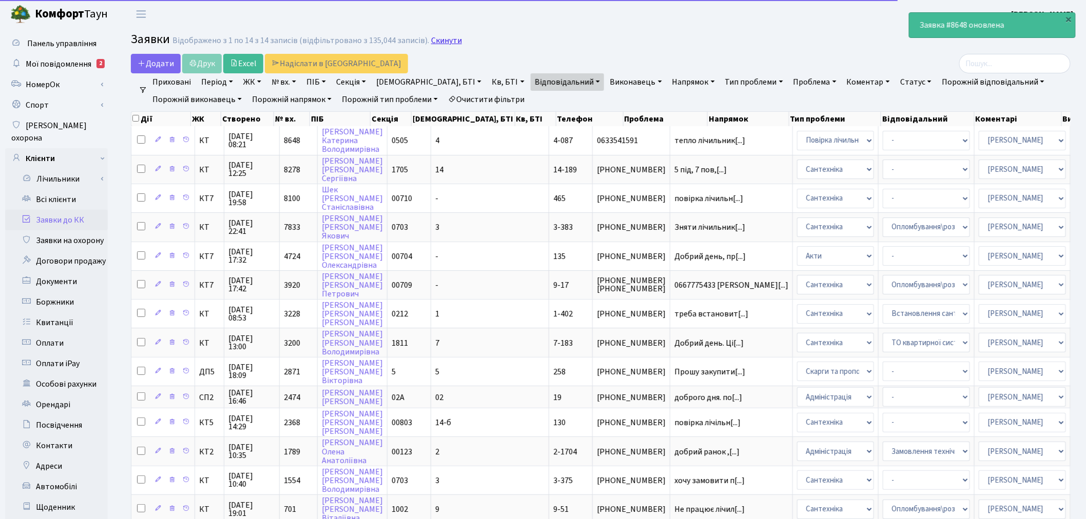
click at [435, 36] on link "Скинути" at bounding box center [446, 41] width 31 height 10
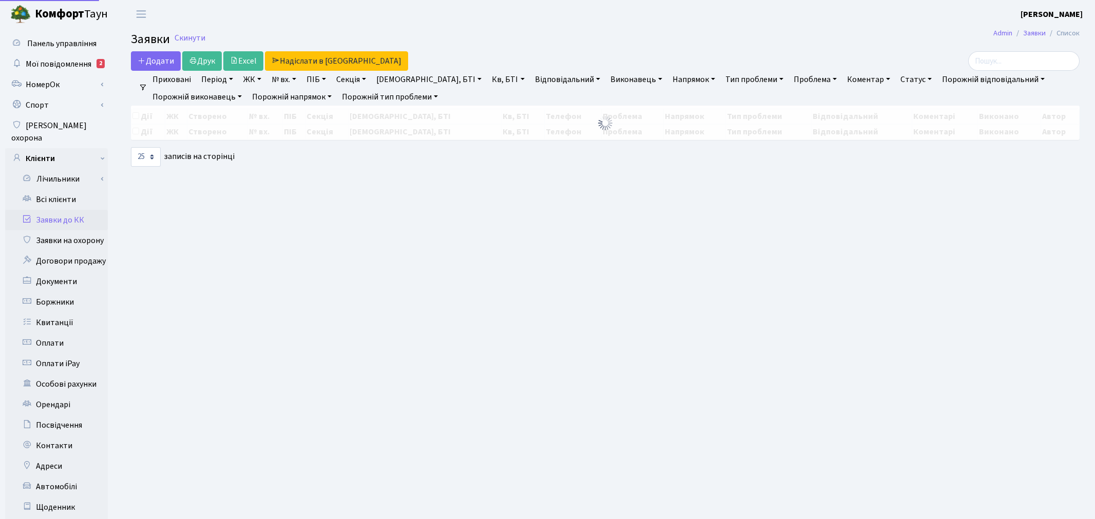
select select "25"
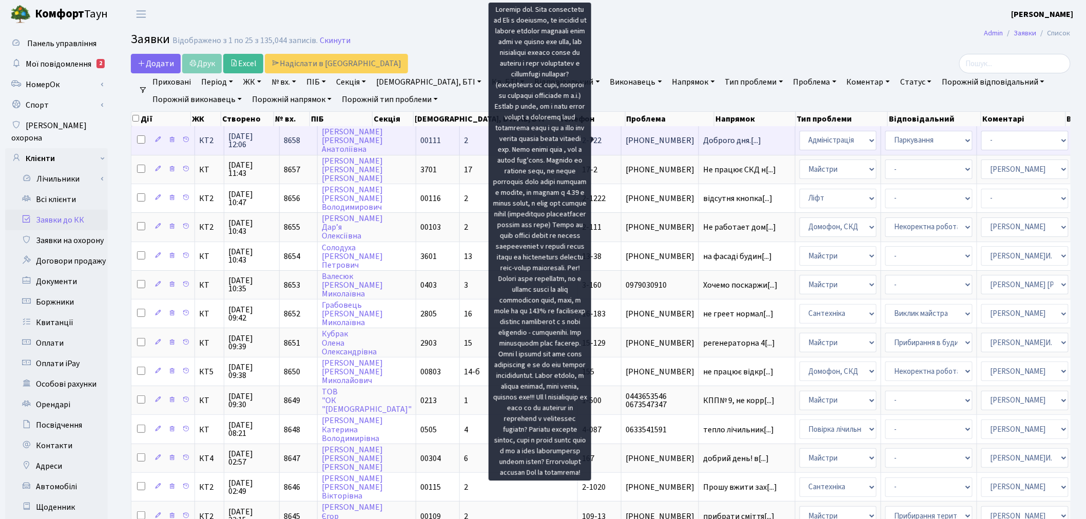
scroll to position [1, 0]
click at [703, 136] on span "Доброго дня.[...]" at bounding box center [732, 139] width 58 height 11
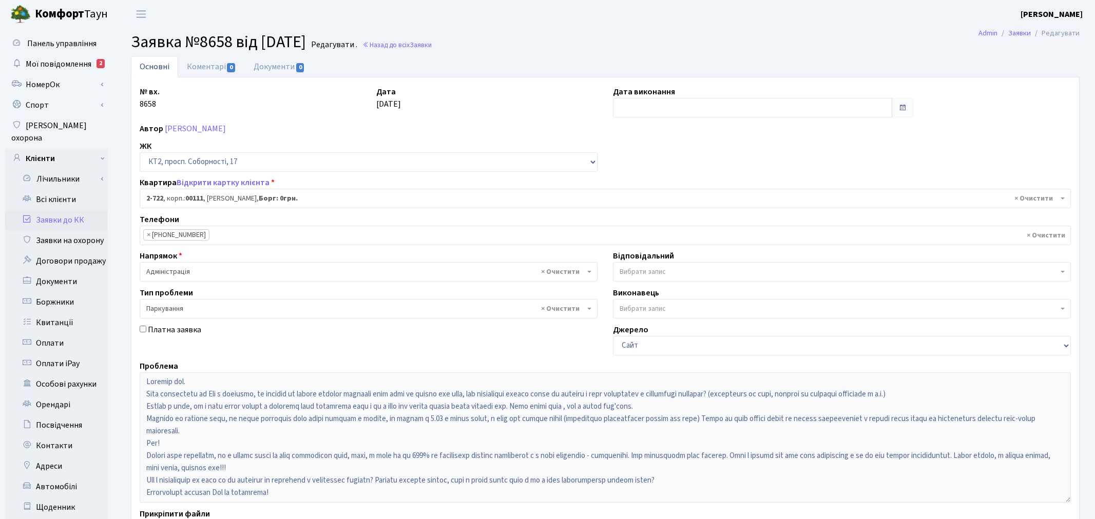
select select "15774"
select select "66"
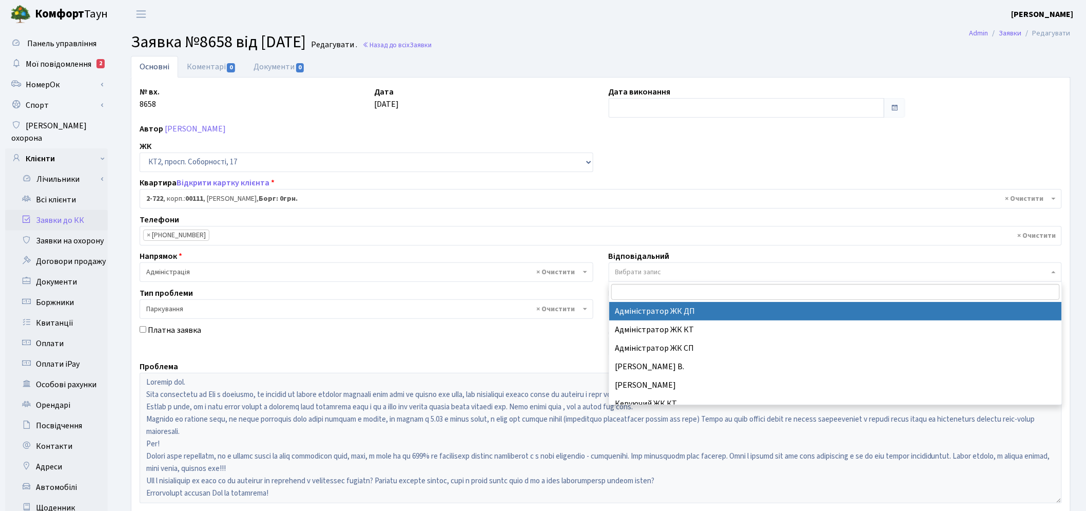
click at [710, 276] on span "Вибрати запис" at bounding box center [832, 272] width 434 height 10
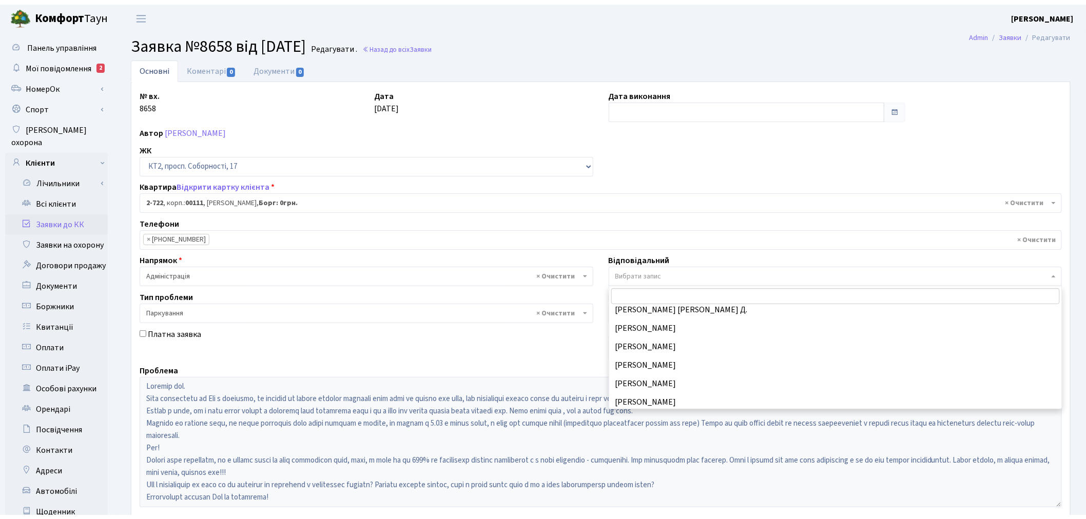
scroll to position [393, 0]
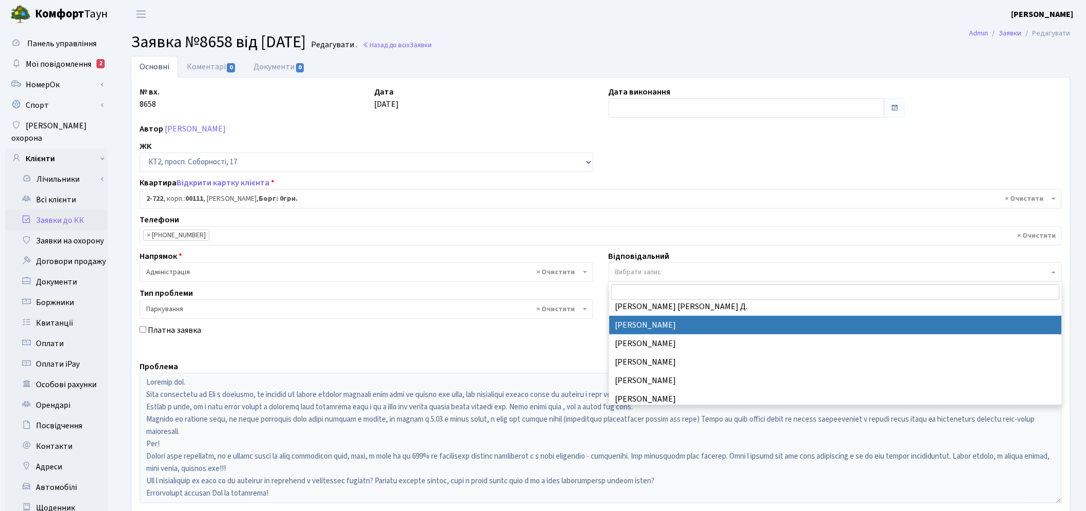
select select "82"
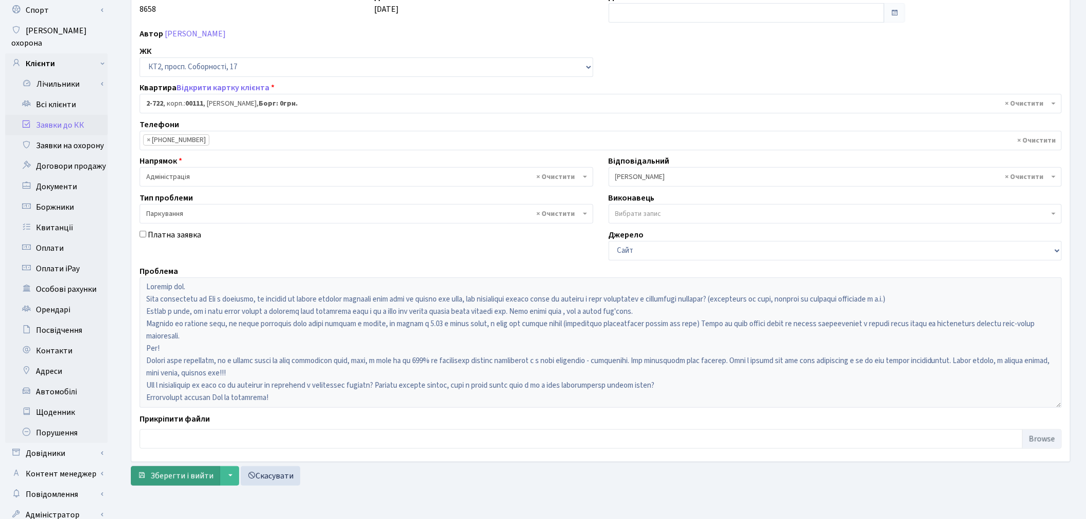
scroll to position [119, 0]
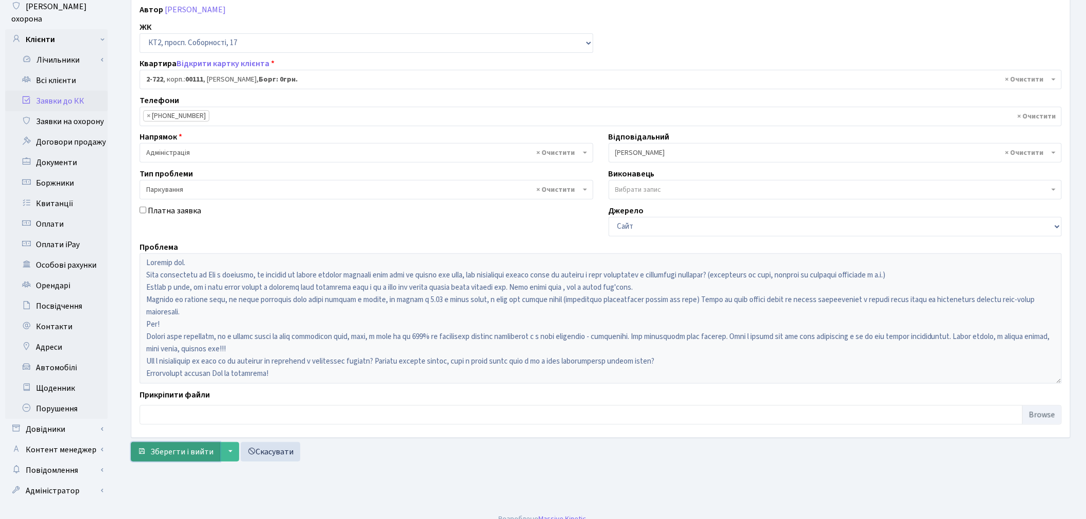
click at [182, 447] on span "Зберегти і вийти" at bounding box center [181, 452] width 63 height 11
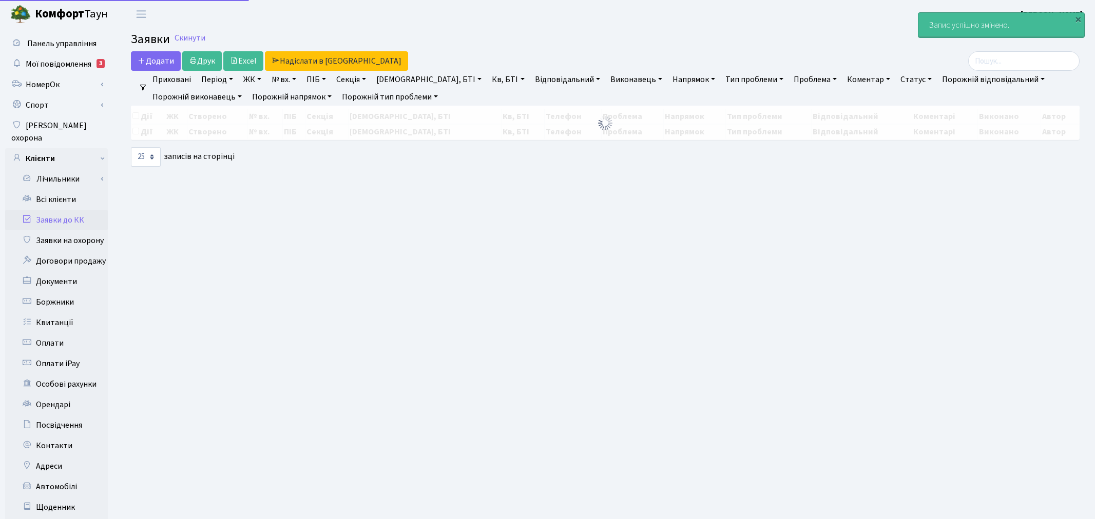
select select "25"
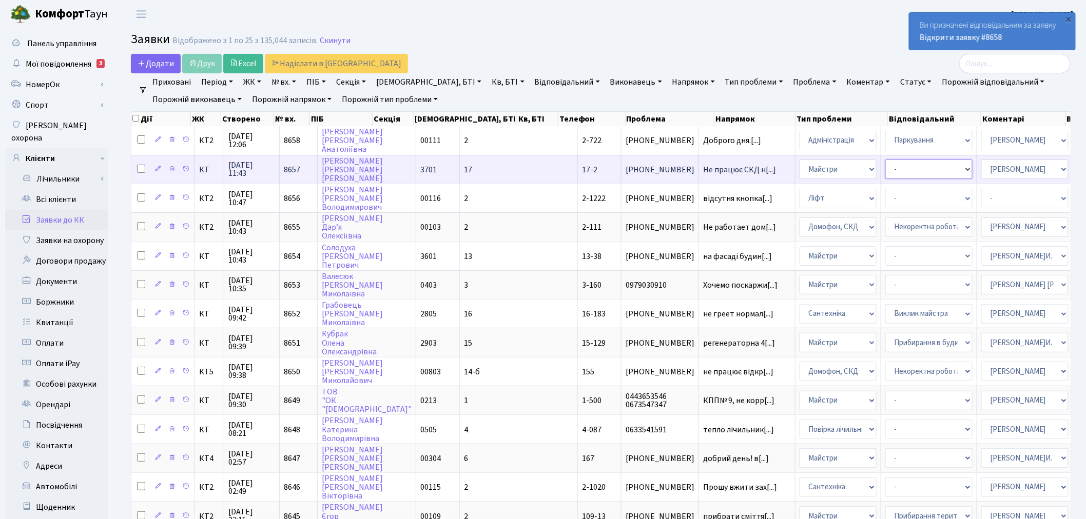
click at [885, 169] on select "- Замовлення плану комунікацій Дитячі майданчики Озеленення Прибирання в будинк…" at bounding box center [928, 170] width 87 height 20
click at [800, 166] on select "- Адміністрація Домофон, СКД Ліфт Майстри Сантехніка Економічний відділ Електри…" at bounding box center [838, 170] width 77 height 20
select select "4"
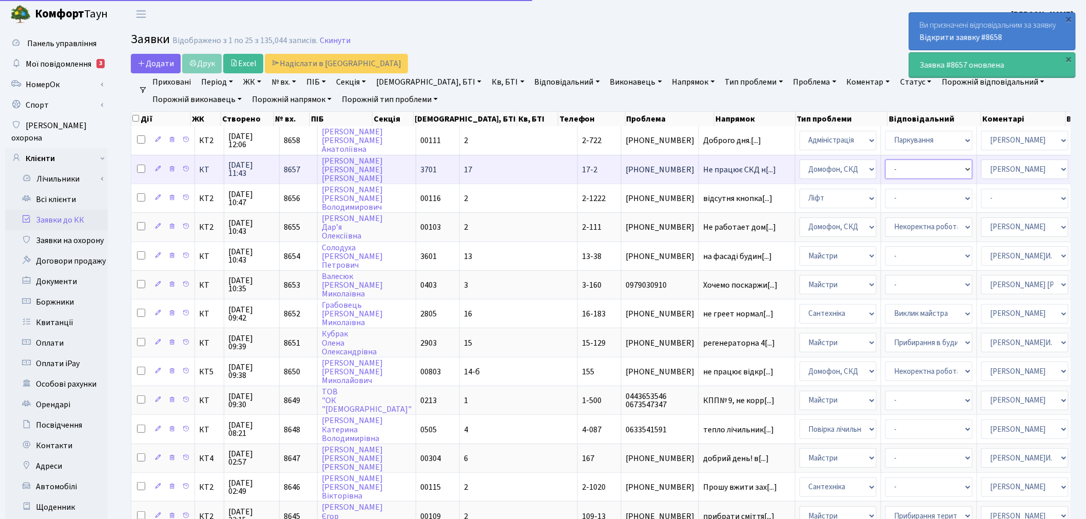
click at [885, 169] on select "- Встановлення трубки домофону Некоректна робота домофону" at bounding box center [928, 170] width 87 height 20
select select "38"
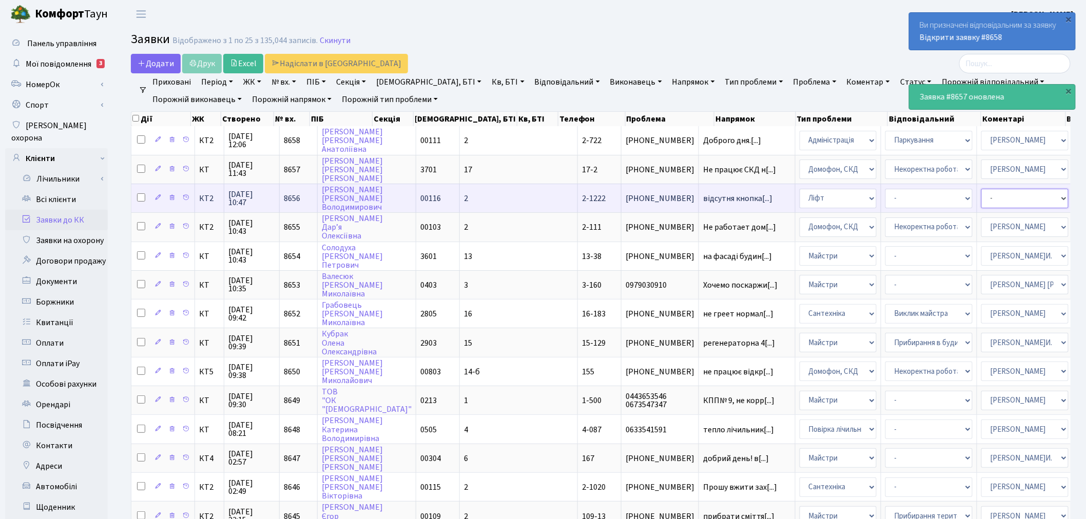
click at [981, 195] on select "- Адміністратор ЖК ДП Адміністратор ЖК КТ Адміністратор ЖК СП [PERSON_NAME] [PE…" at bounding box center [1024, 199] width 87 height 20
select select "11"
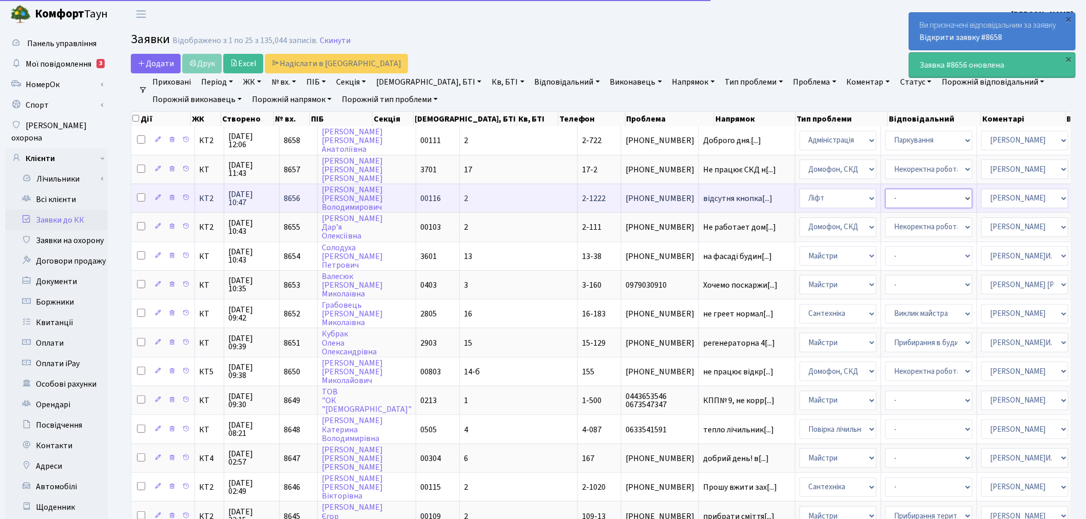
click at [885, 194] on select "-" at bounding box center [928, 199] width 87 height 20
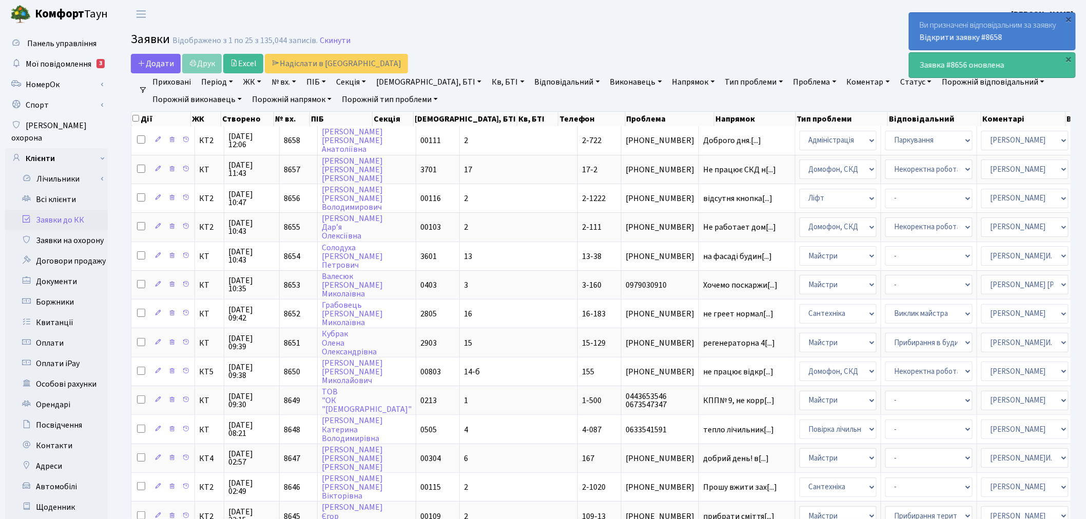
click at [737, 1] on header "[PERSON_NAME] [PERSON_NAME] Мій обліковий запис Вийти" at bounding box center [543, 14] width 1086 height 28
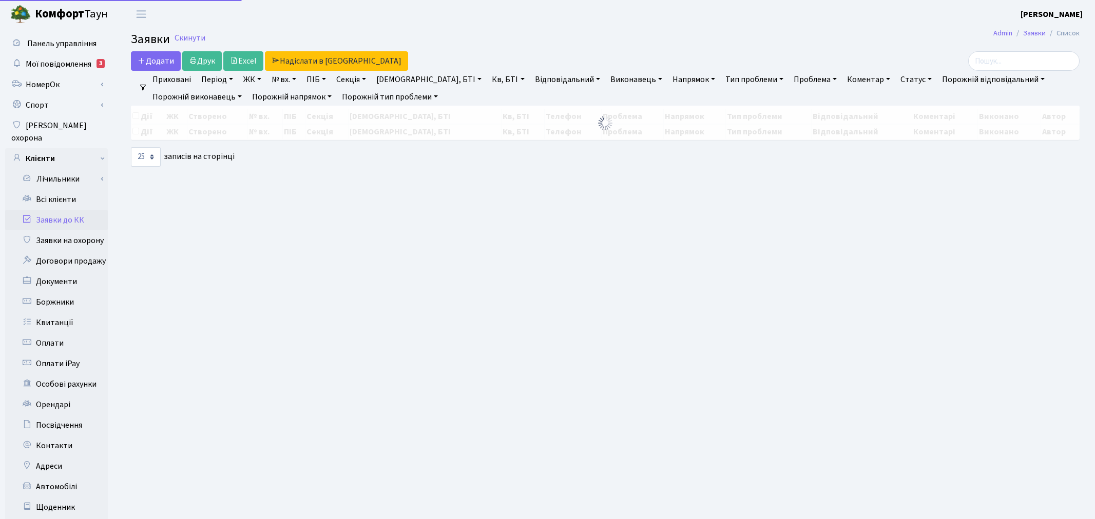
select select "25"
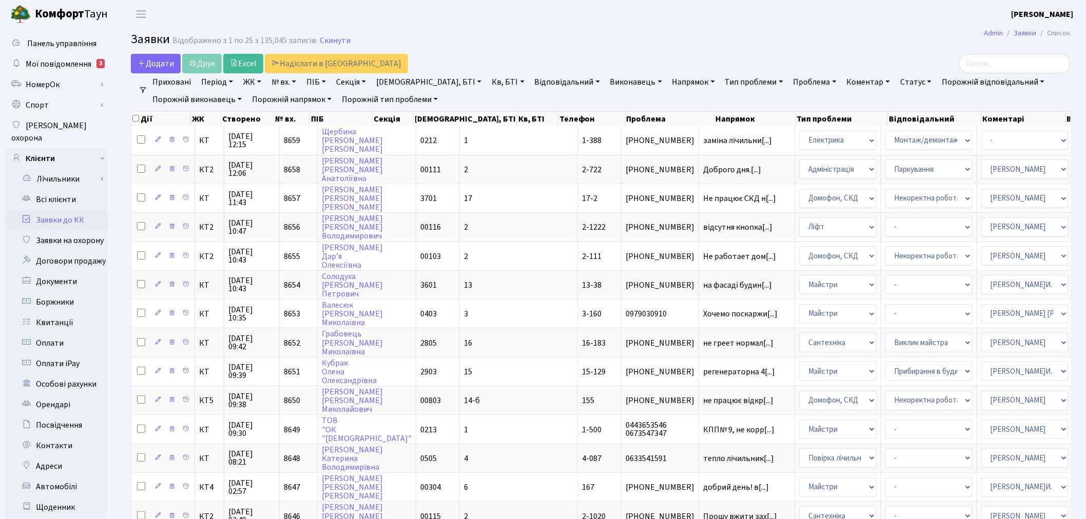
click at [296, 83] on link "№ вх." at bounding box center [283, 81] width 33 height 17
click at [303, 99] on input "text" at bounding box center [298, 102] width 60 height 20
type input "8522"
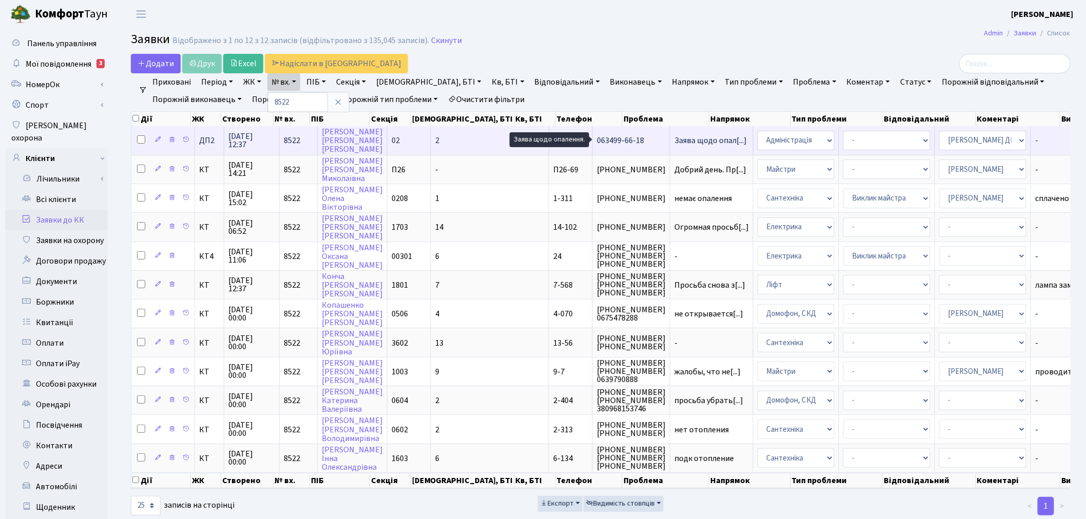
click at [674, 137] on span "Заява щодо опал[...]" at bounding box center [710, 140] width 72 height 11
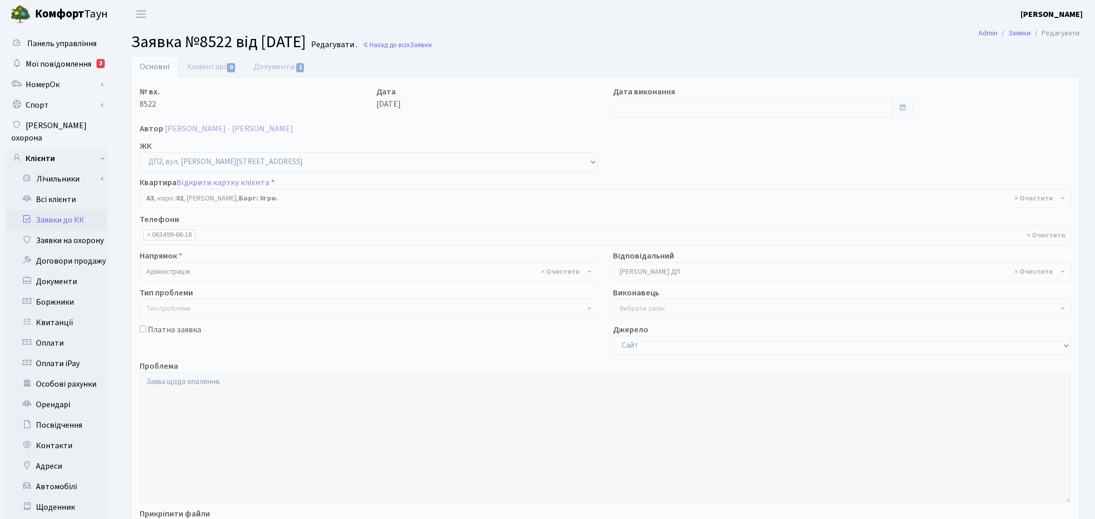
select select "30598"
click at [257, 67] on link "Документи 1" at bounding box center [279, 66] width 69 height 21
select select "25"
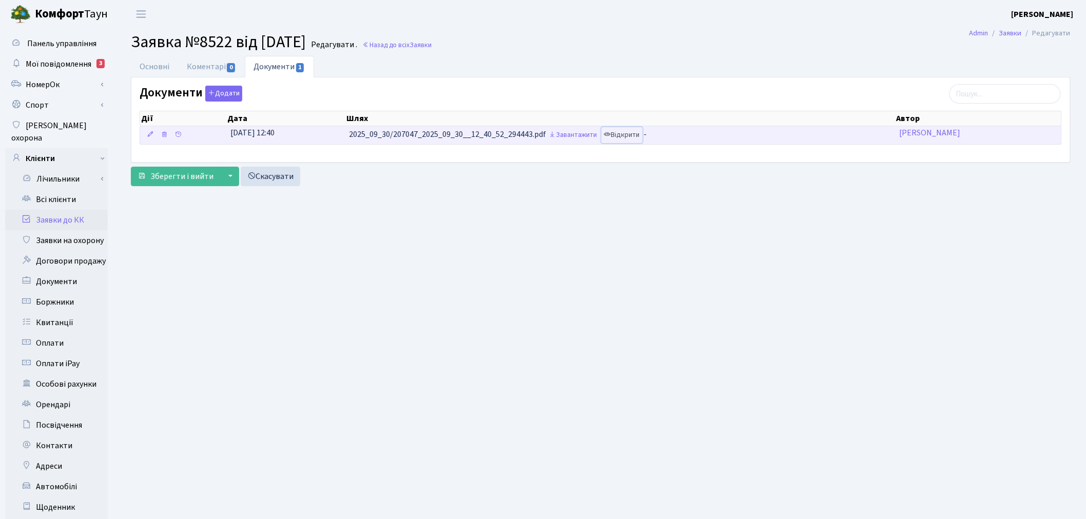
click at [609, 135] on icon at bounding box center [607, 134] width 7 height 7
click at [576, 134] on link "Завантажити" at bounding box center [573, 135] width 53 height 16
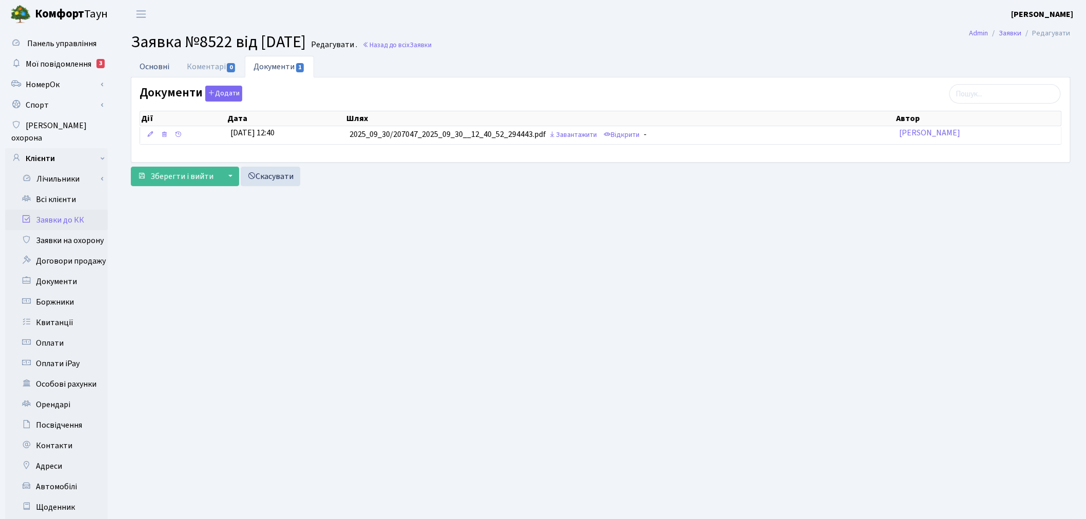
click at [154, 66] on link "Основні" at bounding box center [154, 66] width 47 height 21
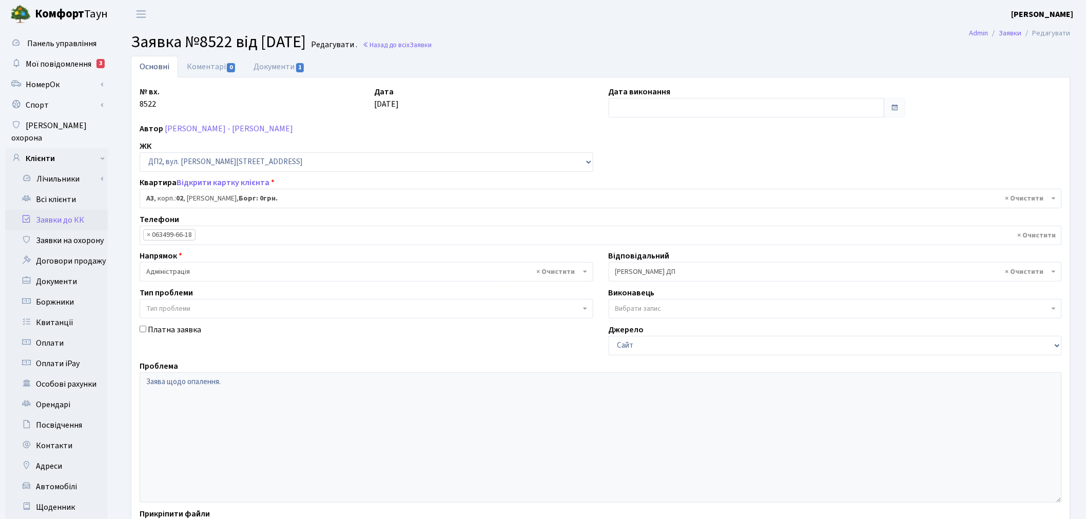
click at [78, 210] on link "Заявки до КК" at bounding box center [56, 220] width 103 height 21
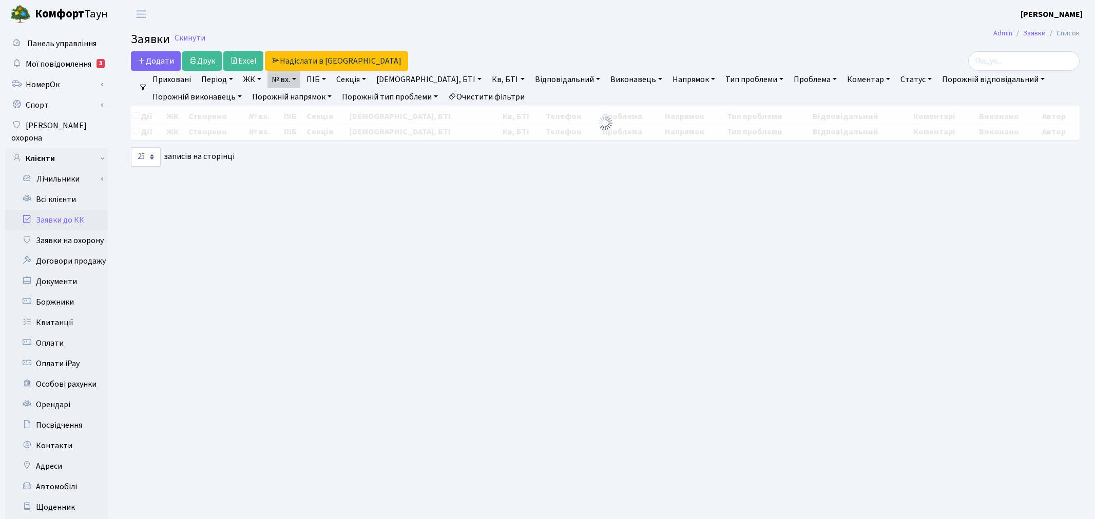
select select "25"
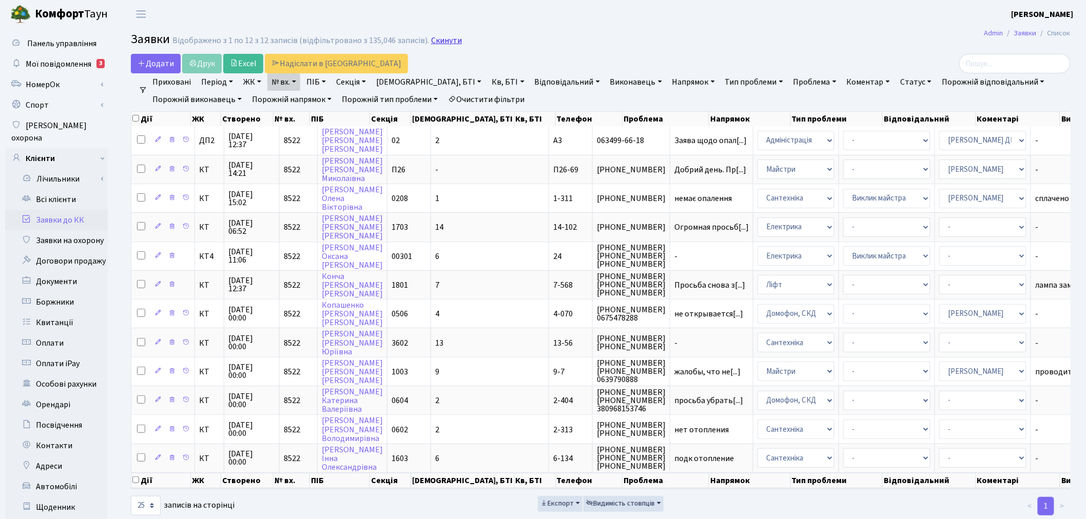
click at [440, 43] on link "Скинути" at bounding box center [446, 41] width 31 height 10
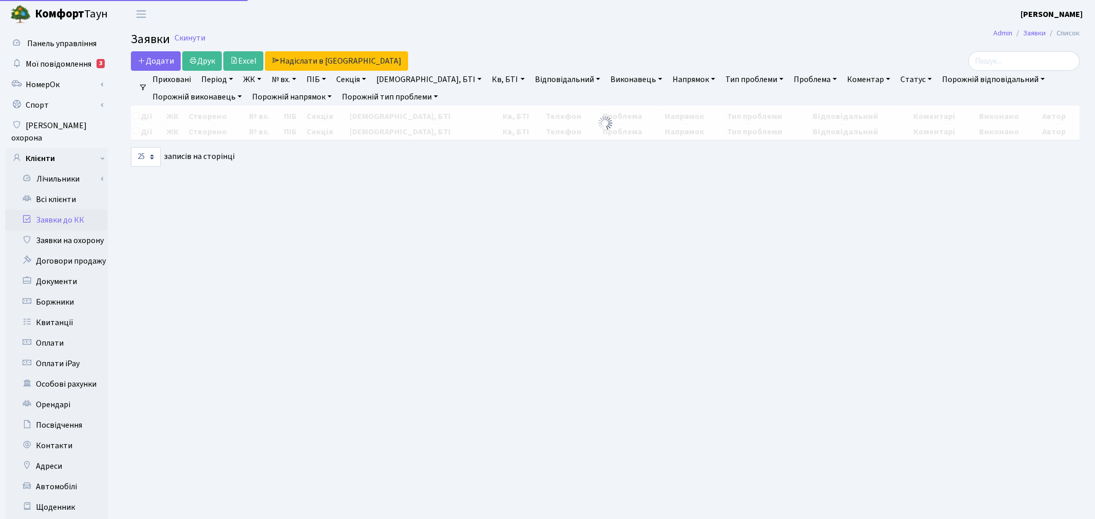
select select "25"
click at [298, 81] on link "№ вх." at bounding box center [283, 79] width 33 height 17
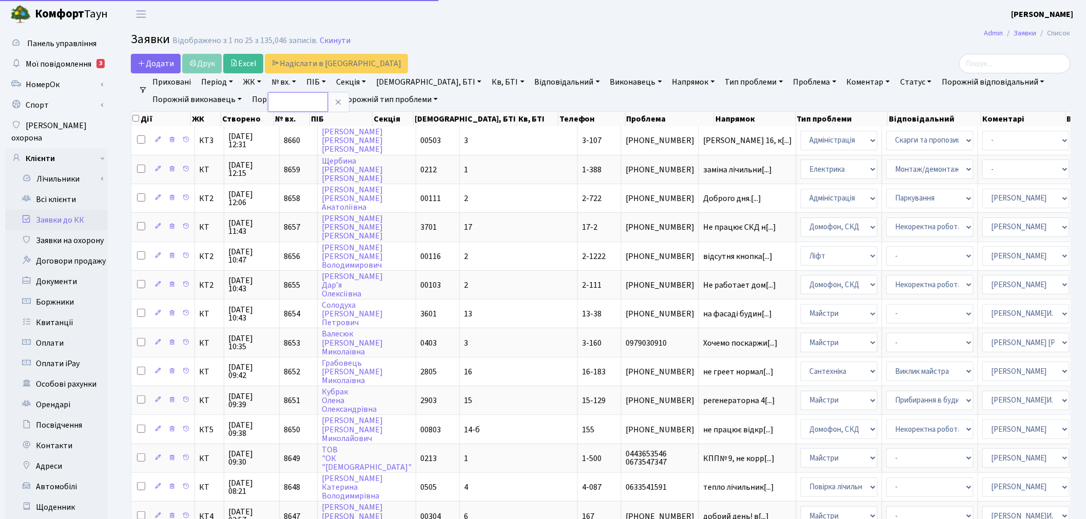
click at [298, 100] on input "text" at bounding box center [298, 102] width 60 height 20
type input "1044"
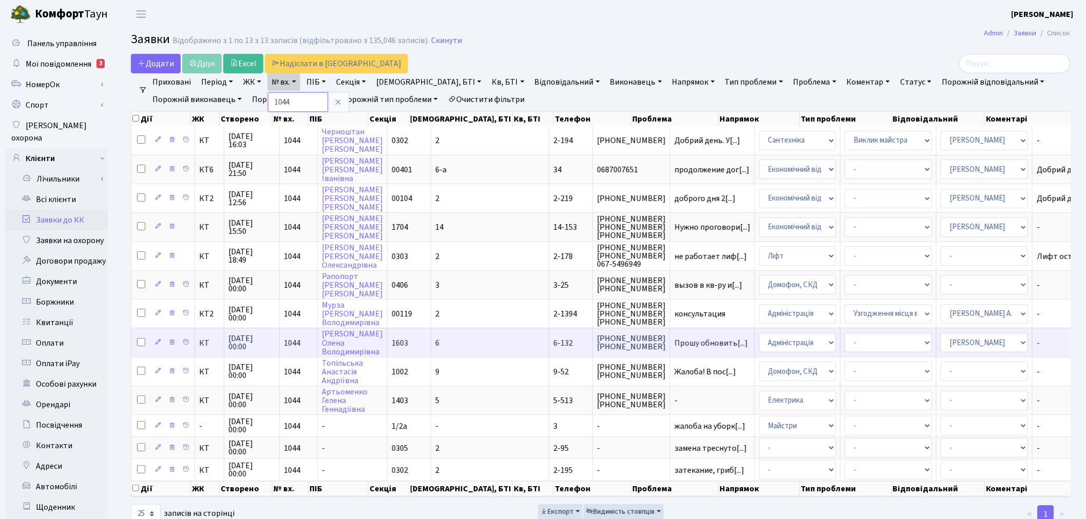
scroll to position [1, 0]
click at [260, 82] on link "ЖК" at bounding box center [252, 81] width 26 height 17
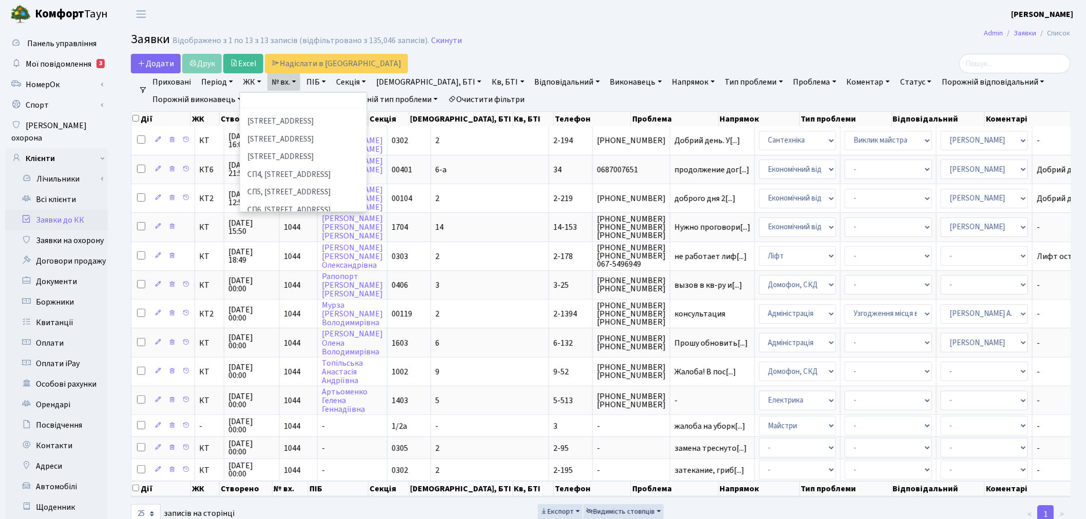
scroll to position [228, 0]
click at [301, 181] on li "[STREET_ADDRESS]" at bounding box center [303, 190] width 124 height 18
select select "316"
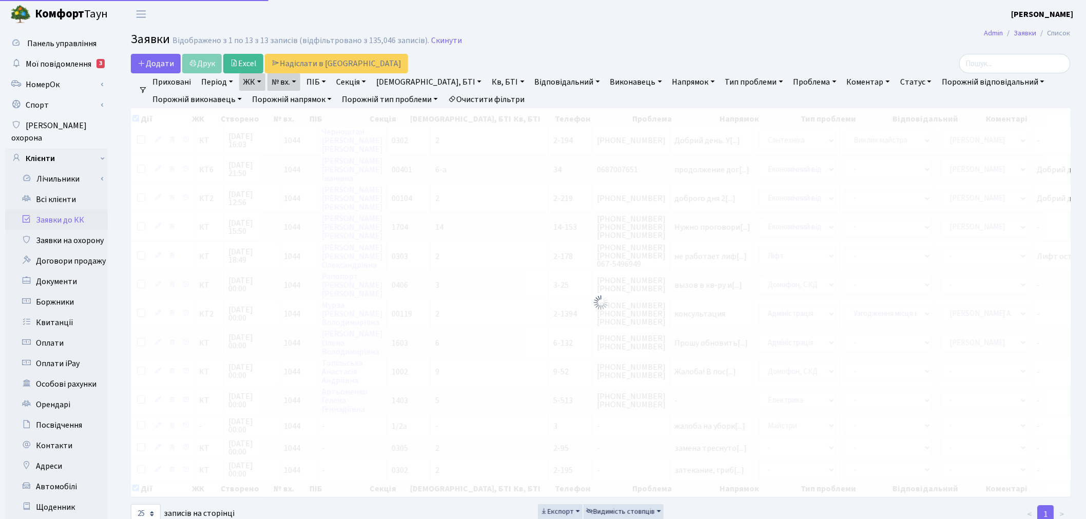
checkbox input "true"
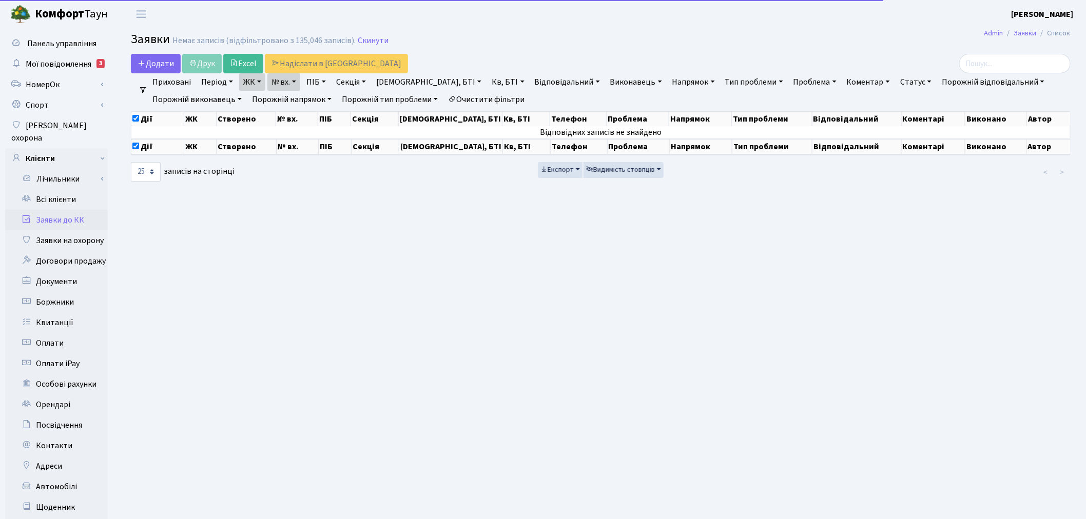
click at [253, 78] on link "ЖК" at bounding box center [252, 81] width 26 height 17
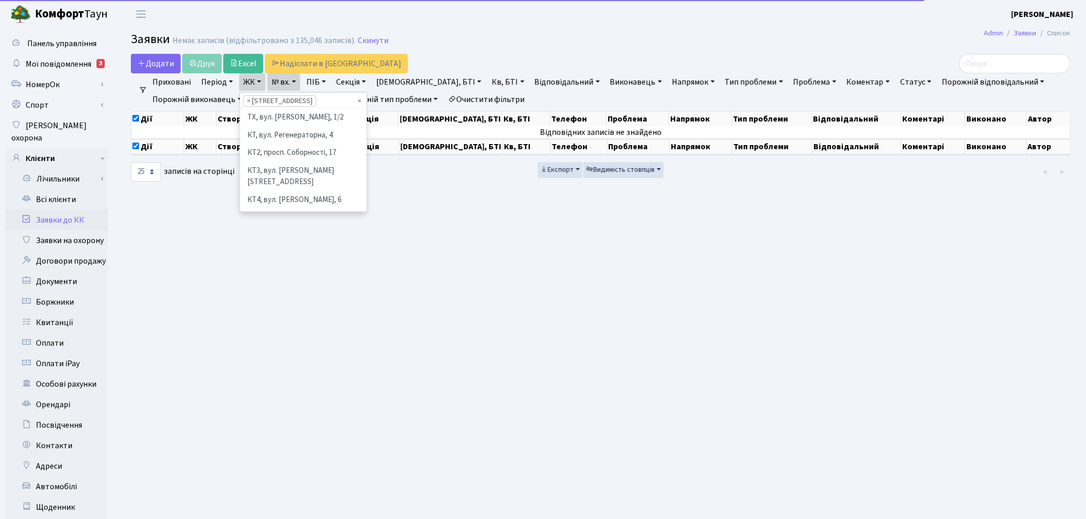
scroll to position [247, 0]
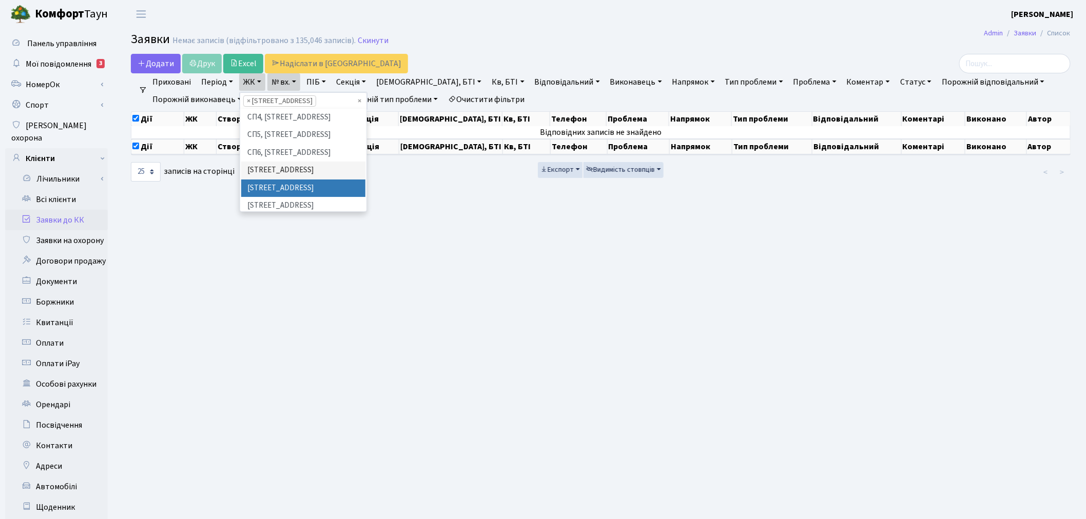
click at [280, 180] on li "[STREET_ADDRESS]" at bounding box center [303, 189] width 124 height 18
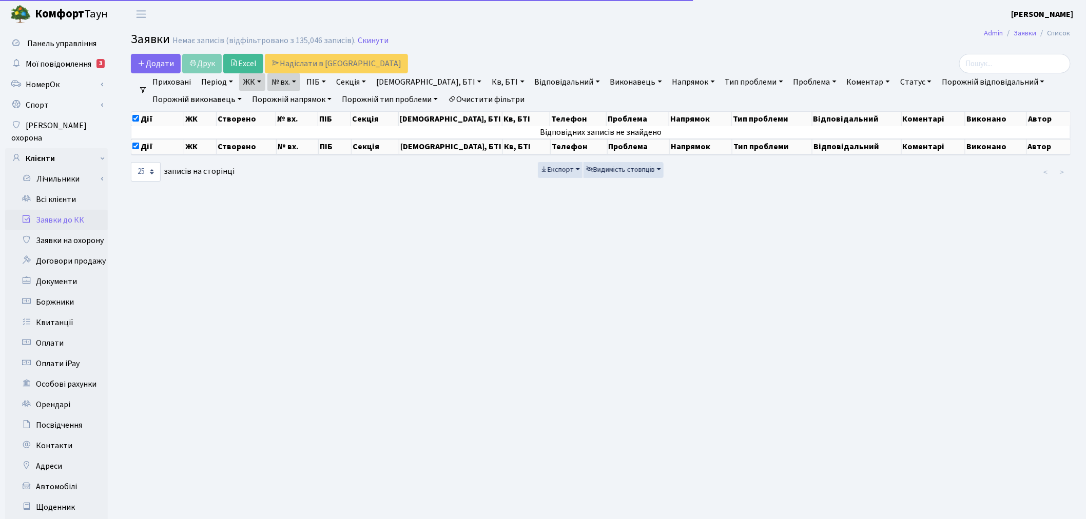
click at [254, 77] on link "ЖК" at bounding box center [252, 81] width 26 height 17
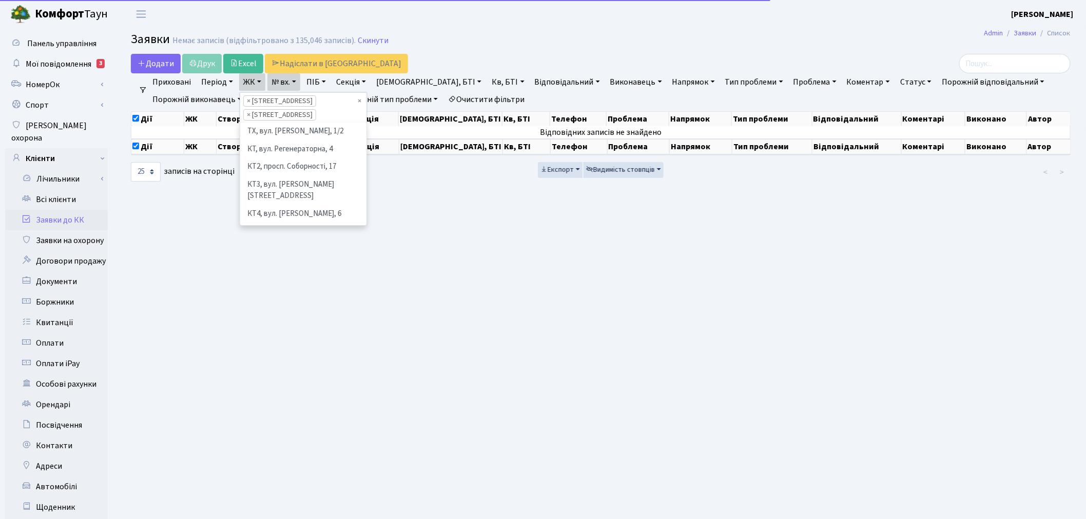
scroll to position [265, 0]
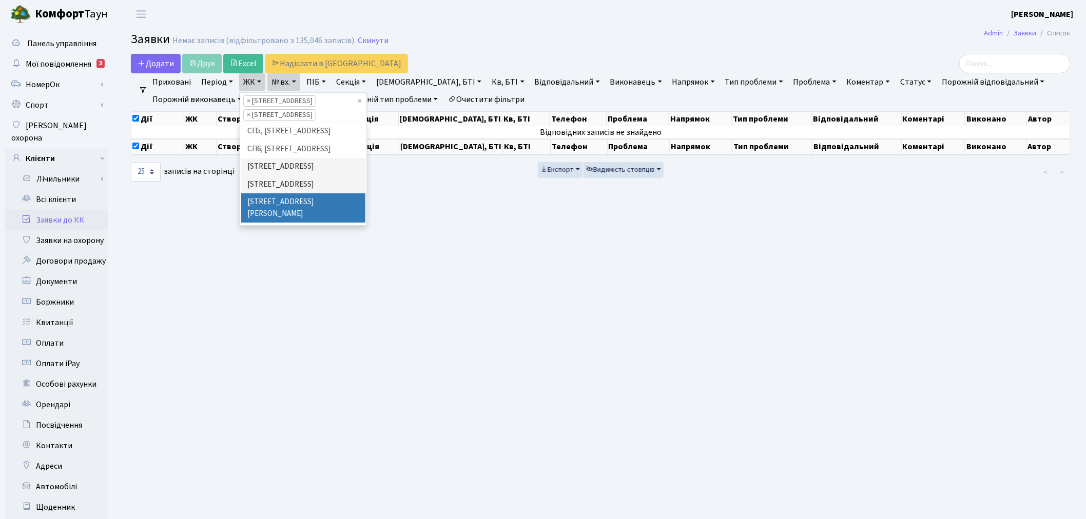
click at [278, 194] on li "[STREET_ADDRESS][PERSON_NAME]" at bounding box center [303, 208] width 124 height 29
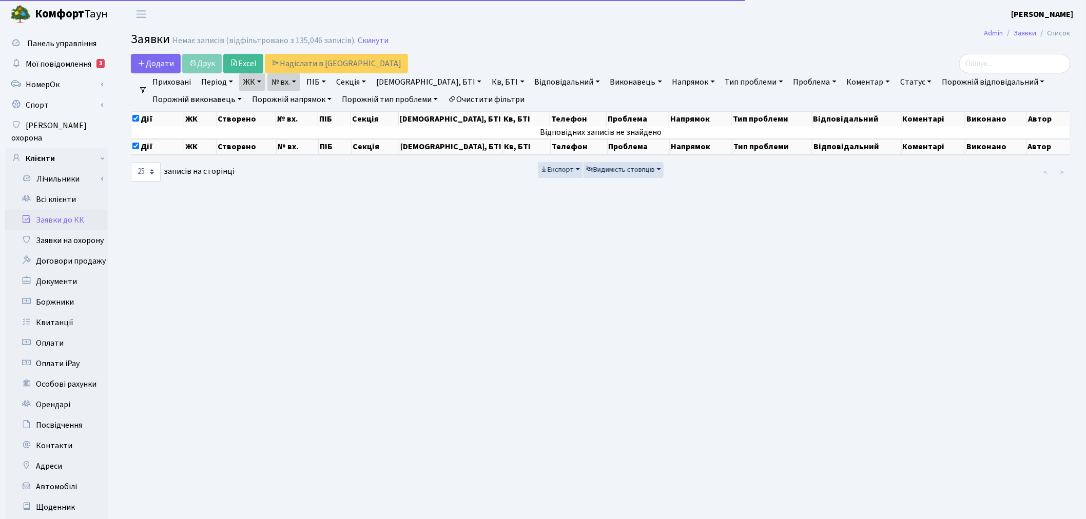
click at [255, 77] on link "ЖК" at bounding box center [252, 81] width 26 height 17
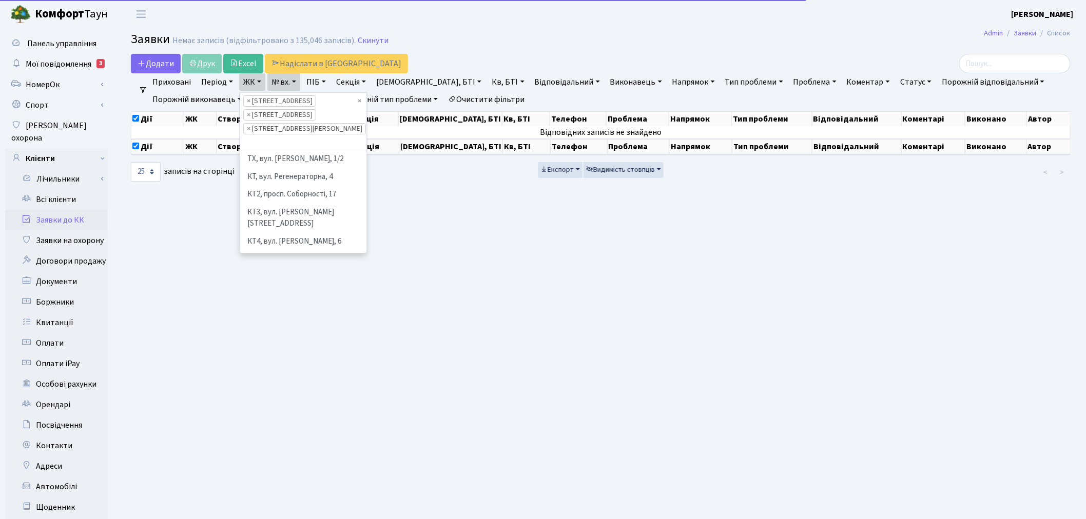
scroll to position [229, 0]
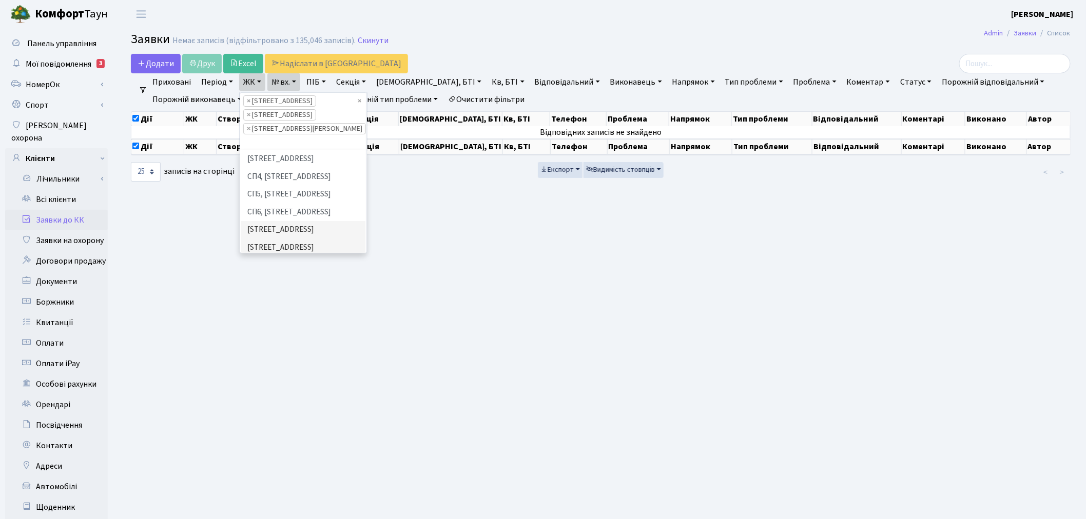
click at [271, 286] on li "ДП1, вул. [PERSON_NAME][STREET_ADDRESS]" at bounding box center [303, 300] width 124 height 29
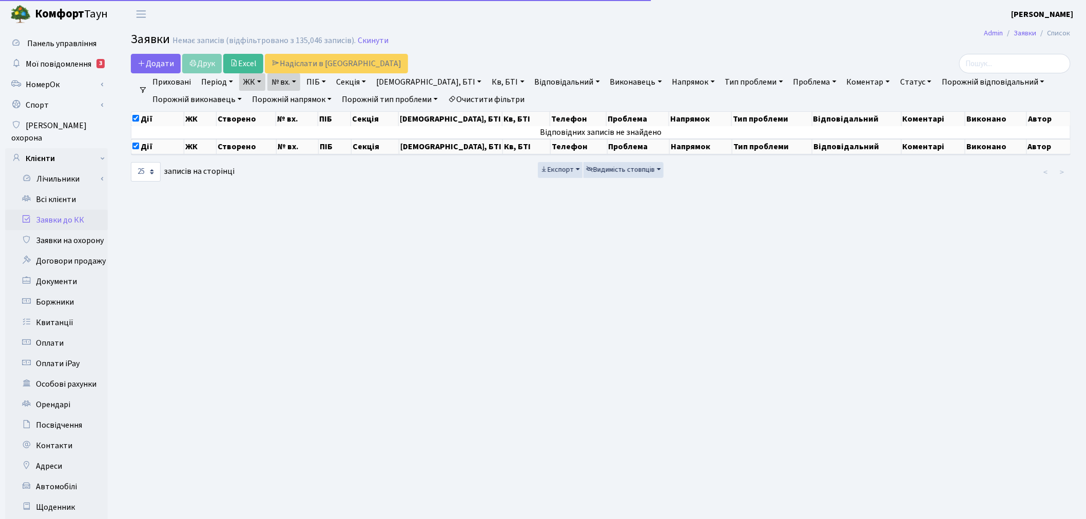
click at [257, 82] on link "ЖК" at bounding box center [252, 81] width 26 height 17
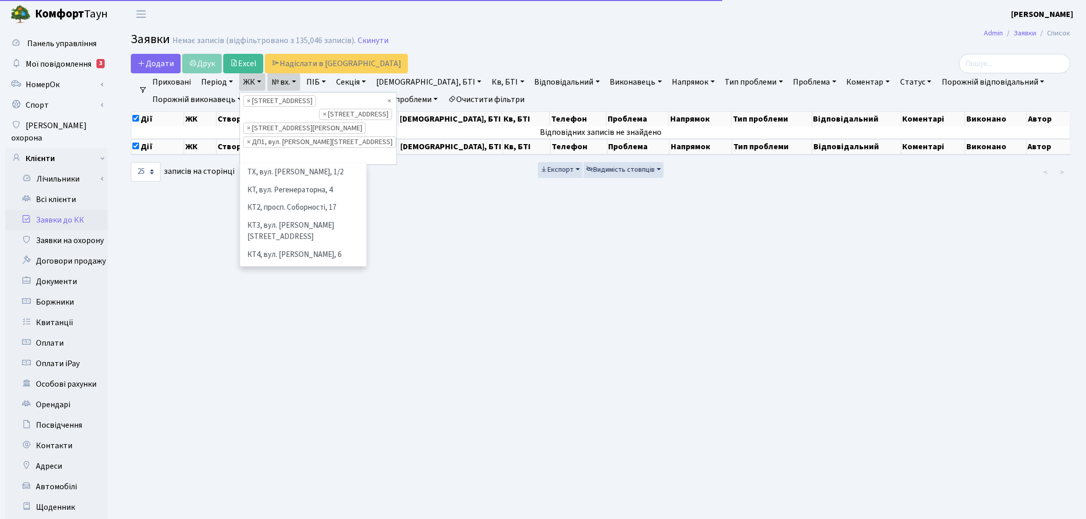
scroll to position [229, 0]
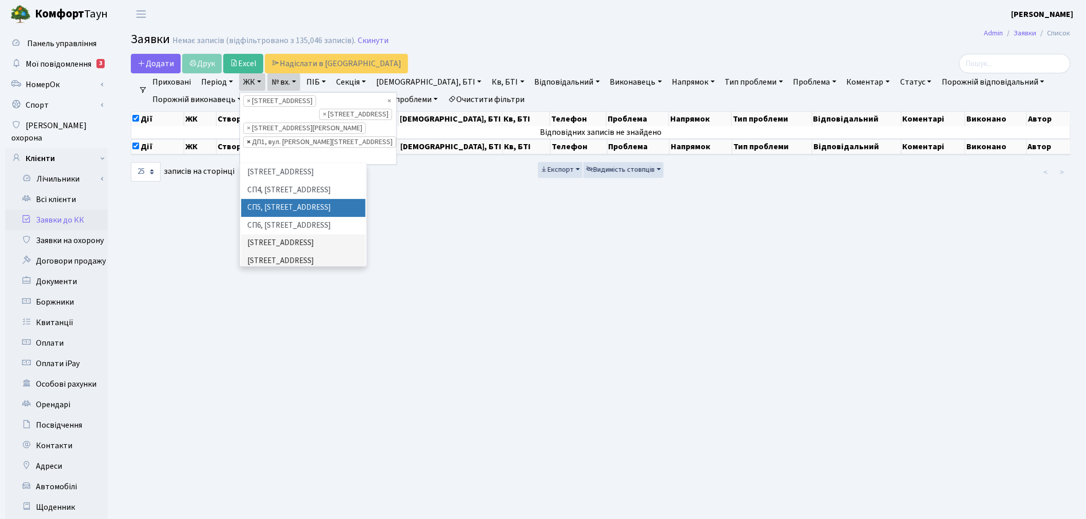
click at [250, 141] on span "×" at bounding box center [249, 142] width 4 height 10
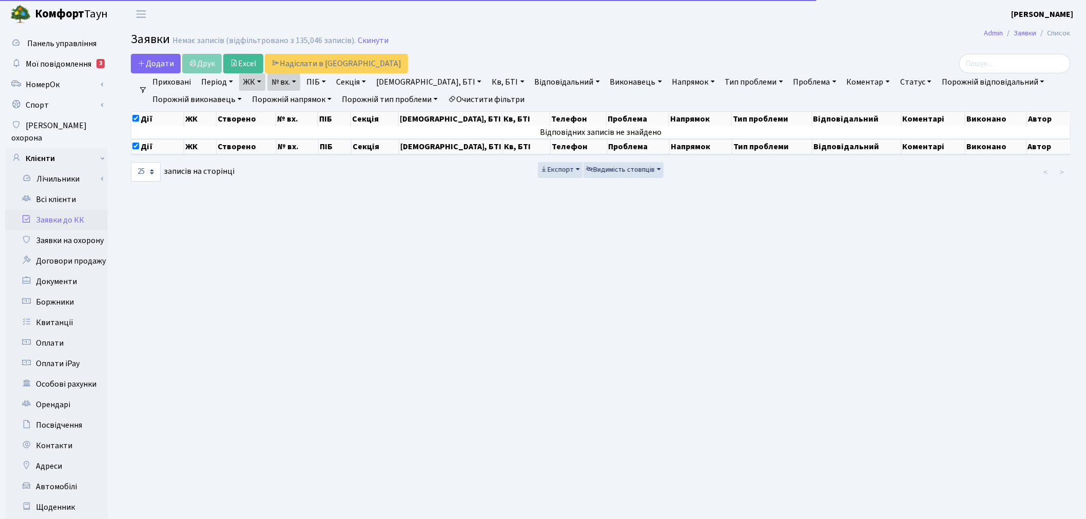
click at [280, 80] on link "№ вх." at bounding box center [283, 81] width 33 height 17
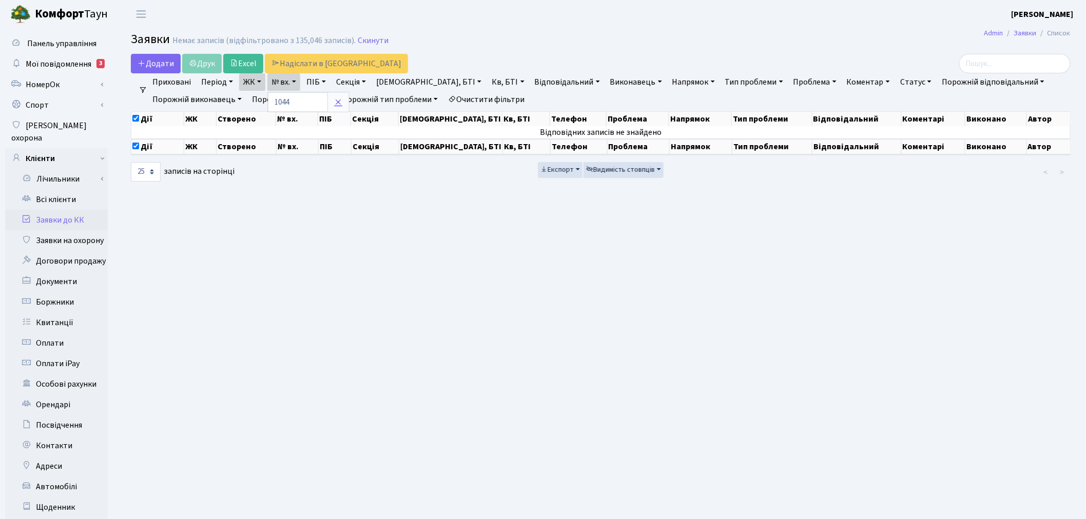
click at [336, 104] on icon at bounding box center [338, 102] width 8 height 8
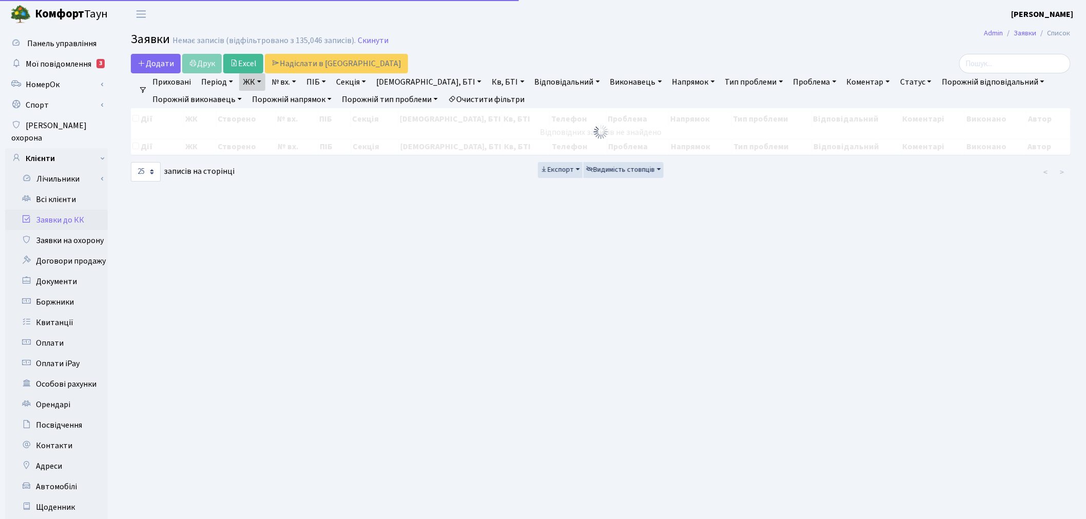
checkbox input "false"
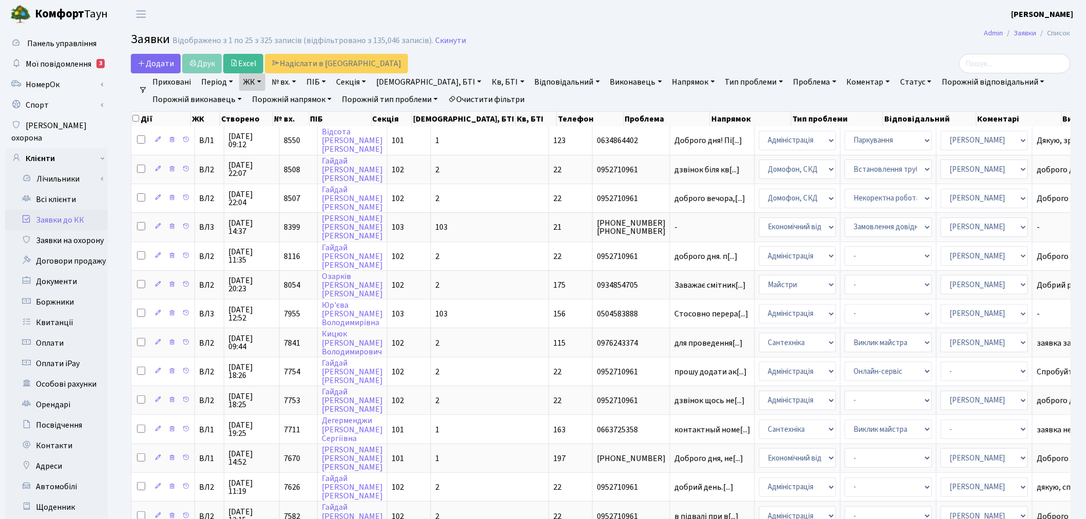
click at [896, 81] on link "Статус" at bounding box center [916, 81] width 40 height 17
click at [897, 141] on link "Не виконано" at bounding box center [937, 145] width 81 height 16
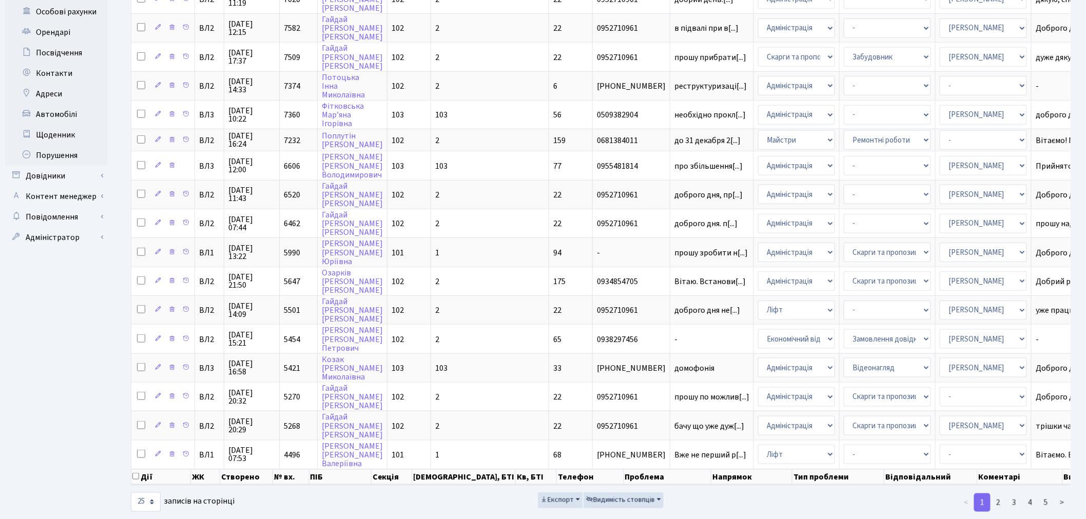
scroll to position [373, 0]
click at [1046, 493] on link "5" at bounding box center [1046, 502] width 16 height 18
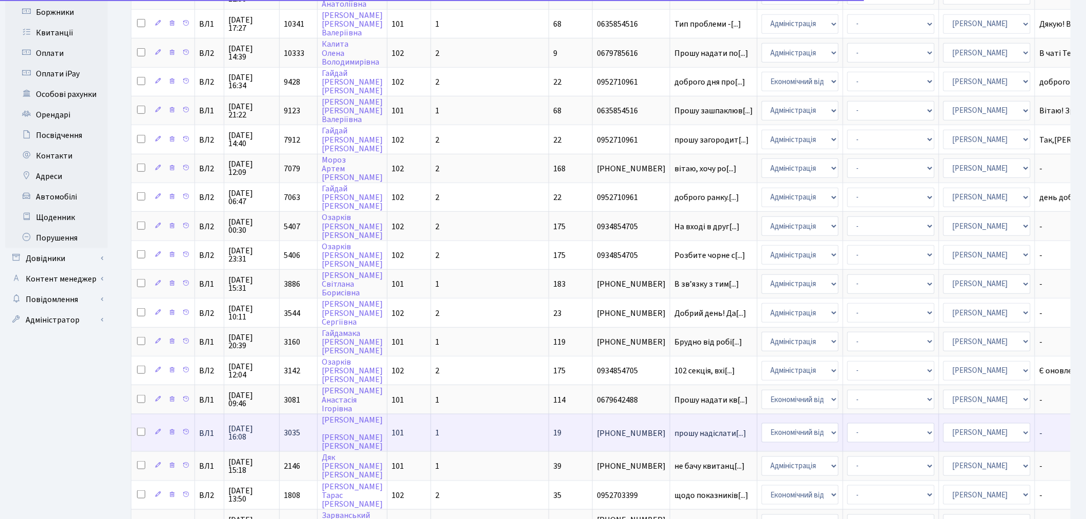
scroll to position [145, 0]
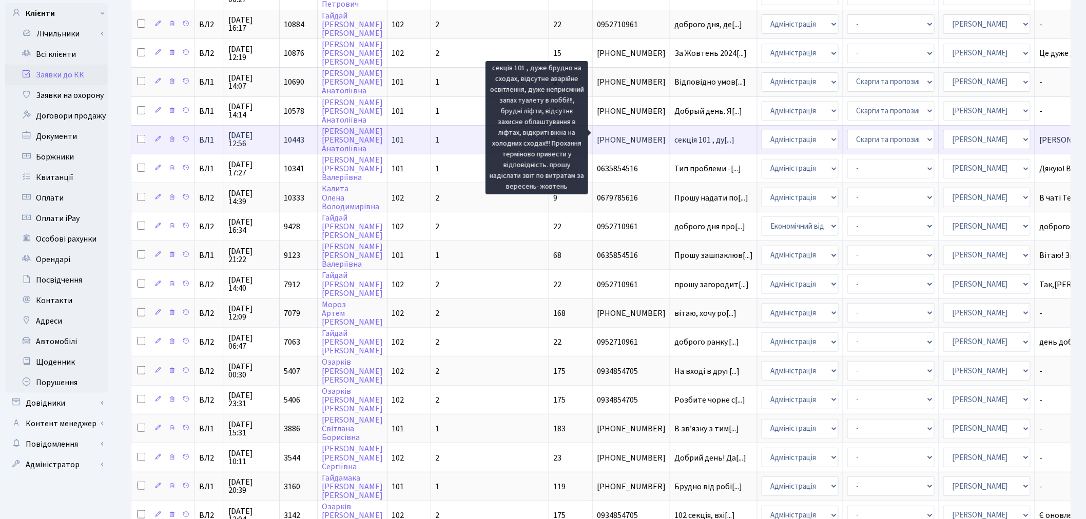
click at [674, 134] on span "секція 101 , ду[...]" at bounding box center [704, 139] width 60 height 11
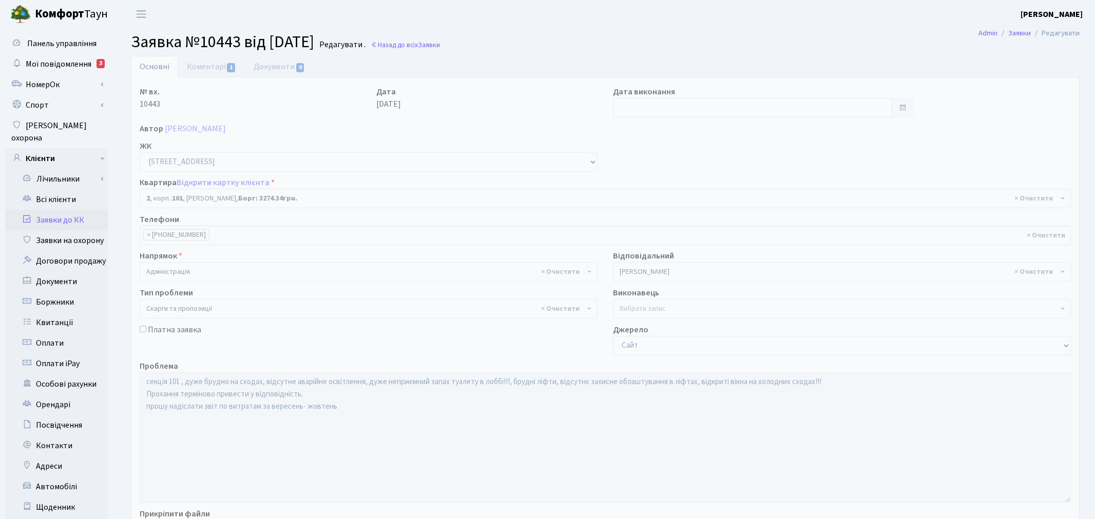
select select "37336"
select select "55"
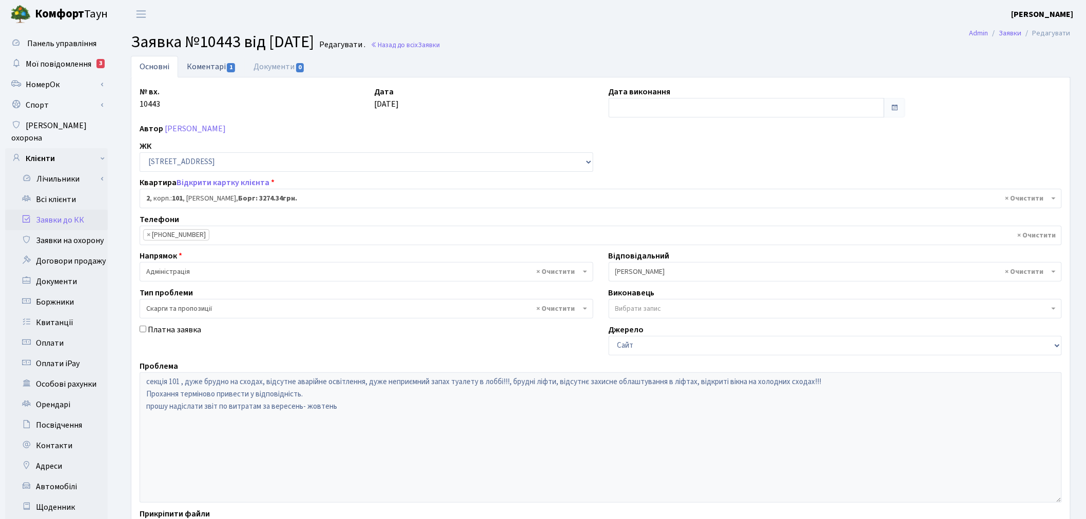
click at [229, 67] on span "1" at bounding box center [231, 67] width 8 height 9
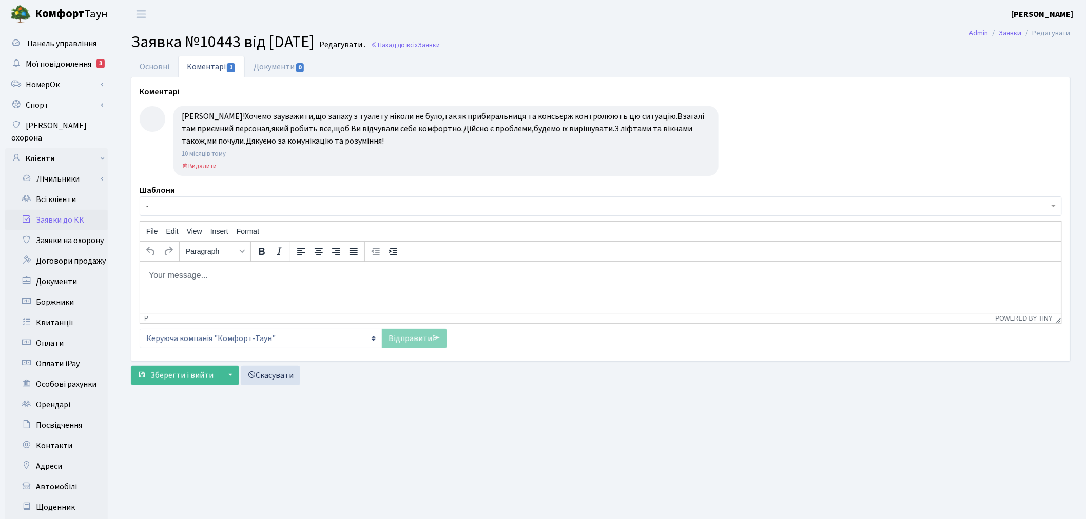
click at [74, 210] on link "Заявки до КК" at bounding box center [56, 220] width 103 height 21
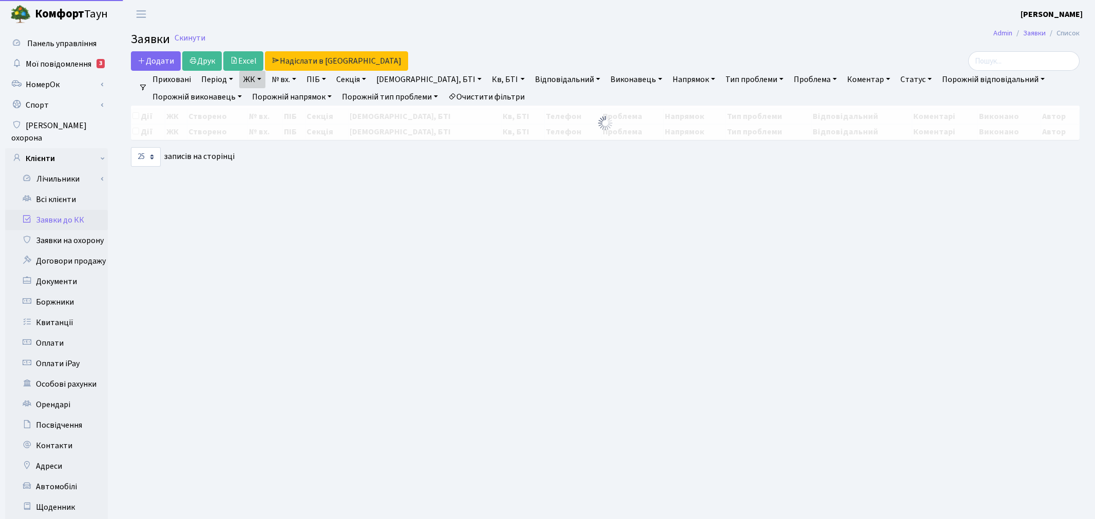
select select "25"
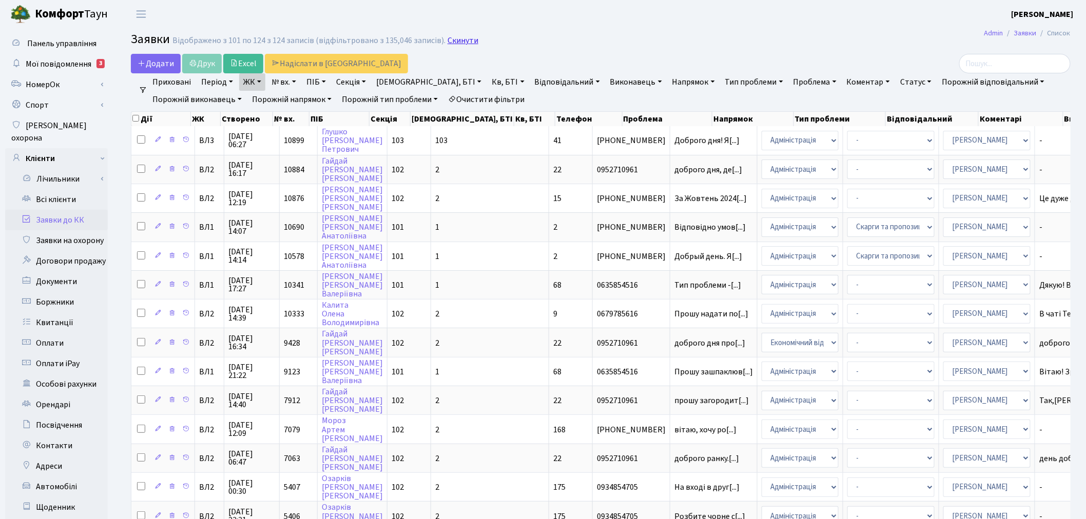
click at [463, 37] on link "Скинути" at bounding box center [463, 41] width 31 height 10
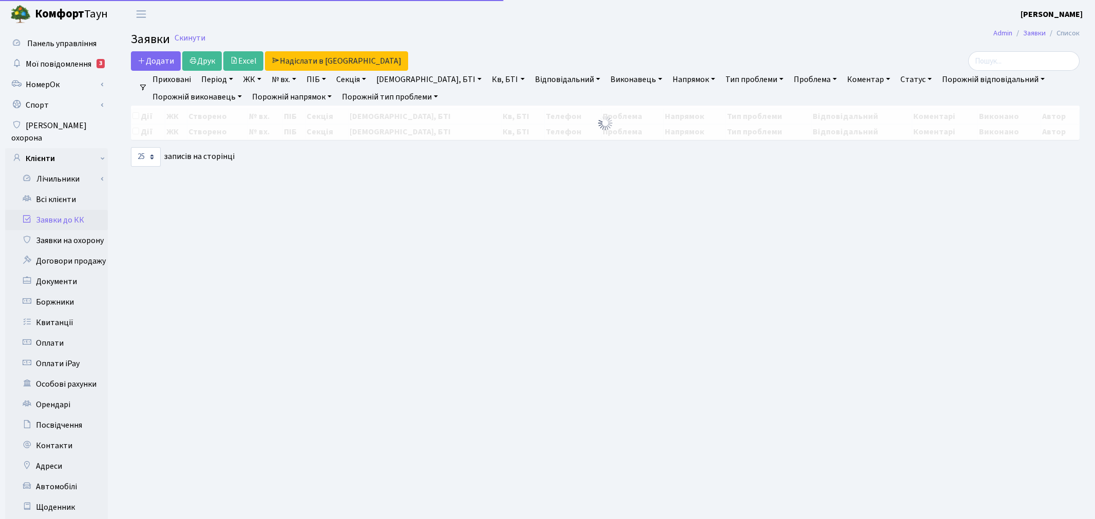
select select "25"
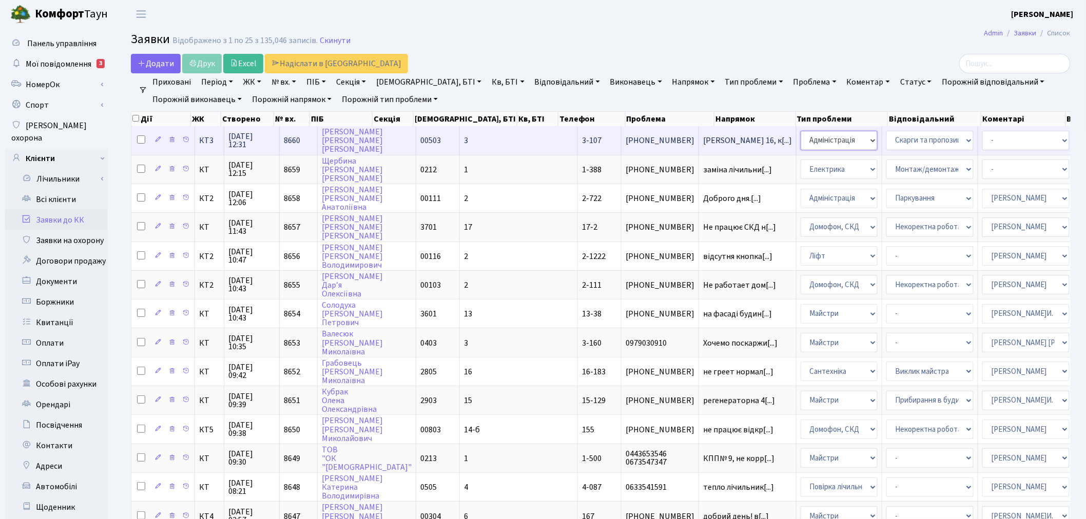
click at [801, 140] on select "- Адміністрація Домофон, СКД Ліфт Майстри Сантехніка Економічний відділ Електри…" at bounding box center [839, 141] width 77 height 20
select select "2"
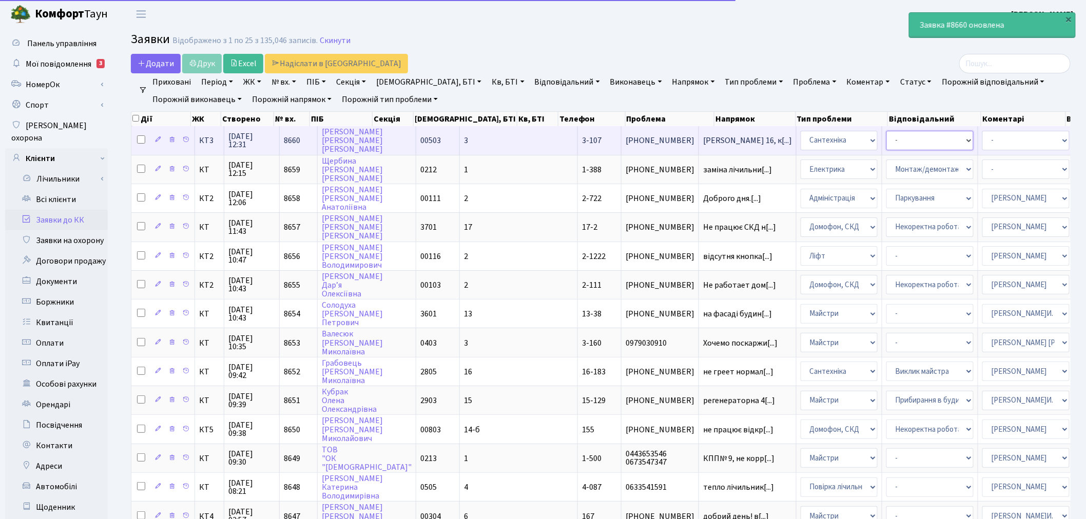
click at [886, 137] on select "- Виклик майстра Встановлення сантехнічного обладнання Замовлення технічних умо…" at bounding box center [929, 141] width 87 height 20
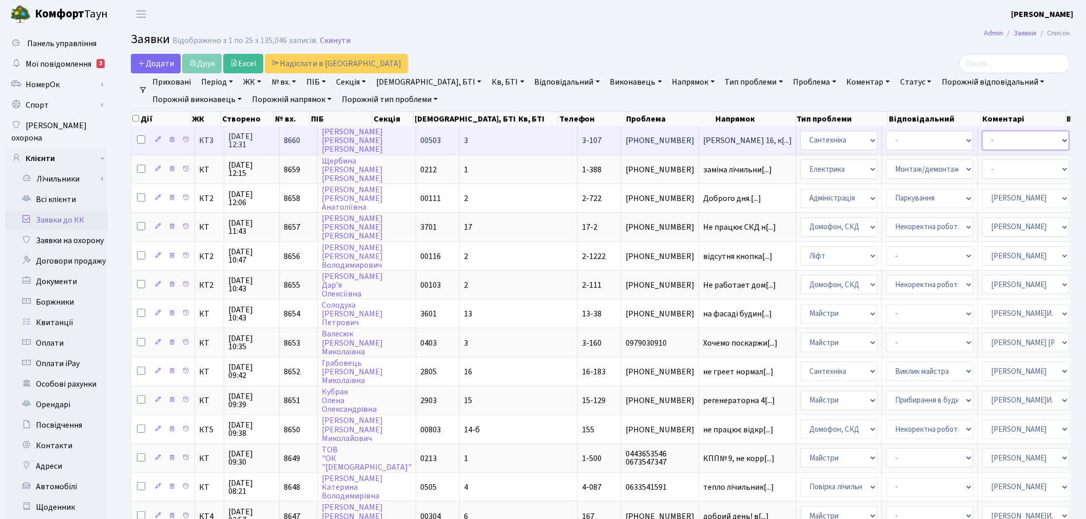
drag, startPoint x: 884, startPoint y: 138, endPoint x: 886, endPoint y: 143, distance: 5.5
click at [982, 137] on select "- Адміністратор ЖК ДП Адміністратор ЖК КТ Адміністратор ЖК СП Вижул В. В. Горді…" at bounding box center [1025, 141] width 87 height 20
select select "67"
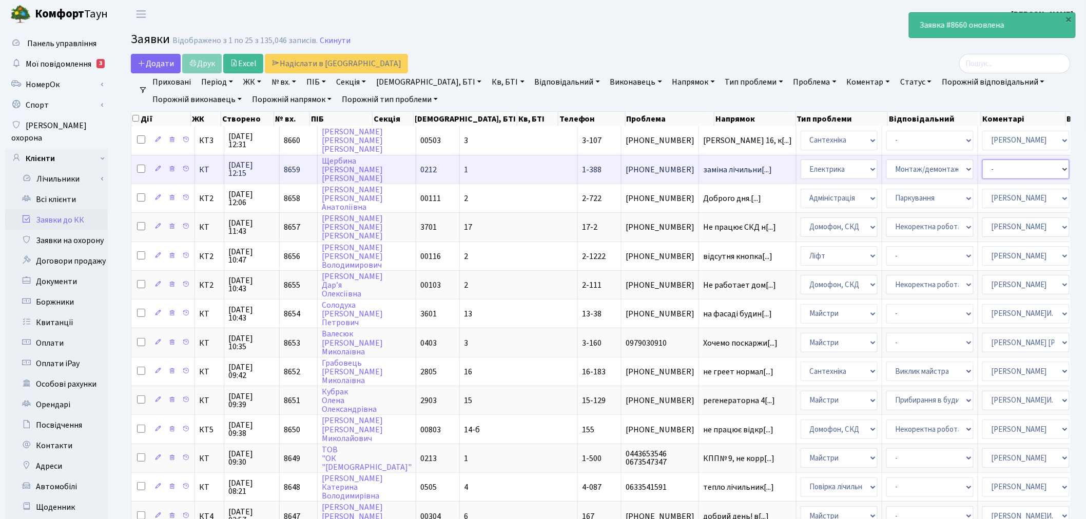
click at [982, 172] on select "- Адміністратор ЖК ДП Адміністратор ЖК КТ Адміністратор ЖК СП Вижул В. В. Горді…" at bounding box center [1025, 170] width 87 height 20
select select "22"
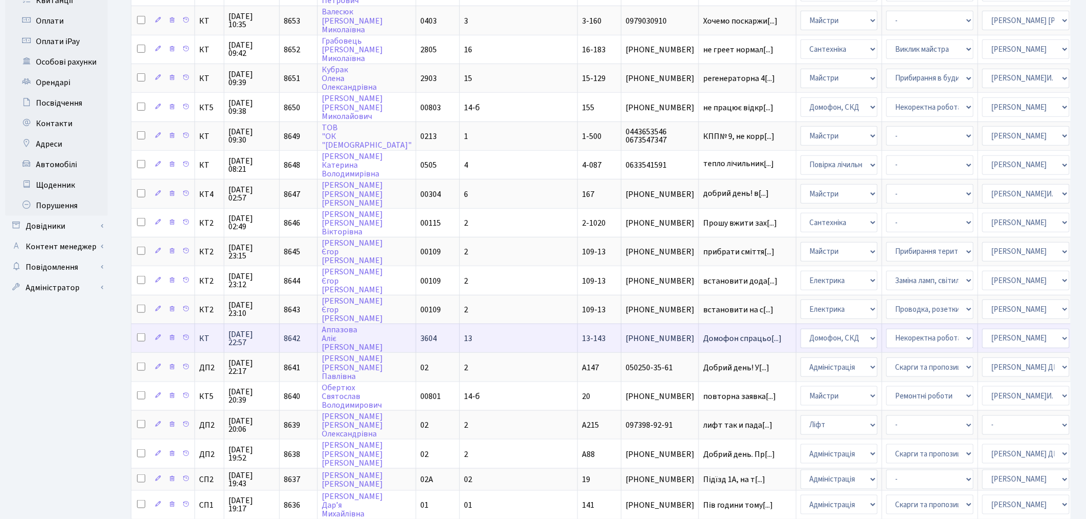
scroll to position [373, 0]
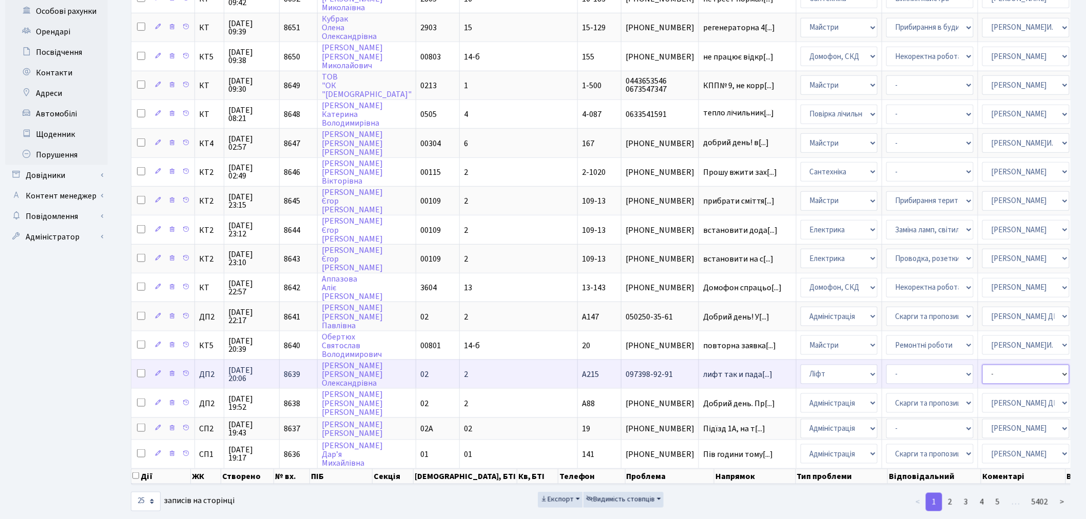
click at [982, 365] on select "- Адміністратор ЖК ДП Адміністратор ЖК КТ Адміністратор ЖК СП Вижул В. В. Горді…" at bounding box center [1025, 375] width 87 height 20
select select "94"
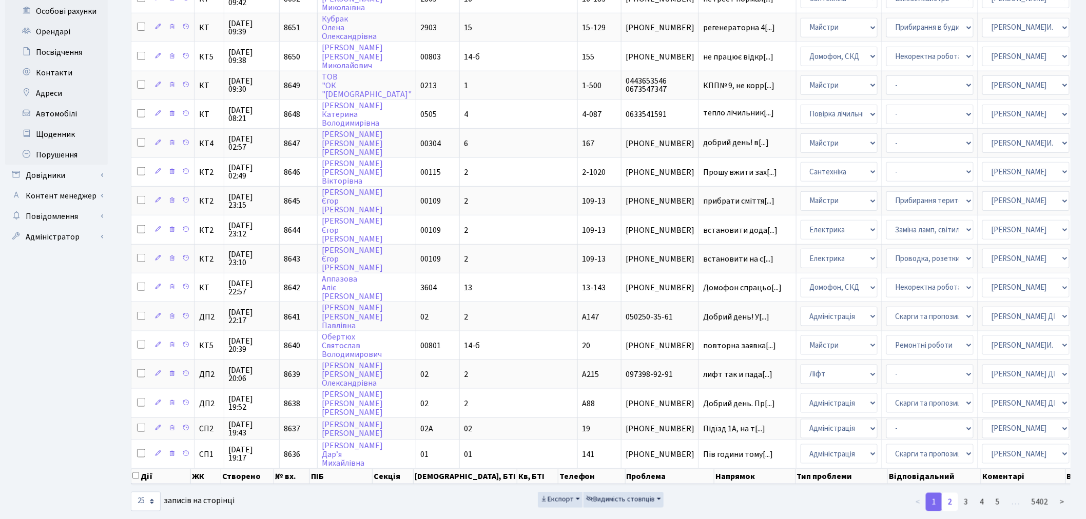
click at [956, 493] on link "2" at bounding box center [950, 502] width 16 height 18
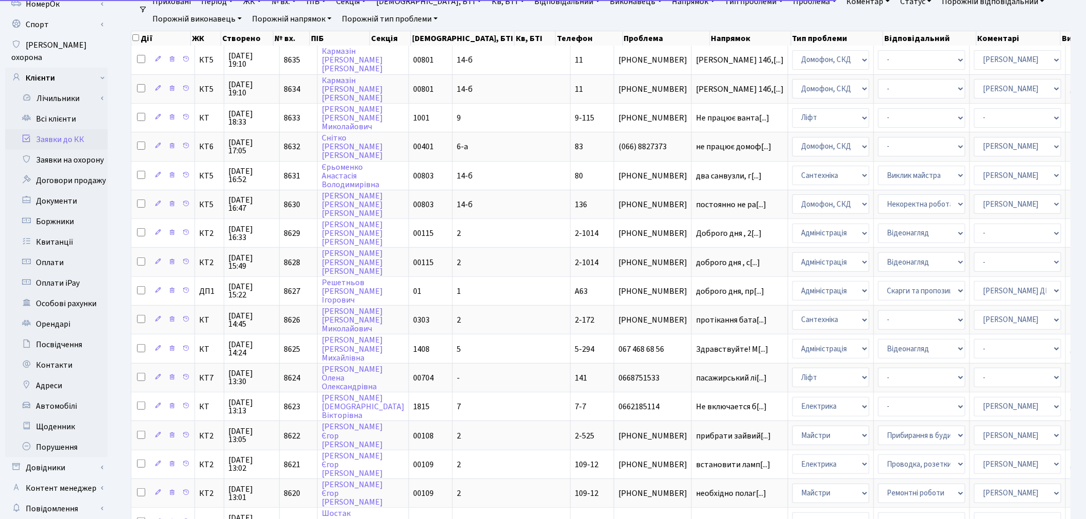
scroll to position [0, 0]
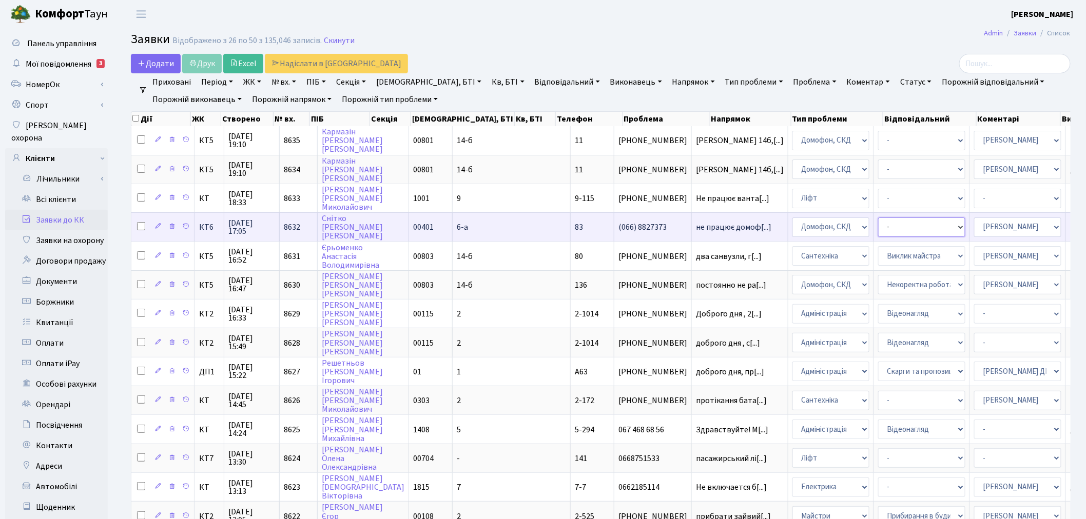
click at [878, 227] on select "- Некоректна робота домофону Встановлення трубки домофону" at bounding box center [921, 228] width 87 height 20
select select "38"
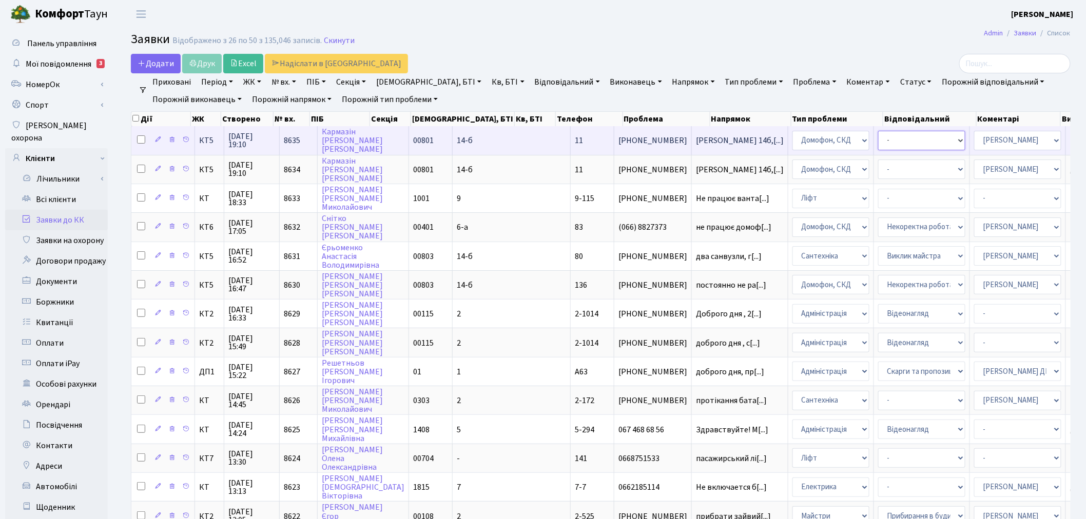
click at [878, 139] on select "- Некоректна робота домофону Встановлення трубки домофону" at bounding box center [921, 141] width 87 height 20
select select "38"
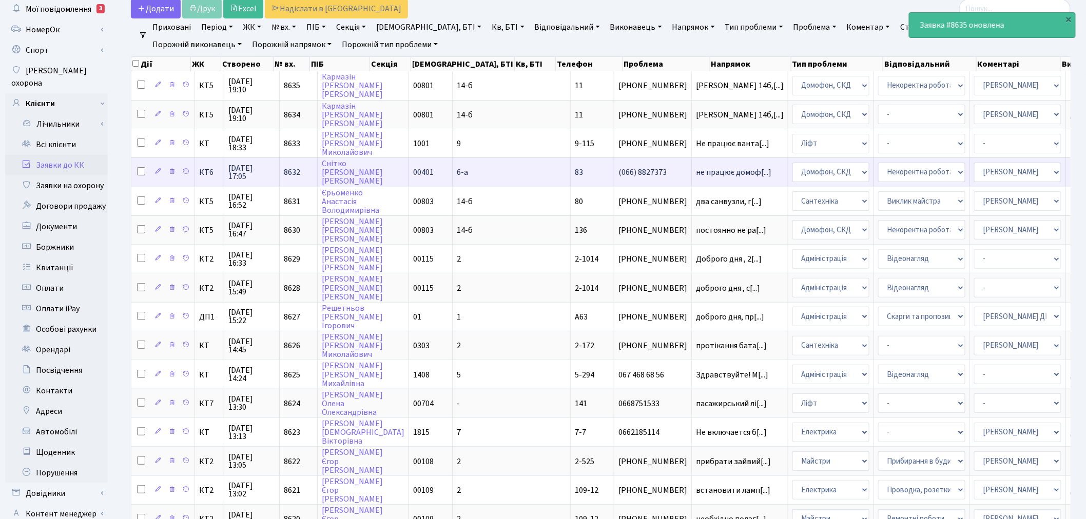
scroll to position [57, 0]
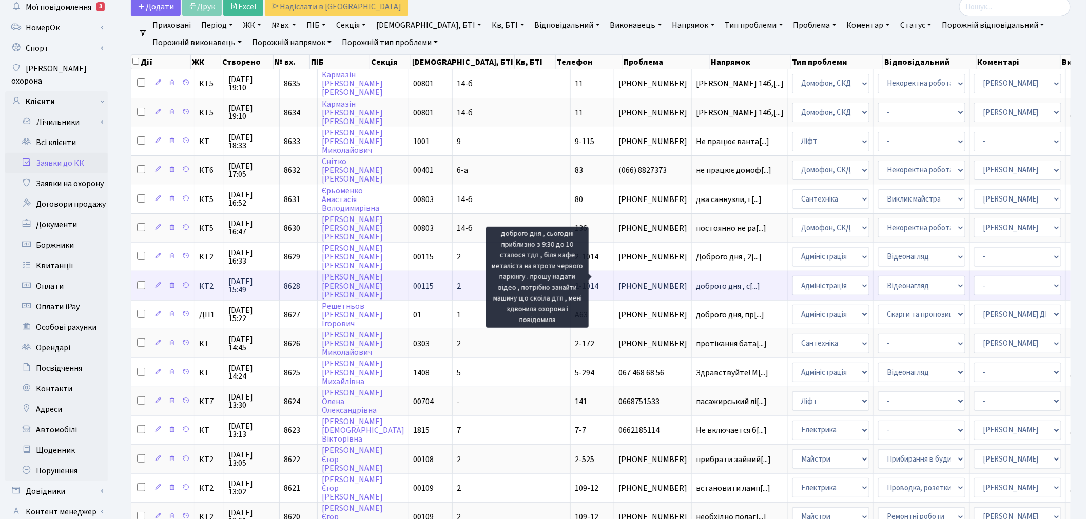
click at [696, 281] on span "доброго дня , с[...]" at bounding box center [728, 286] width 64 height 11
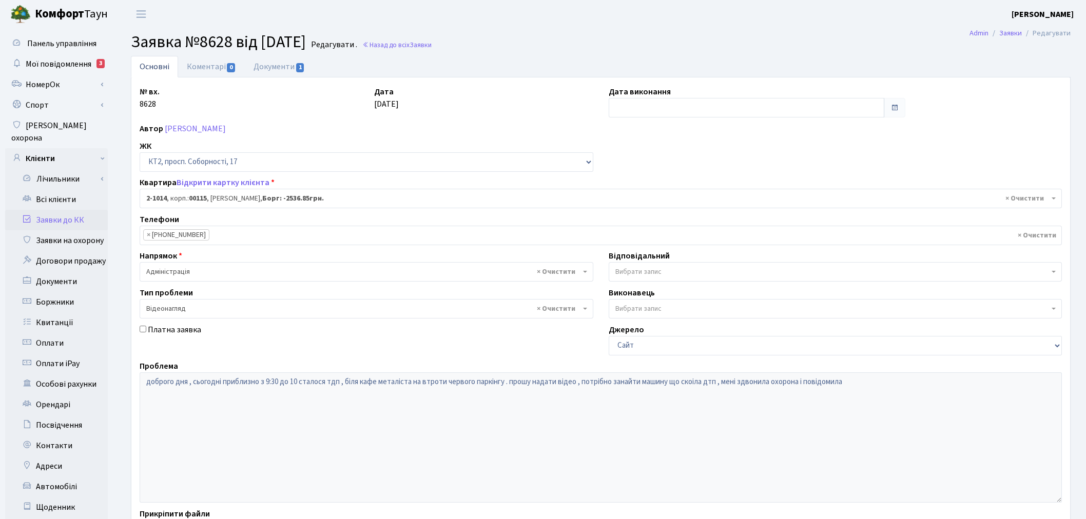
select select "12625"
select select "45"
click at [300, 69] on span "1" at bounding box center [300, 67] width 8 height 9
select select "25"
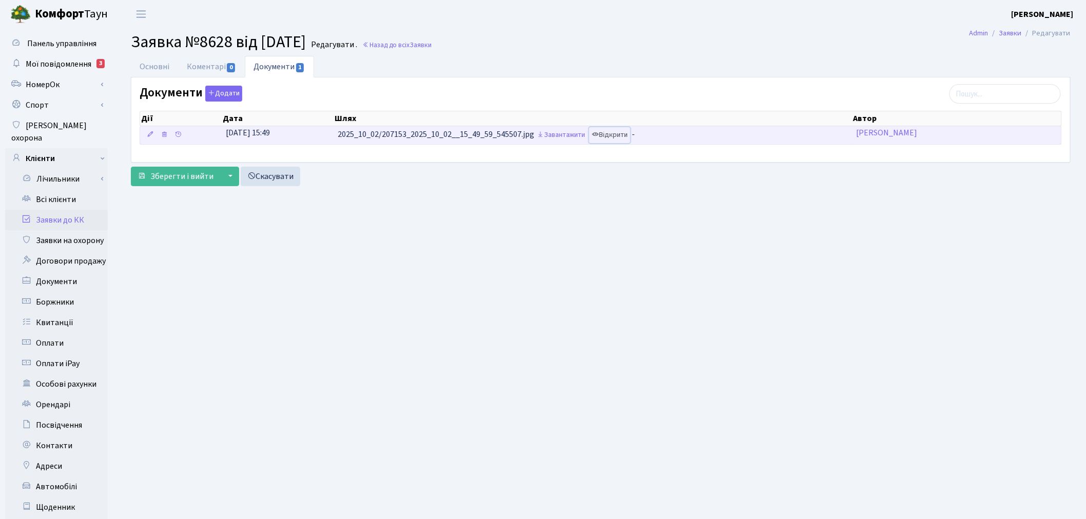
click at [621, 136] on link "Відкрити" at bounding box center [609, 135] width 41 height 16
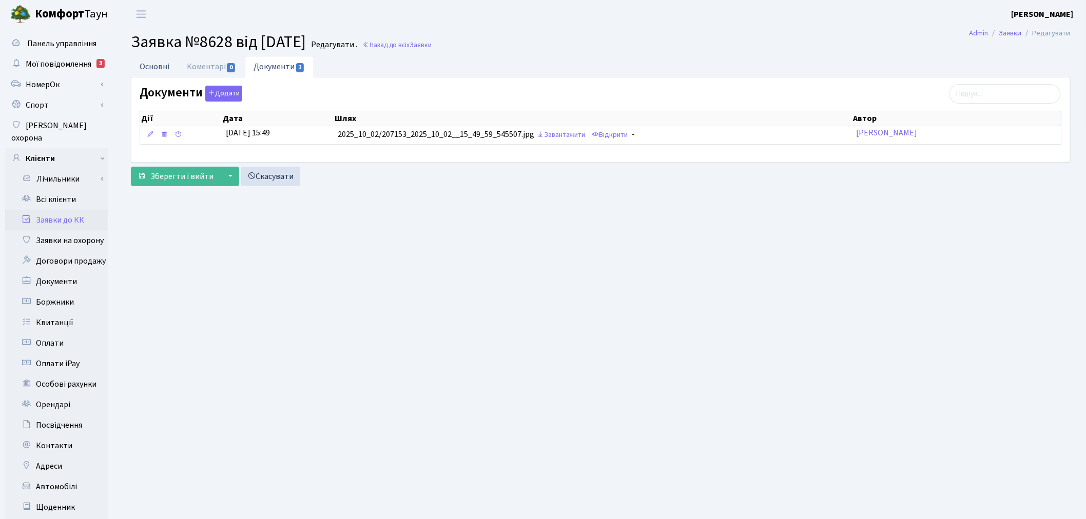
click at [161, 65] on link "Основні" at bounding box center [154, 66] width 47 height 21
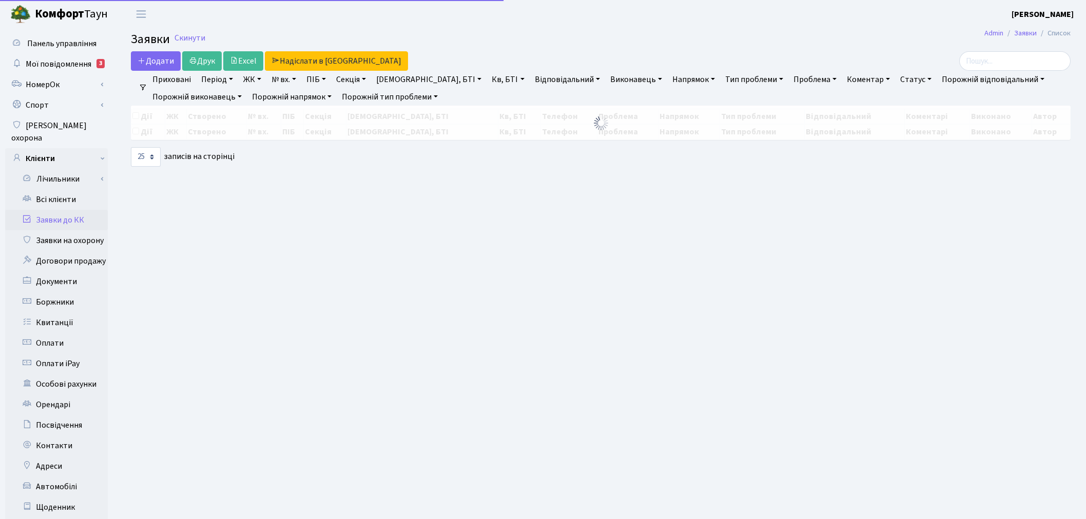
select select "25"
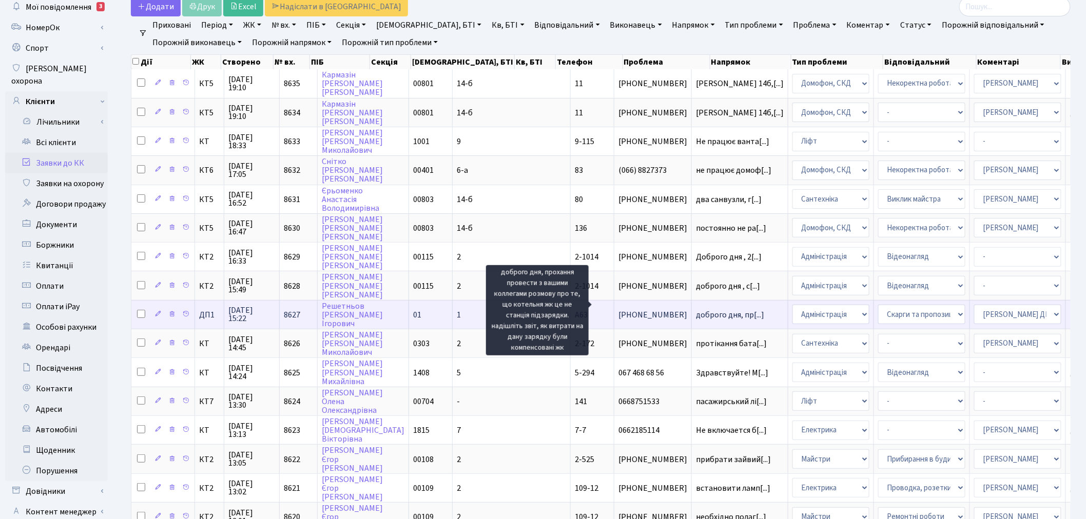
click at [696, 310] on span "доброго дня, пр[...]" at bounding box center [730, 315] width 68 height 11
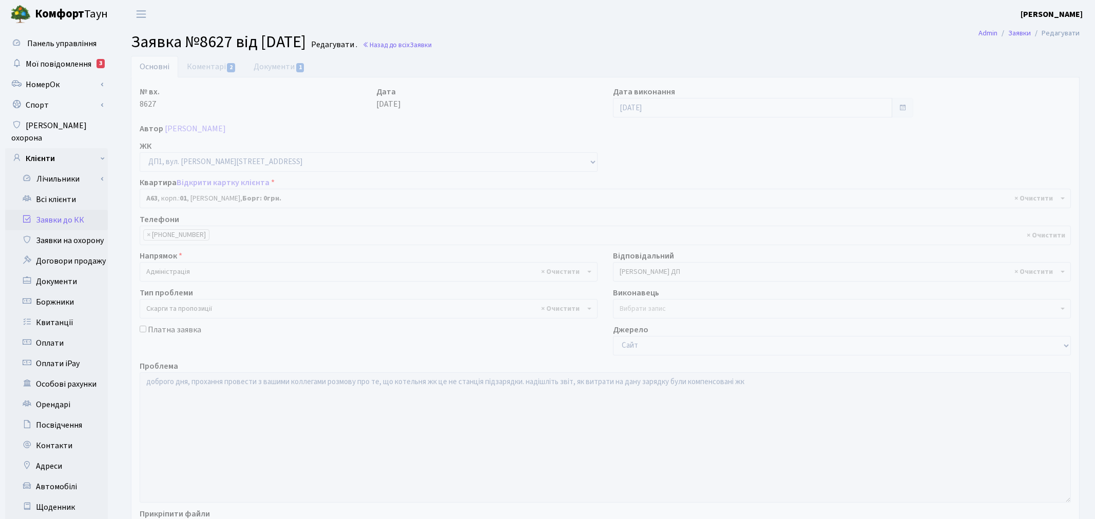
select select "29641"
select select "55"
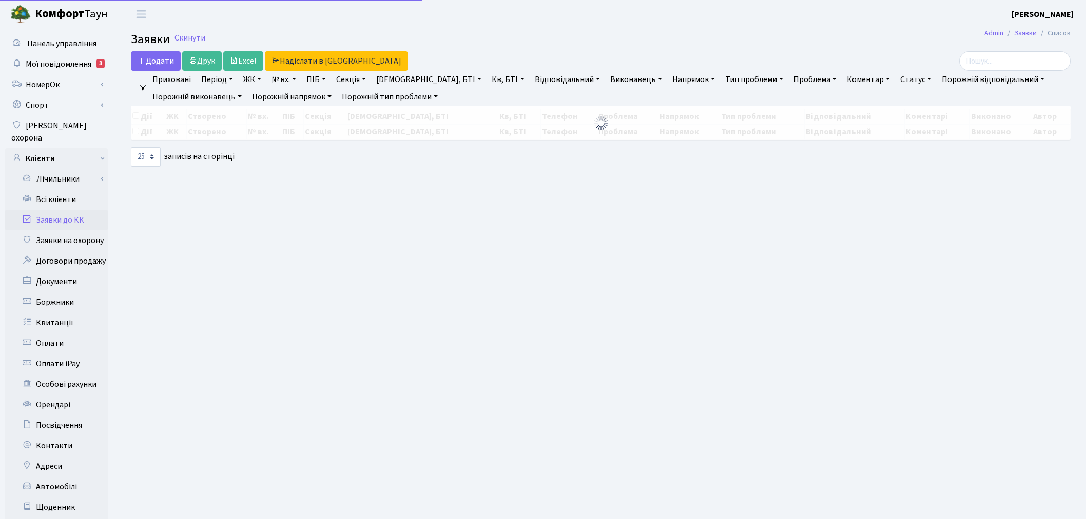
select select "25"
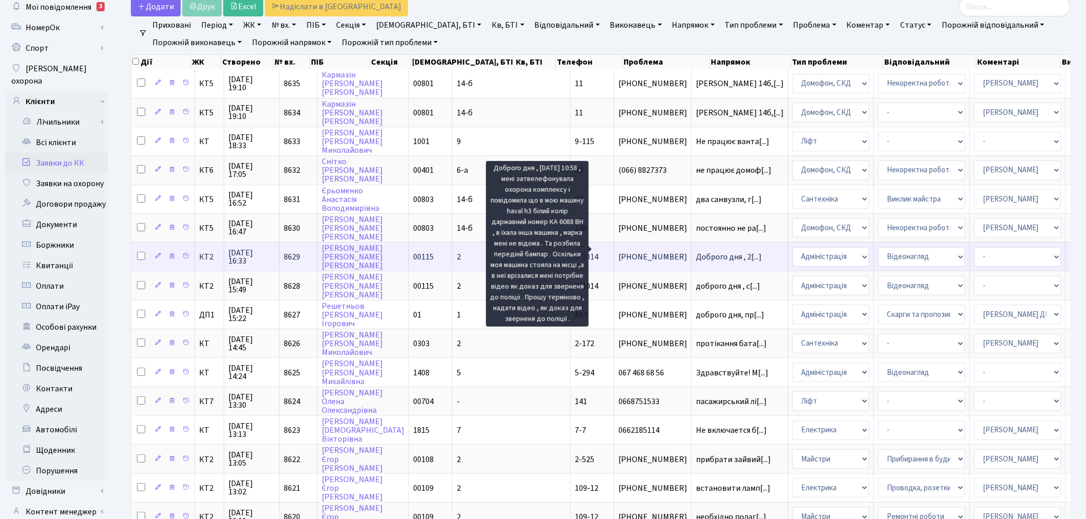
click at [696, 252] on span "Доброго дня , 2[...]" at bounding box center [729, 257] width 66 height 11
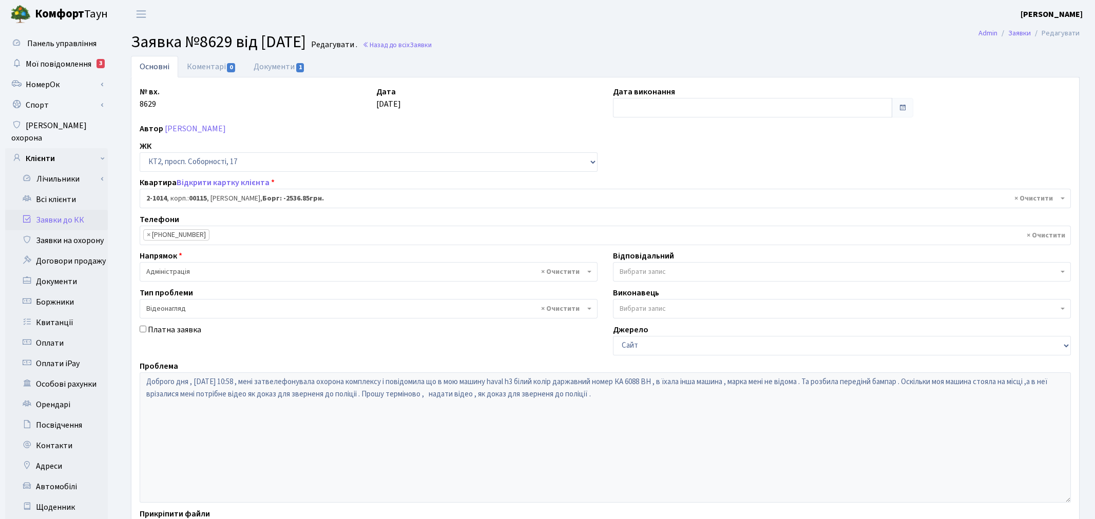
select select "12625"
select select "45"
click at [288, 65] on link "Документи 1" at bounding box center [279, 66] width 69 height 21
select select "25"
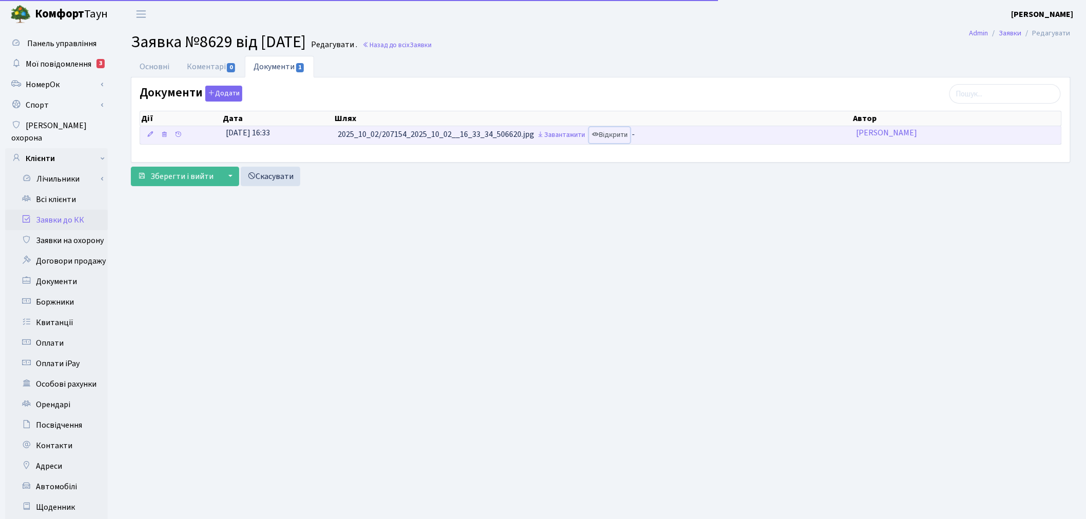
click at [621, 132] on link "Відкрити" at bounding box center [609, 135] width 41 height 16
